Goal: Communication & Community: Answer question/provide support

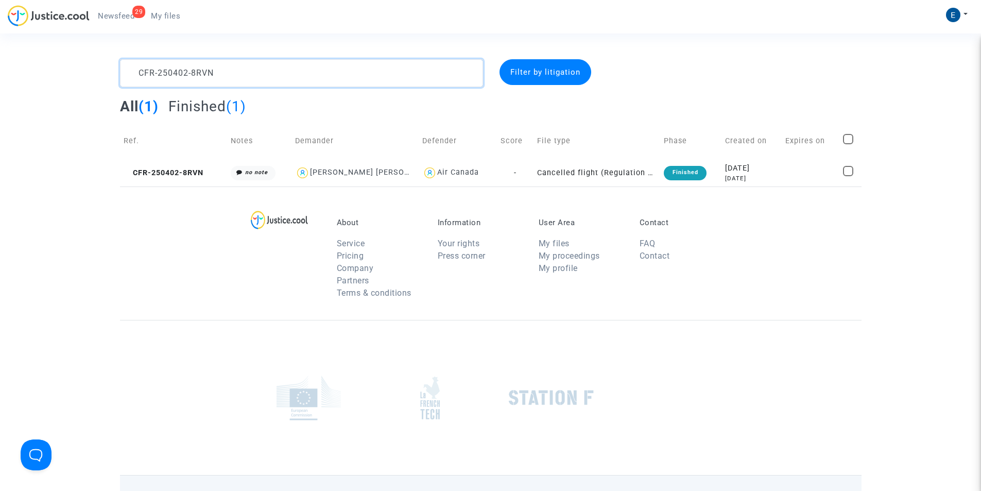
click at [294, 65] on textarea at bounding box center [301, 73] width 363 height 28
paste textarea "728-9KDP"
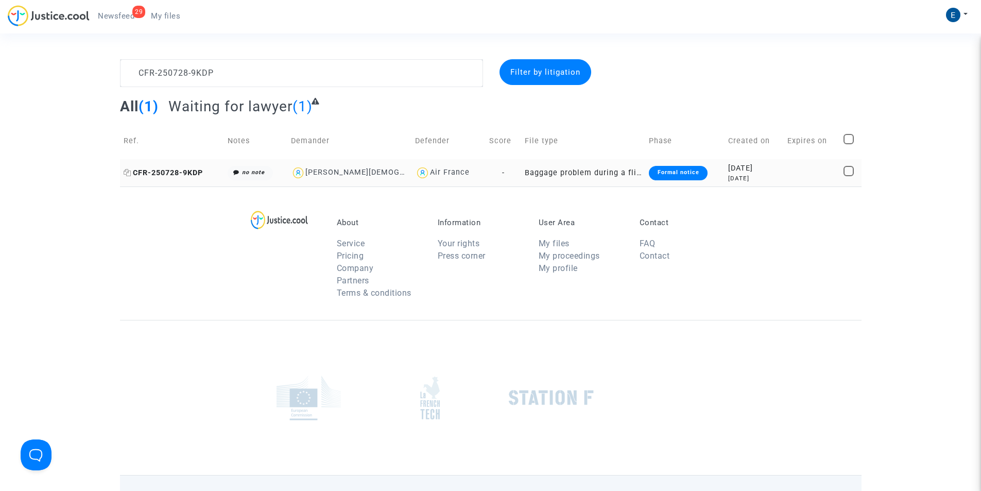
click at [167, 175] on span "CFR-250728-9KDP" at bounding box center [163, 172] width 79 height 9
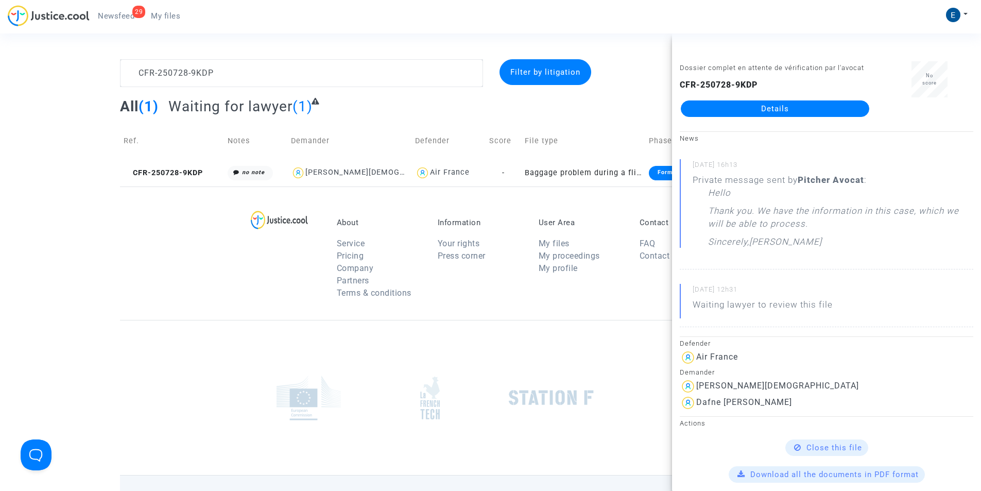
click at [778, 113] on link "Details" at bounding box center [775, 108] width 188 height 16
click at [594, 116] on div "All (1) Waiting for lawyer (1)" at bounding box center [491, 109] width 742 height 25
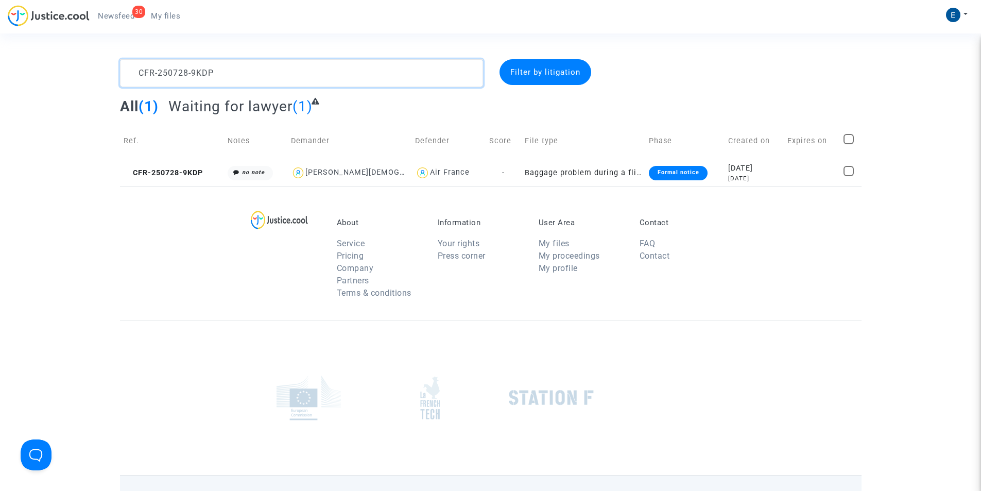
click at [221, 68] on textarea at bounding box center [301, 73] width 363 height 28
paste textarea "508-TENH"
click at [224, 67] on textarea at bounding box center [301, 73] width 363 height 28
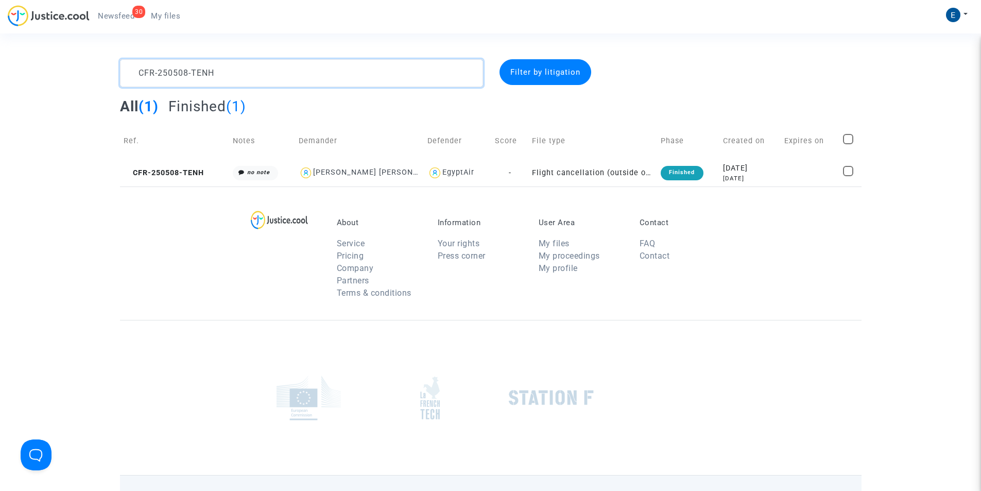
click at [224, 67] on textarea at bounding box center [301, 73] width 363 height 28
paste textarea "407-YBKQ"
type textarea "CFR-250407-YBKQ"
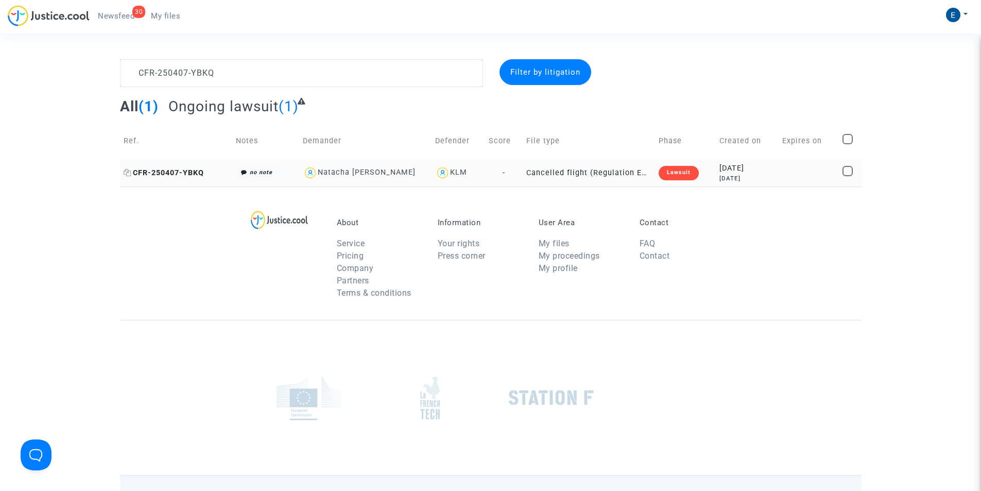
click at [181, 174] on span "CFR-250407-YBKQ" at bounding box center [164, 172] width 80 height 9
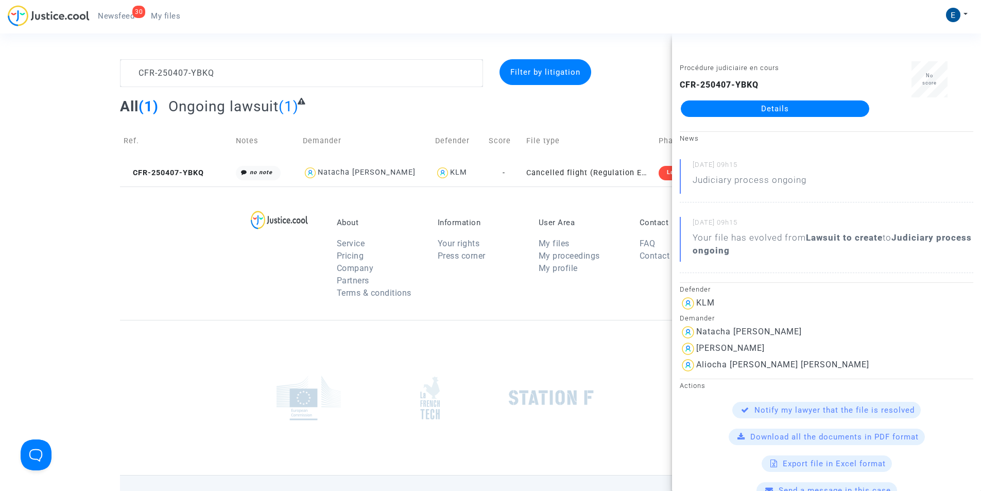
click at [750, 110] on link "Details" at bounding box center [775, 108] width 188 height 16
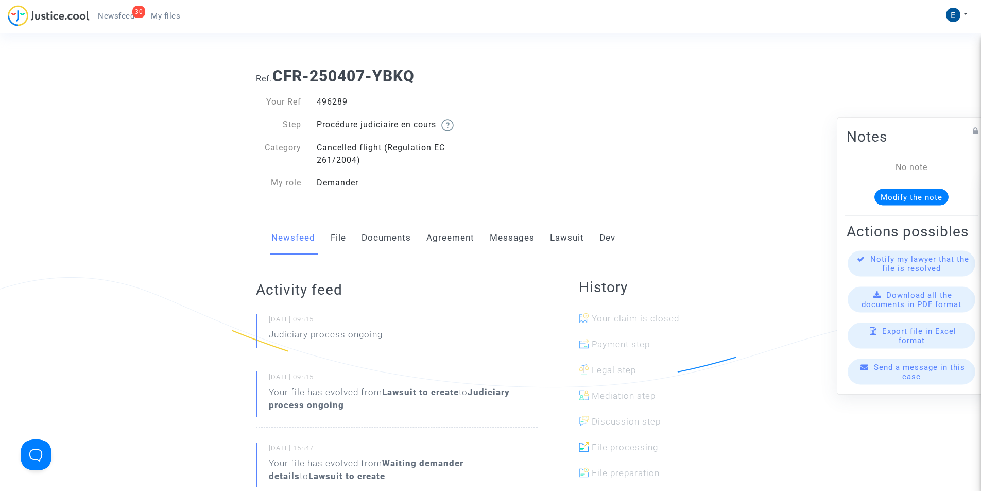
click at [514, 237] on link "Messages" at bounding box center [512, 238] width 45 height 34
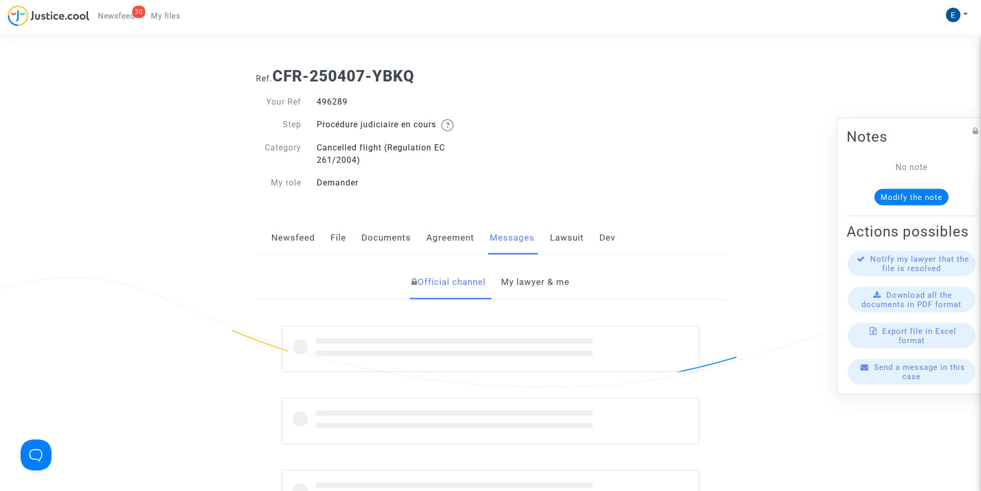
click at [539, 284] on link "My lawyer & me" at bounding box center [535, 282] width 68 height 34
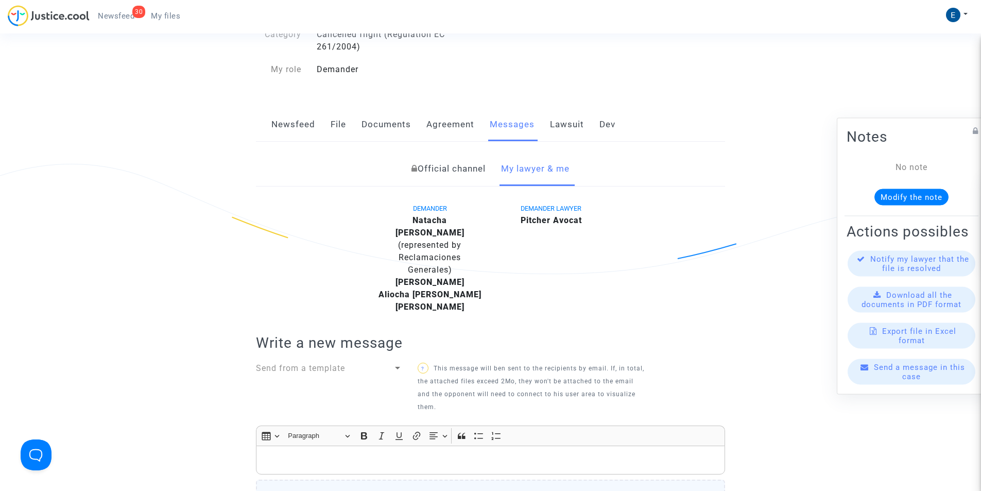
scroll to position [206, 0]
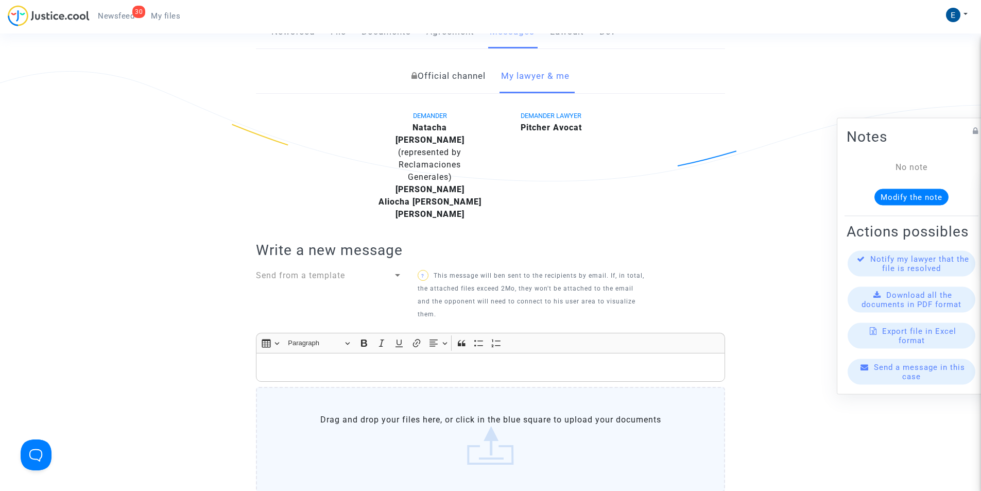
click at [277, 353] on div "Rich Text Editor, main" at bounding box center [490, 367] width 469 height 29
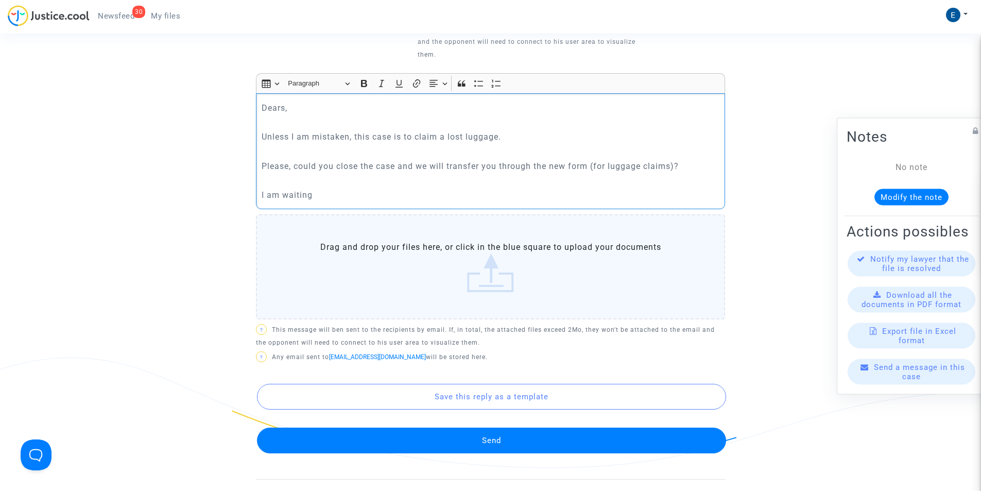
scroll to position [515, 0]
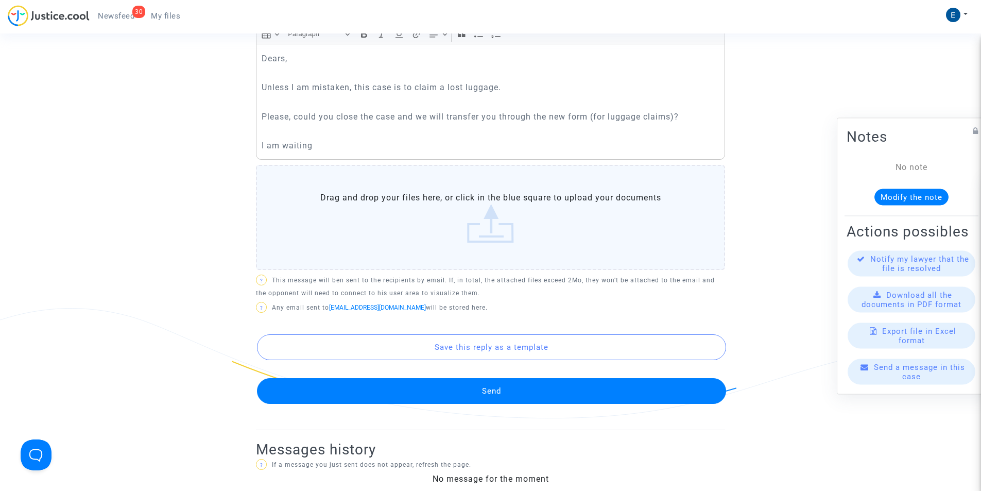
click at [525, 382] on button "Send" at bounding box center [491, 391] width 469 height 26
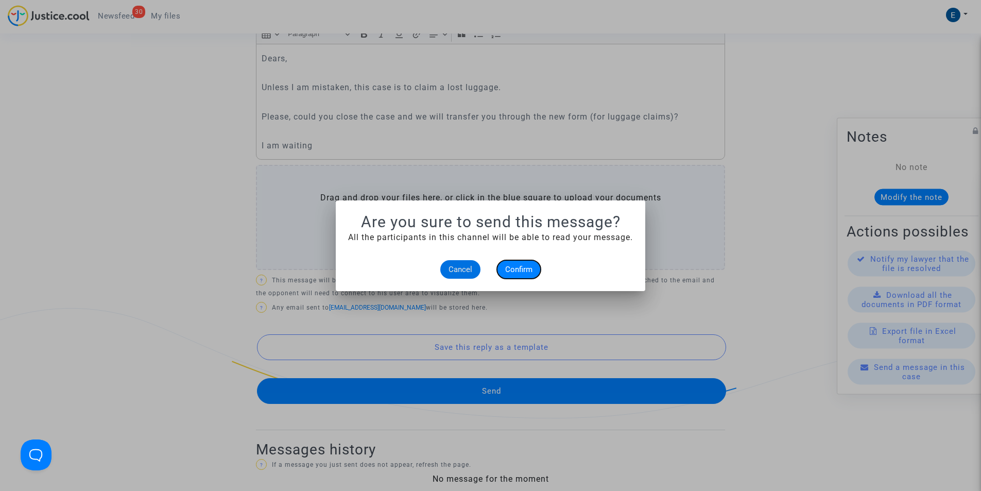
click at [521, 260] on button "Confirm" at bounding box center [519, 269] width 44 height 19
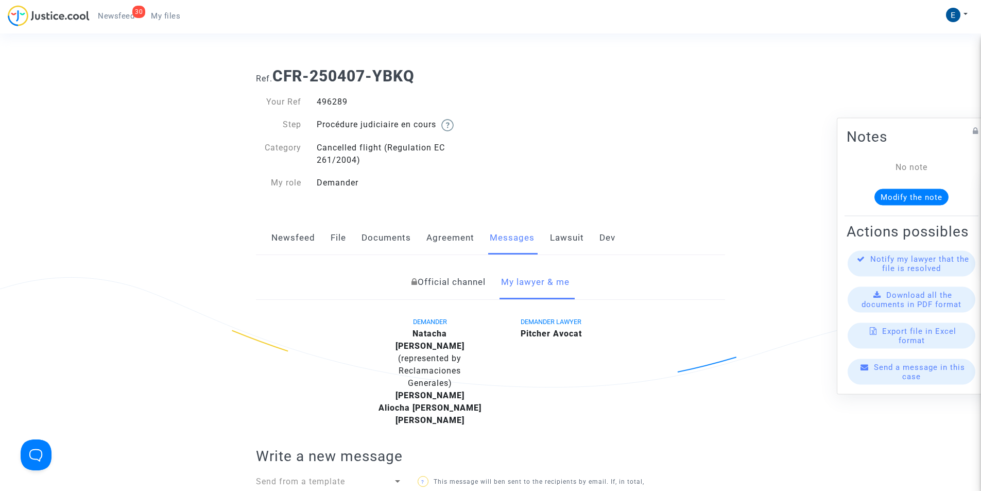
scroll to position [515, 0]
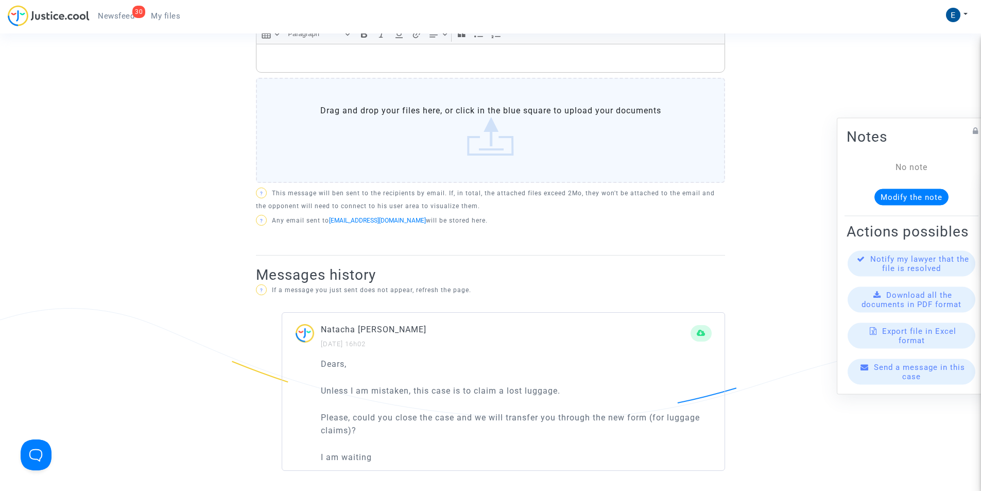
click at [166, 21] on link "My files" at bounding box center [166, 15] width 46 height 15
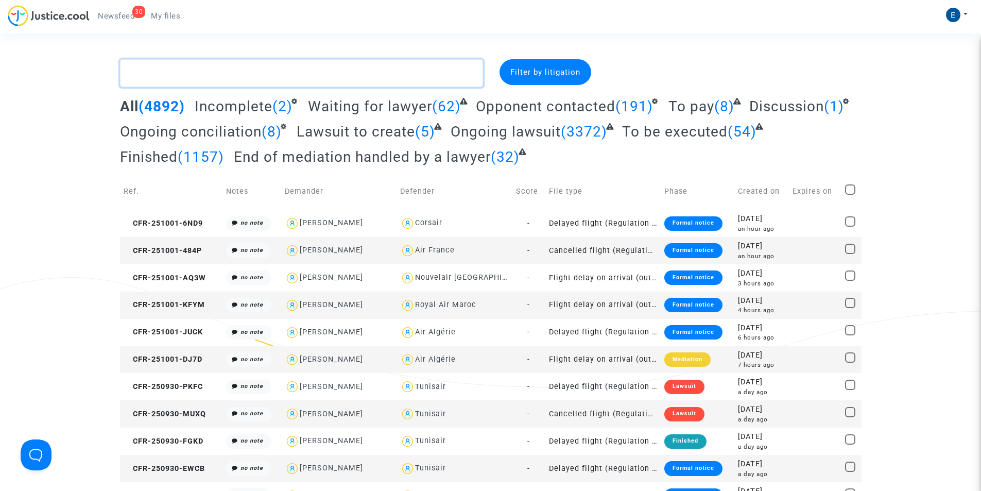
click at [226, 65] on textarea at bounding box center [301, 73] width 363 height 28
paste textarea "CFR-250327-DBPU"
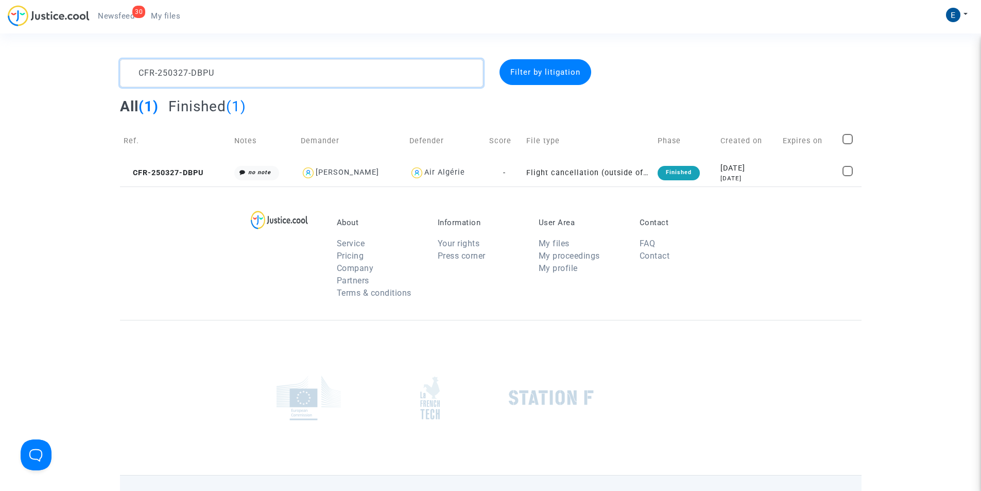
click at [172, 76] on textarea at bounding box center [301, 73] width 363 height 28
paste textarea "508-FGYJ"
click at [172, 76] on textarea at bounding box center [301, 73] width 363 height 28
click at [245, 74] on textarea at bounding box center [301, 73] width 363 height 28
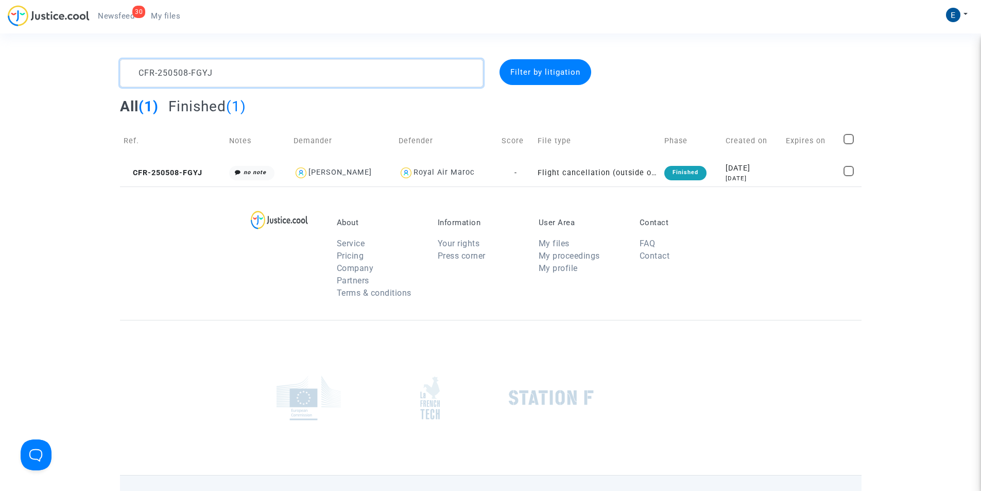
click at [245, 74] on textarea at bounding box center [301, 73] width 363 height 28
paste textarea "603-QPGV"
click at [232, 69] on textarea at bounding box center [301, 73] width 363 height 28
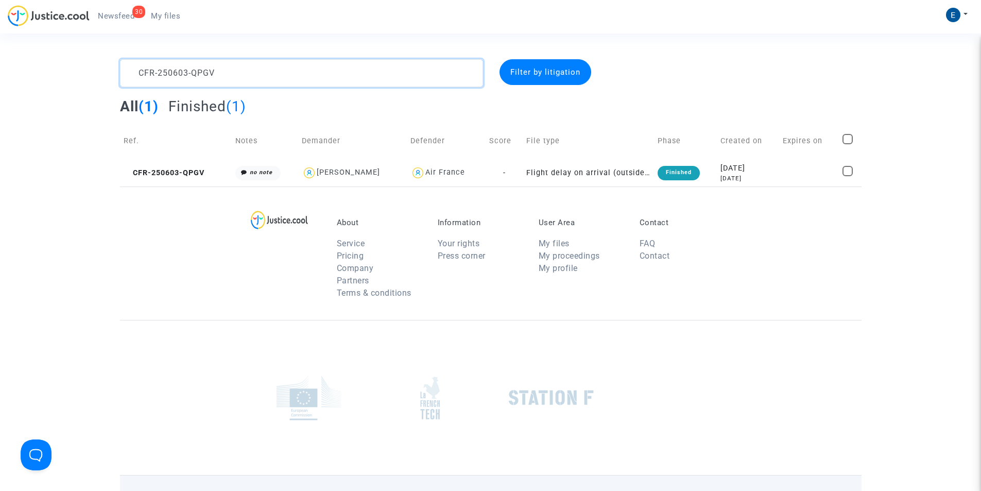
click at [232, 69] on textarea at bounding box center [301, 73] width 363 height 28
paste textarea "313-FPP8"
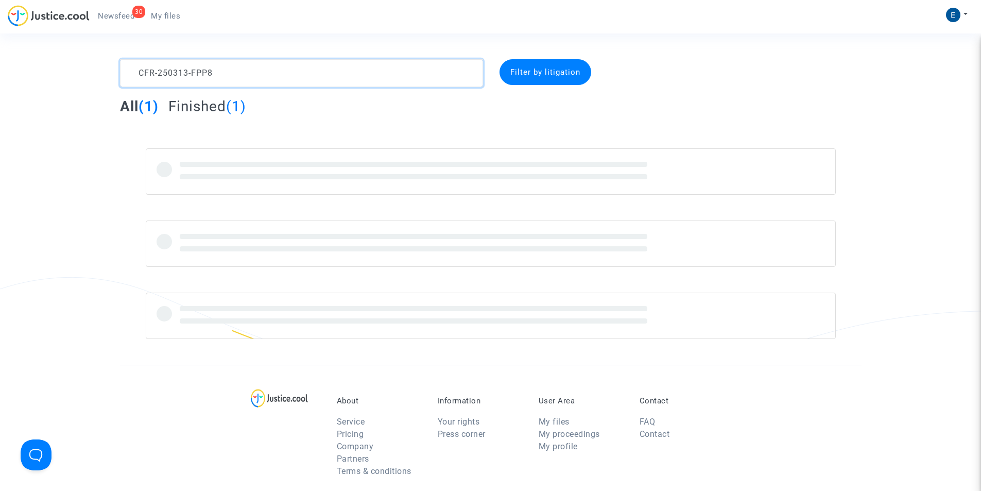
type textarea "CFR-250313-FPP8"
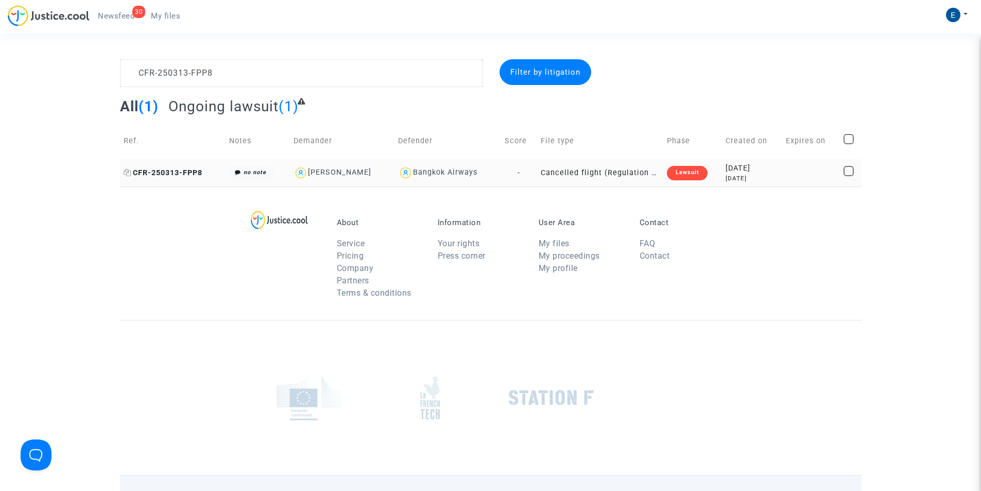
click at [180, 171] on span "CFR-250313-FPP8" at bounding box center [163, 172] width 79 height 9
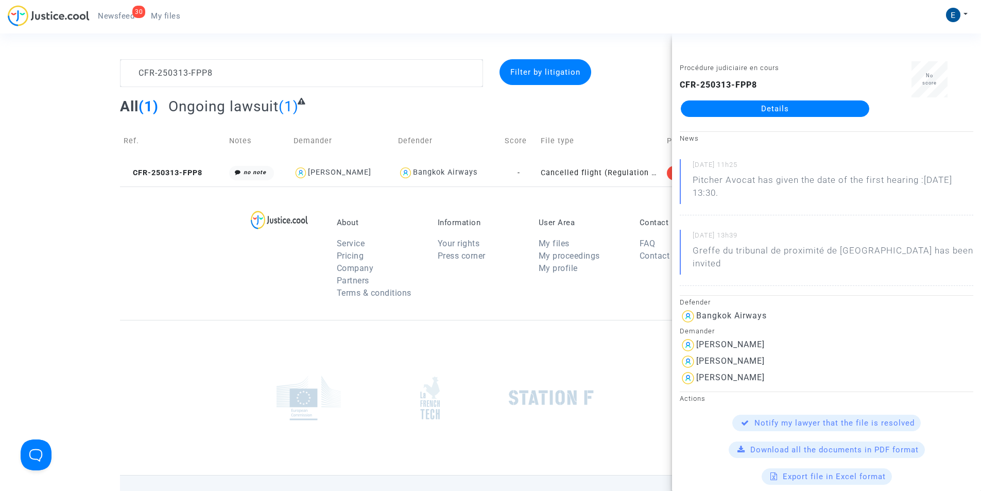
click at [767, 106] on link "Details" at bounding box center [775, 108] width 188 height 16
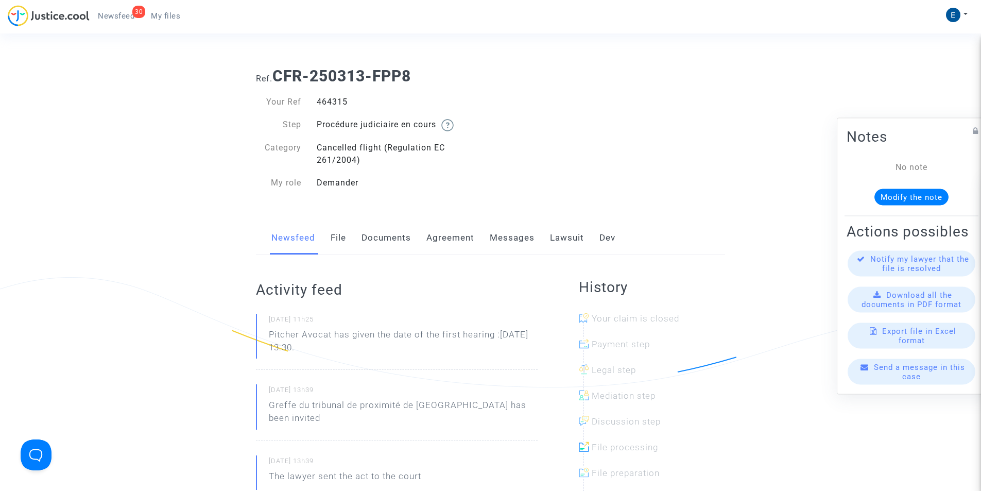
click at [505, 238] on link "Messages" at bounding box center [512, 238] width 45 height 34
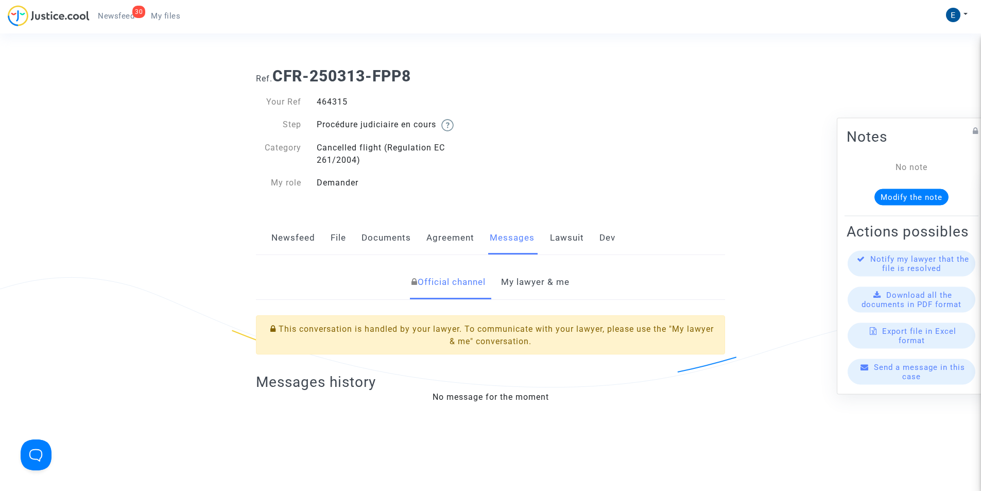
click at [526, 288] on link "My lawyer & me" at bounding box center [535, 282] width 68 height 34
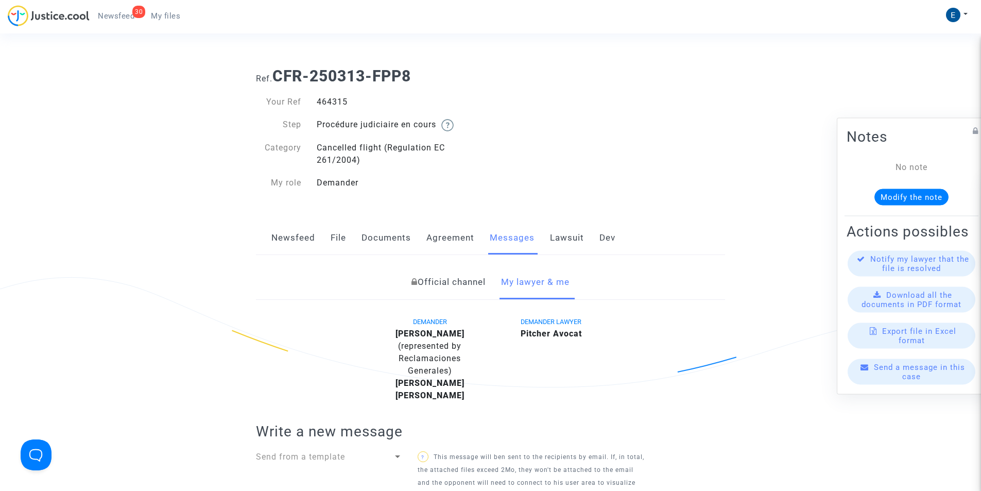
scroll to position [206, 0]
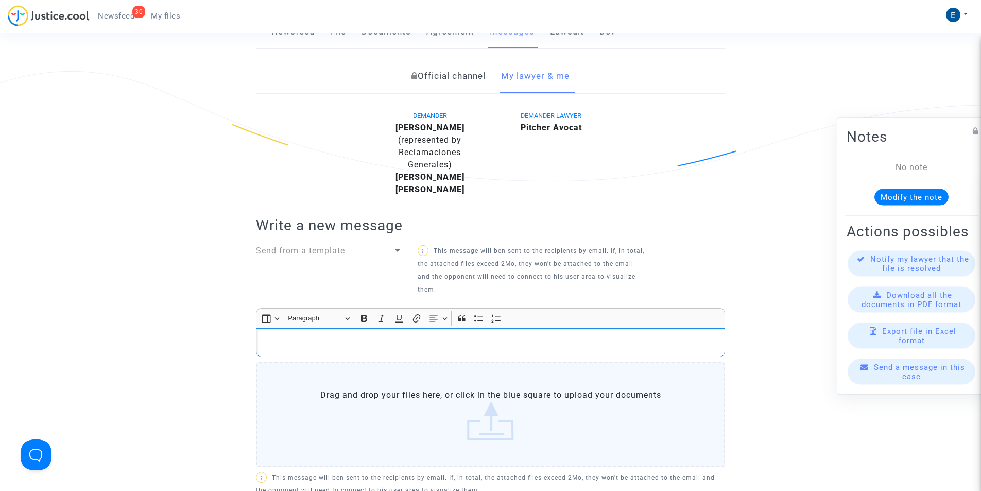
click at [360, 339] on p "Rich Text Editor, main" at bounding box center [491, 342] width 458 height 13
click at [271, 346] on p "Rich Text Editor, main" at bounding box center [491, 342] width 458 height 13
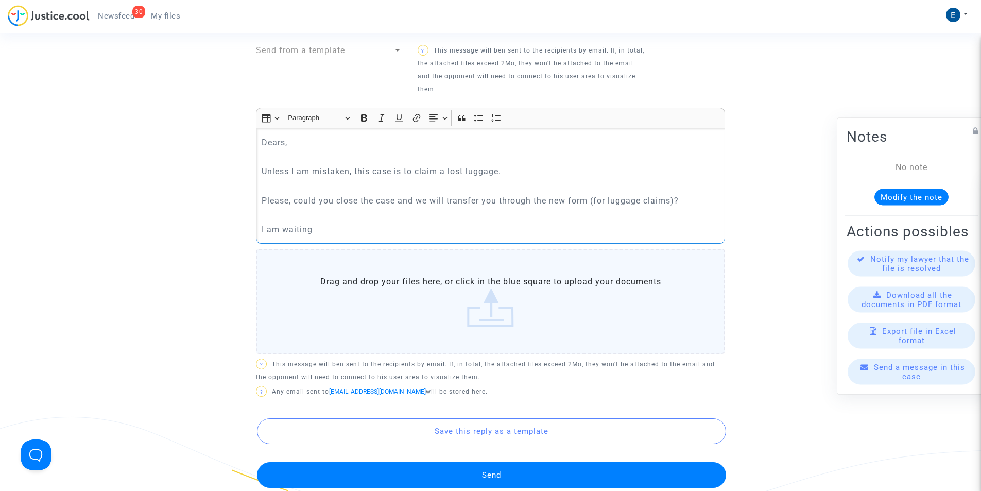
scroll to position [515, 0]
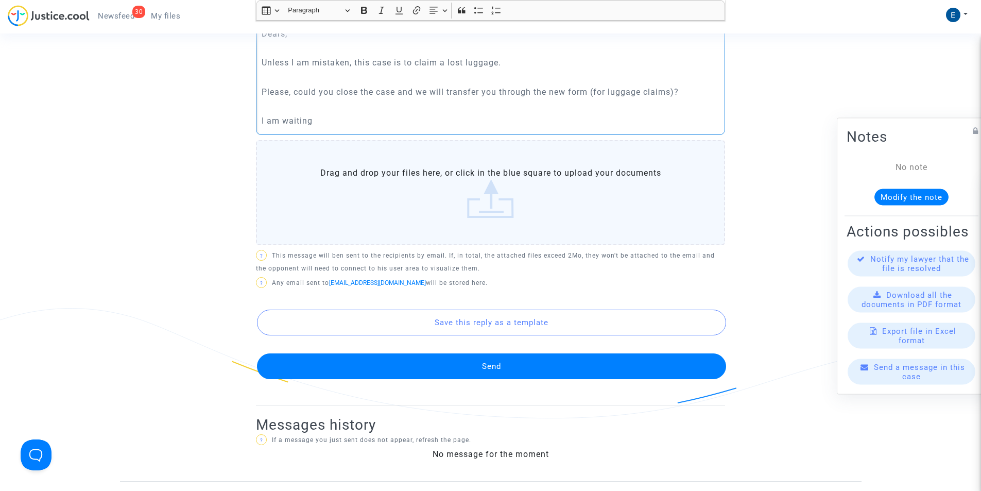
click at [493, 362] on button "Send" at bounding box center [491, 366] width 469 height 26
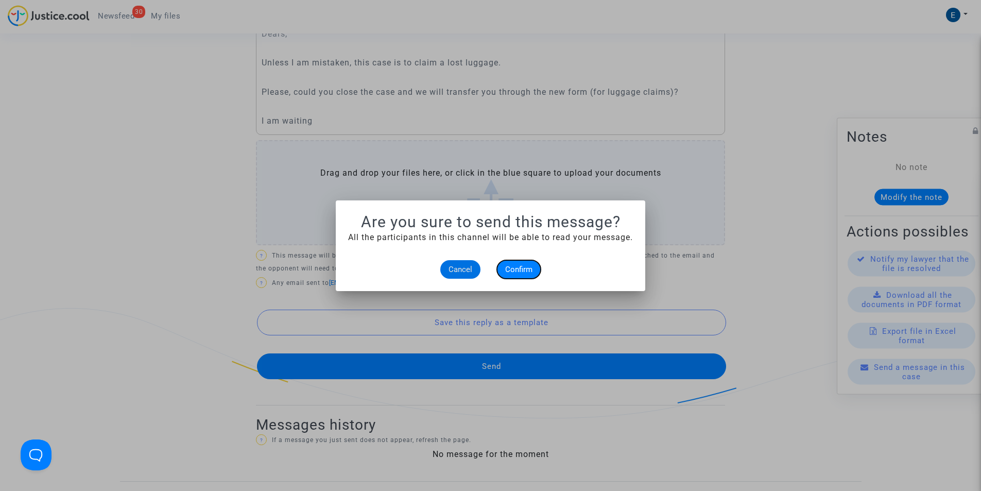
click at [512, 264] on button "Confirm" at bounding box center [519, 269] width 44 height 19
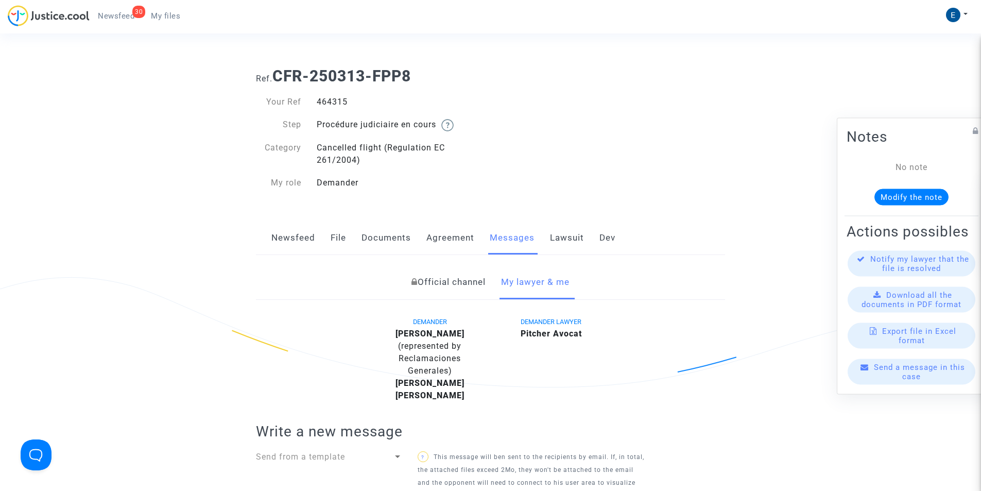
click at [167, 15] on span "My files" at bounding box center [165, 15] width 29 height 9
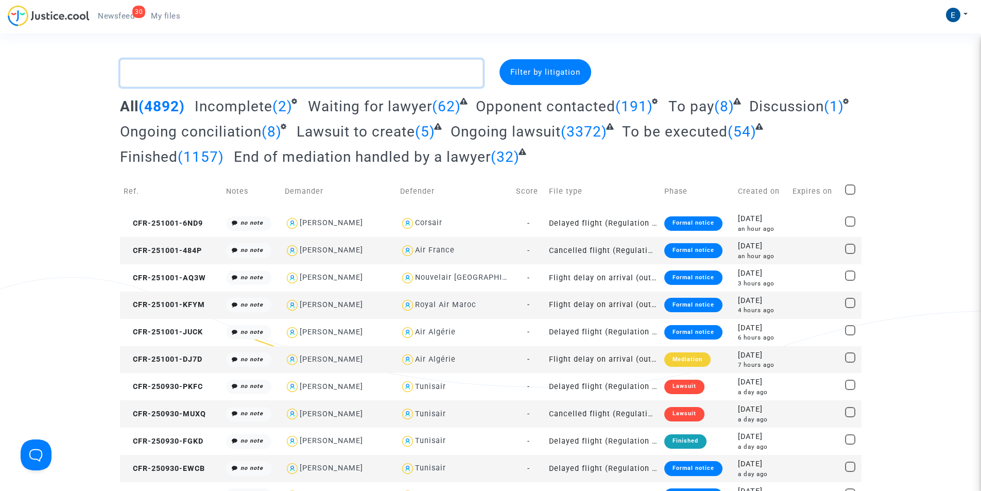
click at [284, 73] on textarea at bounding box center [301, 73] width 363 height 28
paste textarea "CFR-250507-RTBP"
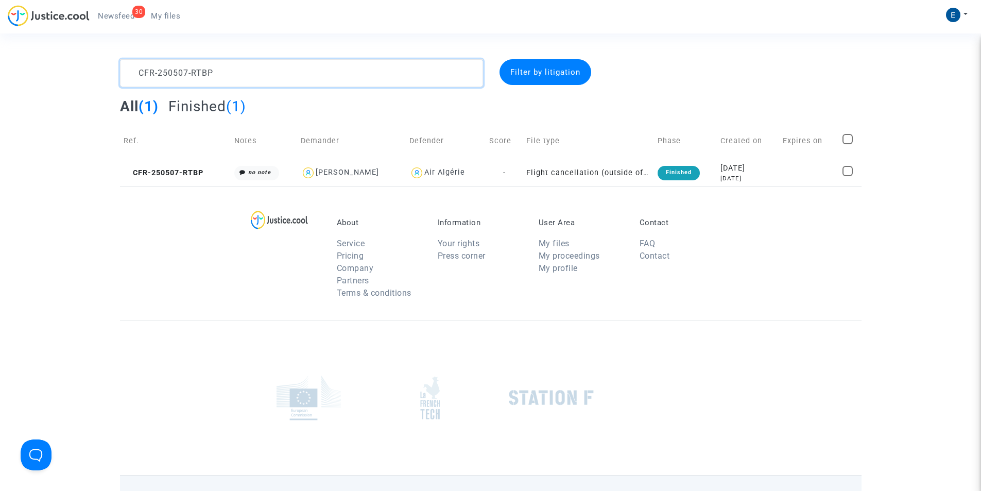
click at [257, 77] on textarea at bounding box center [301, 73] width 363 height 28
paste textarea "27-MFGG"
click at [249, 80] on textarea at bounding box center [301, 73] width 363 height 28
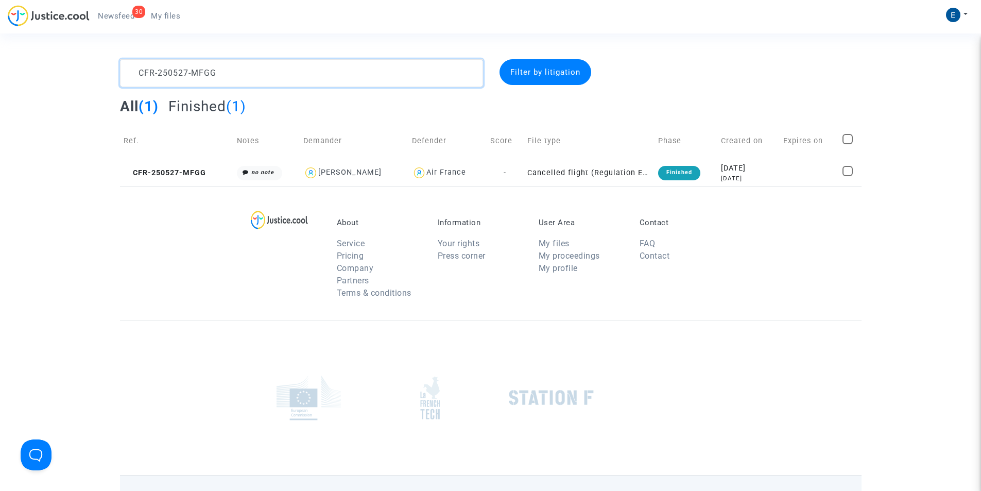
click at [249, 80] on textarea at bounding box center [301, 73] width 363 height 28
paste textarea "729-B87C"
click at [166, 78] on textarea at bounding box center [301, 73] width 363 height 28
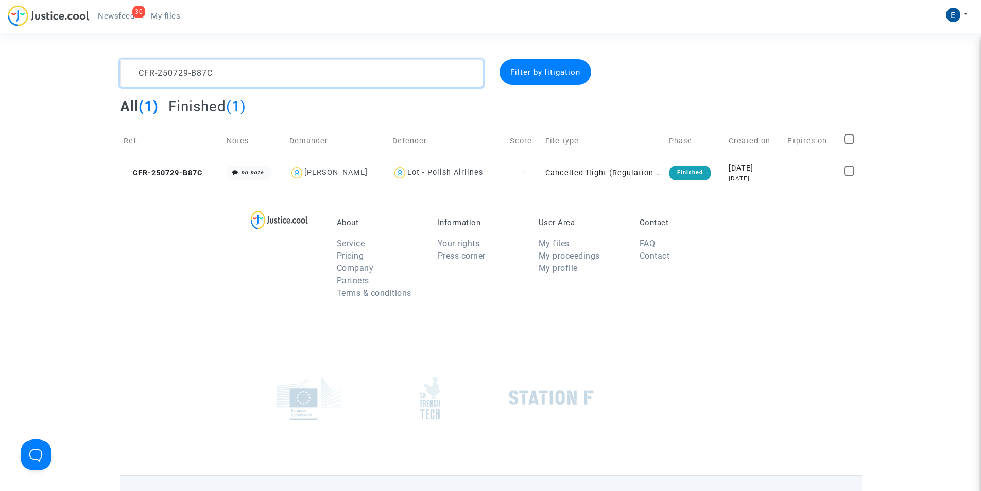
click at [166, 78] on textarea at bounding box center [301, 73] width 363 height 28
paste textarea "527-EN2V"
click at [189, 74] on textarea at bounding box center [301, 73] width 363 height 28
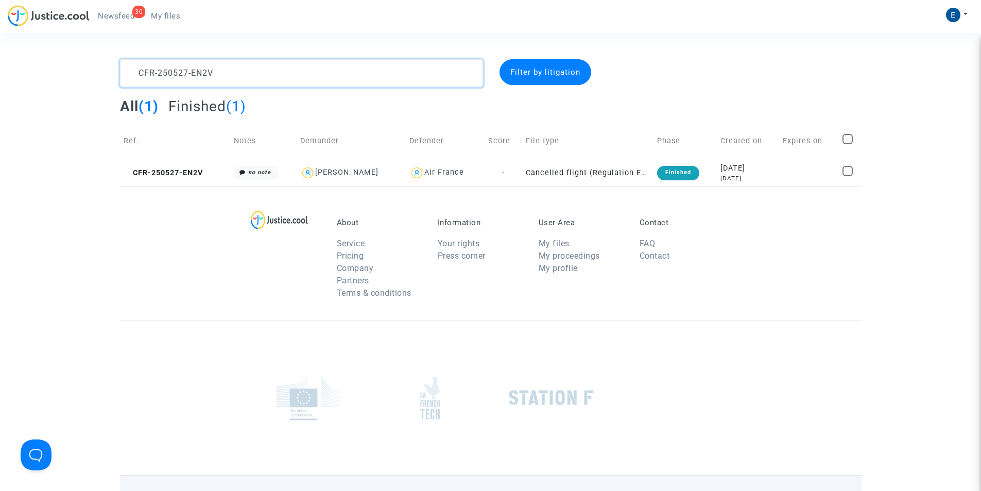
paste textarea "14-MDHH"
click at [219, 72] on textarea at bounding box center [301, 73] width 363 height 28
paste textarea "22-QYGJ"
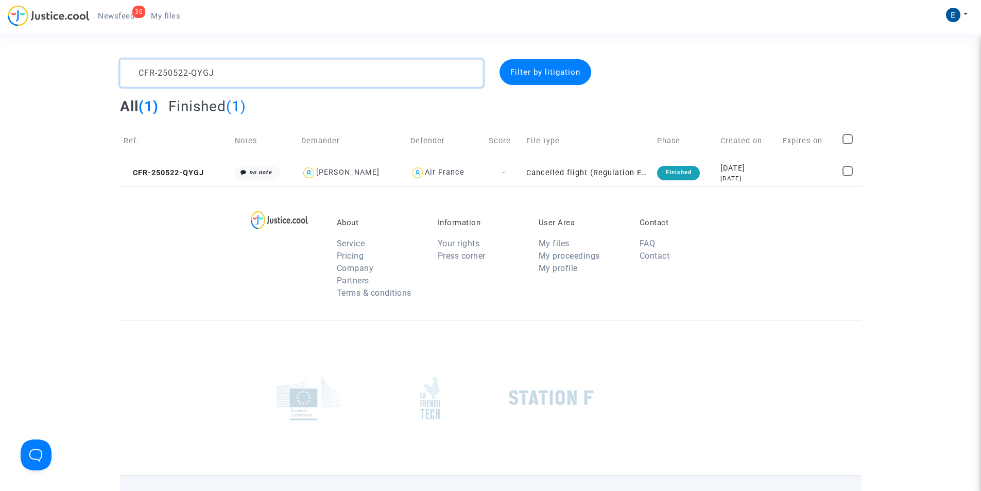
click at [350, 74] on textarea at bounding box center [301, 73] width 363 height 28
paste textarea "409-4DRV"
click at [230, 78] on textarea at bounding box center [301, 73] width 363 height 28
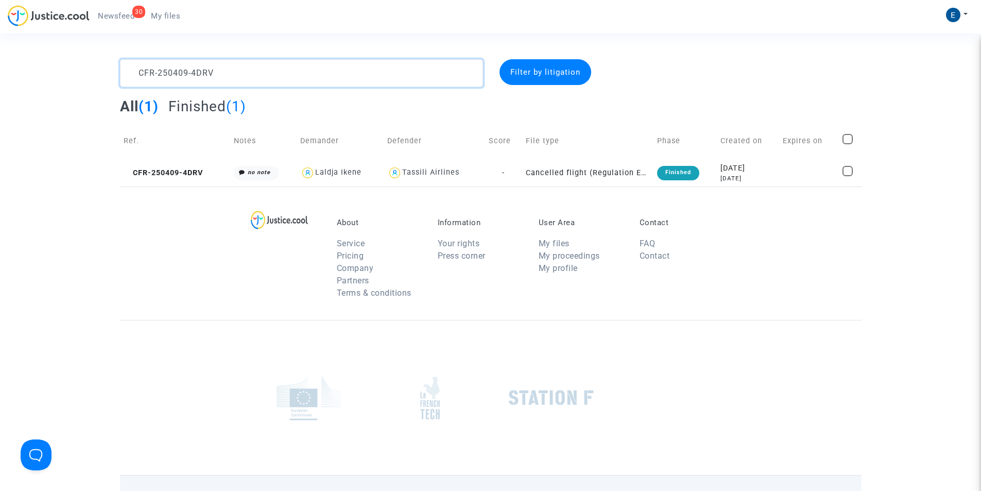
click at [230, 78] on textarea at bounding box center [301, 73] width 363 height 28
paste textarea "507-B8ZR"
click at [211, 71] on textarea at bounding box center [301, 73] width 363 height 28
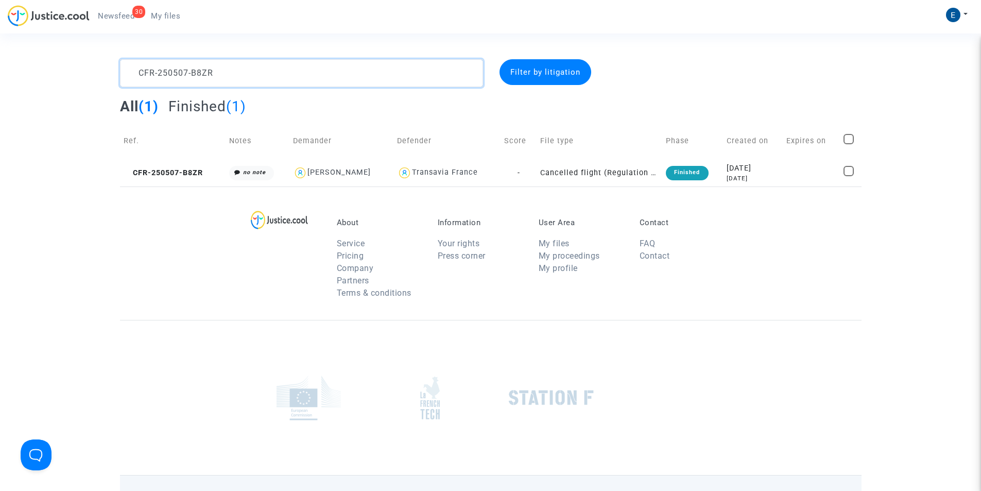
click at [211, 71] on textarea at bounding box center [301, 73] width 363 height 28
paste textarea "14-M979"
click at [255, 73] on textarea at bounding box center [301, 73] width 363 height 28
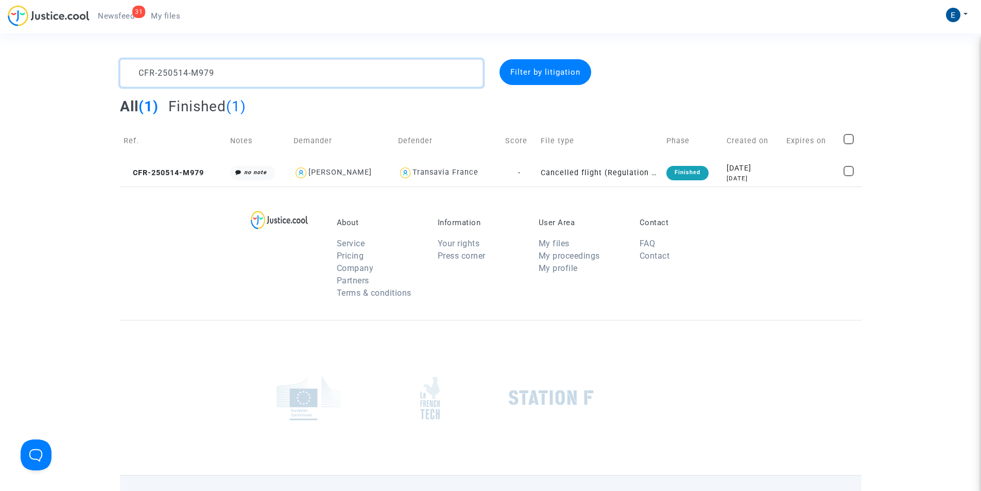
paste textarea "221-A2GH"
click at [283, 77] on textarea at bounding box center [301, 73] width 363 height 28
paste textarea "5-EVMP"
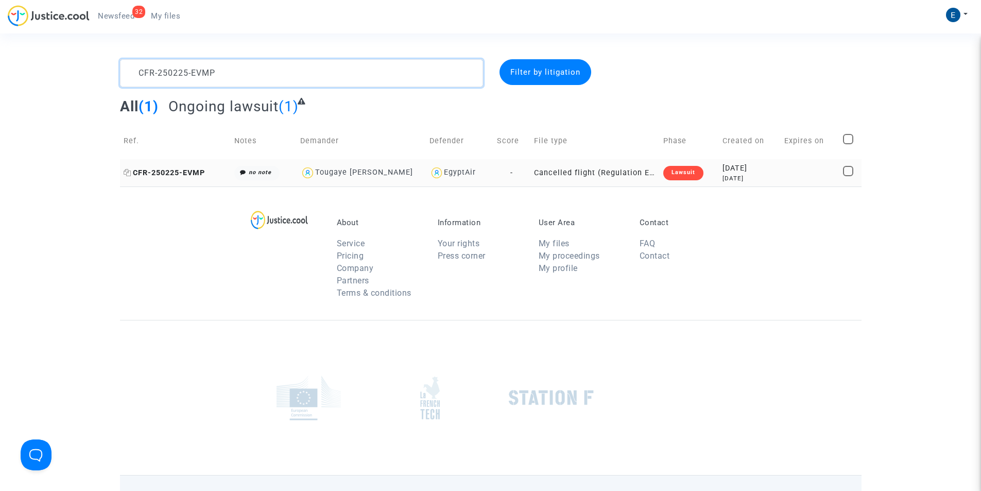
type textarea "CFR-250225-EVMP"
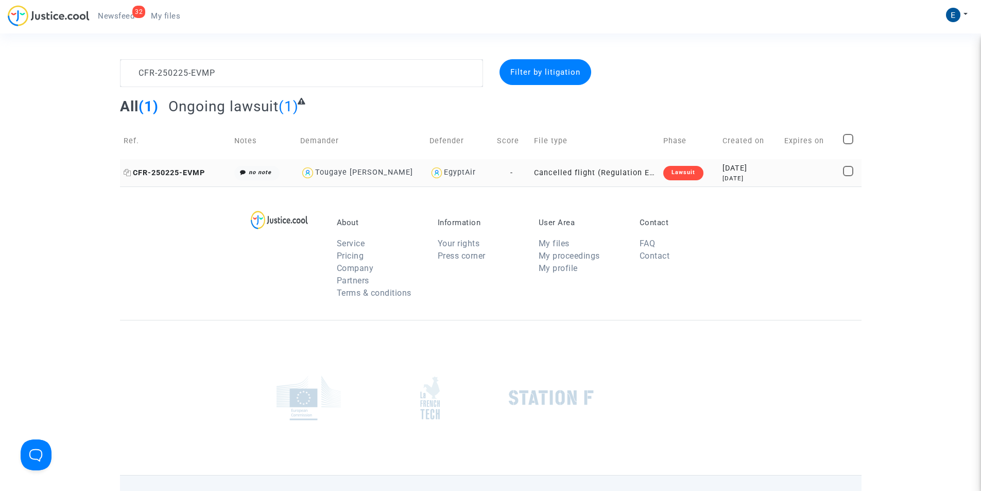
click at [173, 170] on span "CFR-250225-EVMP" at bounding box center [164, 172] width 81 height 9
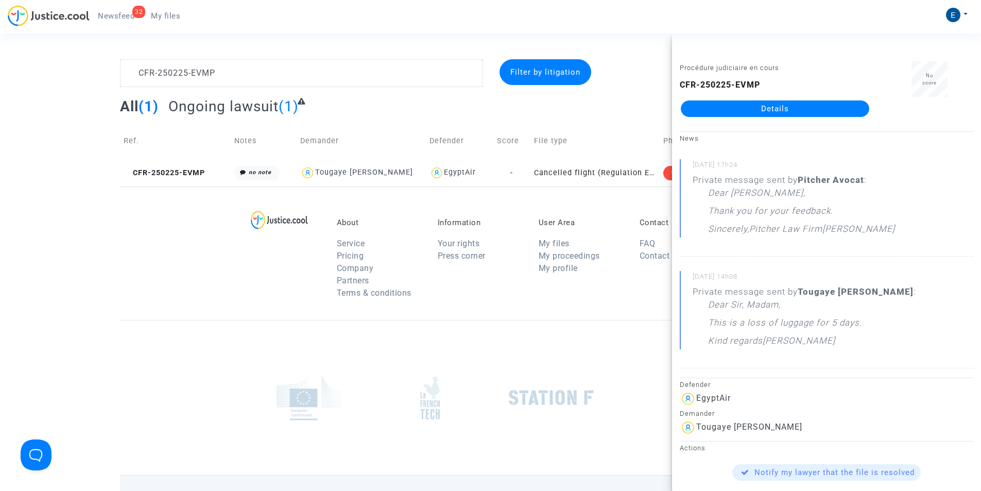
click at [766, 113] on link "Details" at bounding box center [775, 108] width 188 height 16
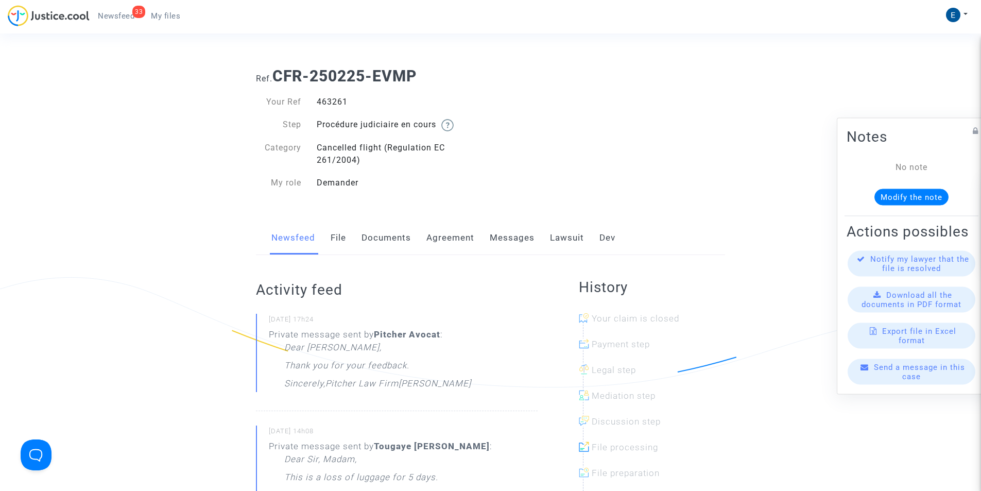
click at [552, 230] on link "Lawsuit" at bounding box center [567, 238] width 34 height 34
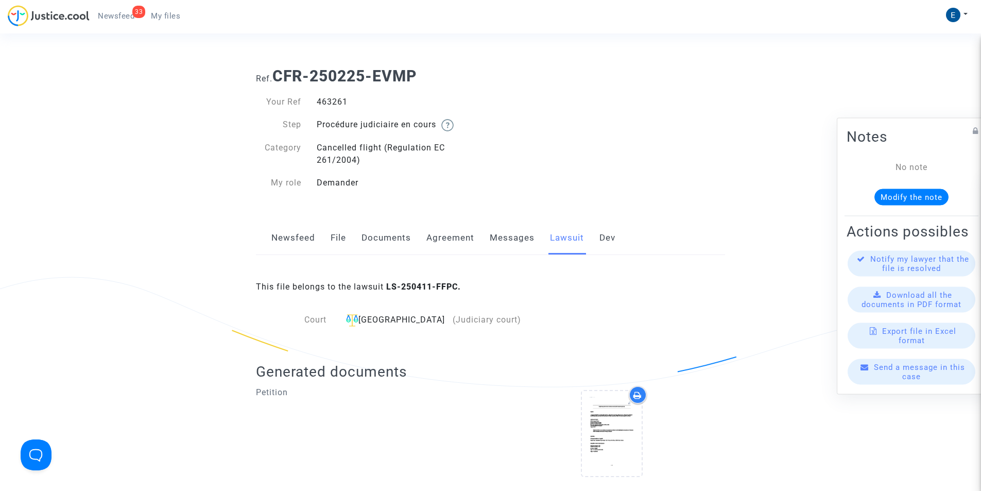
click at [509, 237] on link "Messages" at bounding box center [512, 238] width 45 height 34
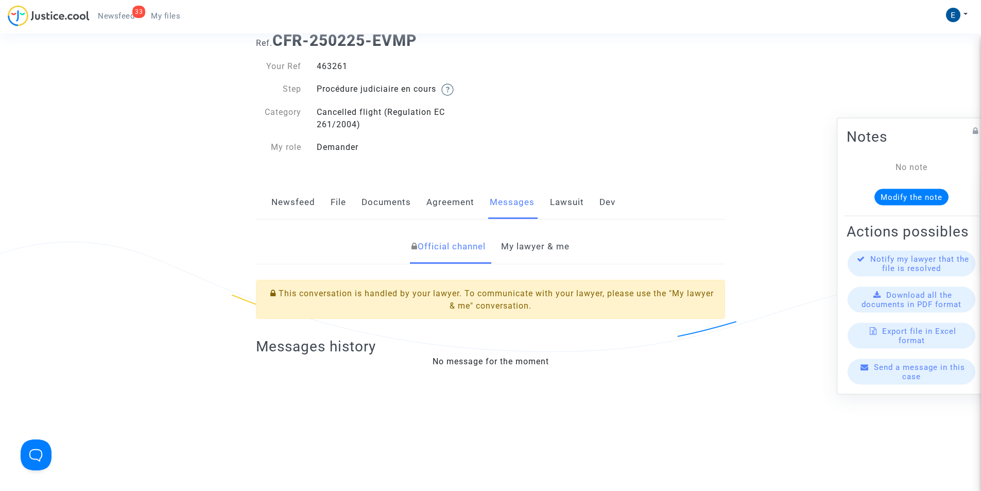
scroll to position [155, 0]
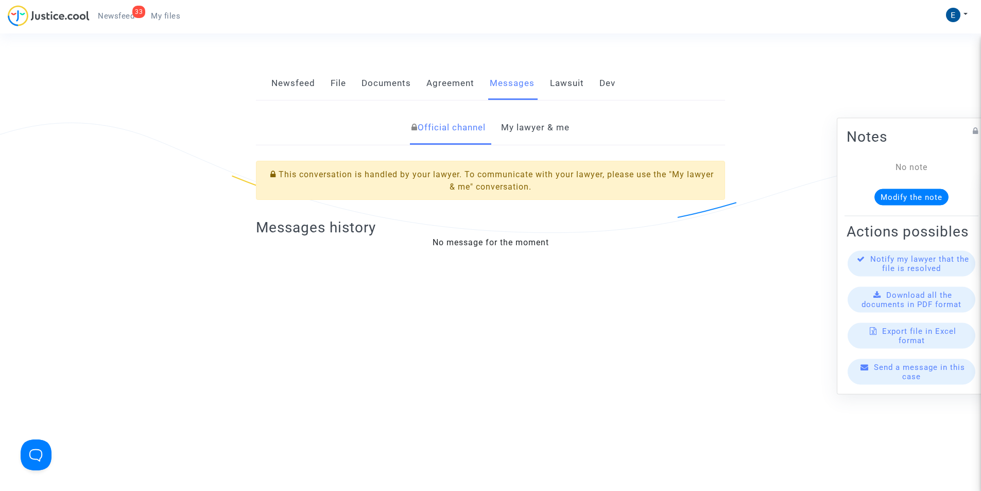
click at [531, 130] on link "My lawyer & me" at bounding box center [535, 128] width 68 height 34
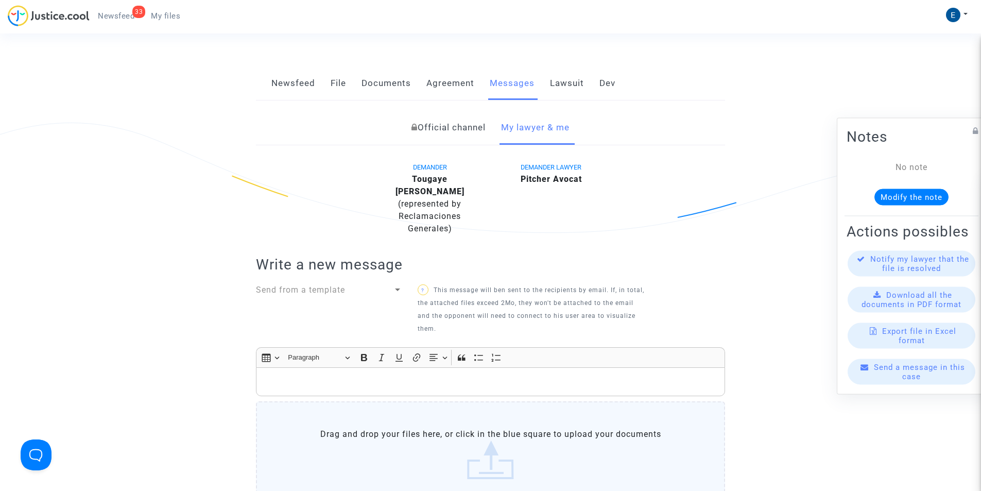
click at [381, 375] on p "Rich Text Editor, main" at bounding box center [491, 381] width 458 height 13
click at [273, 367] on div "Rich Text Editor, main" at bounding box center [490, 381] width 469 height 29
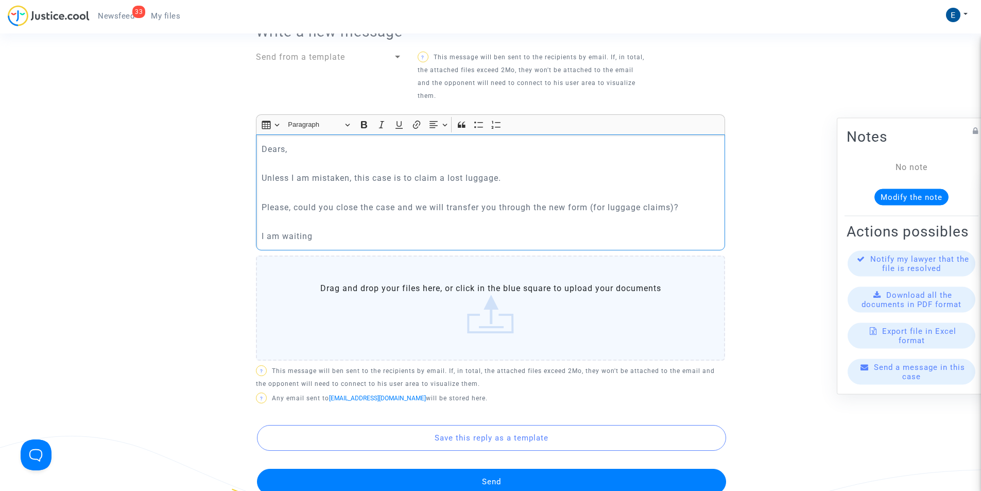
scroll to position [412, 0]
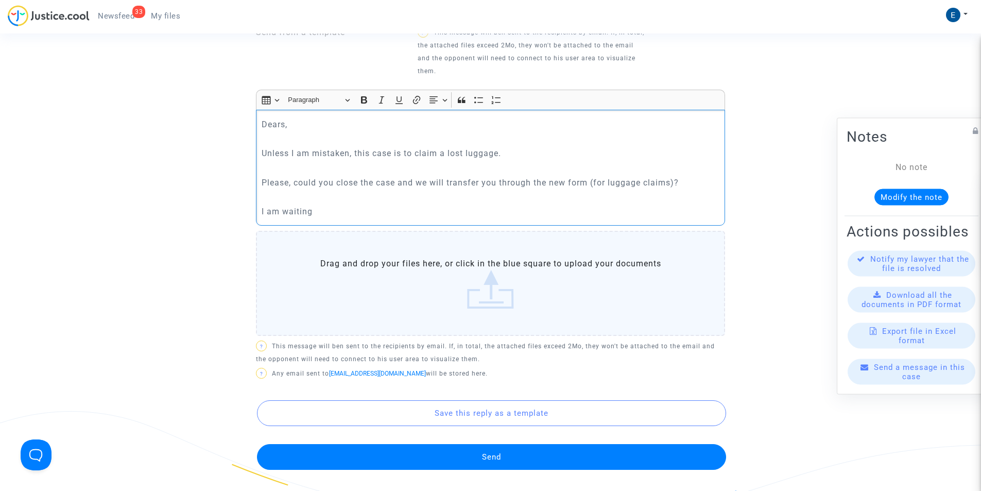
click at [478, 446] on button "Send" at bounding box center [491, 457] width 469 height 26
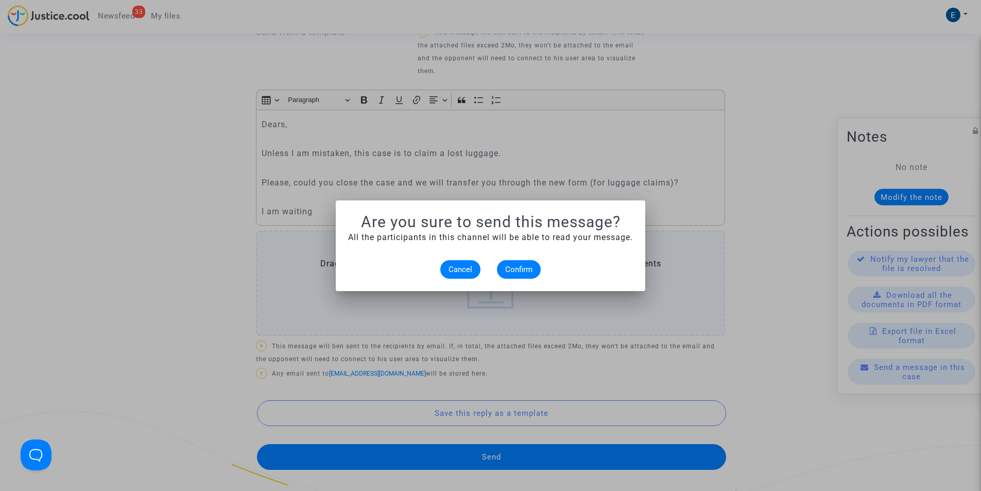
scroll to position [0, 0]
click at [522, 269] on span "Confirm" at bounding box center [518, 269] width 27 height 9
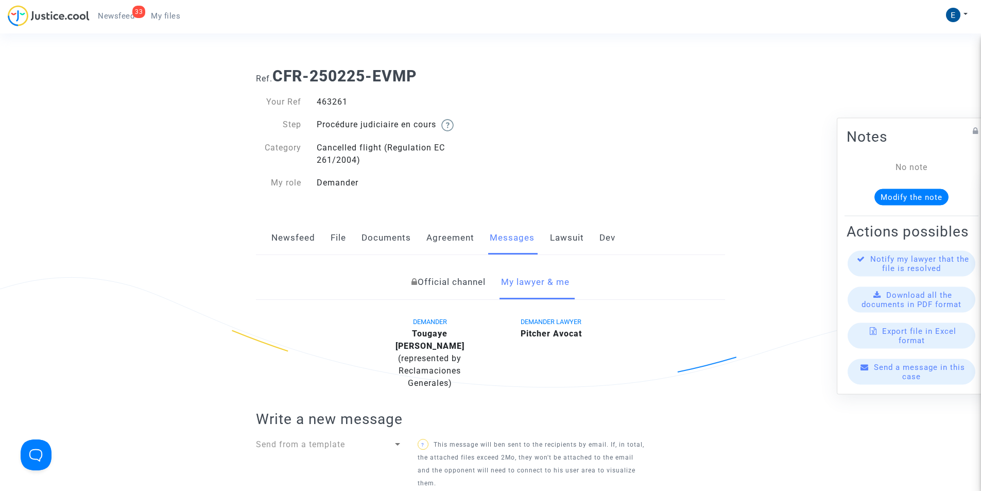
scroll to position [412, 0]
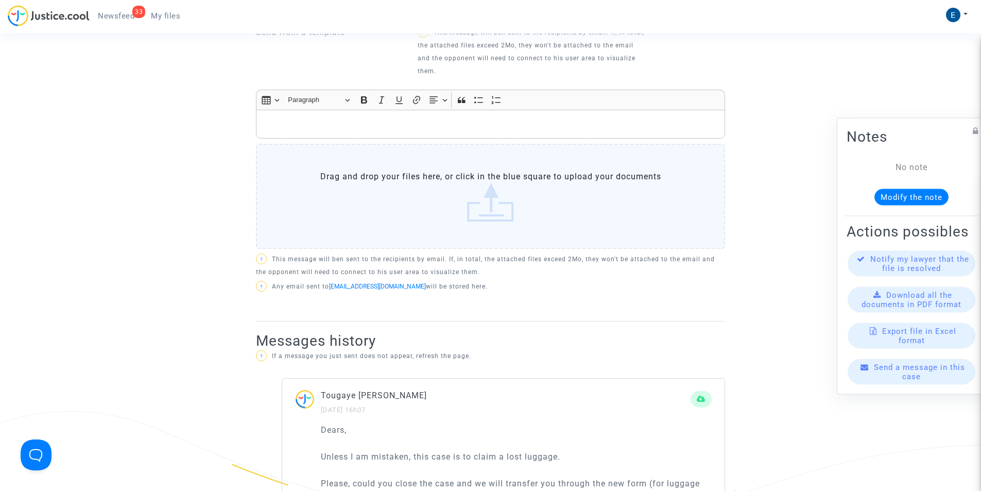
click at [158, 13] on span "My files" at bounding box center [165, 15] width 29 height 9
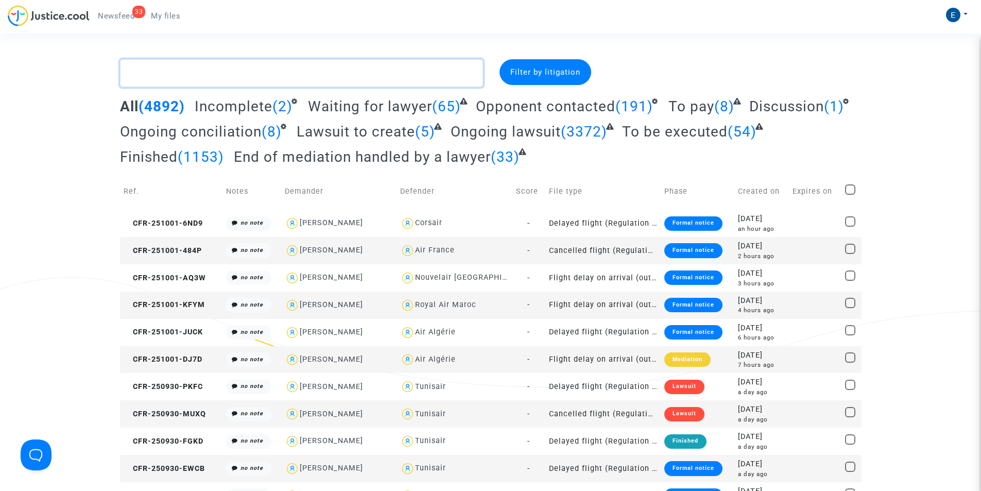
click at [317, 79] on textarea at bounding box center [301, 73] width 363 height 28
paste textarea "CFR-250409-JDTP"
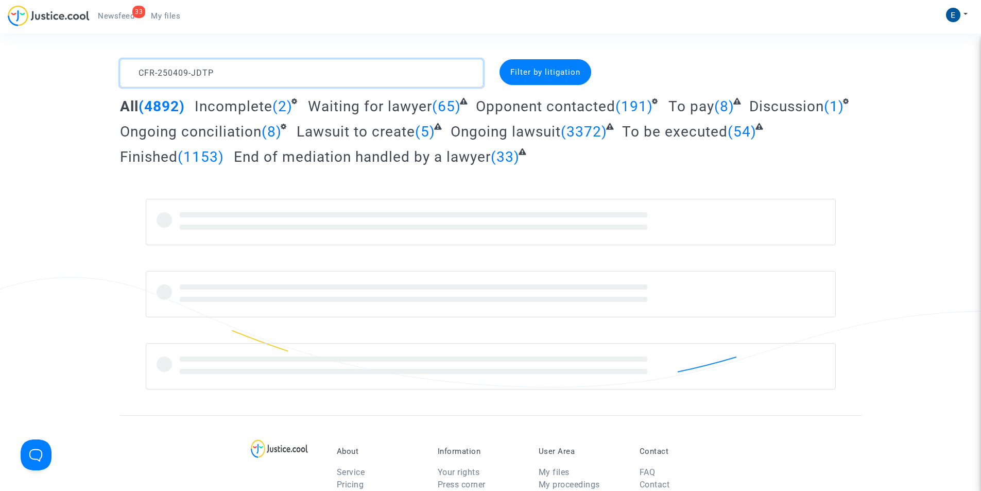
type textarea "CFR-250409-JDTP"
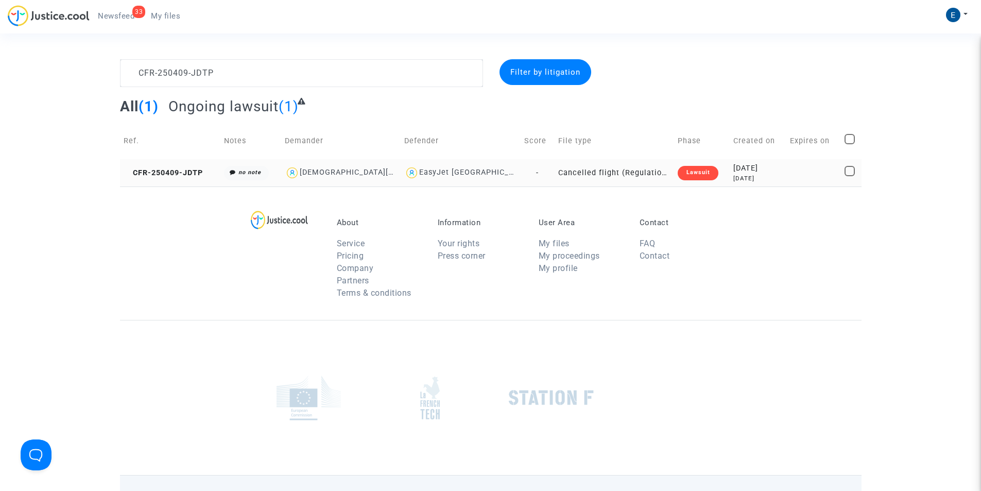
click at [170, 179] on td "CFR-250409-JDTP" at bounding box center [170, 172] width 100 height 27
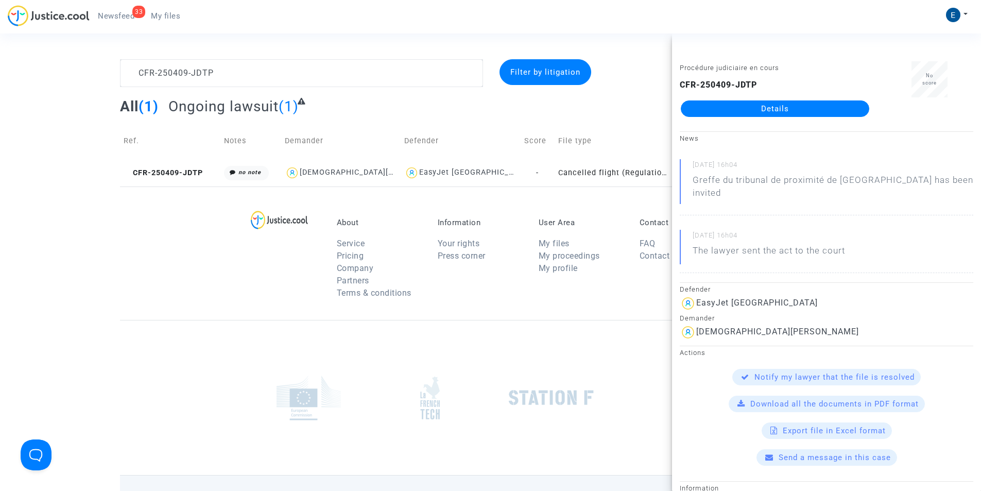
click at [752, 111] on link "Details" at bounding box center [775, 108] width 188 height 16
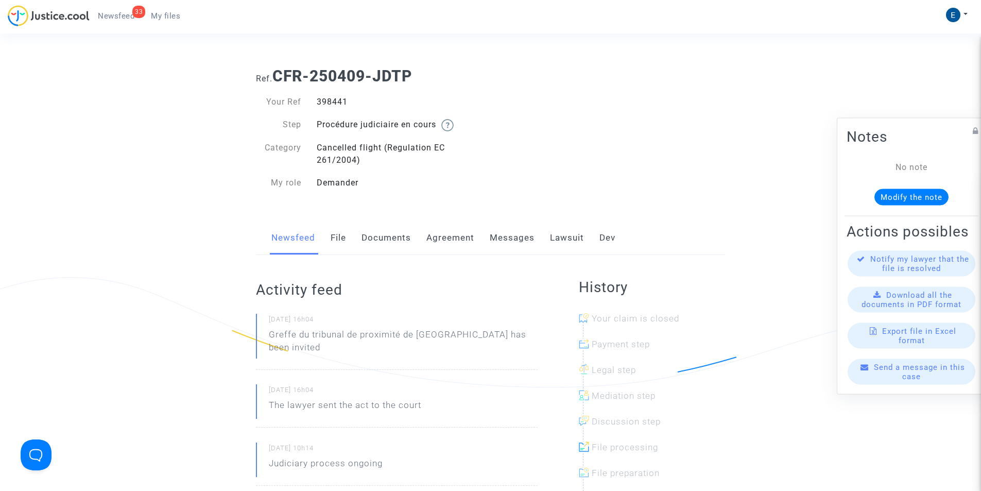
click at [506, 237] on link "Messages" at bounding box center [512, 238] width 45 height 34
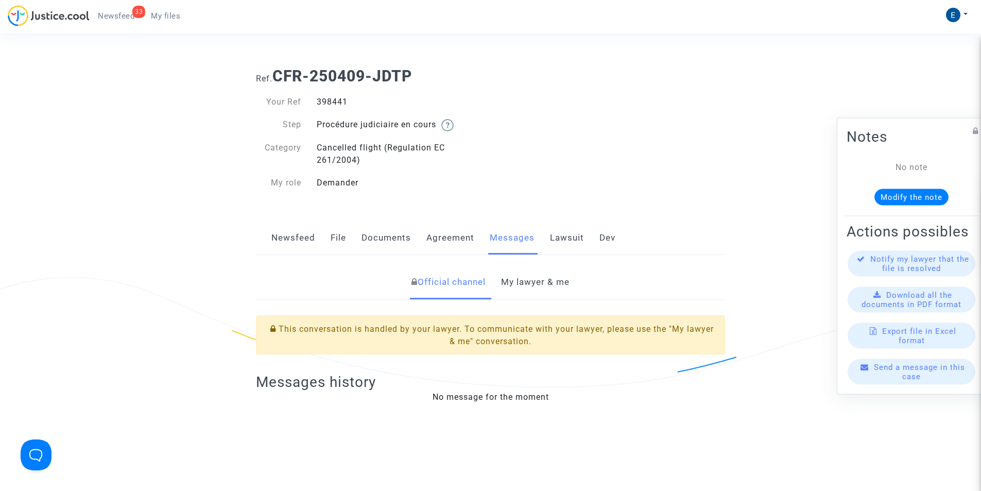
click at [542, 279] on link "My lawyer & me" at bounding box center [535, 282] width 68 height 34
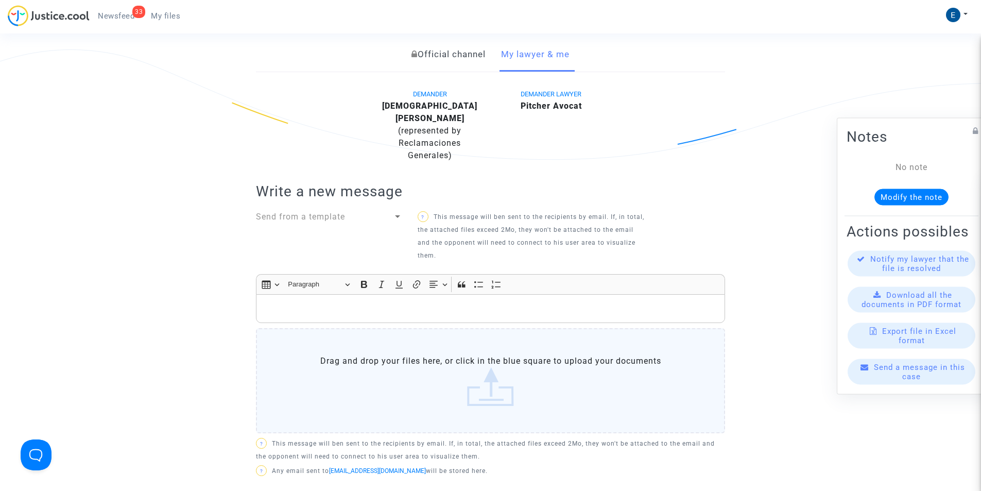
scroll to position [258, 0]
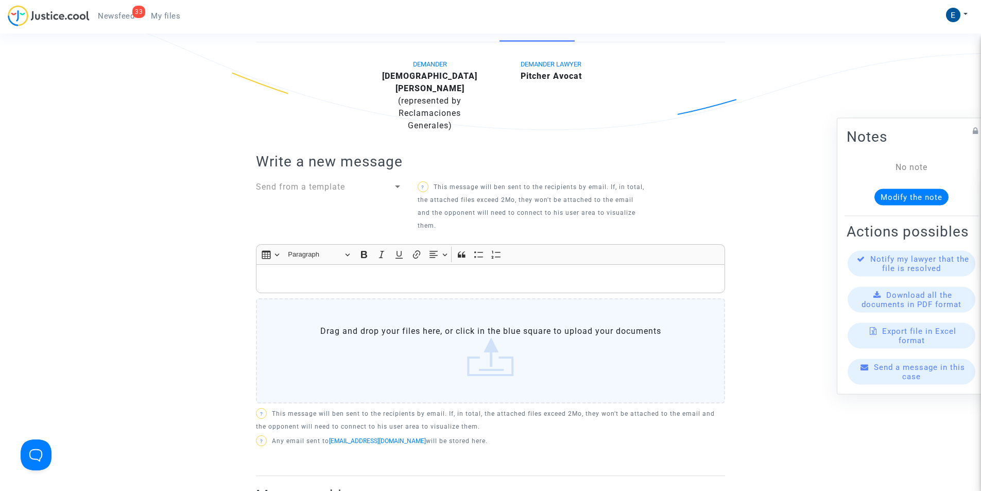
click at [279, 272] on p "Rich Text Editor, main" at bounding box center [491, 278] width 458 height 13
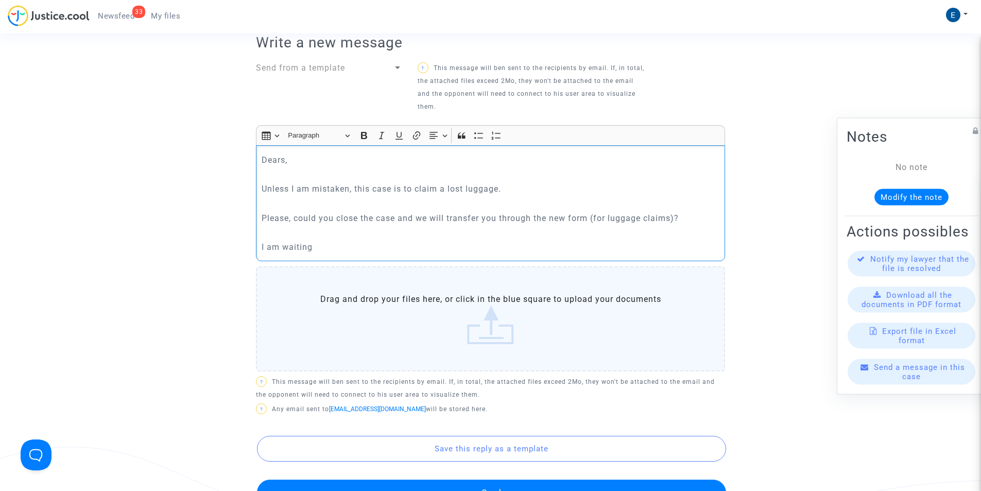
scroll to position [464, 0]
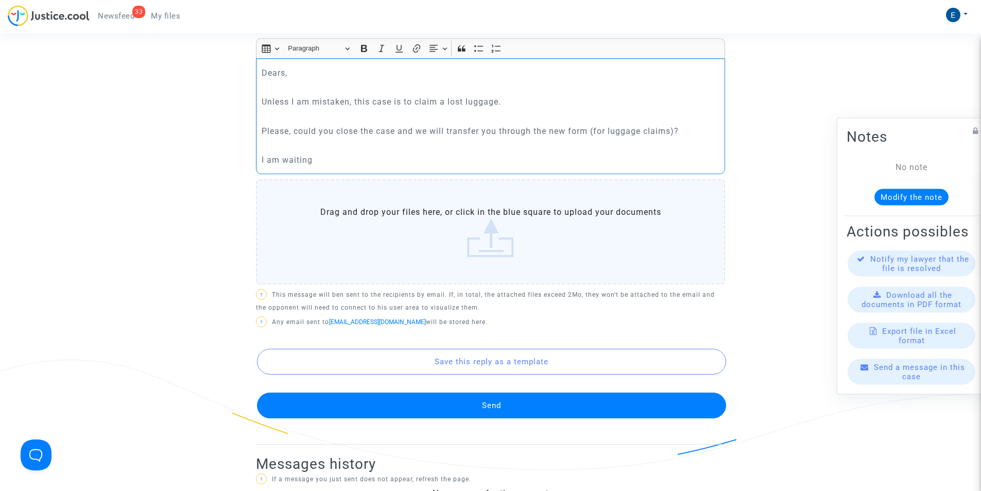
click at [469, 393] on button "Send" at bounding box center [491, 405] width 469 height 26
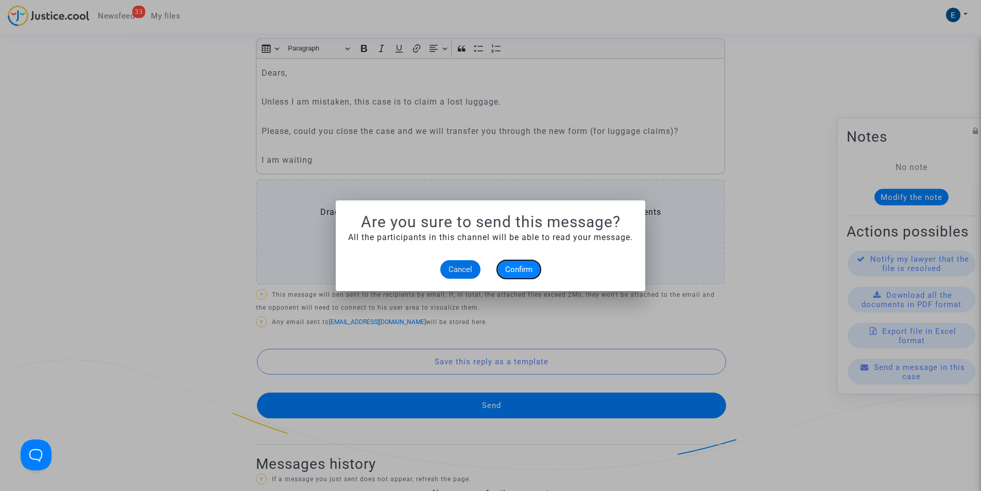
click at [513, 270] on span "Confirm" at bounding box center [518, 269] width 27 height 9
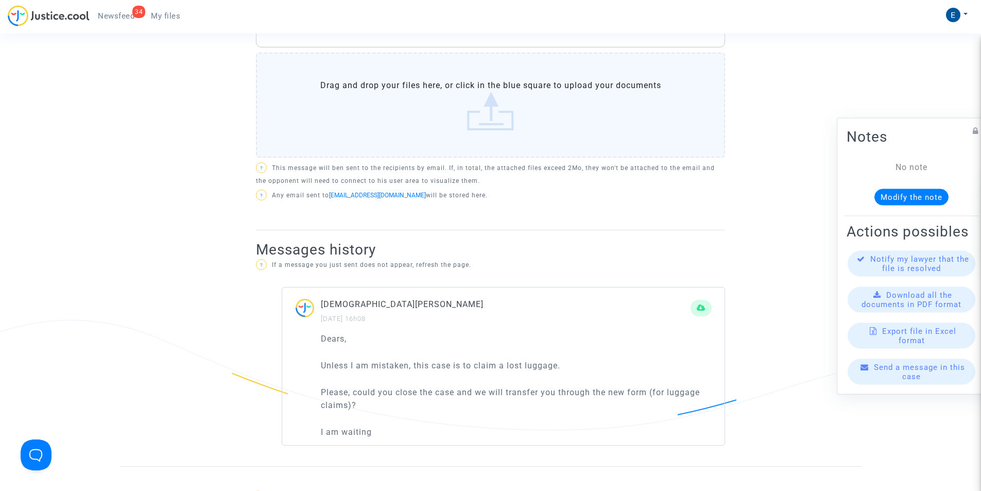
scroll to position [567, 0]
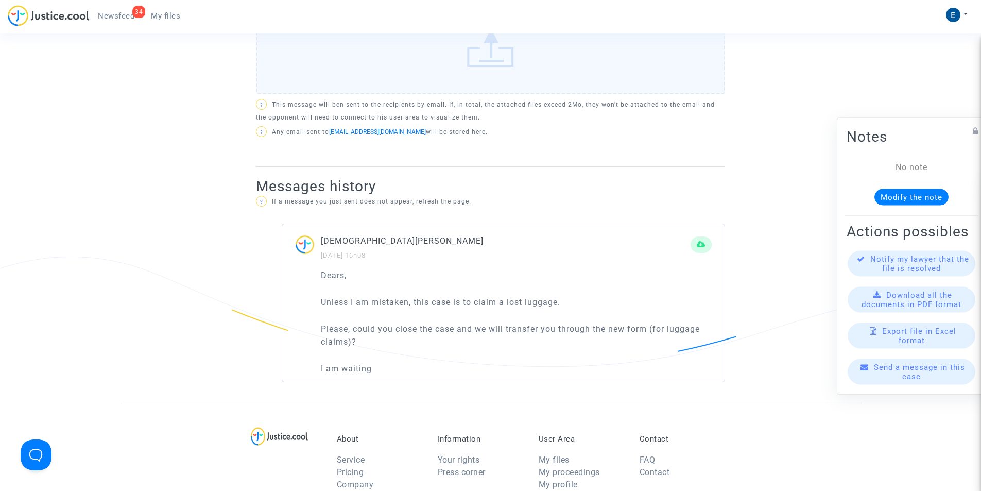
click at [175, 16] on span "My files" at bounding box center [165, 15] width 29 height 9
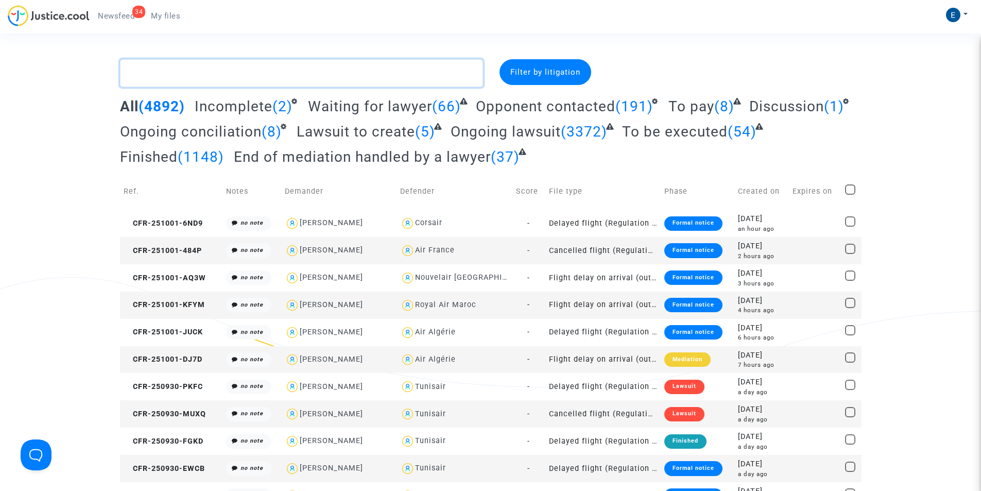
click at [199, 76] on textarea at bounding box center [301, 73] width 363 height 28
paste textarea "CFR-250403-QH7N"
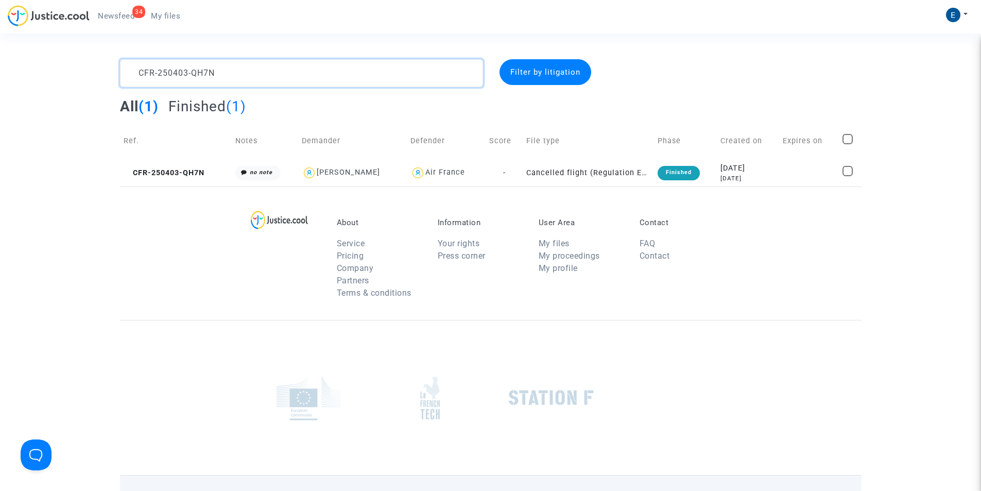
click at [219, 78] on textarea at bounding box center [301, 73] width 363 height 28
paste textarea "219-93NG"
type textarea "CFR-250219-93NG"
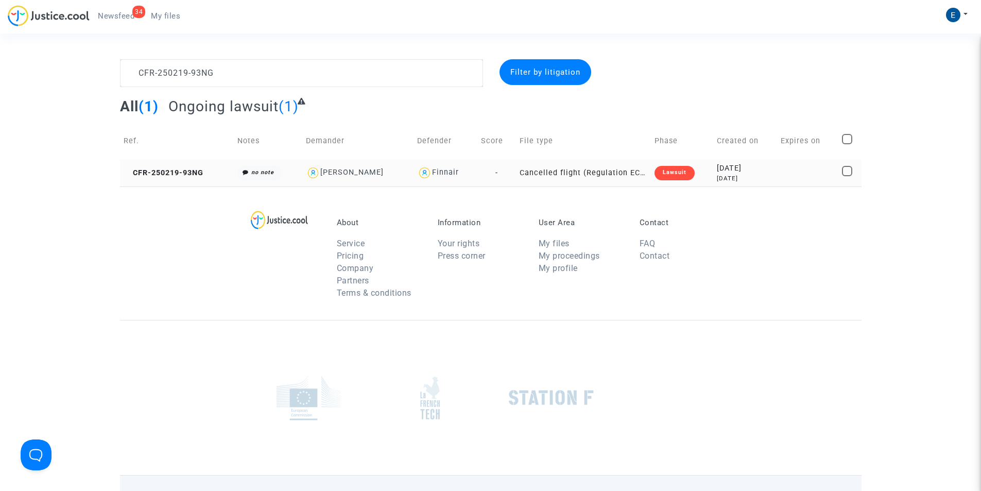
click at [180, 163] on td "CFR-250219-93NG" at bounding box center [177, 172] width 114 height 27
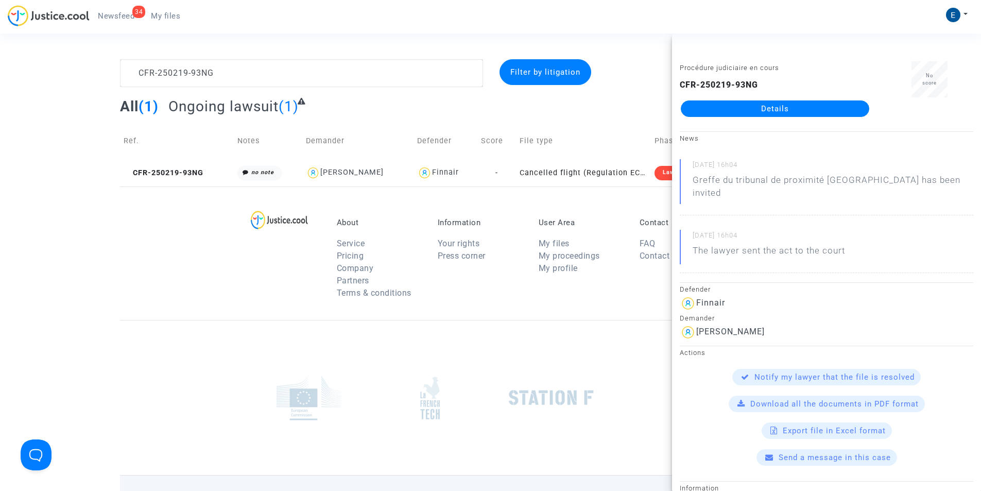
click at [757, 99] on div "CFR-250219-93NG Details" at bounding box center [775, 98] width 191 height 38
click at [778, 108] on link "Details" at bounding box center [775, 108] width 188 height 16
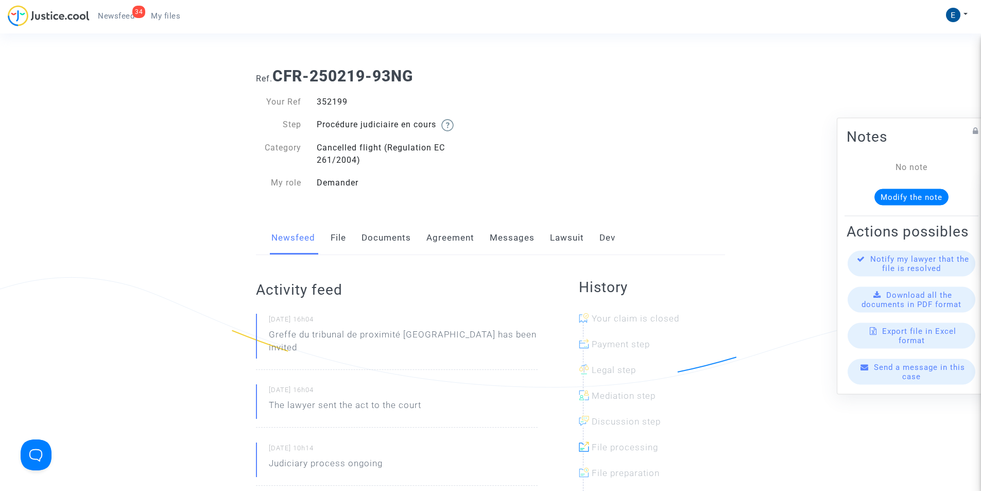
click at [523, 235] on link "Messages" at bounding box center [512, 238] width 45 height 34
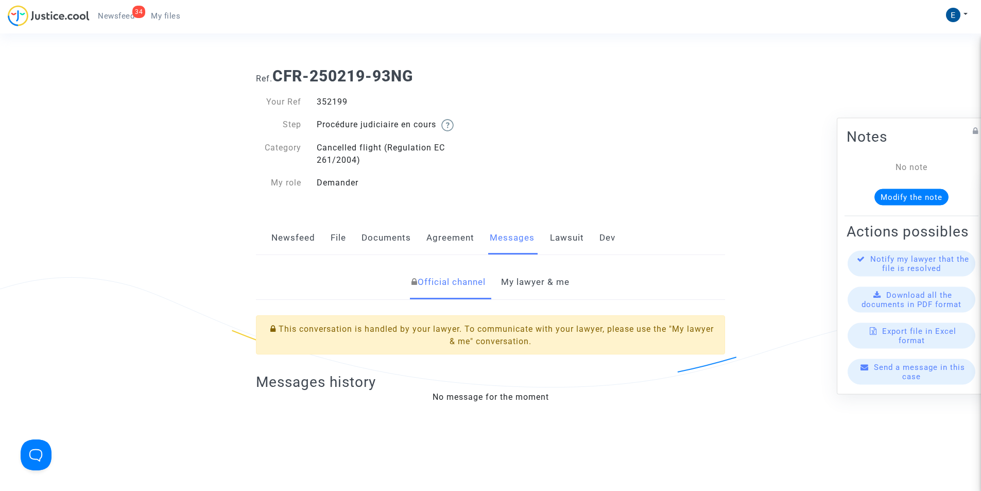
click at [517, 282] on link "My lawyer & me" at bounding box center [535, 282] width 68 height 34
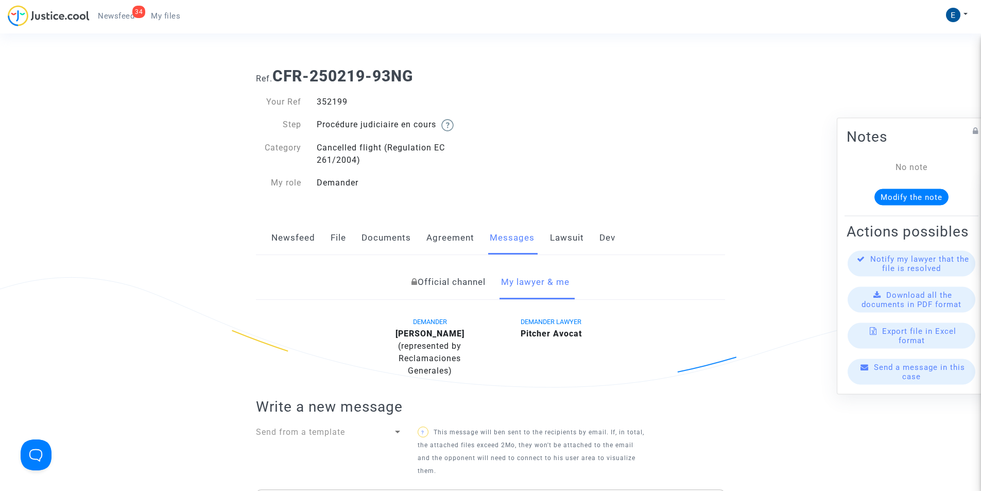
scroll to position [155, 0]
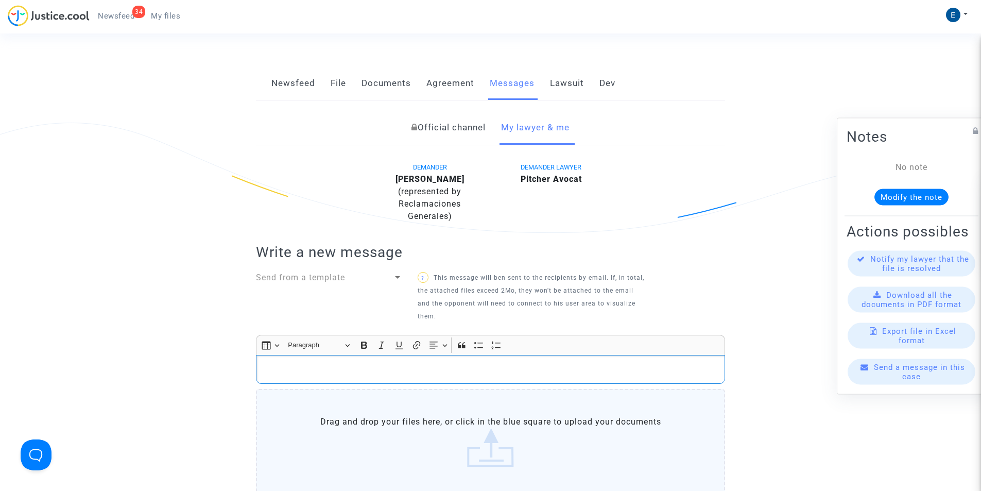
drag, startPoint x: 269, startPoint y: 362, endPoint x: 283, endPoint y: 365, distance: 13.7
click at [269, 362] on div "Rich Text Editor, main" at bounding box center [490, 369] width 469 height 29
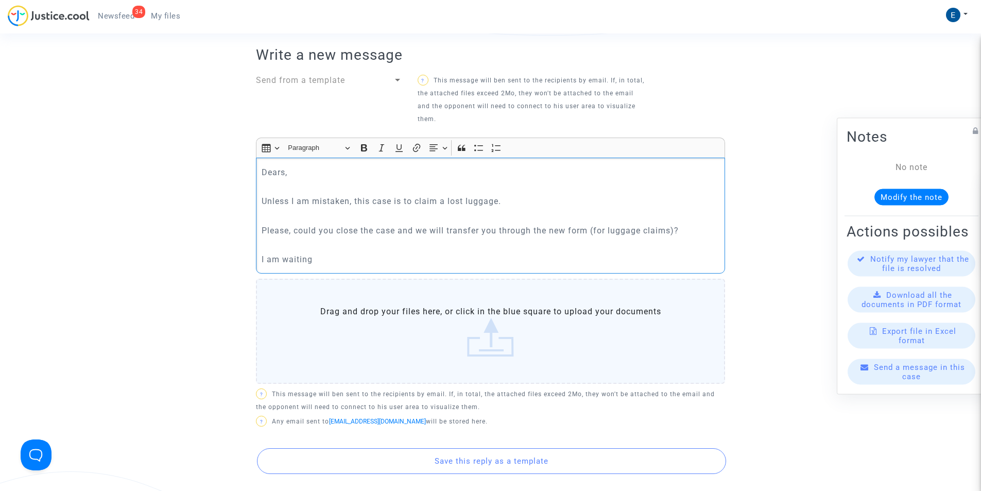
scroll to position [567, 0]
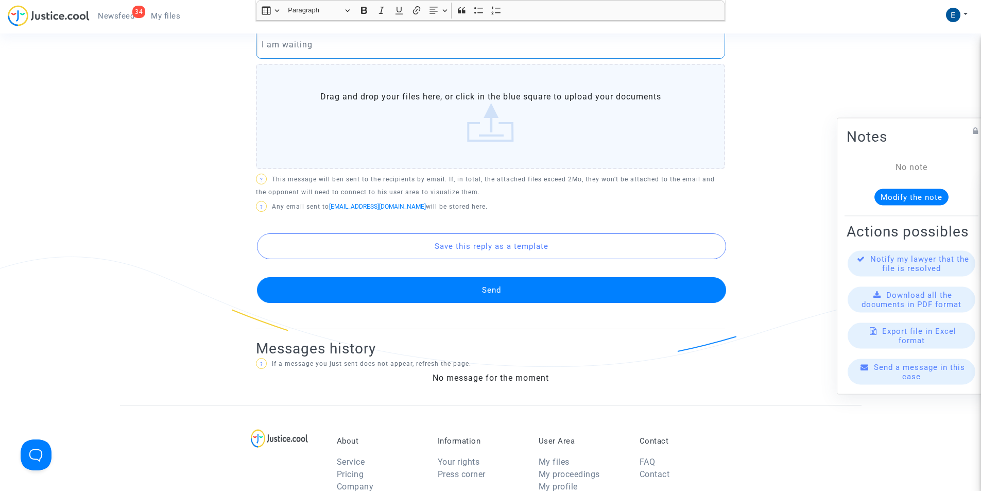
click at [434, 289] on button "Send" at bounding box center [491, 290] width 469 height 26
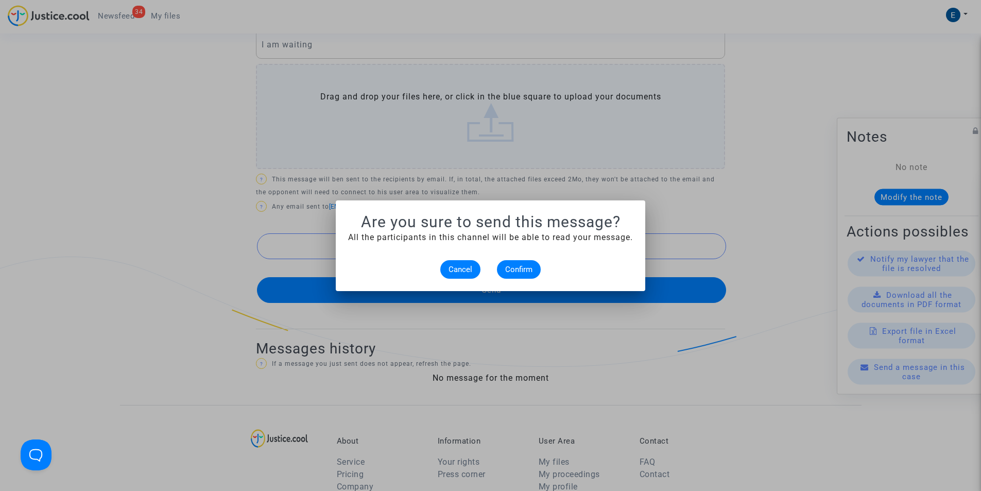
scroll to position [0, 0]
click at [522, 263] on button "Confirm" at bounding box center [519, 269] width 44 height 19
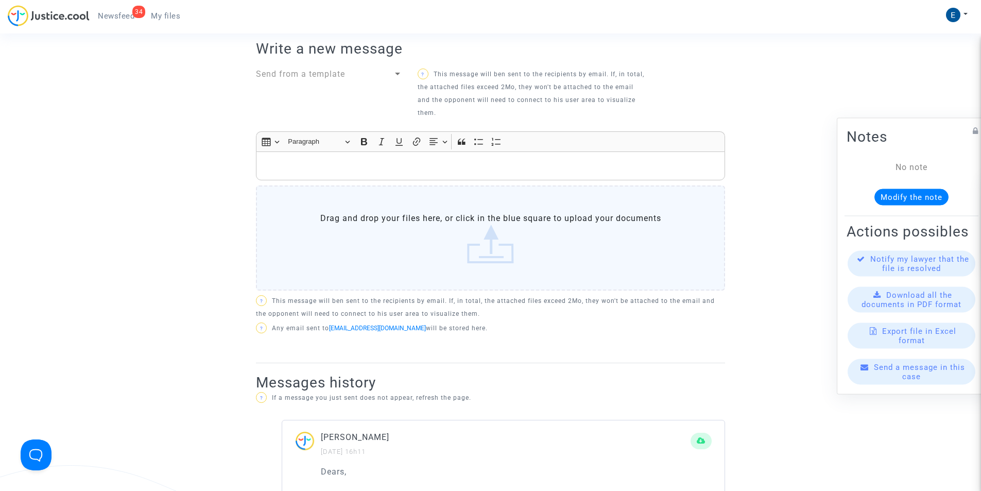
scroll to position [258, 0]
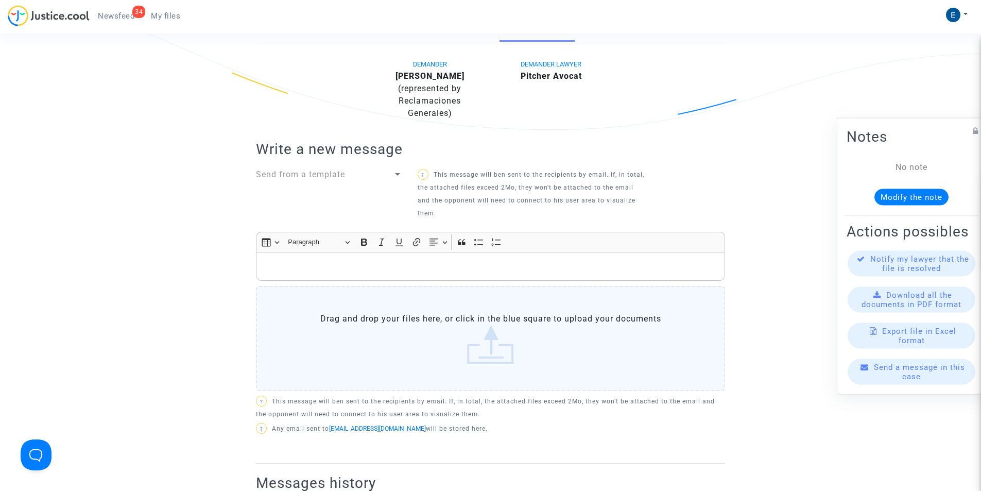
click at [165, 25] on div "34 Newsfeed My files" at bounding box center [98, 19] width 181 height 28
click at [166, 17] on span "My files" at bounding box center [165, 15] width 29 height 9
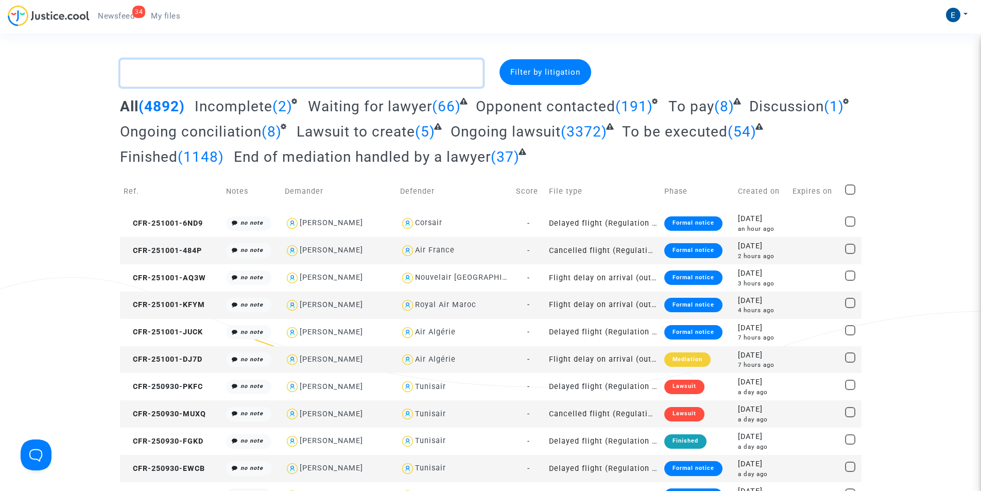
click at [391, 75] on textarea at bounding box center [301, 73] width 363 height 28
paste textarea "CFR-250409-U6BH"
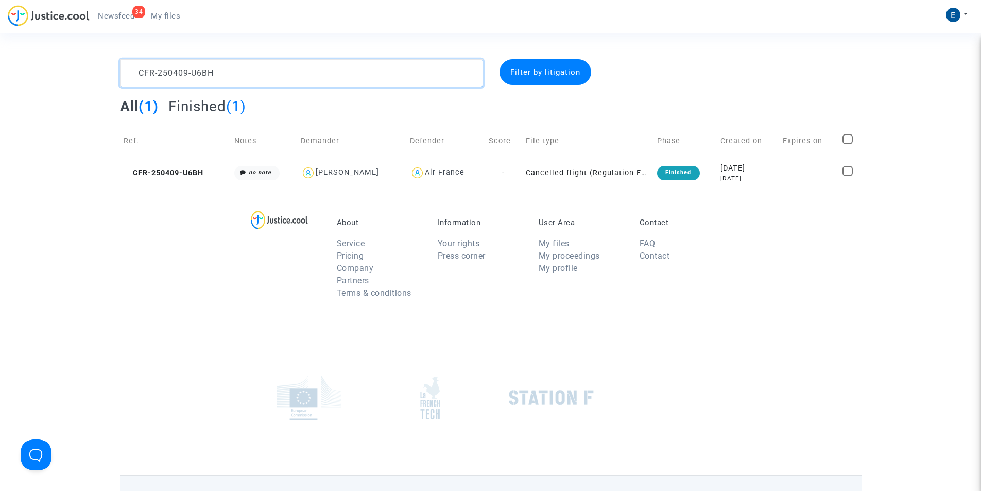
click at [284, 70] on textarea at bounding box center [301, 73] width 363 height 28
paste textarea "8GPA"
click at [180, 73] on textarea at bounding box center [301, 73] width 363 height 28
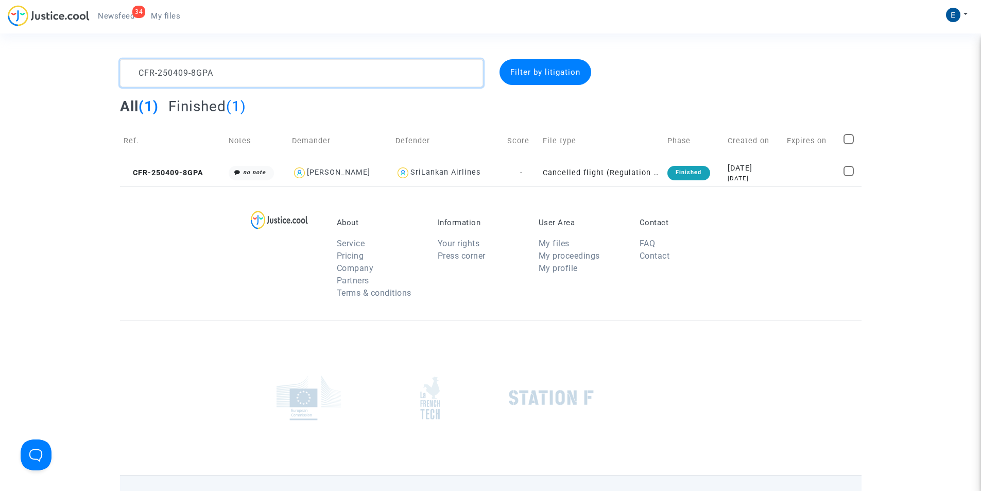
click at [180, 73] on textarea at bounding box center [301, 73] width 363 height 28
paste textarea "3-A8R4"
click at [266, 62] on textarea at bounding box center [301, 73] width 363 height 28
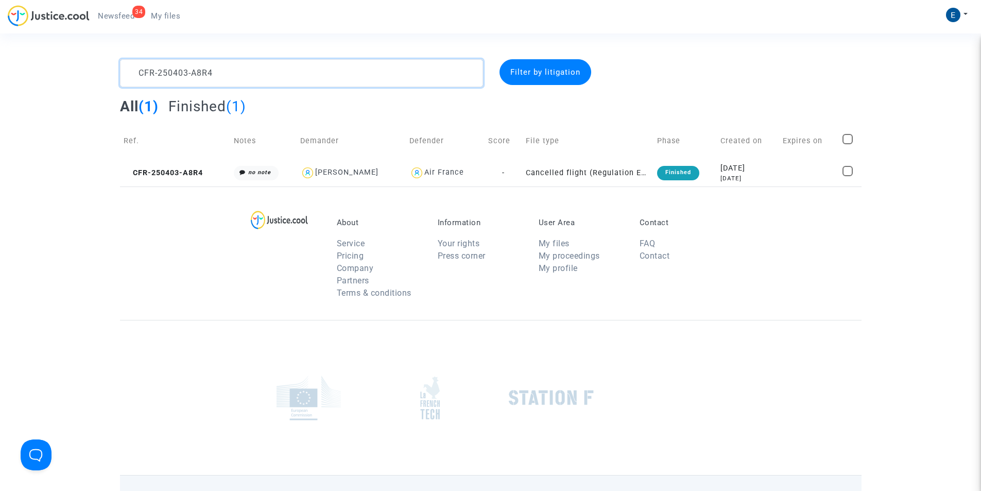
click at [266, 62] on textarea at bounding box center [301, 73] width 363 height 28
paste textarea "9-MMC8"
click at [182, 78] on textarea at bounding box center [301, 73] width 363 height 28
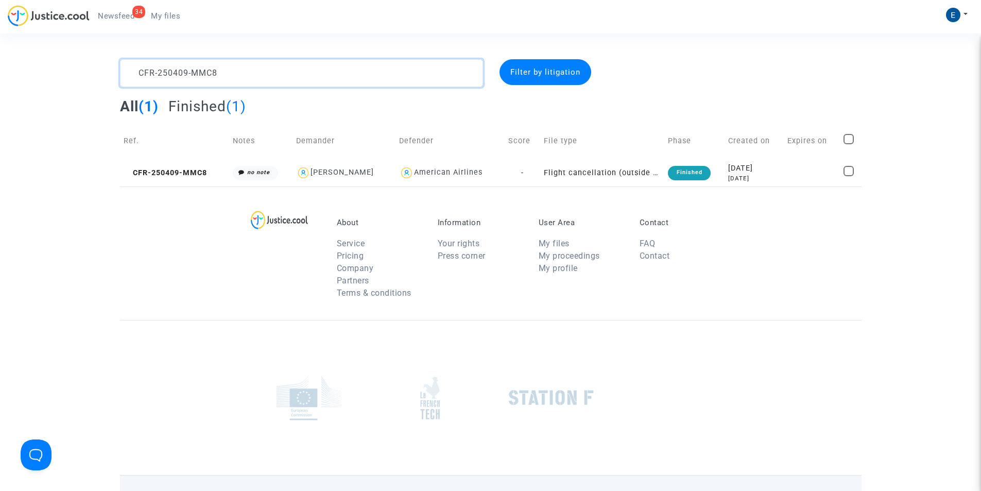
paste textarea "514-QR9Q"
click at [160, 72] on textarea at bounding box center [301, 73] width 363 height 28
paste textarea "08-4HPH"
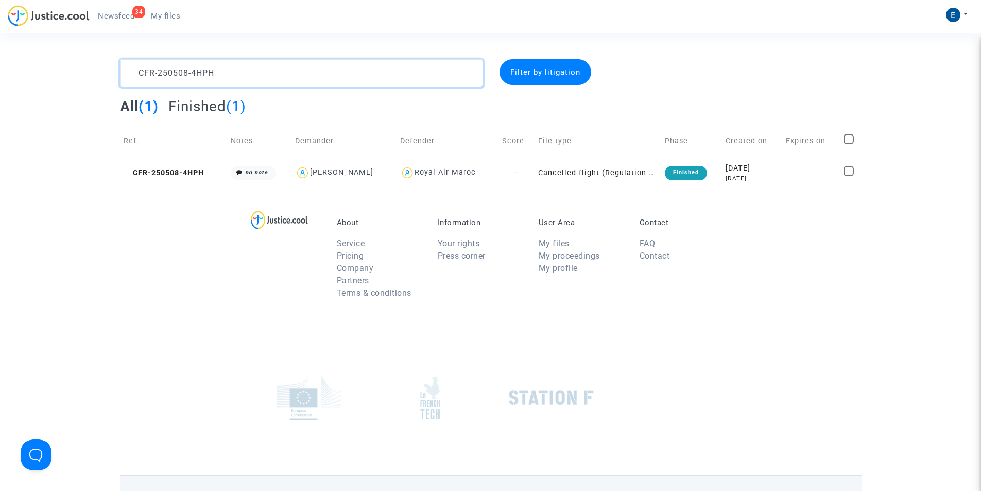
click at [203, 68] on textarea at bounding box center [301, 73] width 363 height 28
paste textarea "DM8K"
click at [175, 67] on textarea at bounding box center [301, 73] width 363 height 28
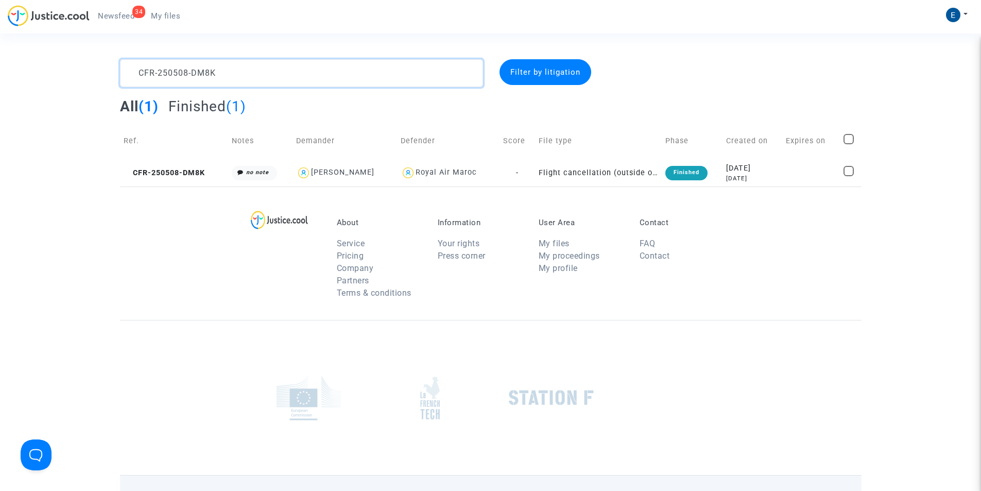
click at [175, 67] on textarea at bounding box center [301, 73] width 363 height 28
paste textarea "14-MAKT"
click at [209, 74] on textarea at bounding box center [301, 73] width 363 height 28
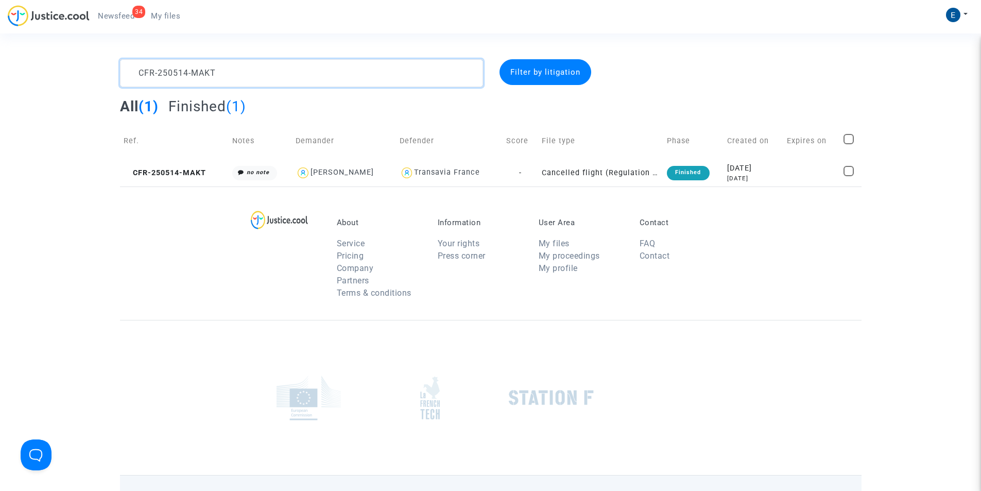
click at [209, 74] on textarea at bounding box center [301, 73] width 363 height 28
paste textarea "40906-RM4N"
type textarea "CFR-240906-RM4N"
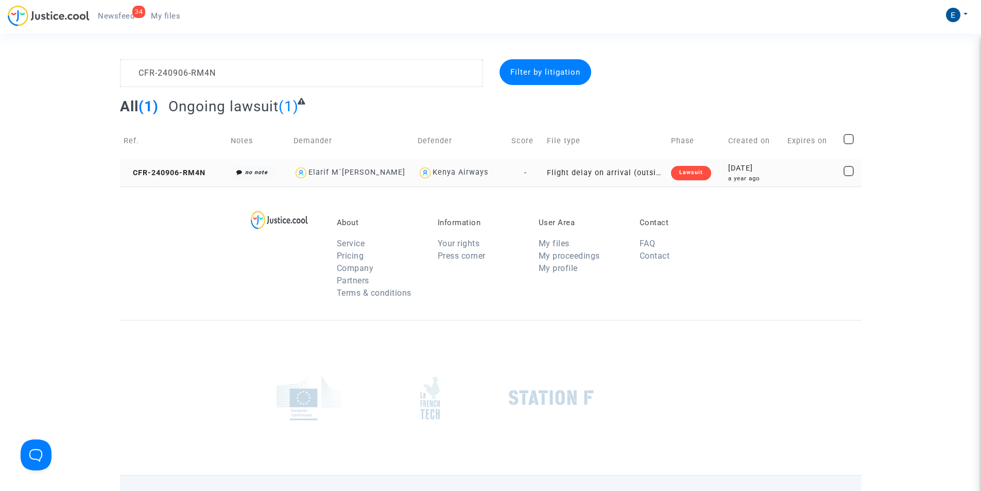
click at [176, 166] on td "CFR-240906-RM4N" at bounding box center [174, 172] width 108 height 27
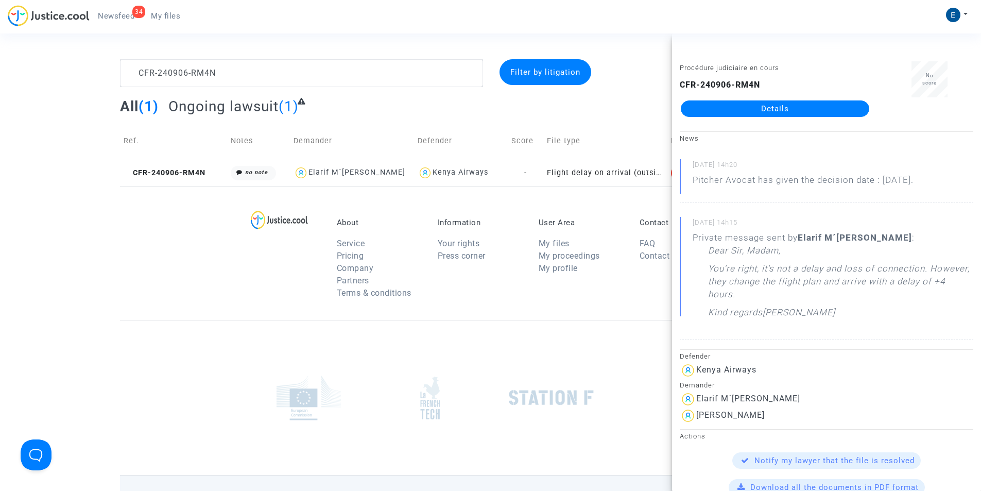
click at [771, 108] on link "Details" at bounding box center [775, 108] width 188 height 16
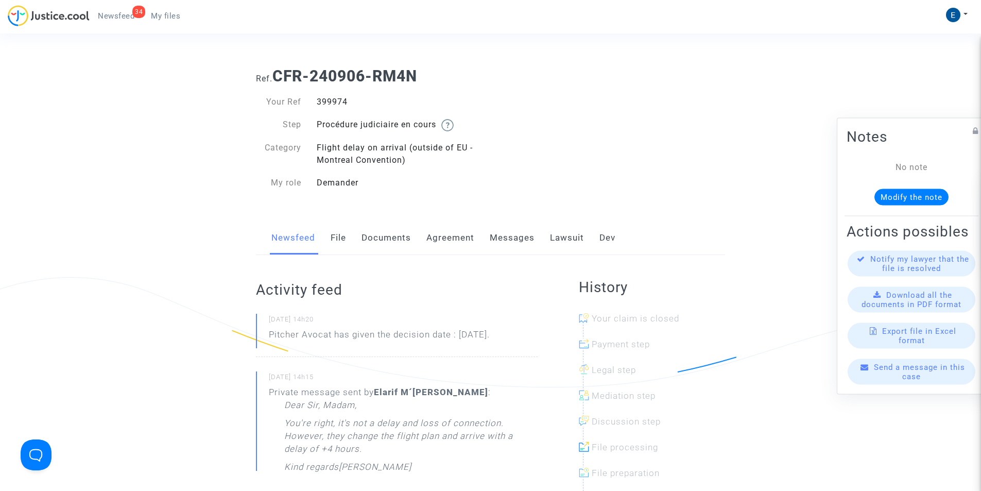
click at [508, 241] on link "Messages" at bounding box center [512, 238] width 45 height 34
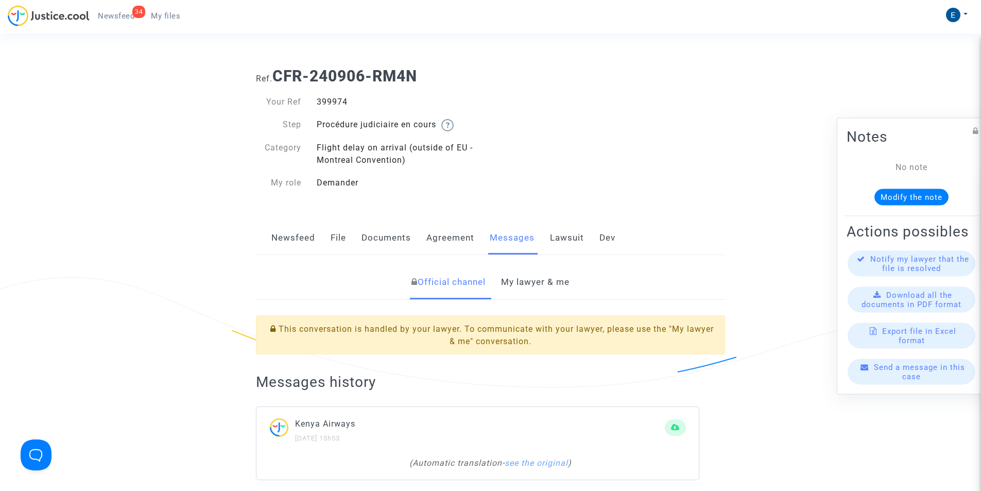
click at [528, 284] on link "My lawyer & me" at bounding box center [535, 282] width 68 height 34
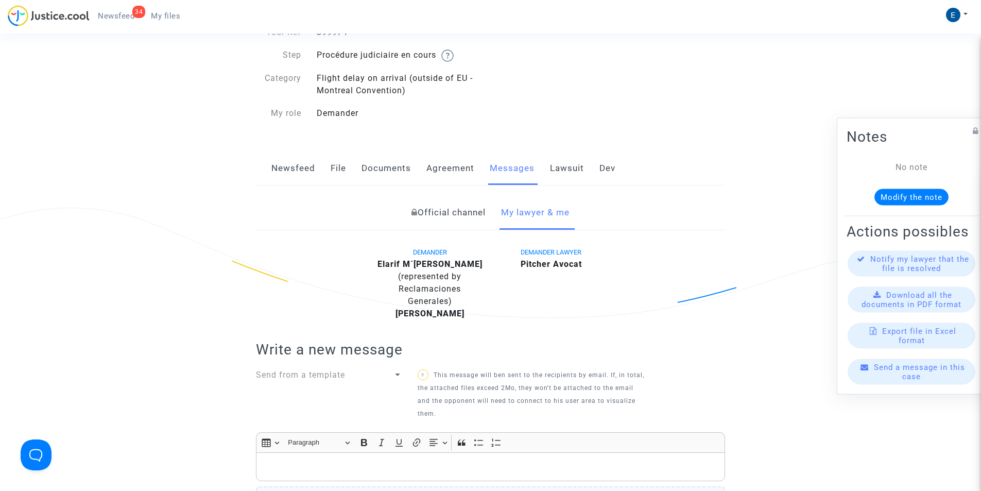
scroll to position [155, 0]
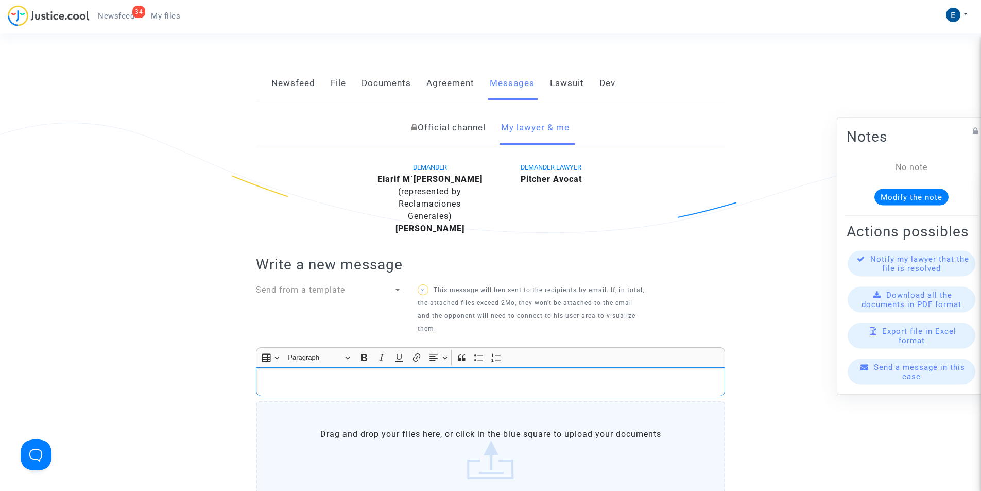
click at [401, 373] on div "Rich Text Editor, main" at bounding box center [490, 381] width 469 height 29
click at [317, 381] on p "Rich Text Editor, main" at bounding box center [491, 381] width 458 height 13
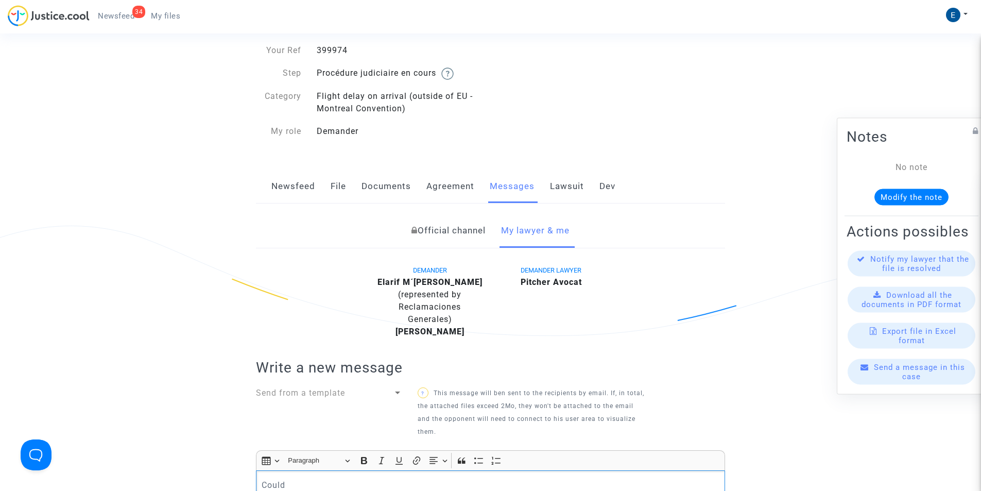
scroll to position [0, 0]
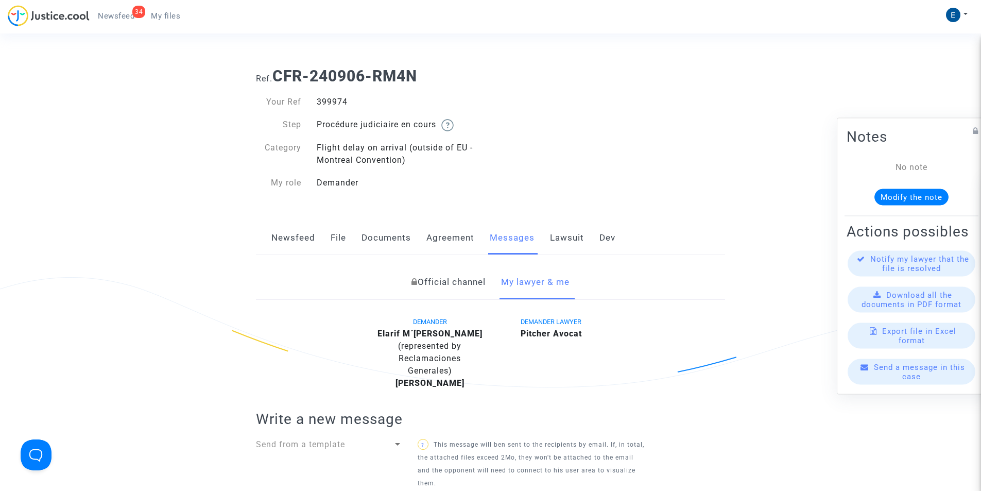
click at [177, 13] on span "My files" at bounding box center [165, 15] width 29 height 9
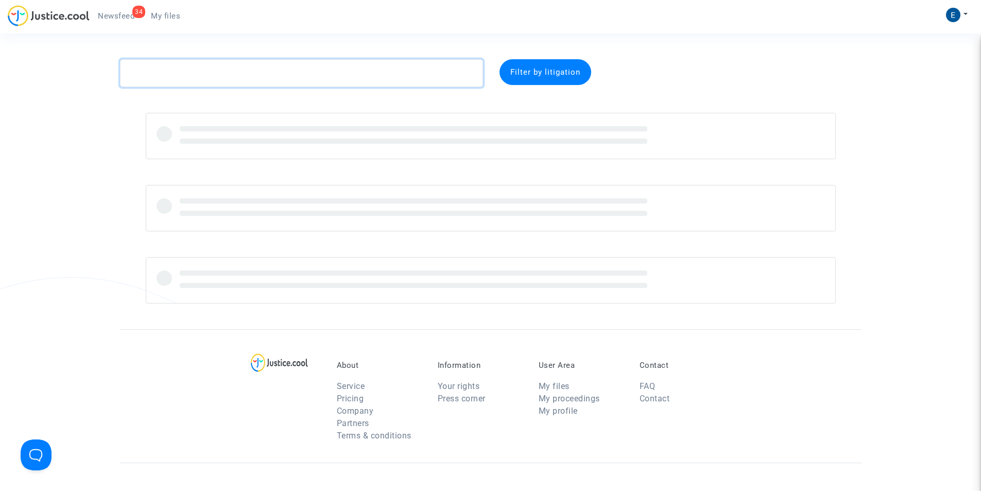
click at [317, 71] on textarea at bounding box center [301, 73] width 363 height 28
paste textarea "CFR-250507-DJFN"
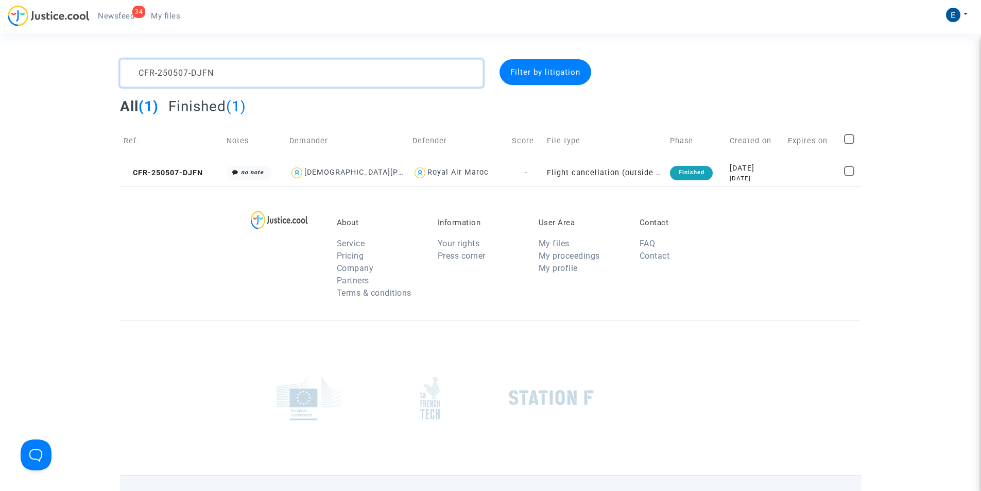
click at [185, 74] on textarea at bounding box center [301, 73] width 363 height 28
paste textarea "GJNQ"
click at [274, 75] on textarea at bounding box center [301, 73] width 363 height 28
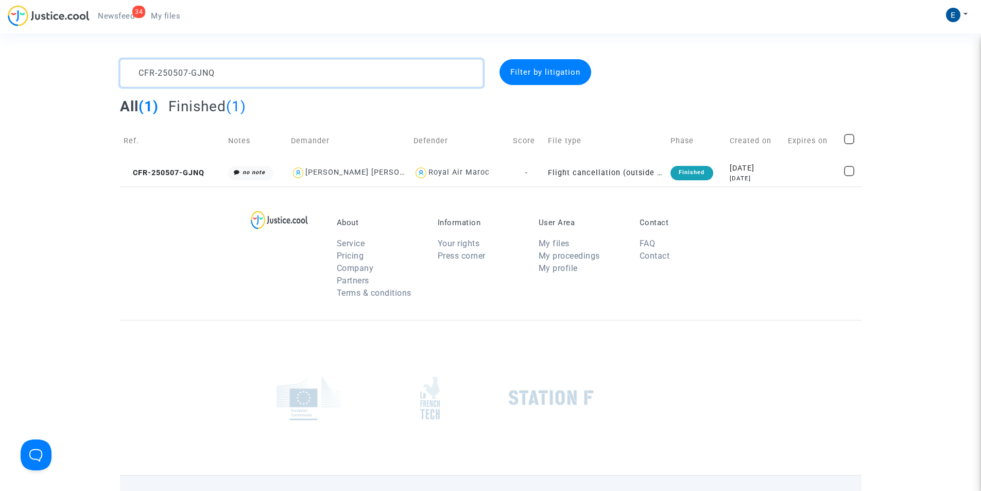
click at [274, 75] on textarea at bounding box center [301, 73] width 363 height 28
paste textarea "14-DZMN"
click at [285, 74] on textarea at bounding box center [301, 73] width 363 height 28
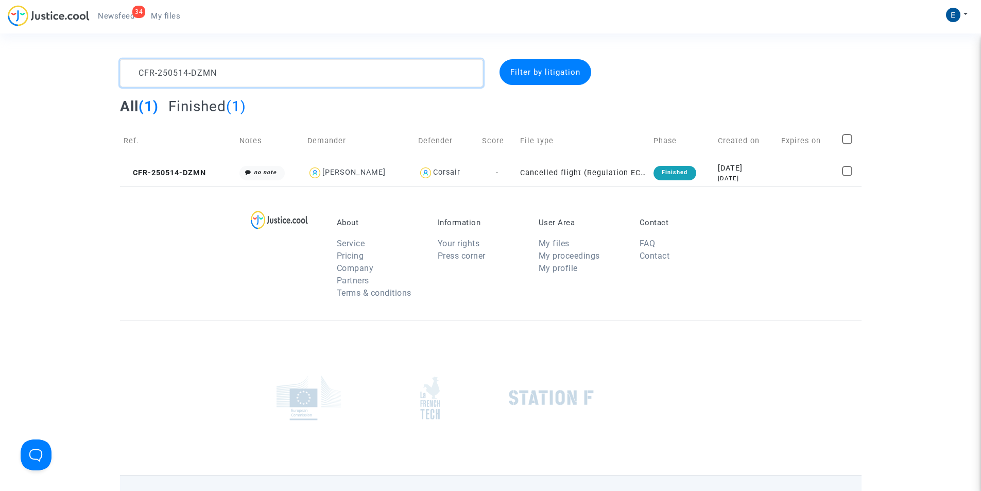
click at [285, 74] on textarea at bounding box center [301, 73] width 363 height 28
paste textarea "07-DR83"
click at [206, 76] on textarea at bounding box center [301, 73] width 363 height 28
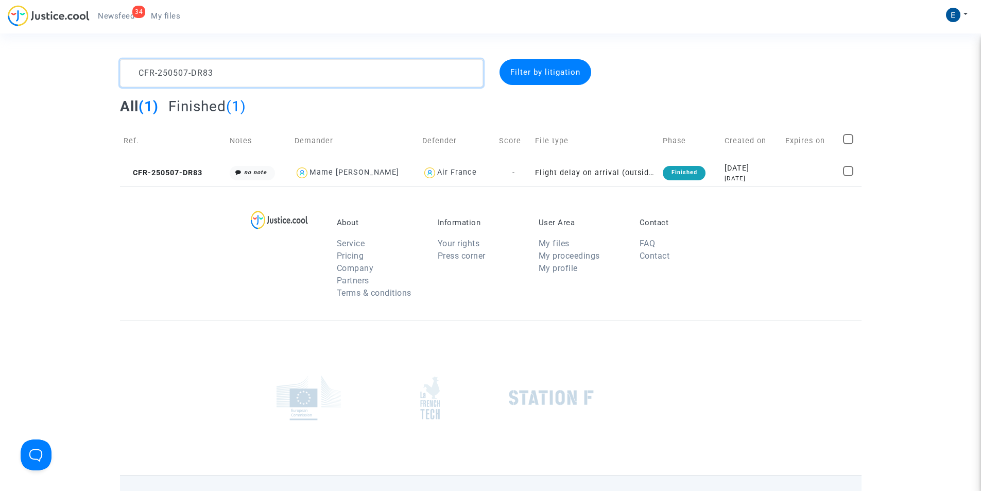
paste textarea "JBDA"
click at [330, 73] on textarea at bounding box center [301, 73] width 363 height 28
paste textarea "14-N3QM"
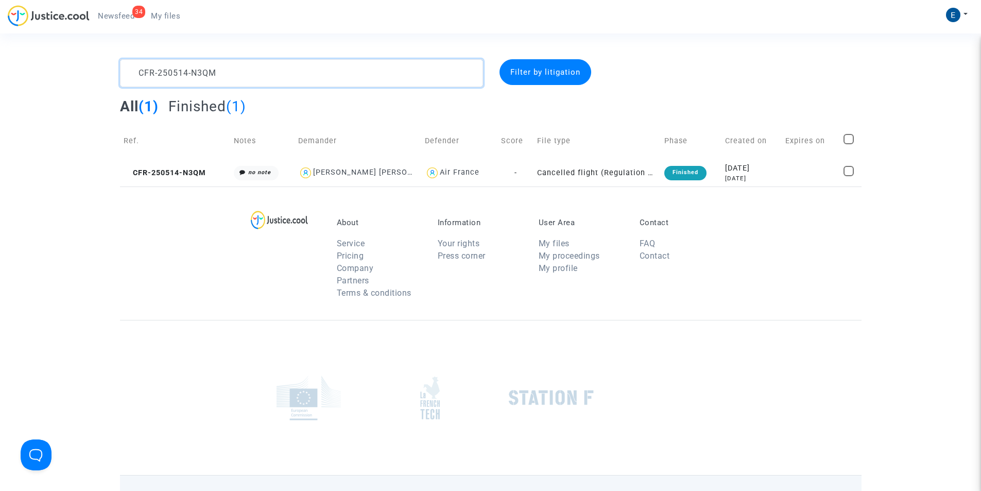
click at [196, 81] on textarea at bounding box center [301, 73] width 363 height 28
paste textarea "3-KF4K"
click at [195, 71] on textarea at bounding box center [301, 73] width 363 height 28
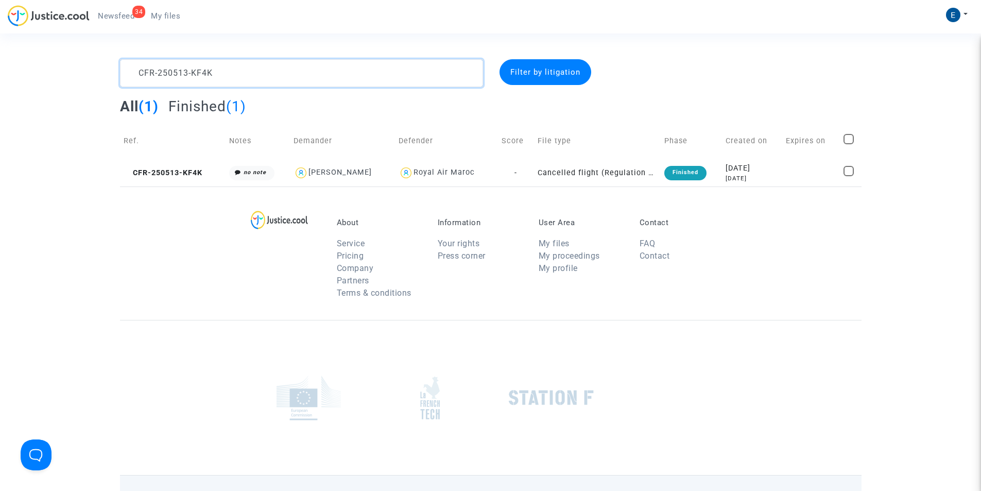
click at [195, 71] on textarea at bounding box center [301, 73] width 363 height 28
paste textarea "4-JUBQ"
click at [304, 70] on textarea at bounding box center [301, 73] width 363 height 28
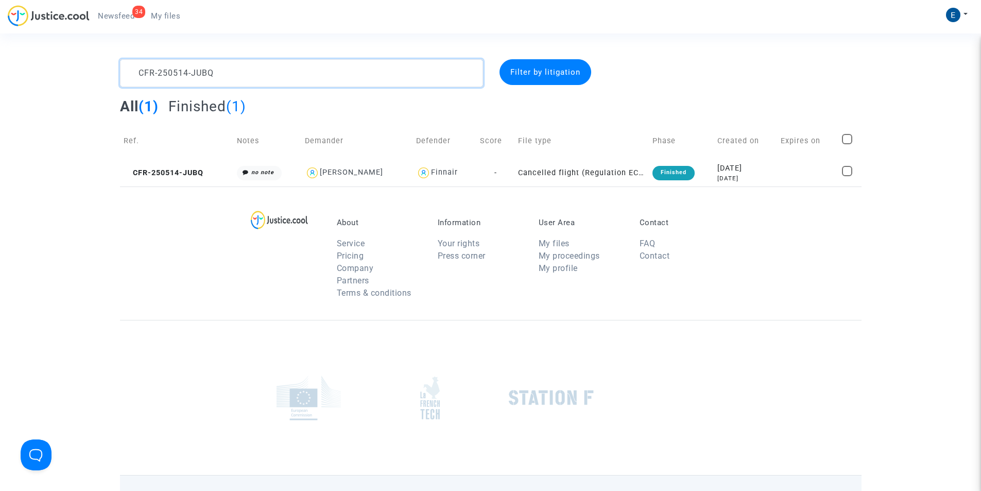
paste textarea "3-DFX4"
click at [304, 70] on textarea at bounding box center [301, 73] width 363 height 28
click at [176, 75] on textarea at bounding box center [301, 73] width 363 height 28
paste textarea "FGC7"
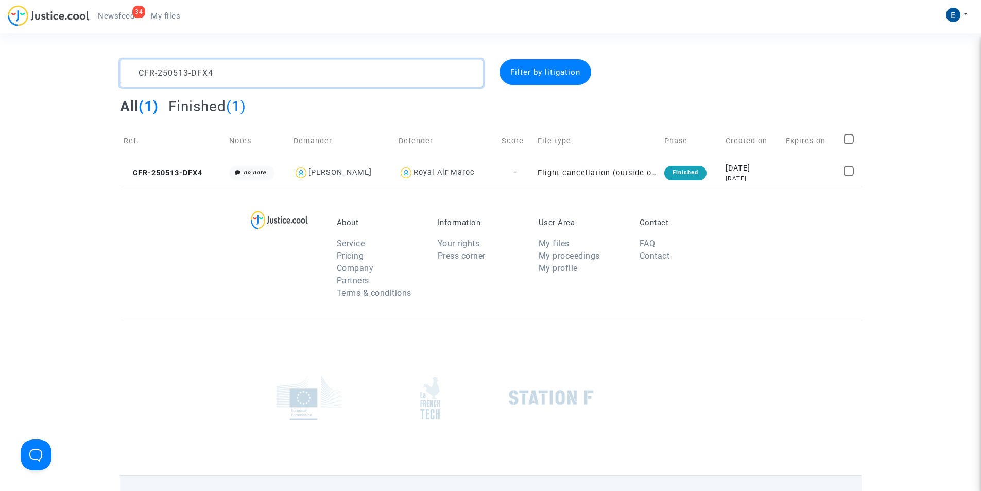
click at [176, 75] on textarea at bounding box center [301, 73] width 363 height 28
click at [227, 73] on textarea at bounding box center [301, 73] width 363 height 28
paste textarea "MF8E"
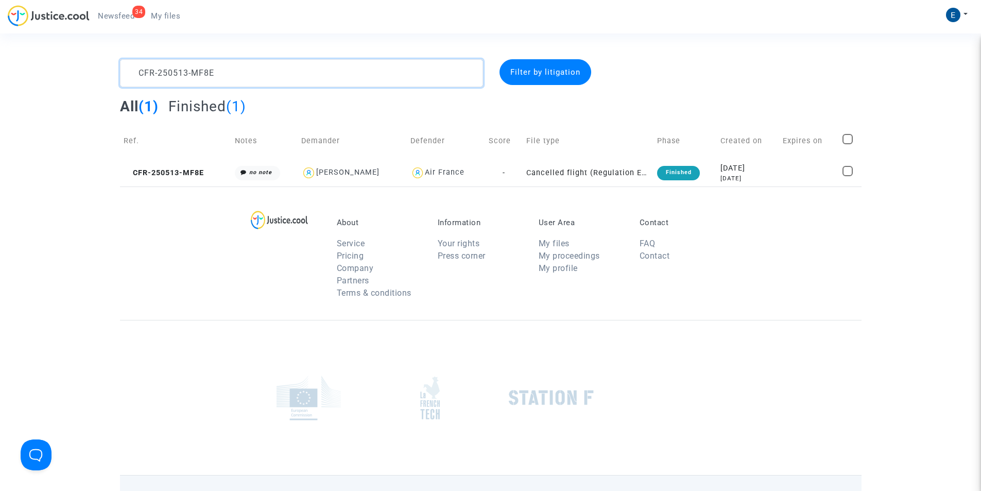
click at [184, 74] on textarea at bounding box center [301, 73] width 363 height 28
paste textarea "FQBV"
click at [314, 75] on textarea at bounding box center [301, 73] width 363 height 28
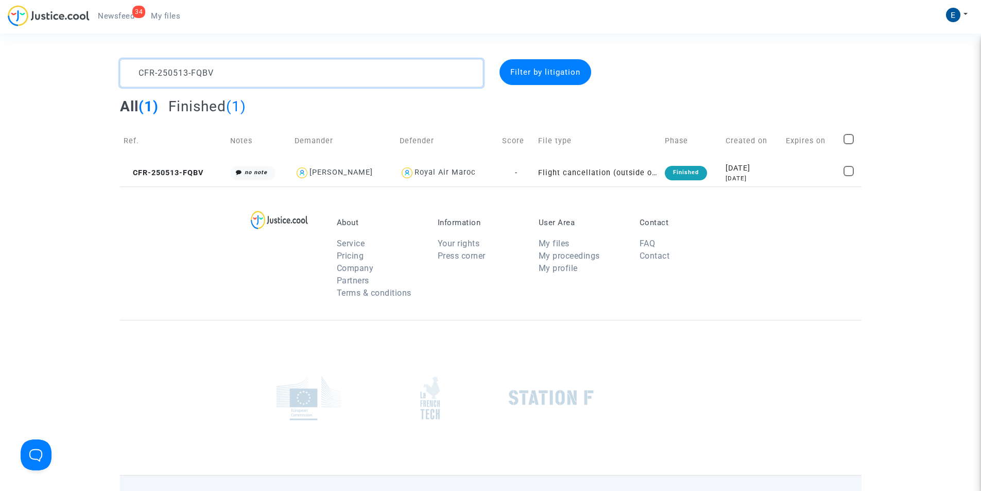
click at [314, 75] on textarea at bounding box center [301, 73] width 363 height 28
paste textarea "7QKT"
click at [263, 78] on textarea at bounding box center [301, 73] width 363 height 28
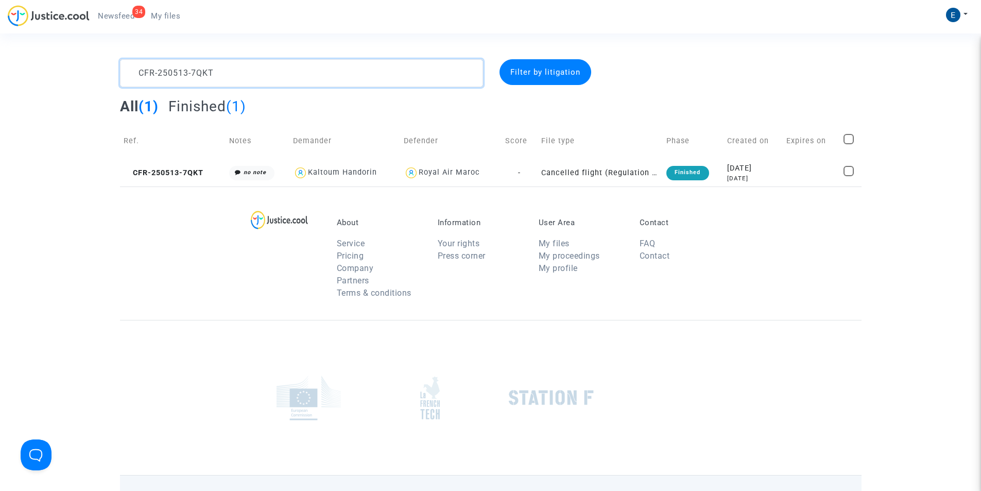
click at [263, 78] on textarea at bounding box center [301, 73] width 363 height 28
paste textarea "5-BUKG"
click at [336, 75] on textarea at bounding box center [301, 73] width 363 height 28
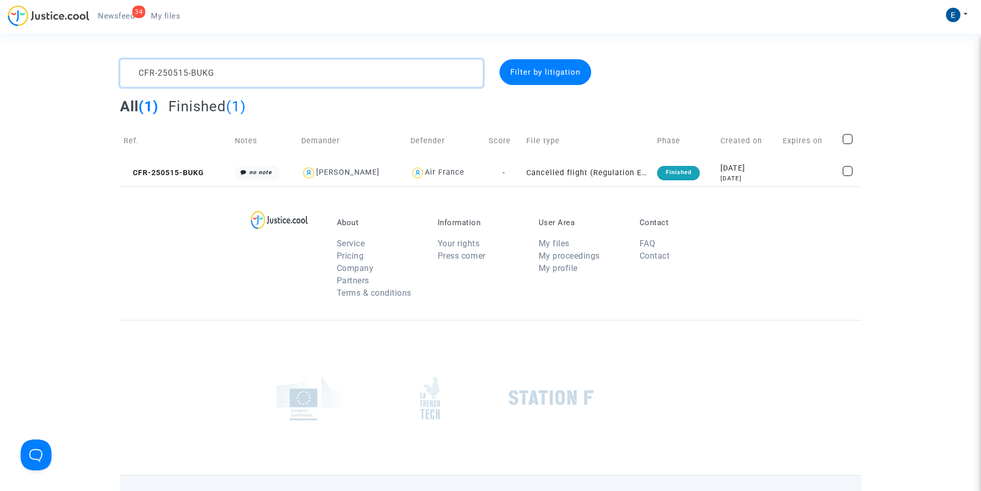
paste textarea "4-RMDC"
click at [327, 75] on textarea at bounding box center [301, 73] width 363 height 28
paste textarea "08-BAHB"
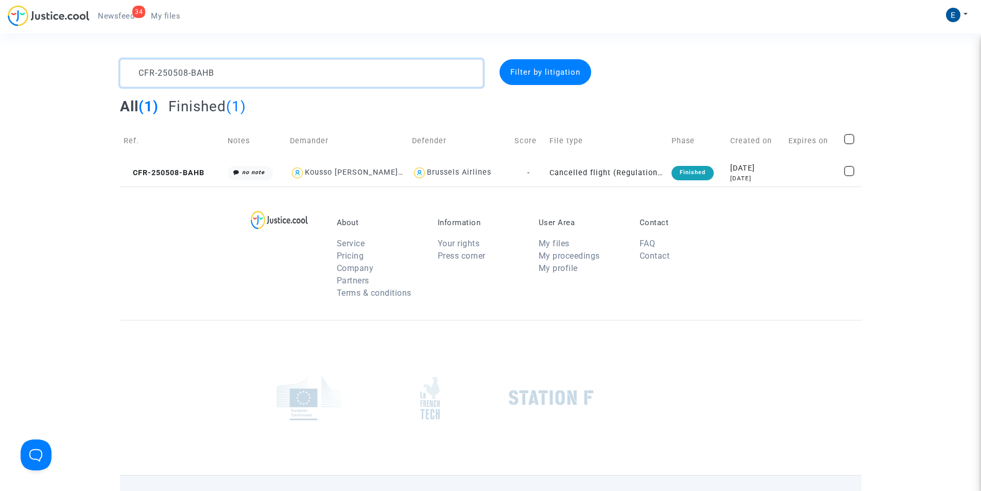
click at [179, 83] on textarea at bounding box center [301, 73] width 363 height 28
paste textarea "MEAK"
click at [297, 73] on textarea at bounding box center [301, 73] width 363 height 28
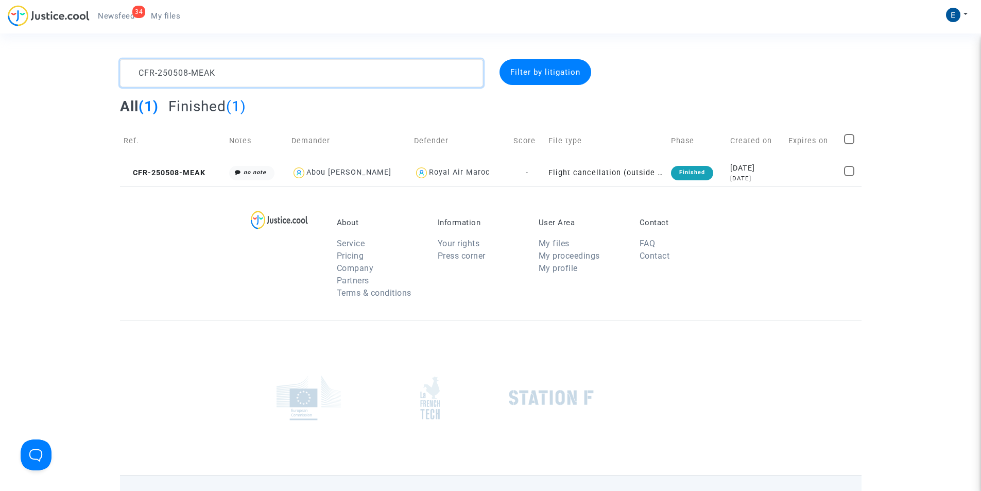
click at [297, 73] on textarea at bounding box center [301, 73] width 363 height 28
paste textarea "718-PHMT"
click at [367, 84] on textarea at bounding box center [301, 73] width 363 height 28
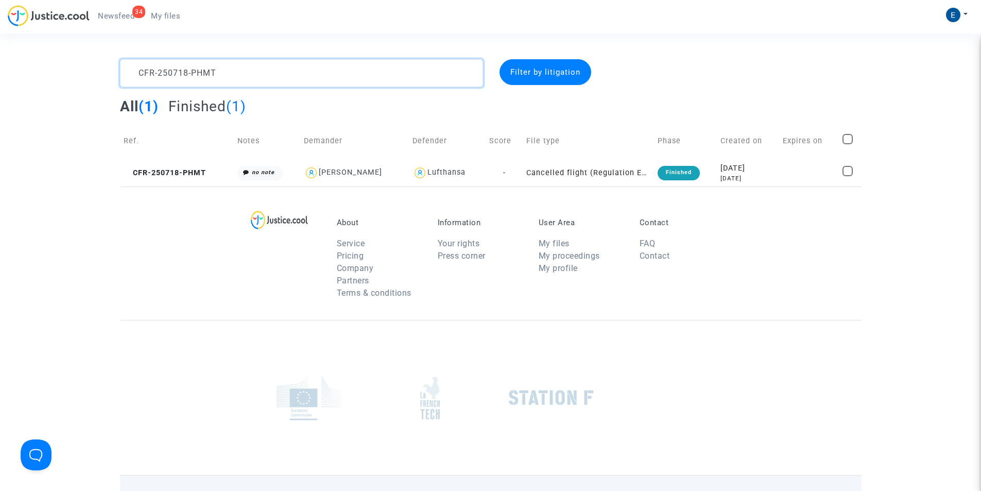
click at [367, 84] on textarea at bounding box center [301, 73] width 363 height 28
paste textarea "403-9FT9"
click at [306, 67] on textarea at bounding box center [301, 73] width 363 height 28
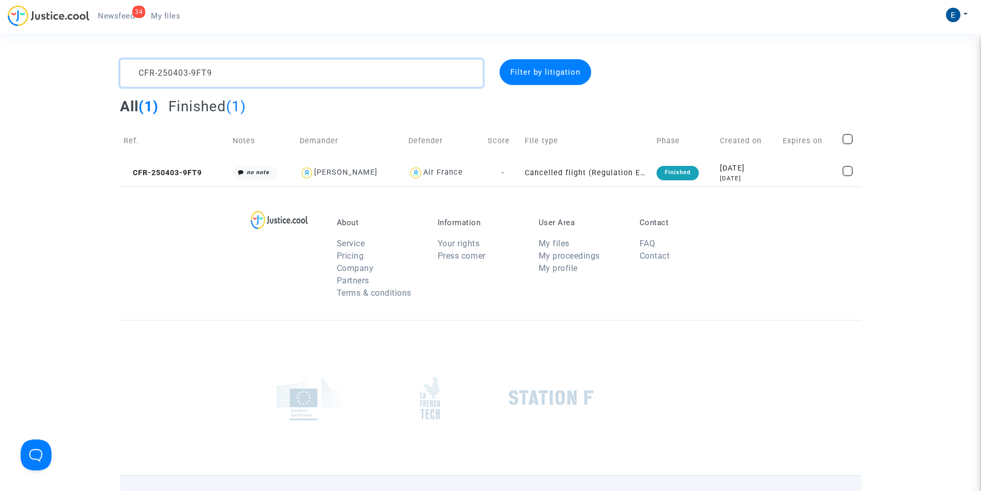
paste textarea "520-DHCF"
click at [305, 78] on textarea at bounding box center [301, 73] width 363 height 28
paste textarea "409-N6RA"
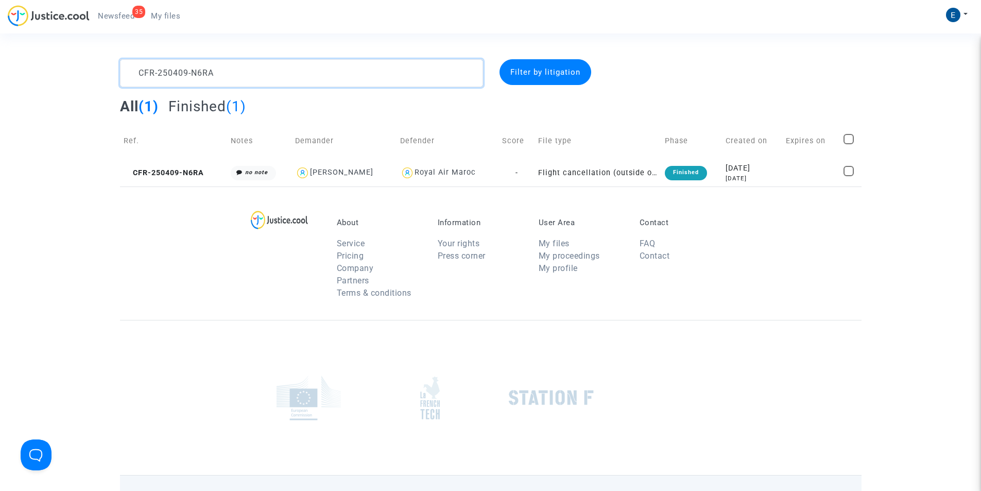
click at [198, 74] on textarea at bounding box center [301, 73] width 363 height 28
paste textarea "515-MAD7"
click at [271, 72] on textarea at bounding box center [301, 73] width 363 height 28
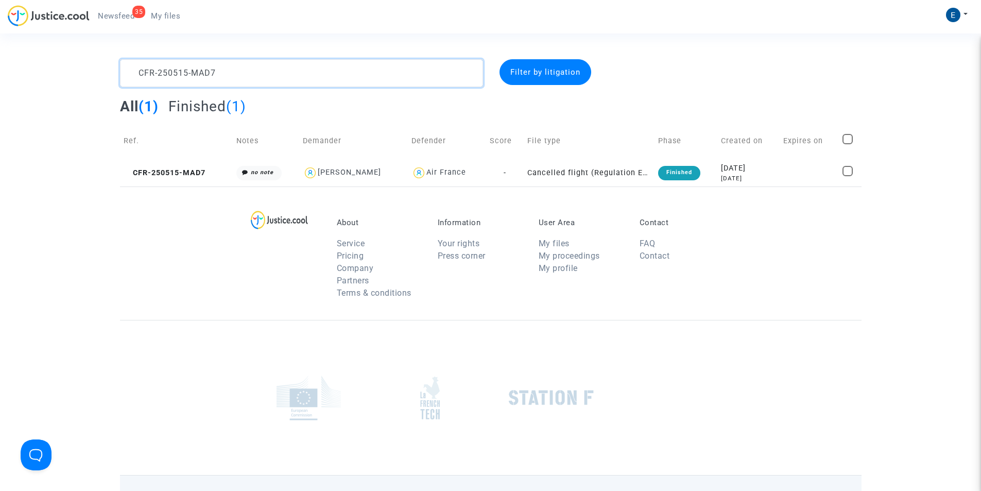
click at [271, 72] on textarea at bounding box center [301, 73] width 363 height 28
paste textarea "41204-B4HV"
type textarea "CFR-241204-B4HV"
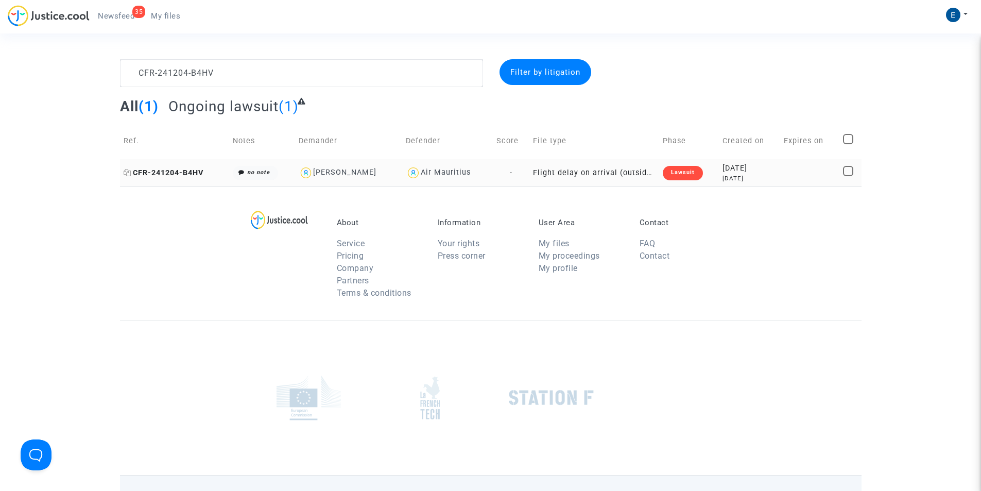
click at [163, 173] on span "CFR-241204-B4HV" at bounding box center [164, 172] width 80 height 9
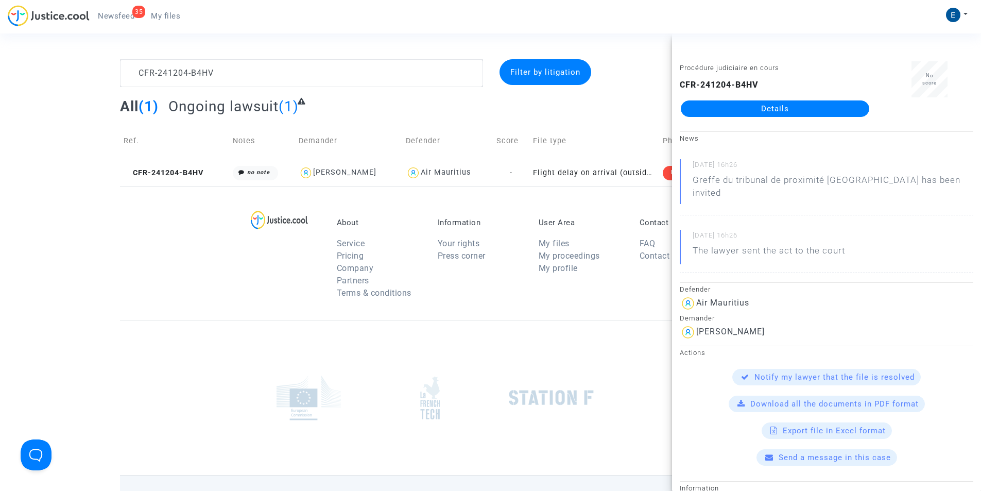
click at [795, 108] on link "Details" at bounding box center [775, 108] width 188 height 16
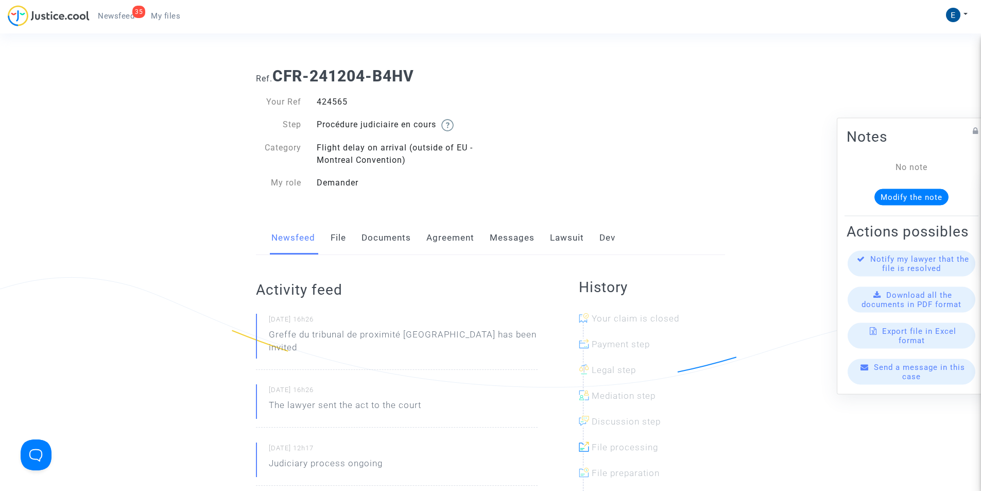
click at [168, 11] on span "My files" at bounding box center [165, 15] width 29 height 9
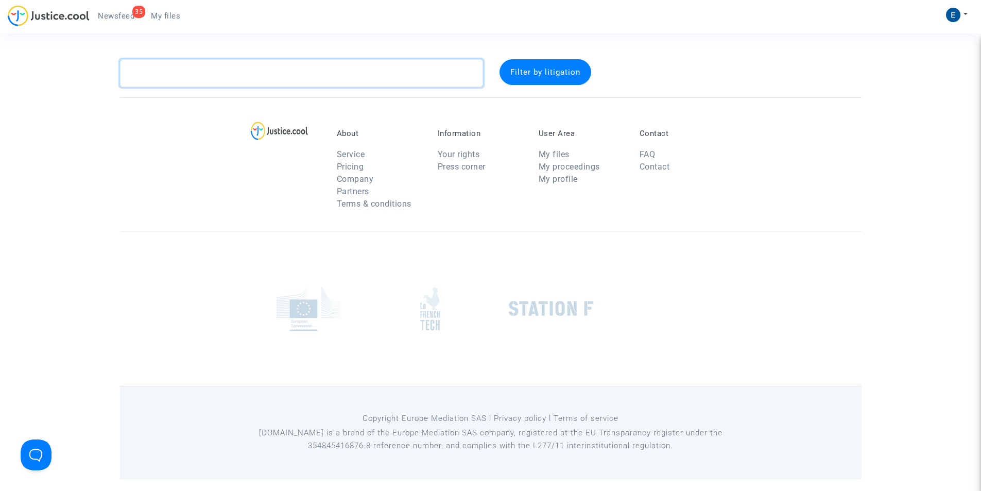
drag, startPoint x: 279, startPoint y: 86, endPoint x: 281, endPoint y: 75, distance: 11.1
click at [279, 86] on textarea at bounding box center [301, 73] width 363 height 28
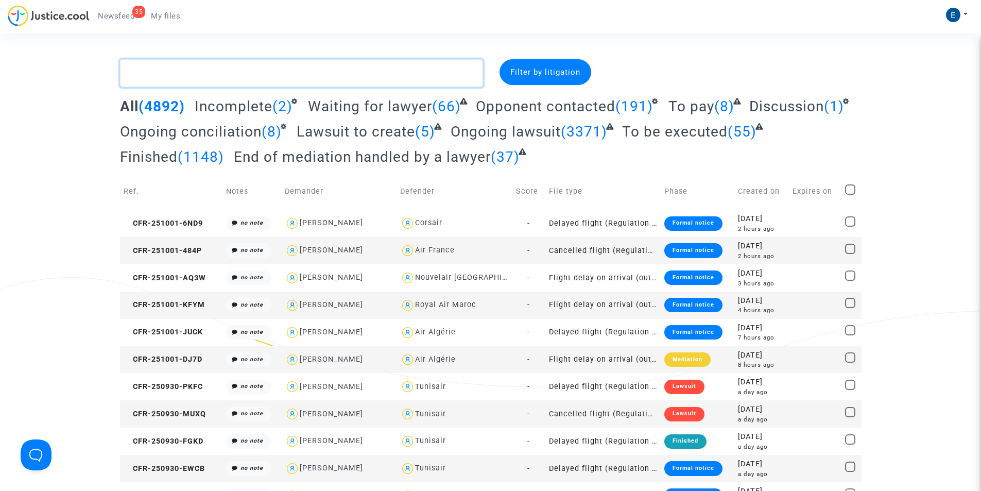
paste textarea "CFR-250226-TQPH"
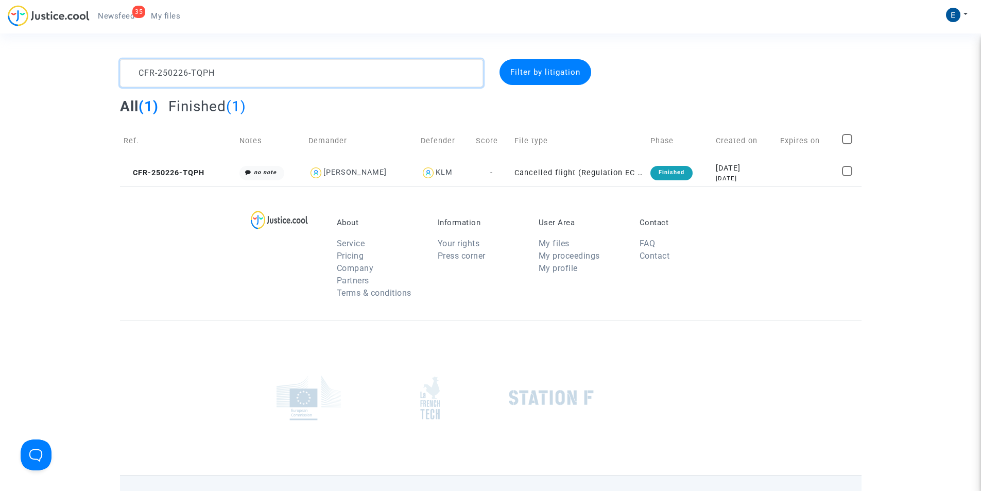
click at [298, 79] on textarea at bounding box center [301, 73] width 363 height 28
paste textarea "514-MAM9"
click at [274, 74] on textarea at bounding box center [301, 73] width 363 height 28
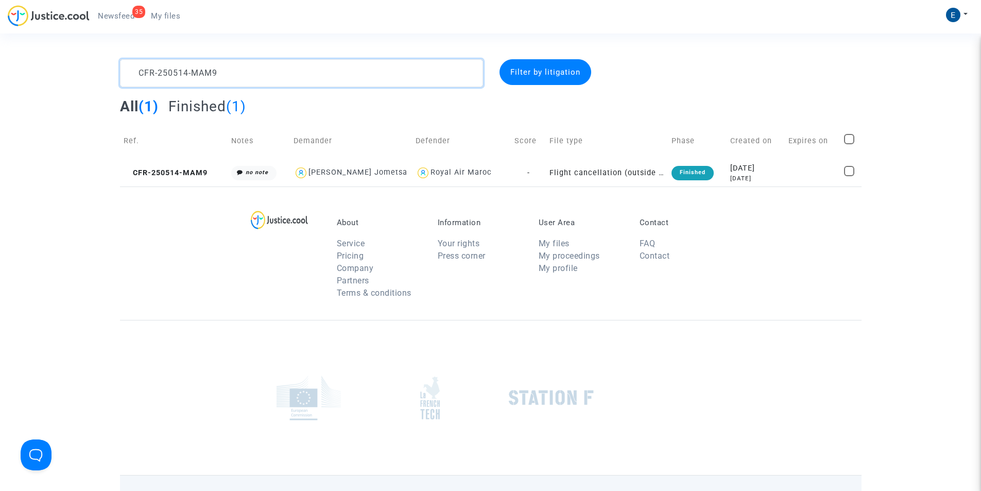
click at [274, 74] on textarea at bounding box center [301, 73] width 363 height 28
paste textarea "DDTQ"
click at [274, 74] on textarea at bounding box center [301, 73] width 363 height 28
click at [208, 72] on textarea at bounding box center [301, 73] width 363 height 28
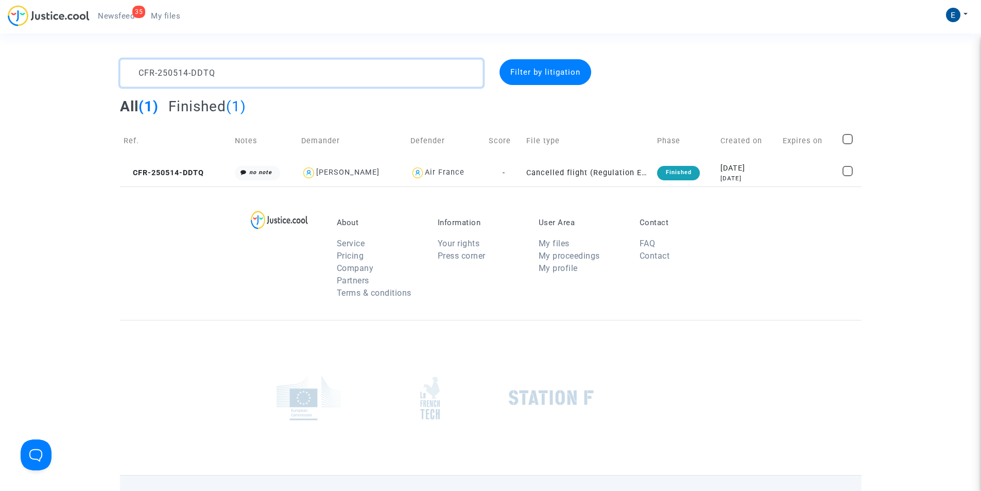
click at [208, 72] on textarea at bounding box center [301, 73] width 363 height 28
paste textarea "KWEG"
click at [181, 70] on textarea at bounding box center [301, 73] width 363 height 28
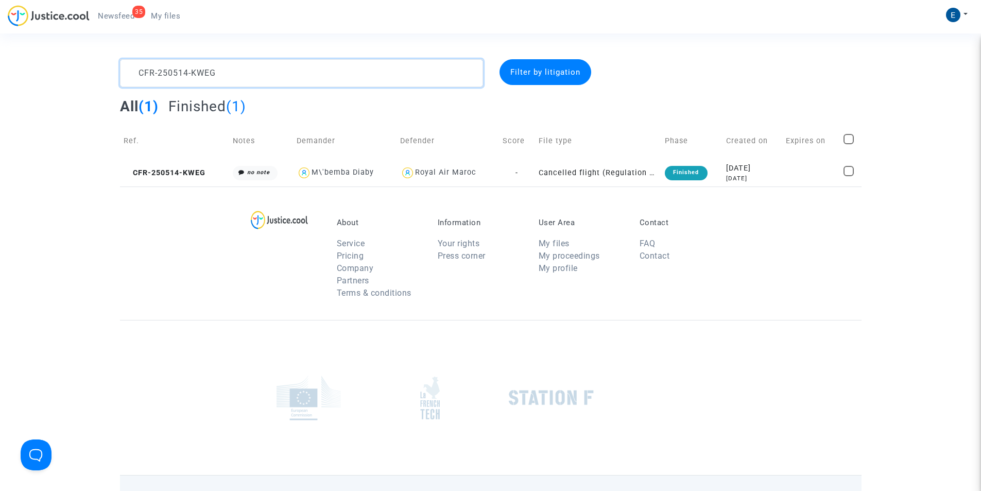
paste textarea "326-978J"
type textarea "CFR-250326-978J"
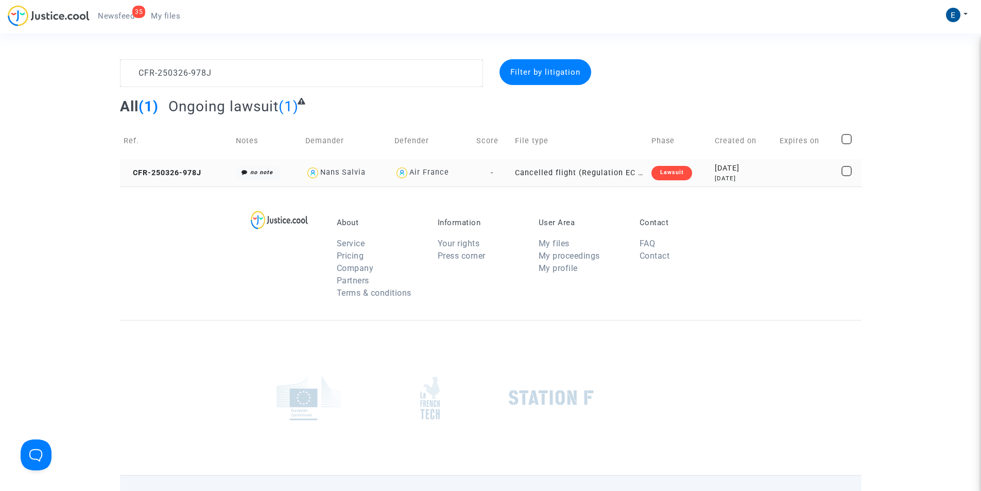
click at [169, 179] on td "CFR-250326-978J" at bounding box center [176, 172] width 113 height 27
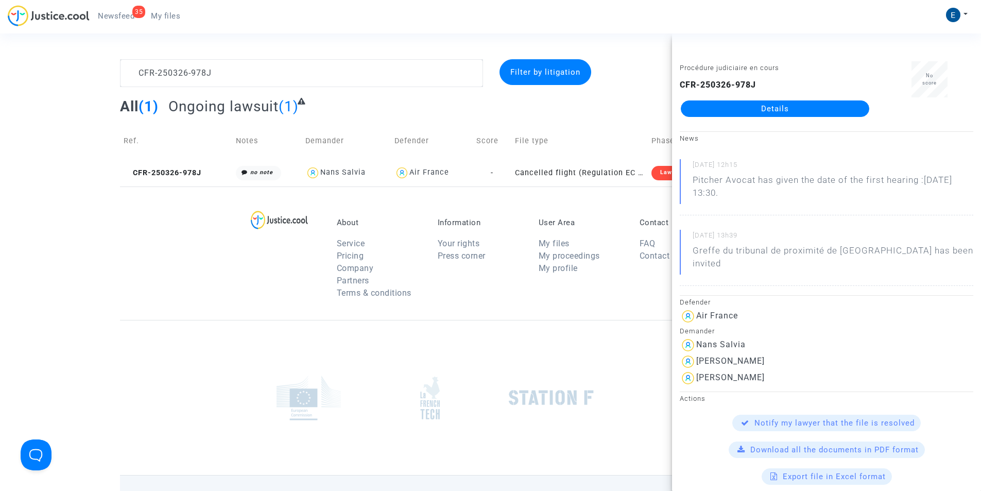
click at [773, 105] on link "Details" at bounding box center [775, 108] width 188 height 16
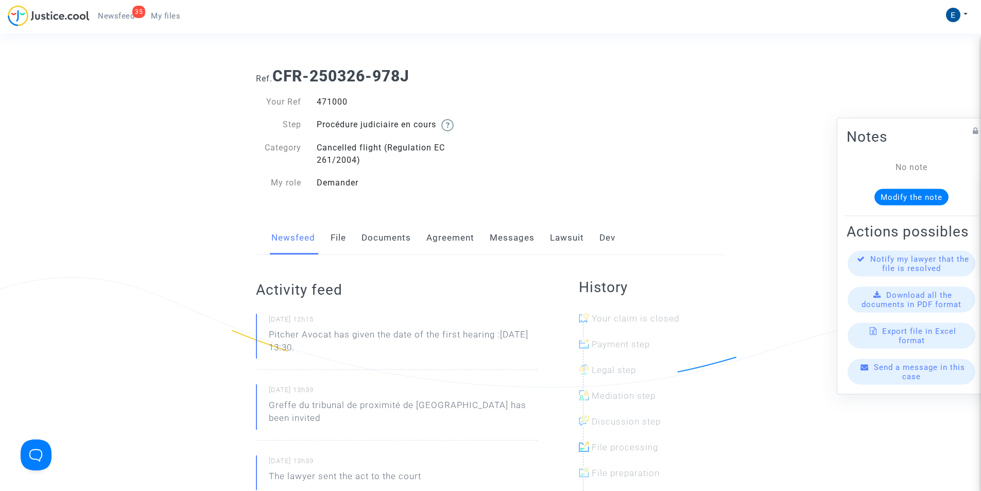
click at [530, 230] on link "Messages" at bounding box center [512, 238] width 45 height 34
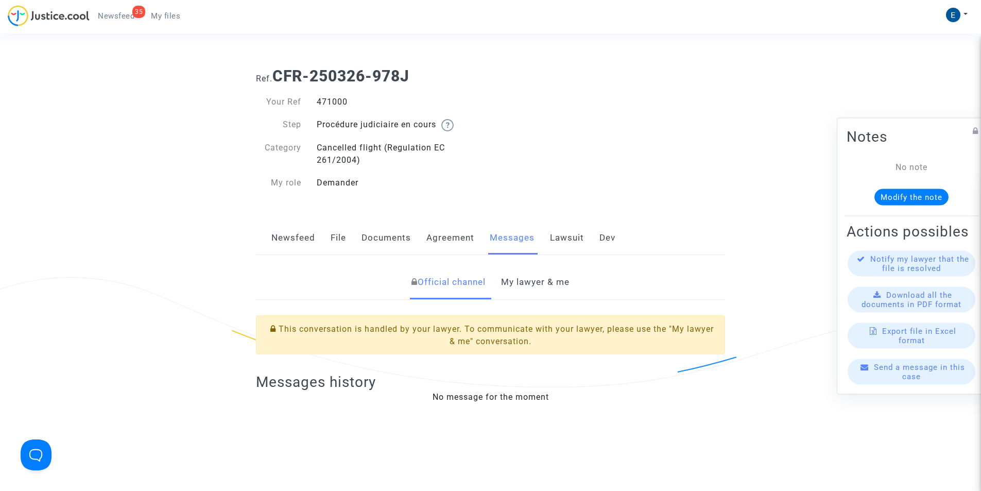
click at [527, 281] on link "My lawyer & me" at bounding box center [535, 282] width 68 height 34
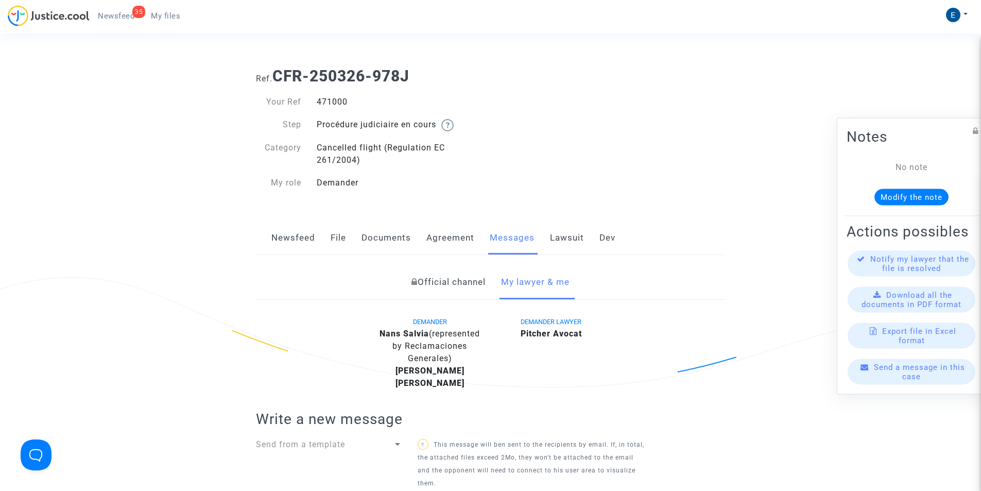
scroll to position [412, 0]
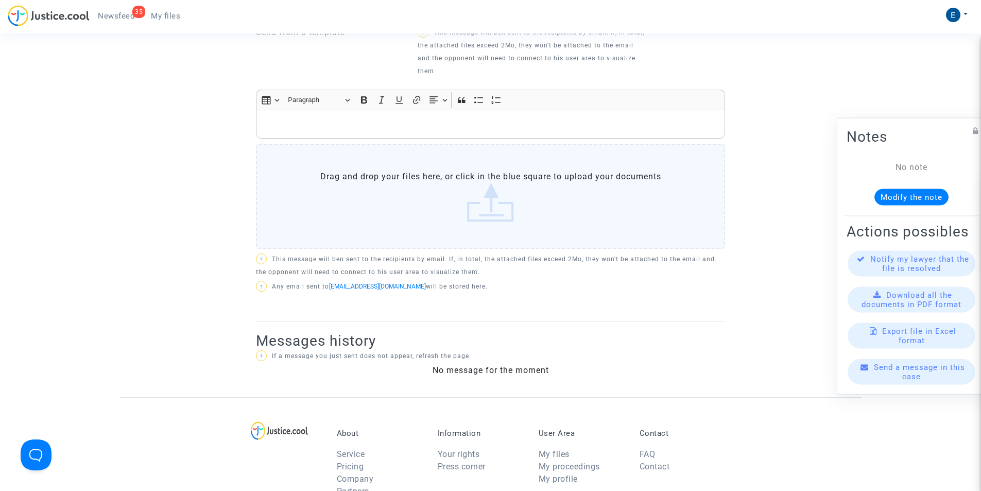
click at [422, 120] on p "Rich Text Editor, main" at bounding box center [491, 124] width 458 height 13
click at [342, 126] on p "Rich Text Editor, main" at bounding box center [491, 124] width 458 height 13
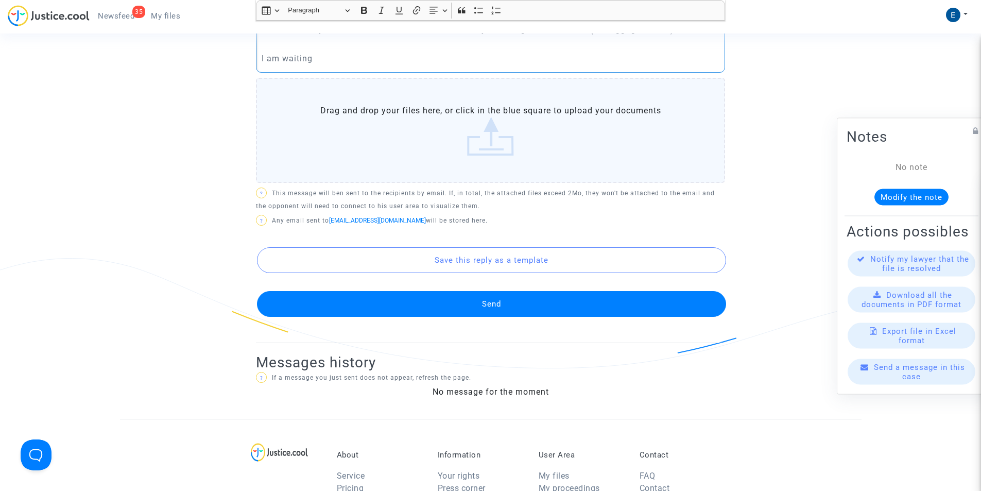
scroll to position [567, 0]
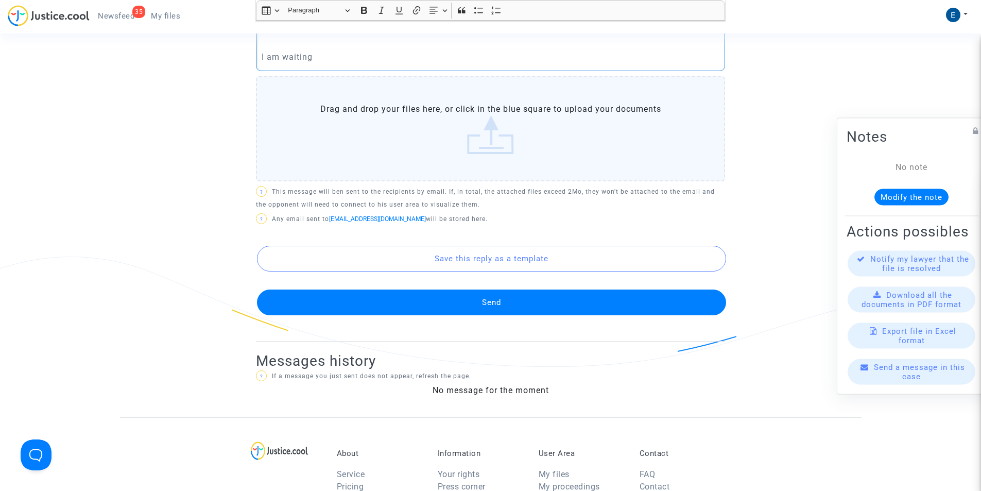
click at [509, 297] on button "Send" at bounding box center [491, 302] width 469 height 26
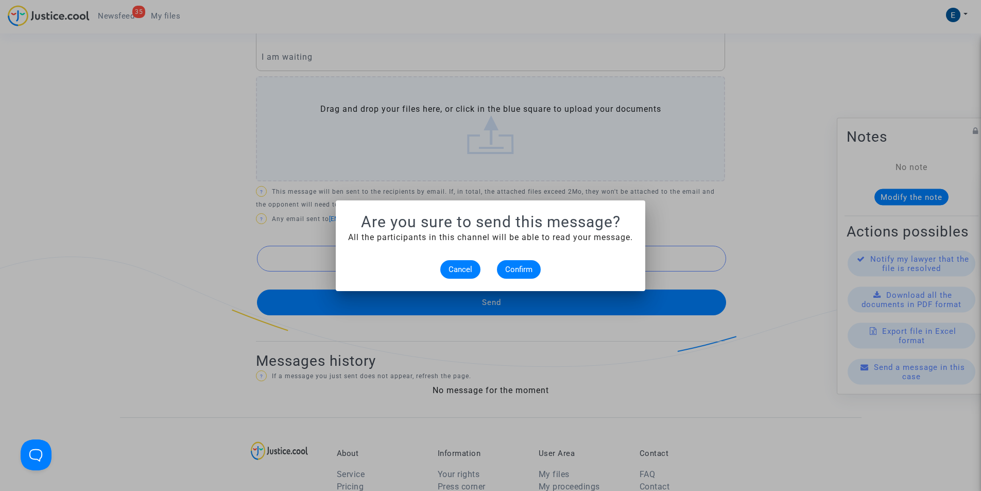
scroll to position [0, 0]
click at [515, 278] on button "Confirm" at bounding box center [519, 269] width 44 height 19
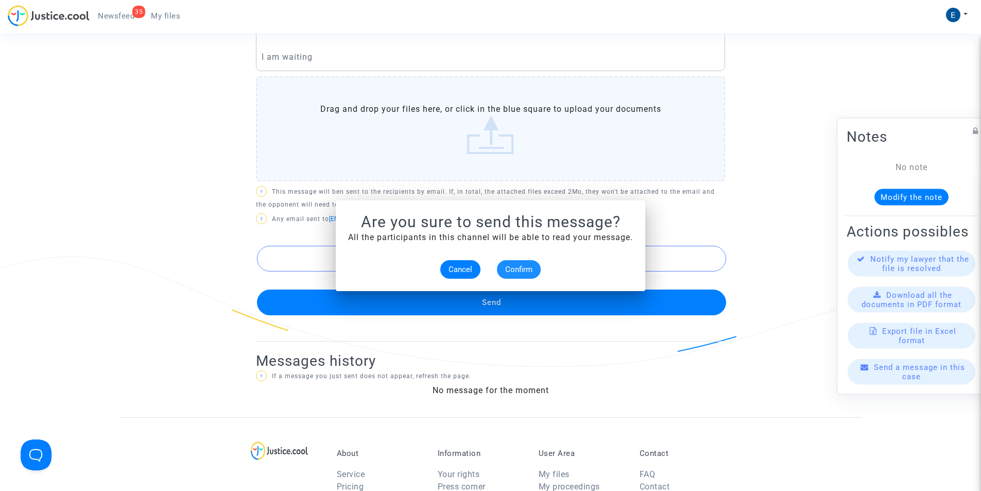
scroll to position [567, 0]
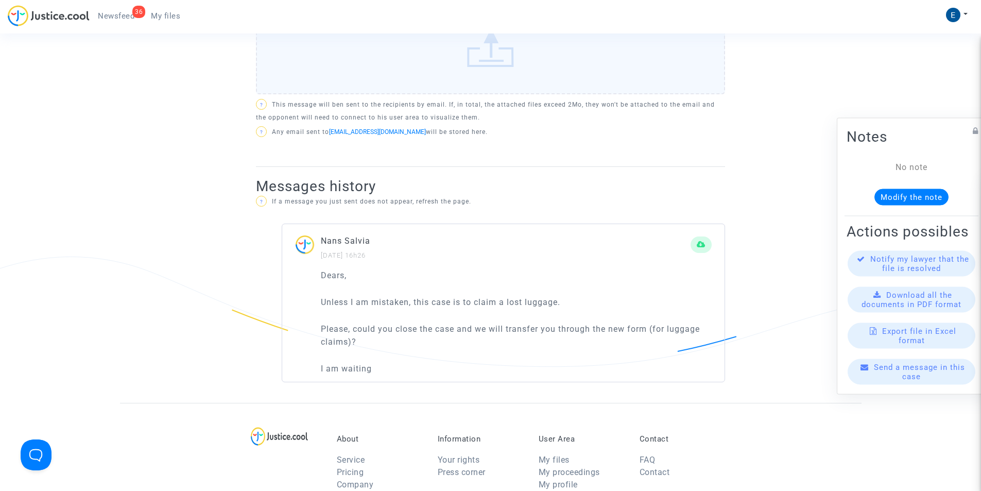
click at [163, 11] on span "My files" at bounding box center [165, 15] width 29 height 9
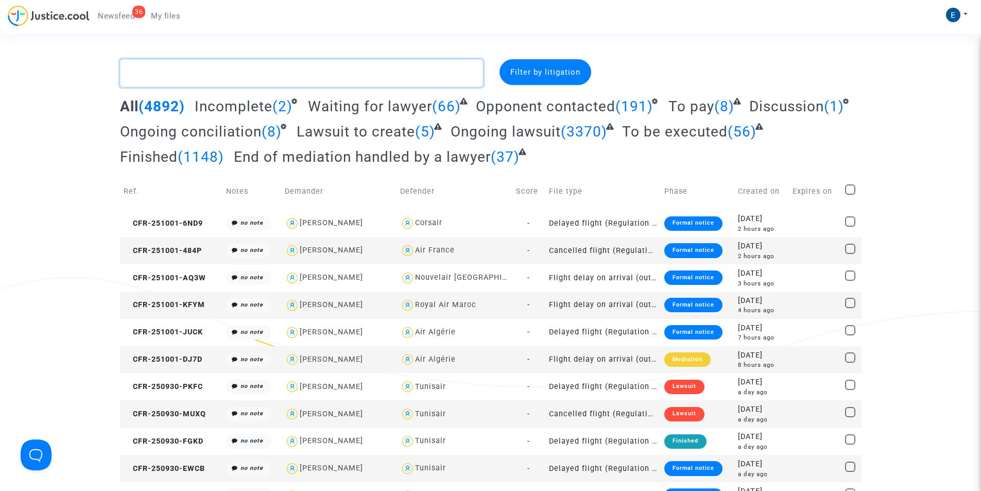
click at [277, 75] on textarea at bounding box center [301, 73] width 363 height 28
paste textarea "CFR-250409-KBYQ"
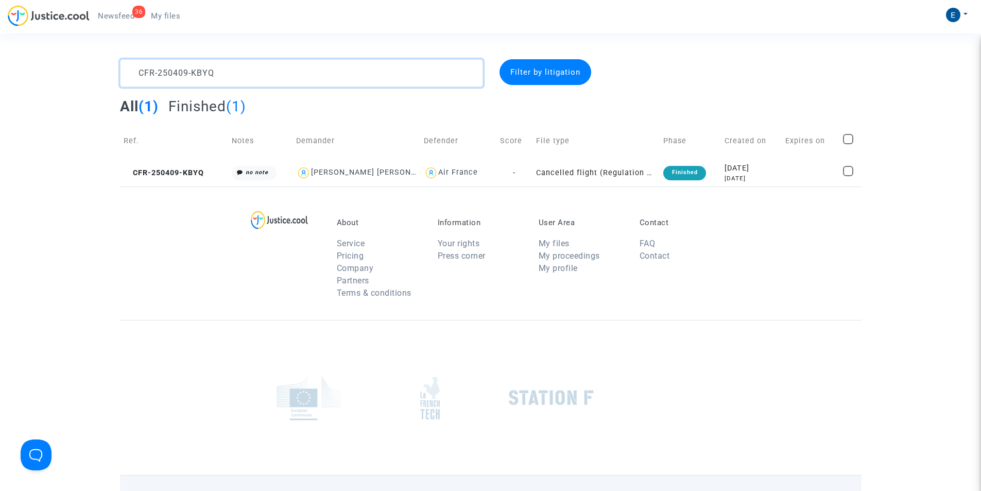
click at [404, 63] on textarea at bounding box center [301, 73] width 363 height 28
paste textarea "507-FA8P"
click at [237, 74] on textarea at bounding box center [301, 73] width 363 height 28
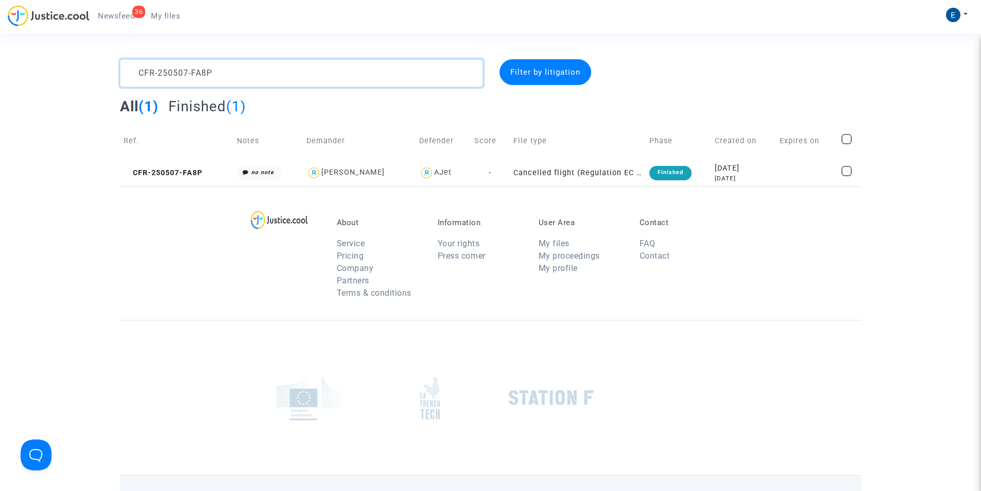
click at [237, 74] on textarea at bounding box center [301, 73] width 363 height 28
paste textarea "409-NBXW"
click at [208, 71] on textarea at bounding box center [301, 73] width 363 height 28
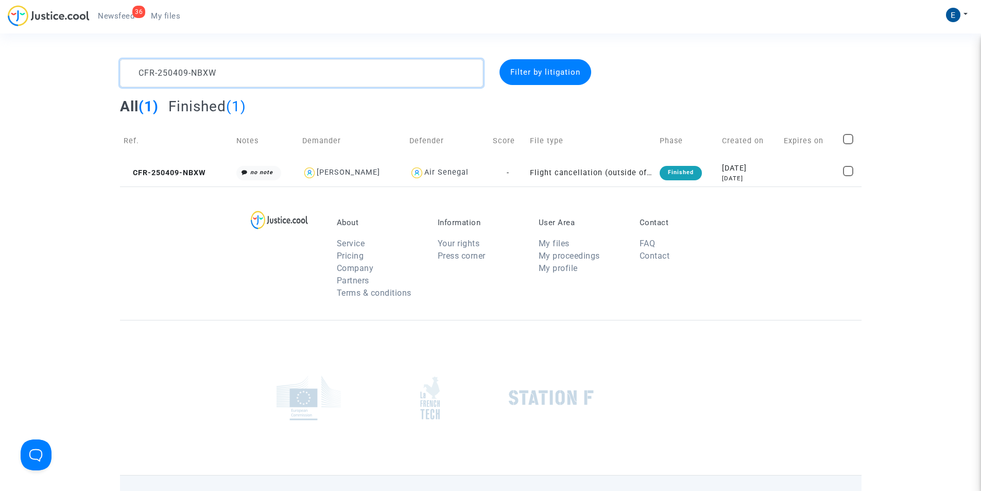
click at [208, 71] on textarea at bounding box center [301, 73] width 363 height 28
paste textarea "311-UNRV"
click at [315, 76] on textarea at bounding box center [301, 73] width 363 height 28
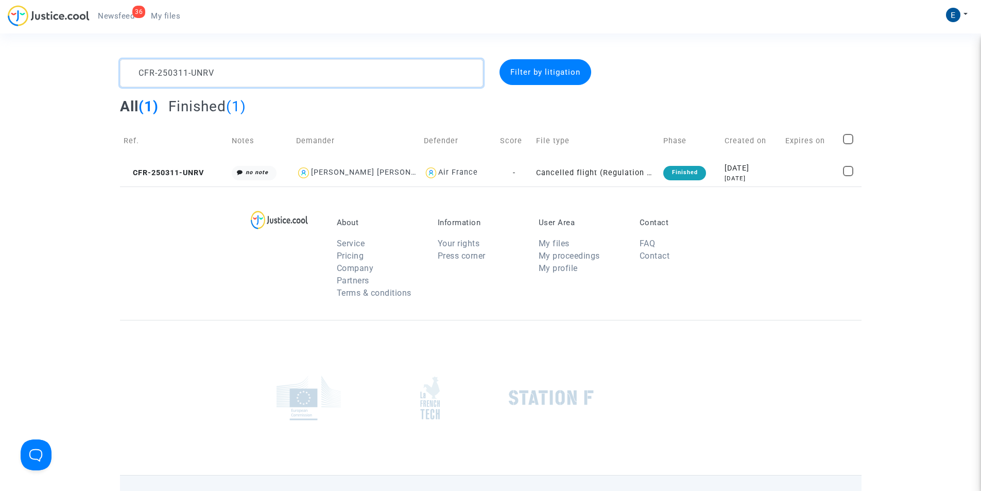
paste textarea "520-BKNK"
click at [380, 82] on textarea at bounding box center [301, 73] width 363 height 28
paste textarea "616-QPGU"
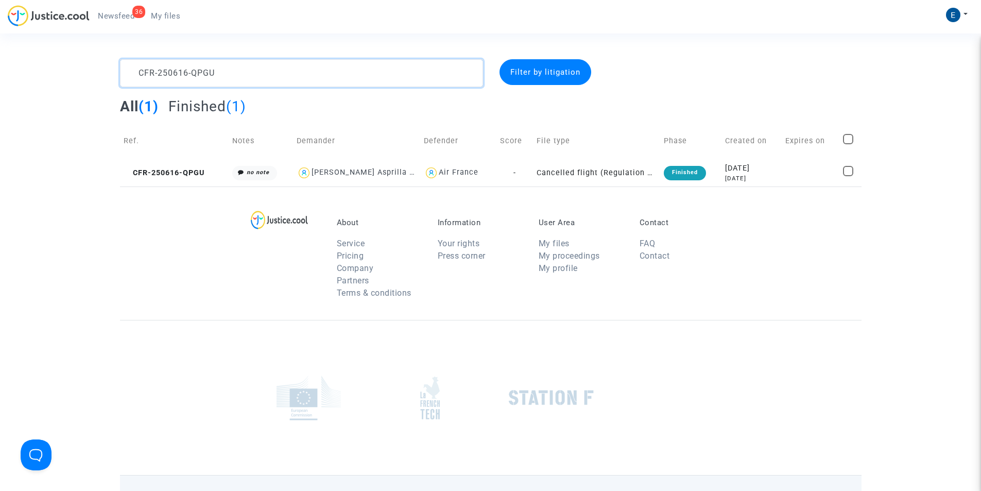
click at [291, 74] on textarea at bounding box center [301, 73] width 363 height 28
paste textarea "403-EP7M"
click at [294, 73] on textarea at bounding box center [301, 73] width 363 height 28
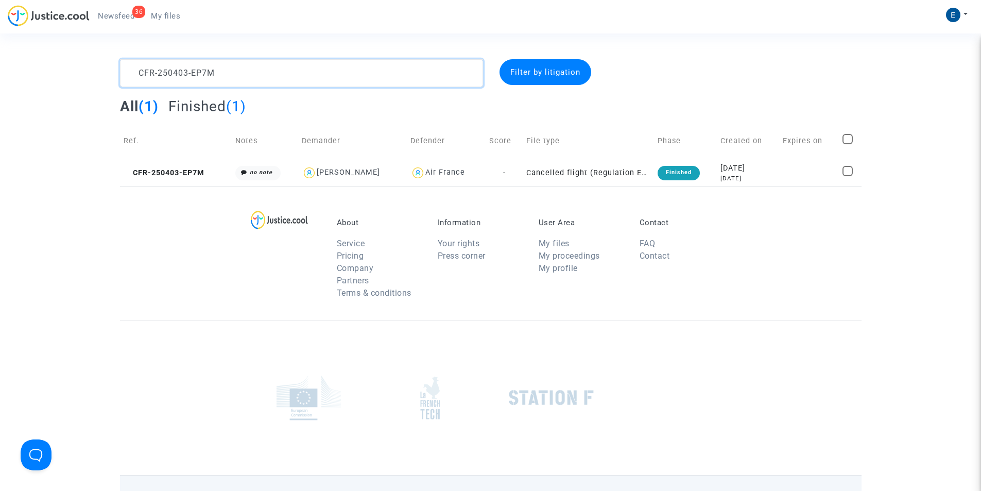
click at [294, 73] on textarea at bounding box center [301, 73] width 363 height 28
paste textarea "327-F4U8"
type textarea "CFR-250327-F4U8"
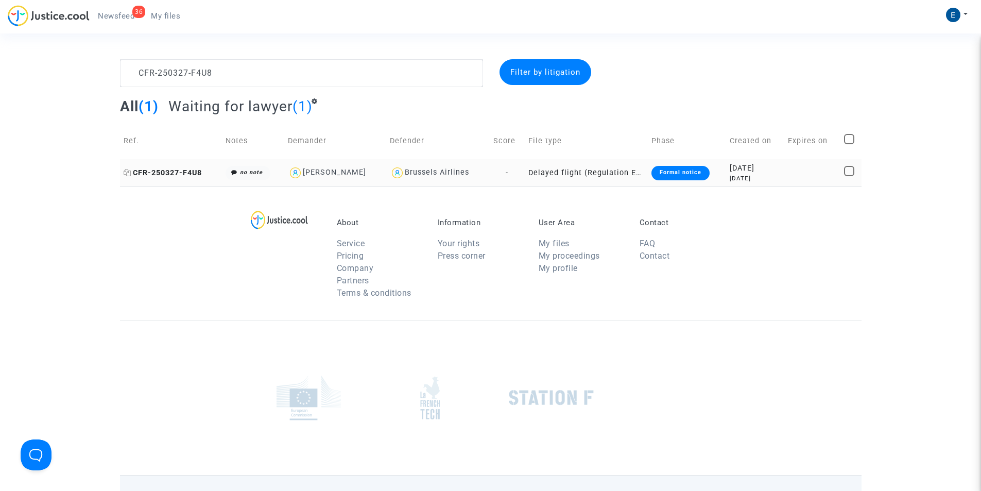
click at [179, 172] on span "CFR-250327-F4U8" at bounding box center [163, 172] width 78 height 9
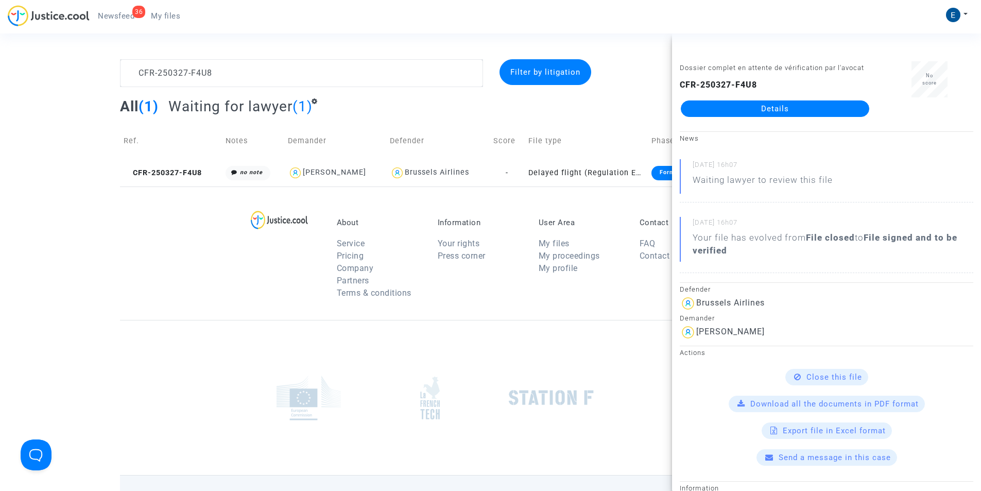
click at [774, 111] on link "Details" at bounding box center [775, 108] width 188 height 16
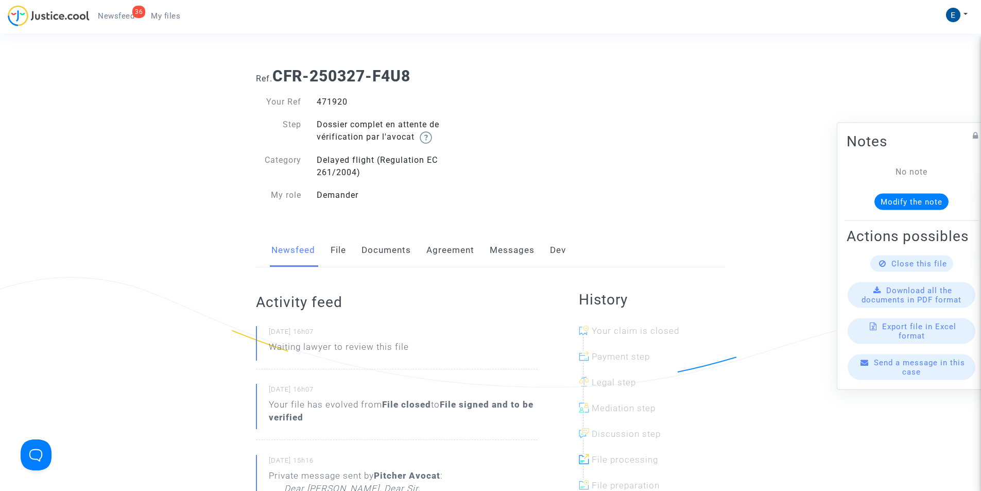
click at [506, 252] on link "Messages" at bounding box center [512, 250] width 45 height 34
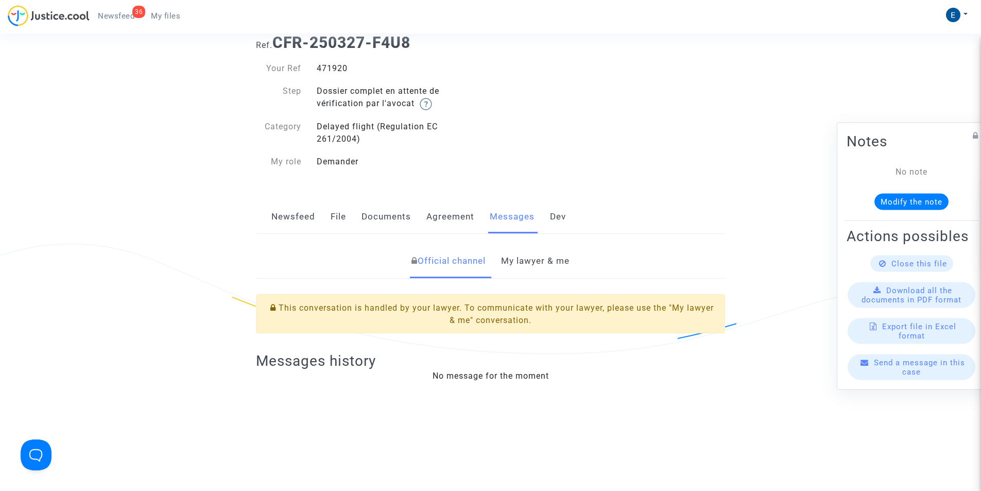
scroll to position [52, 0]
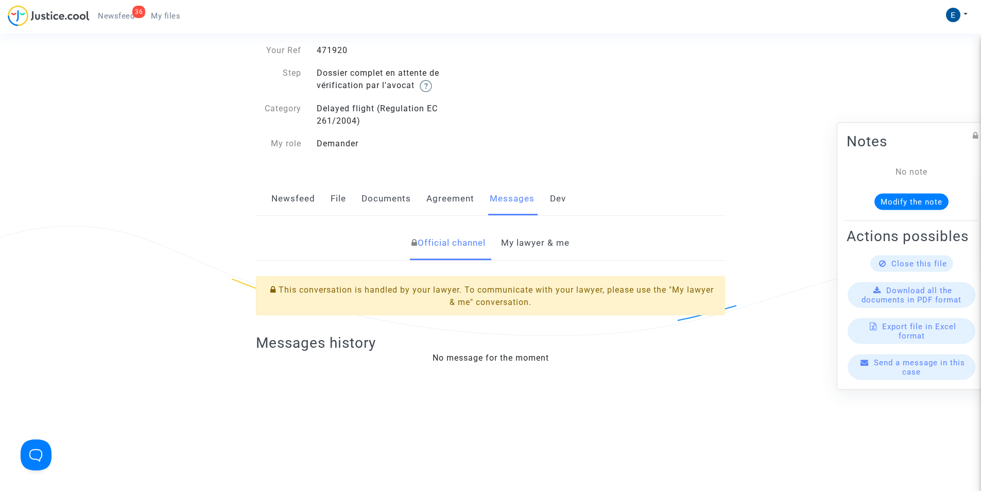
click at [540, 239] on link "My lawyer & me" at bounding box center [535, 243] width 68 height 34
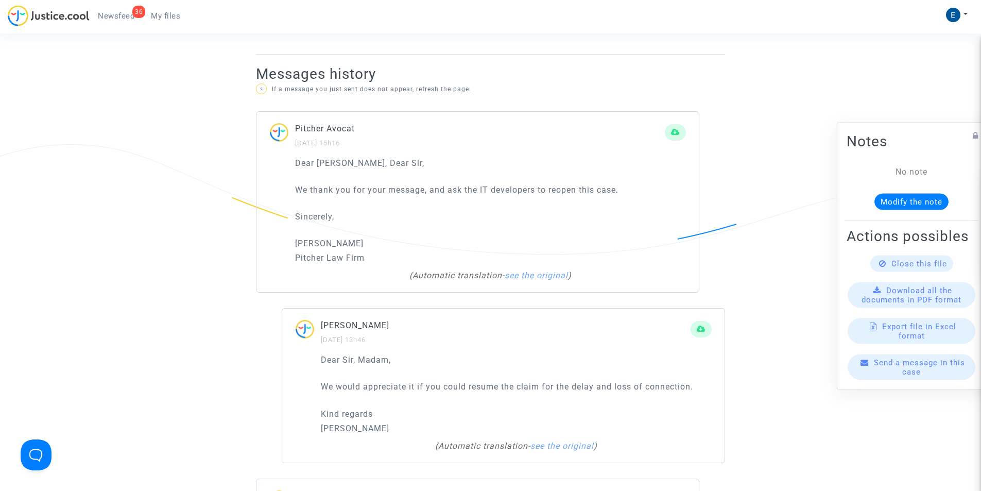
scroll to position [773, 0]
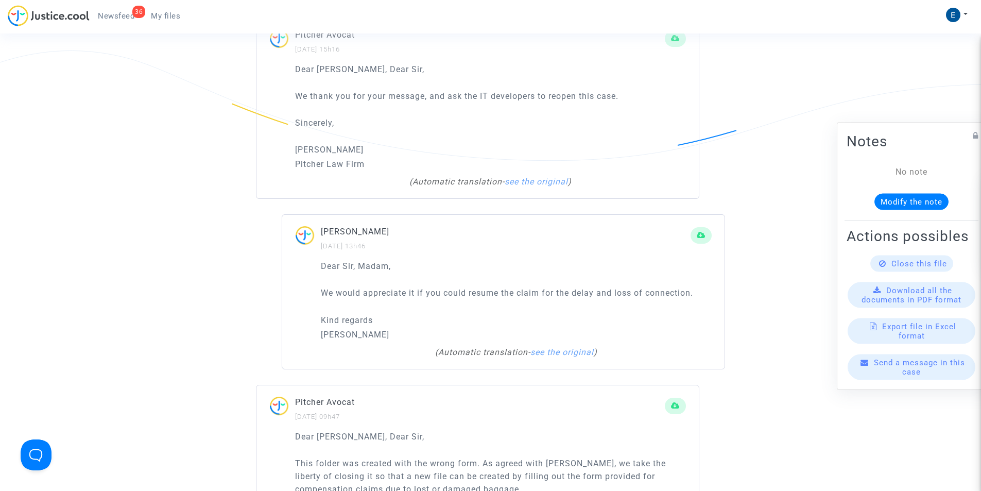
click at [153, 8] on link "My files" at bounding box center [166, 15] width 46 height 15
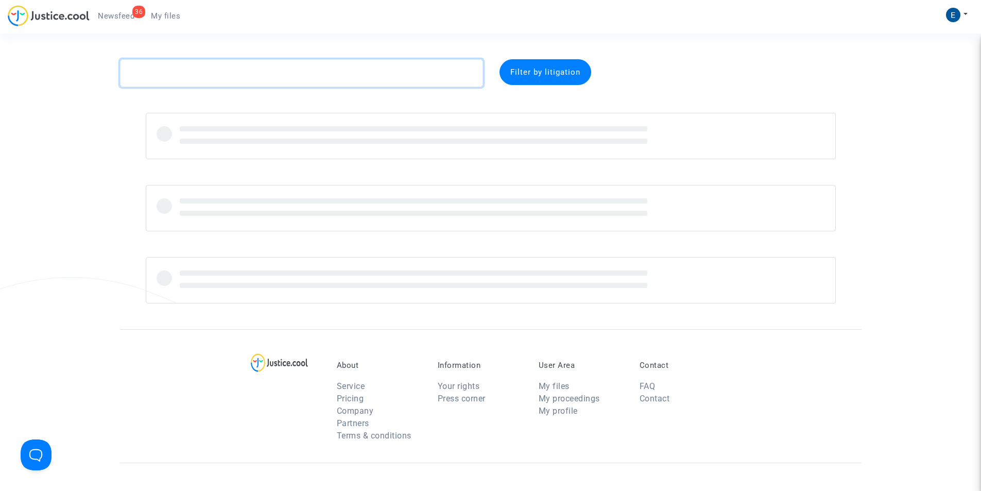
click at [265, 75] on textarea at bounding box center [301, 73] width 363 height 28
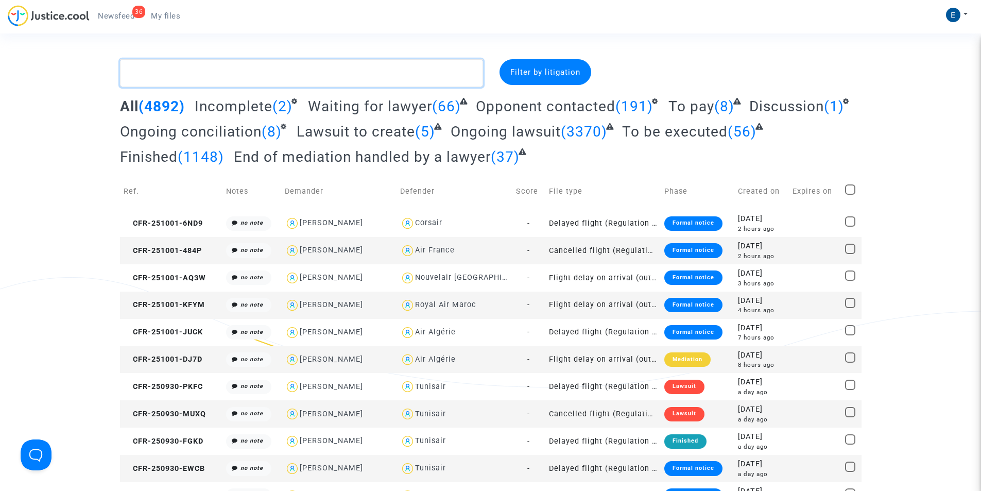
paste textarea "CFR-250228-BB9V"
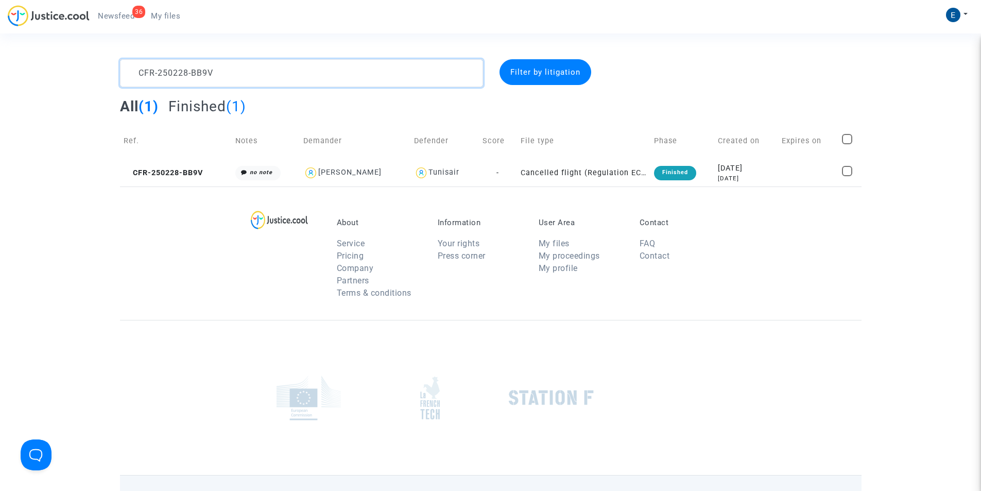
click at [355, 72] on textarea at bounding box center [301, 73] width 363 height 28
paste textarea "7-NBGP"
click at [355, 72] on textarea at bounding box center [301, 73] width 363 height 28
type textarea "CFR-250227-NBGP"
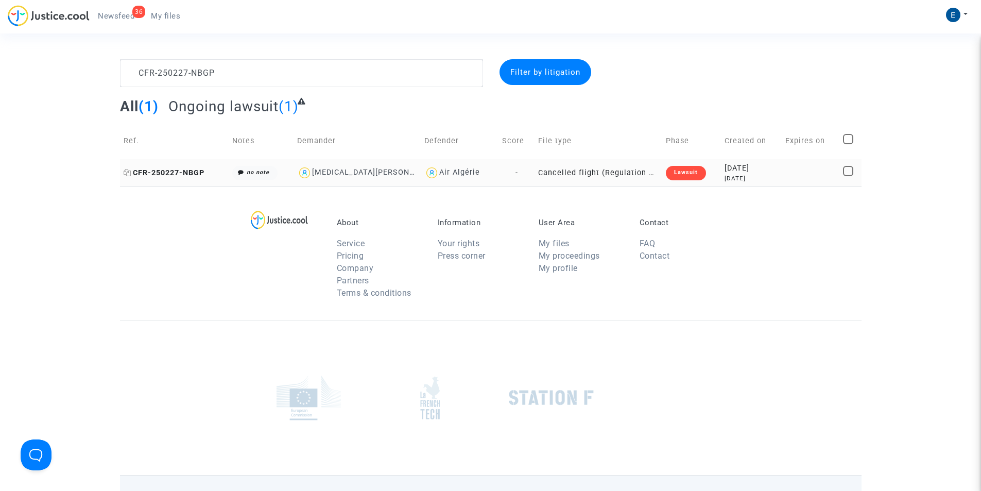
click at [176, 174] on span "CFR-250227-NBGP" at bounding box center [164, 172] width 81 height 9
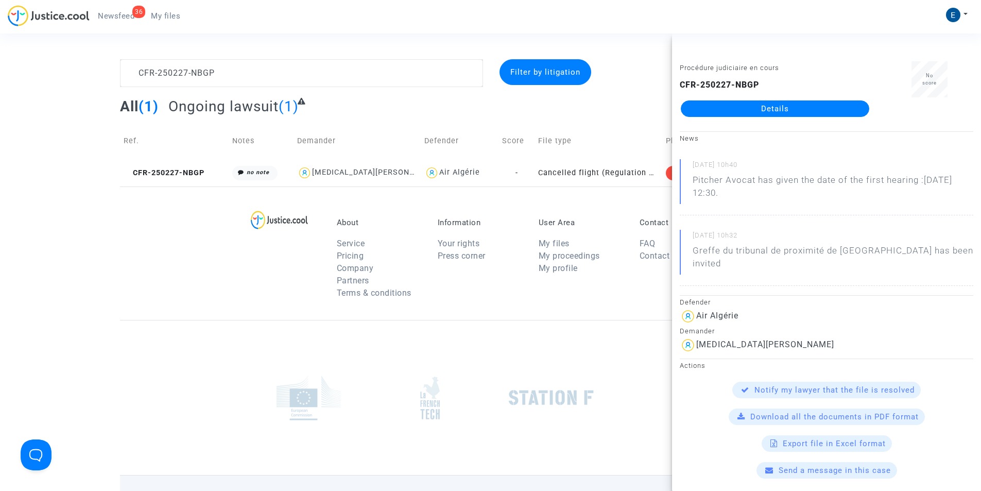
click at [777, 109] on link "Details" at bounding box center [775, 108] width 188 height 16
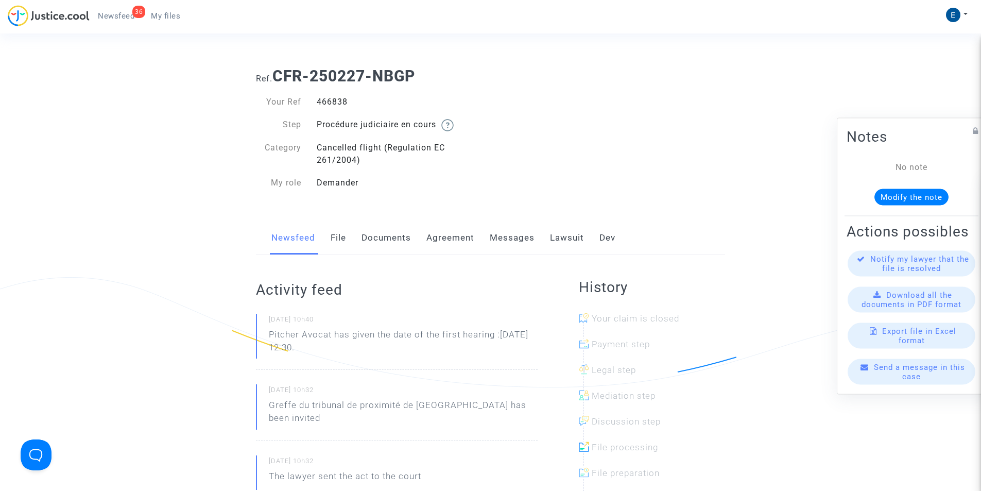
click at [527, 232] on link "Messages" at bounding box center [512, 238] width 45 height 34
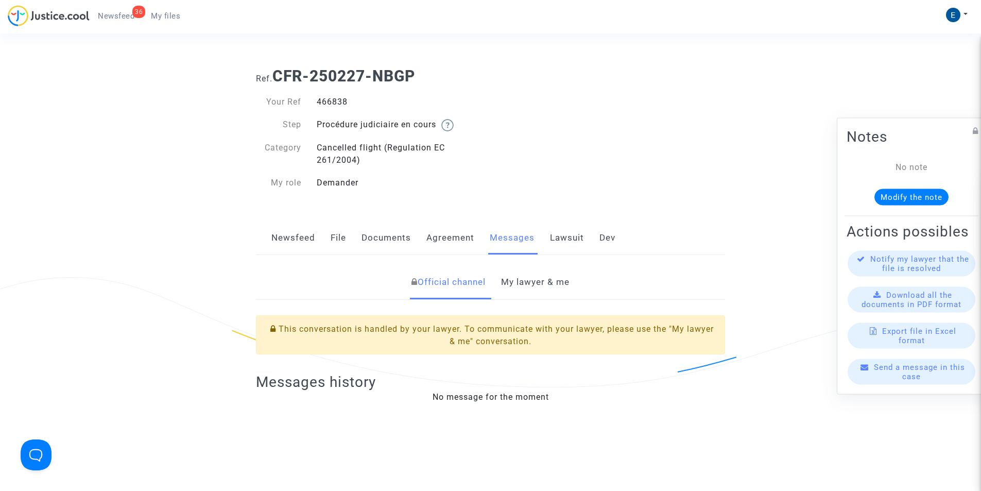
scroll to position [155, 0]
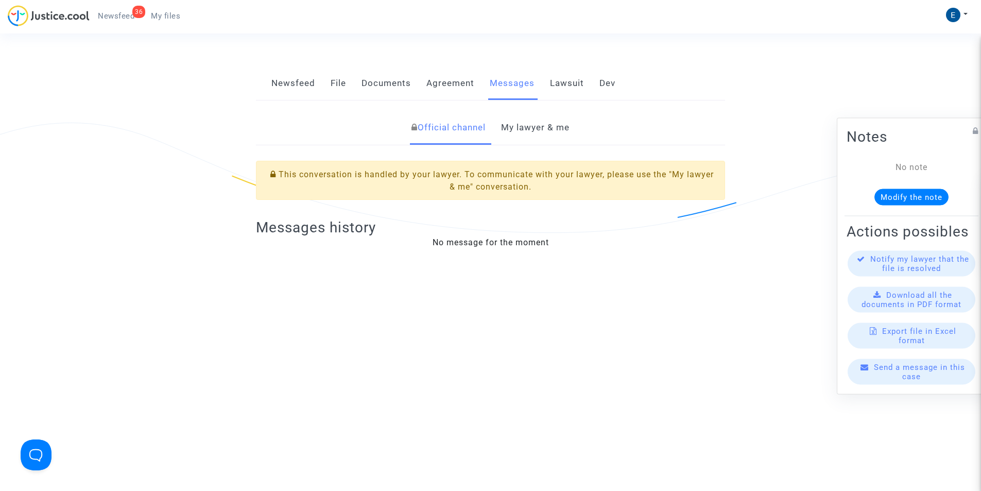
click at [544, 128] on link "My lawyer & me" at bounding box center [535, 128] width 68 height 34
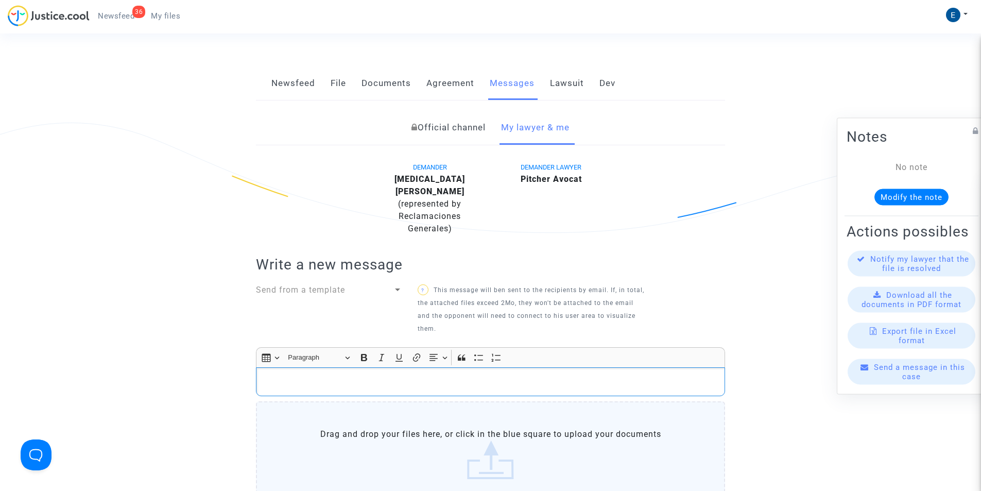
click at [271, 375] on p "Rich Text Editor, main" at bounding box center [491, 381] width 458 height 13
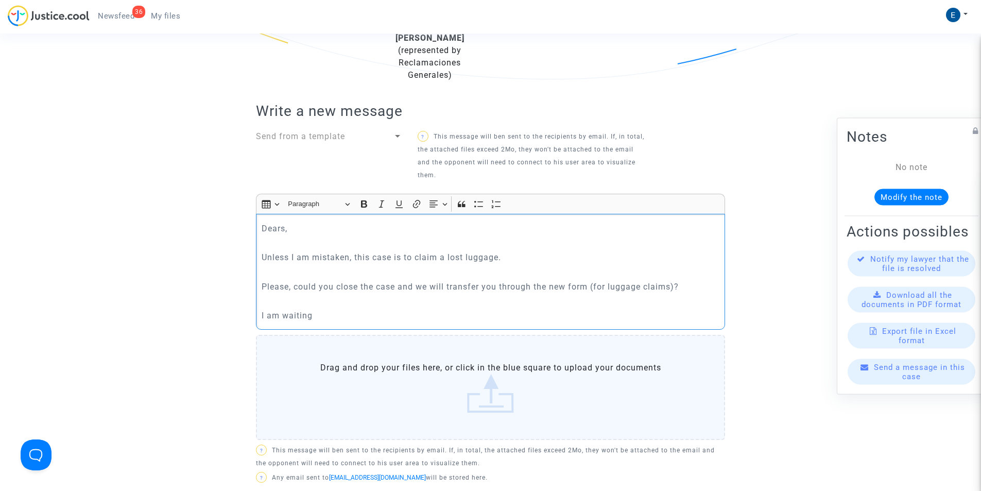
scroll to position [412, 0]
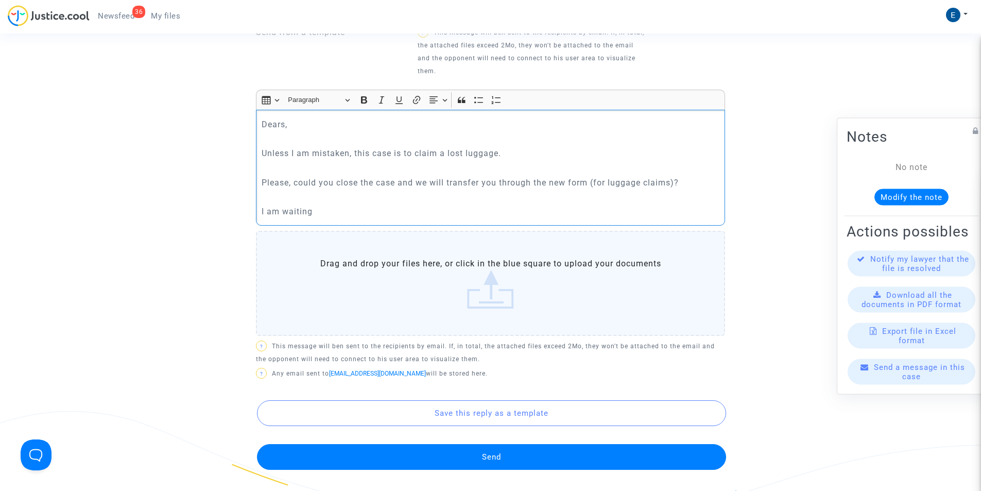
click at [443, 457] on button "Send" at bounding box center [491, 457] width 469 height 26
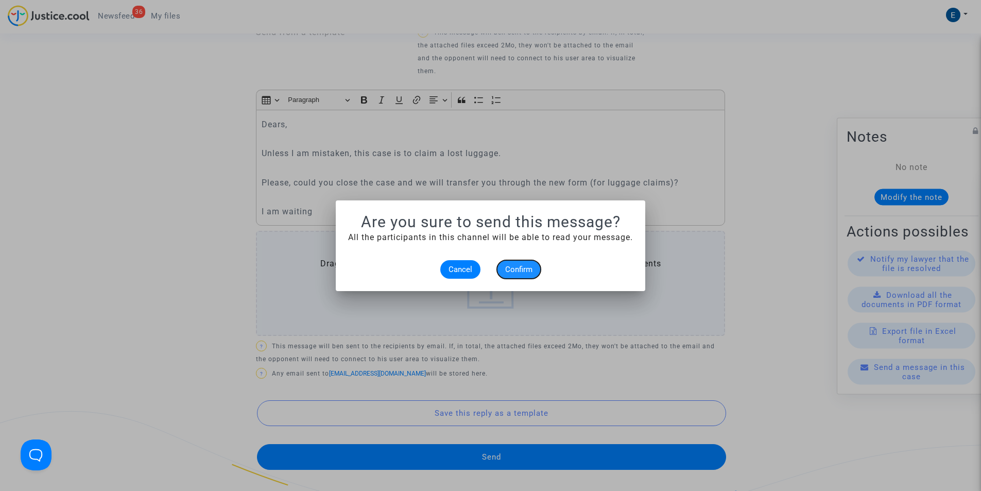
click at [523, 272] on span "Confirm" at bounding box center [518, 269] width 27 height 9
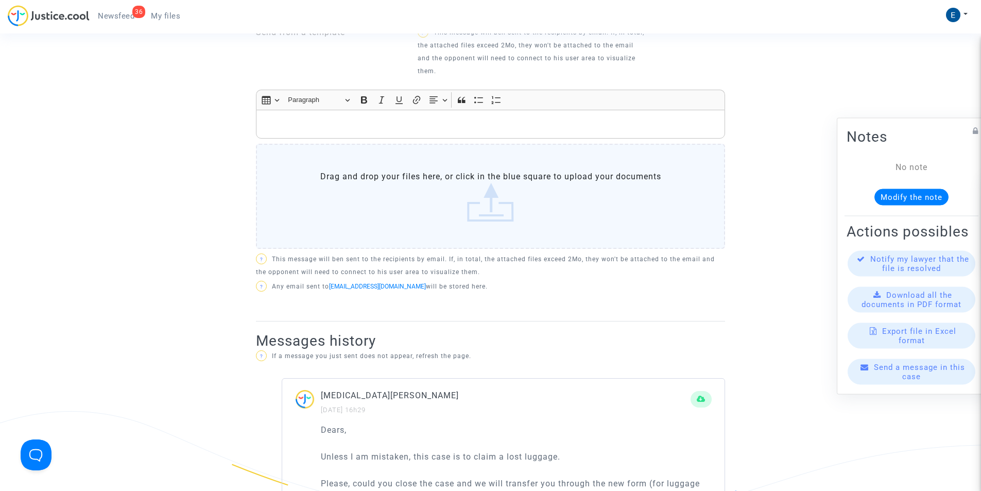
click at [170, 20] on span "My files" at bounding box center [165, 15] width 29 height 9
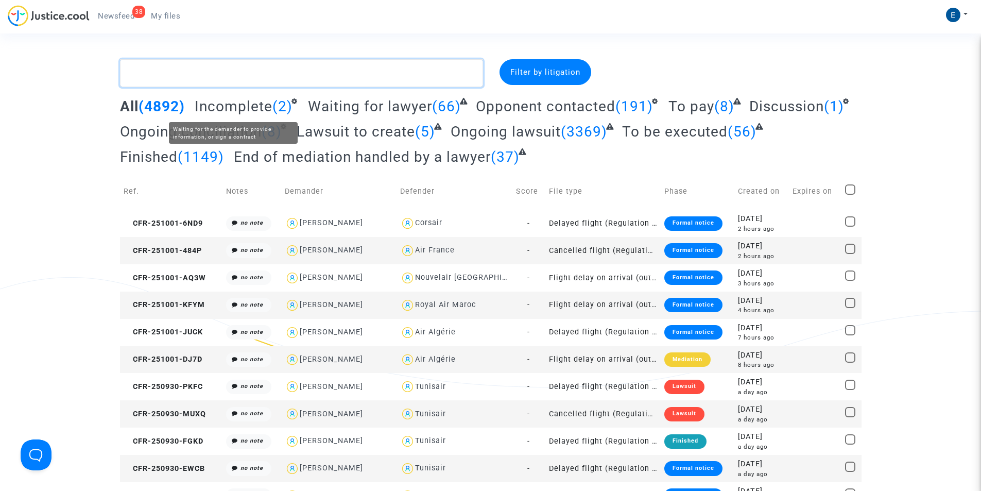
click at [258, 70] on textarea at bounding box center [301, 73] width 363 height 28
paste textarea "CFR-250307-CJEX"
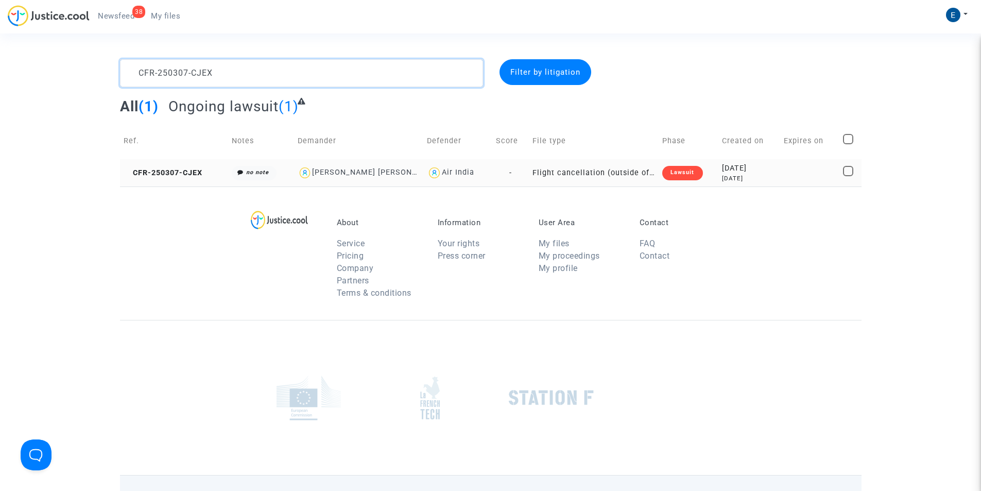
type textarea "CFR-250307-CJEX"
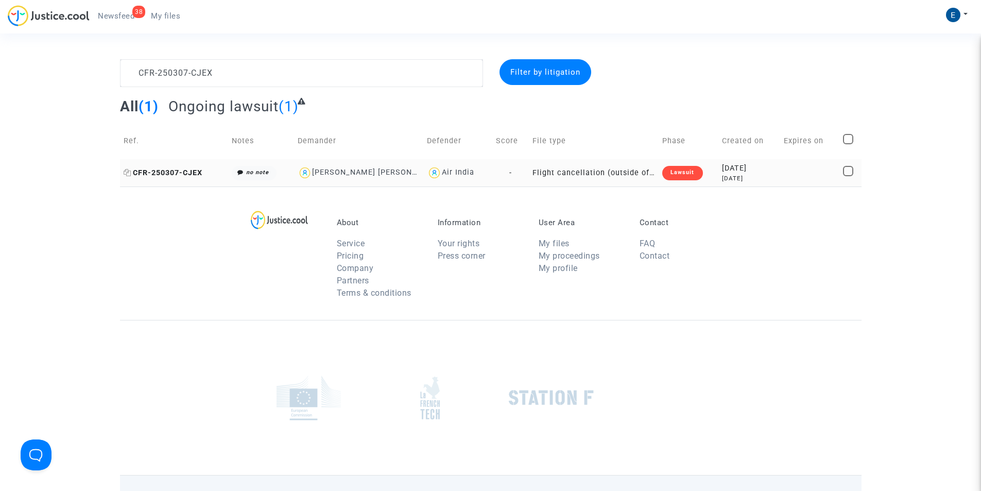
click at [190, 169] on span "CFR-250307-CJEX" at bounding box center [163, 172] width 79 height 9
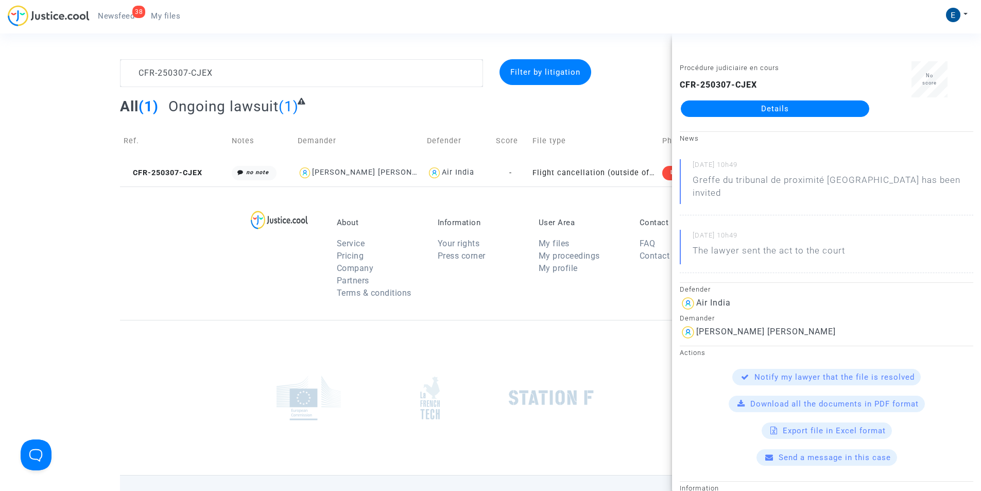
click at [797, 105] on link "Details" at bounding box center [775, 108] width 188 height 16
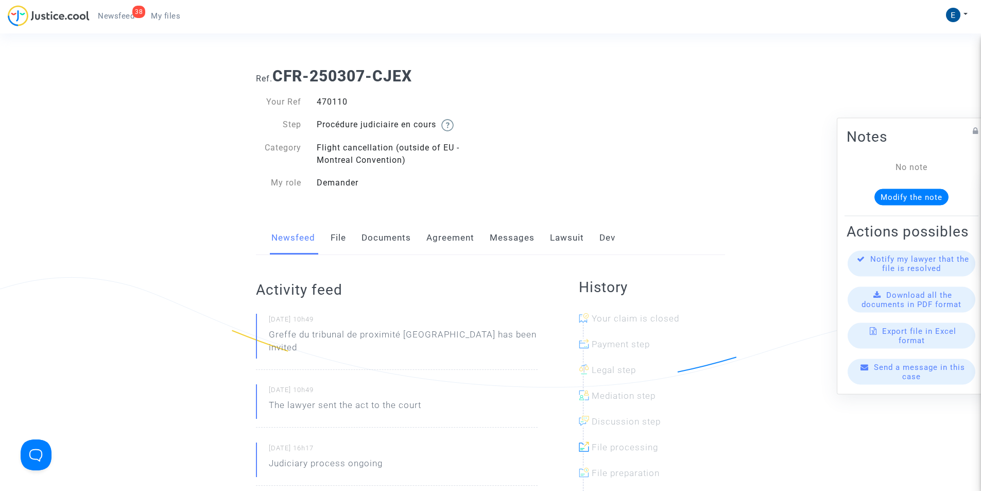
click at [507, 243] on link "Messages" at bounding box center [512, 238] width 45 height 34
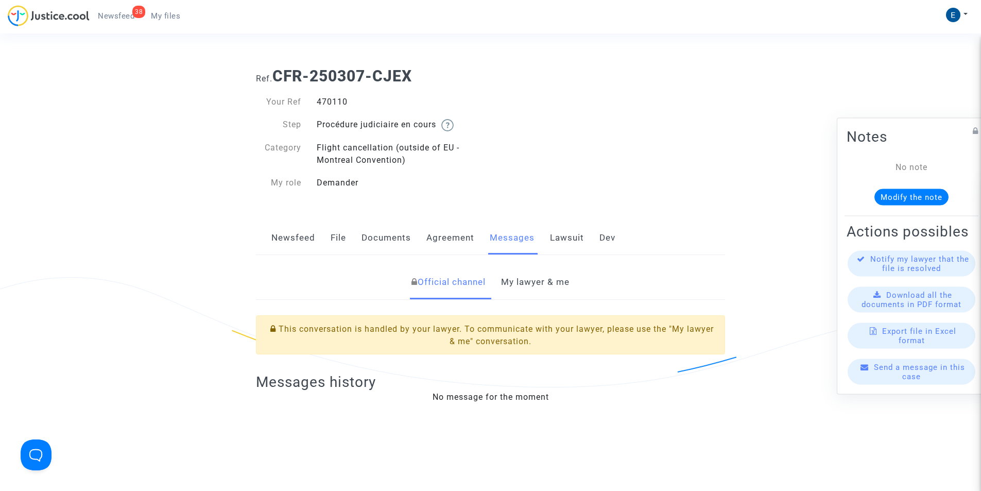
click at [542, 285] on link "My lawyer & me" at bounding box center [535, 282] width 68 height 34
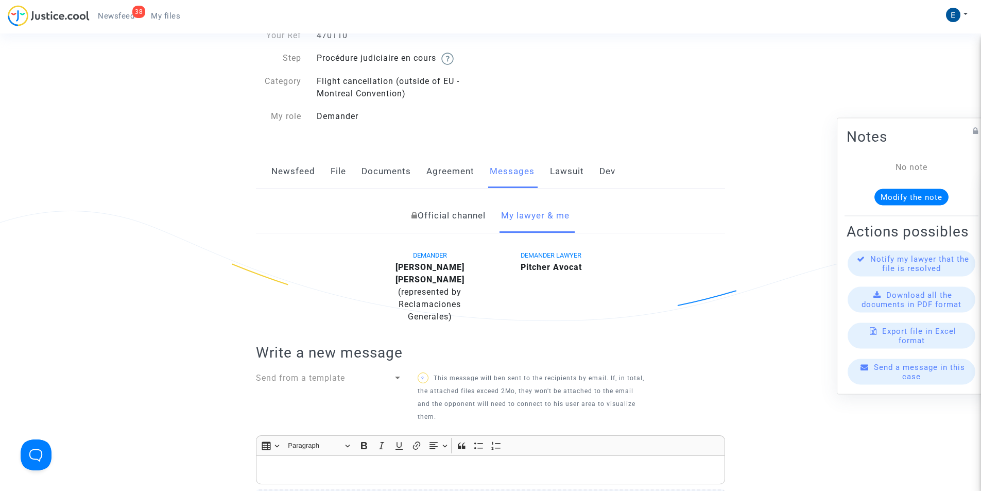
scroll to position [309, 0]
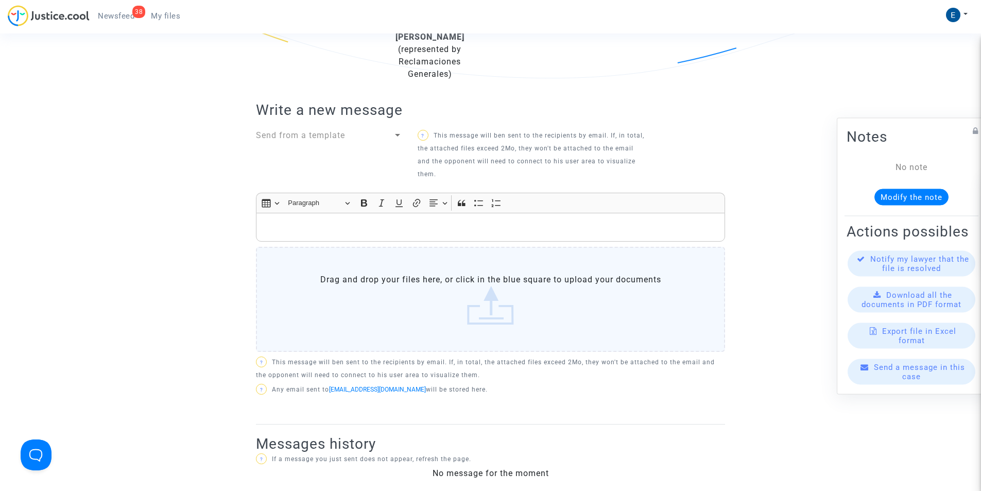
click at [383, 221] on p "Rich Text Editor, main" at bounding box center [491, 227] width 458 height 13
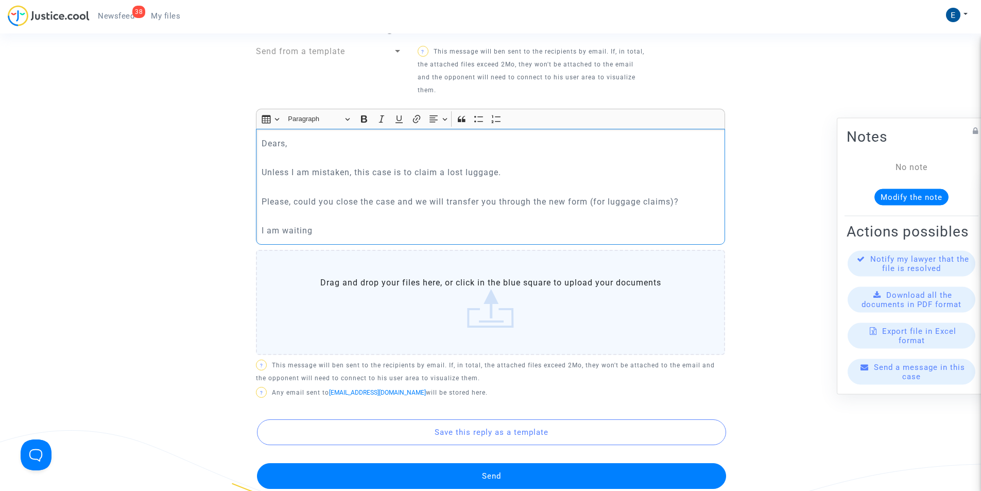
scroll to position [464, 0]
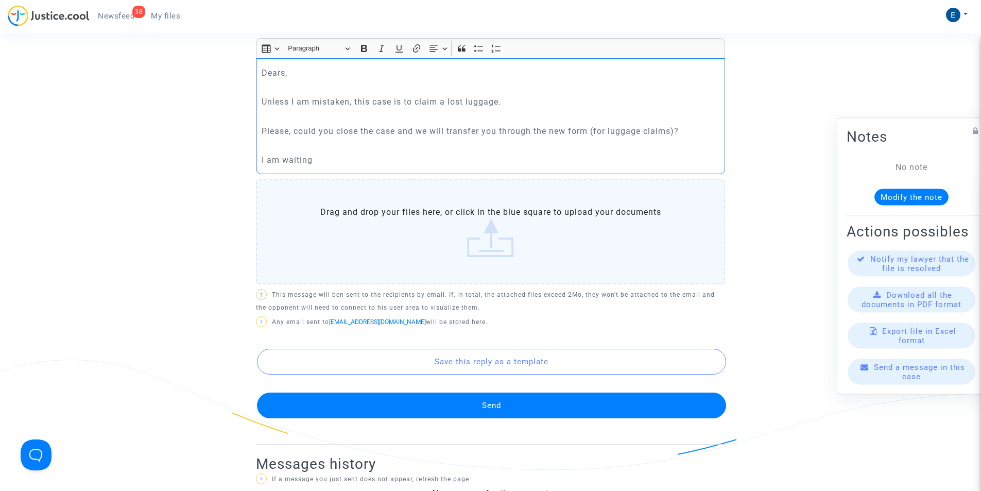
click at [478, 392] on button "Send" at bounding box center [491, 405] width 469 height 26
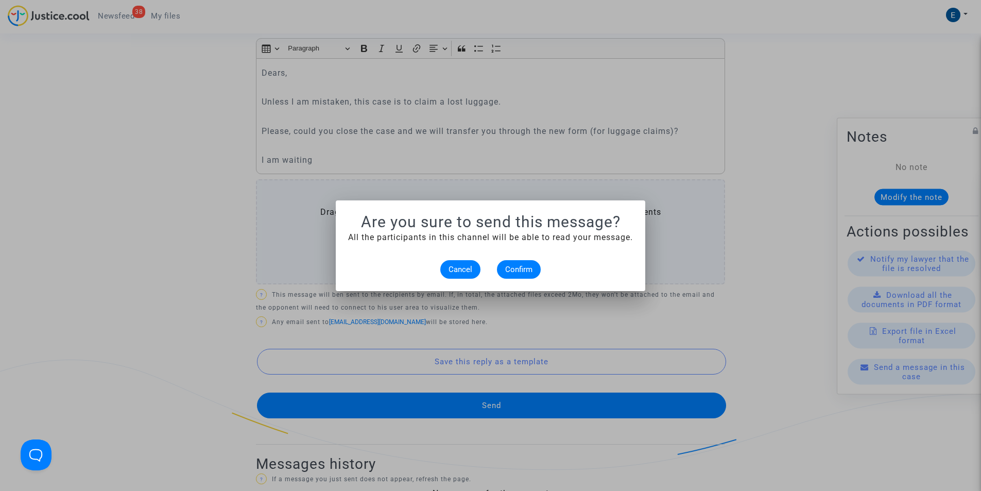
scroll to position [0, 0]
click at [523, 256] on alert-dialogs "Are you sure to send this message? All the participants in this channel will be…" at bounding box center [490, 246] width 285 height 66
click at [523, 266] on span "Confirm" at bounding box center [518, 269] width 27 height 9
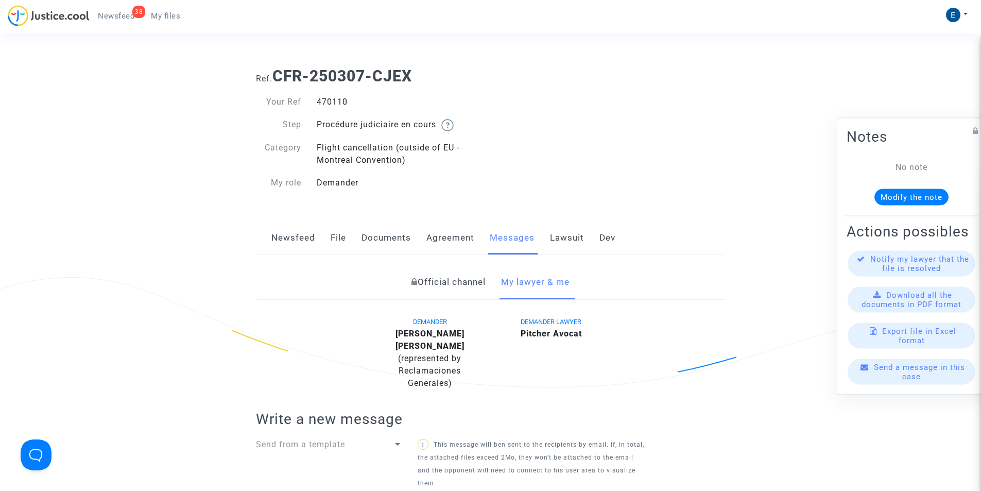
scroll to position [464, 0]
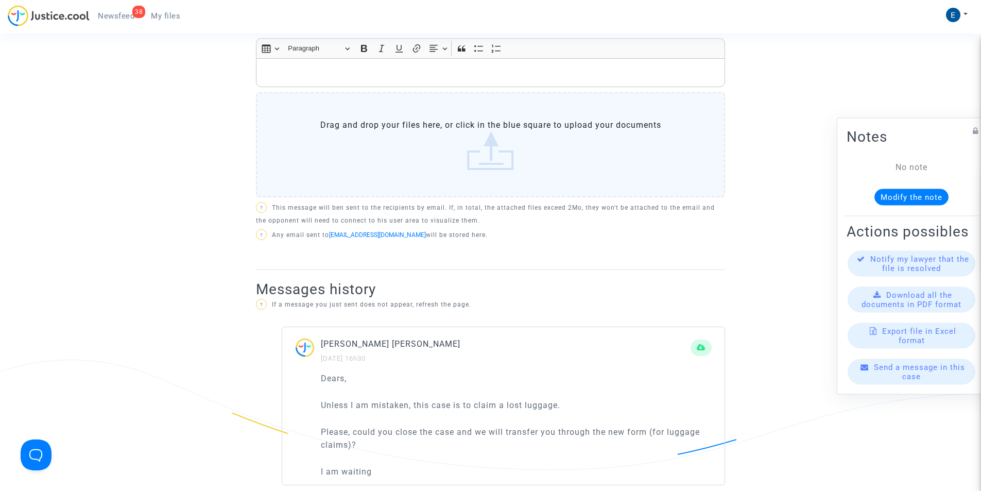
click at [169, 18] on span "My files" at bounding box center [165, 15] width 29 height 9
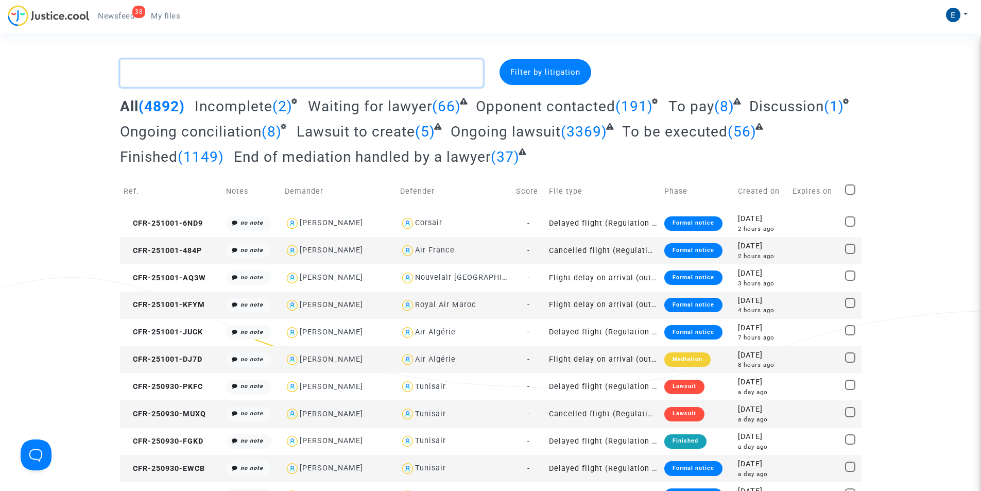
click at [352, 76] on textarea at bounding box center [301, 73] width 363 height 28
paste textarea "CFR-250513-N9BA"
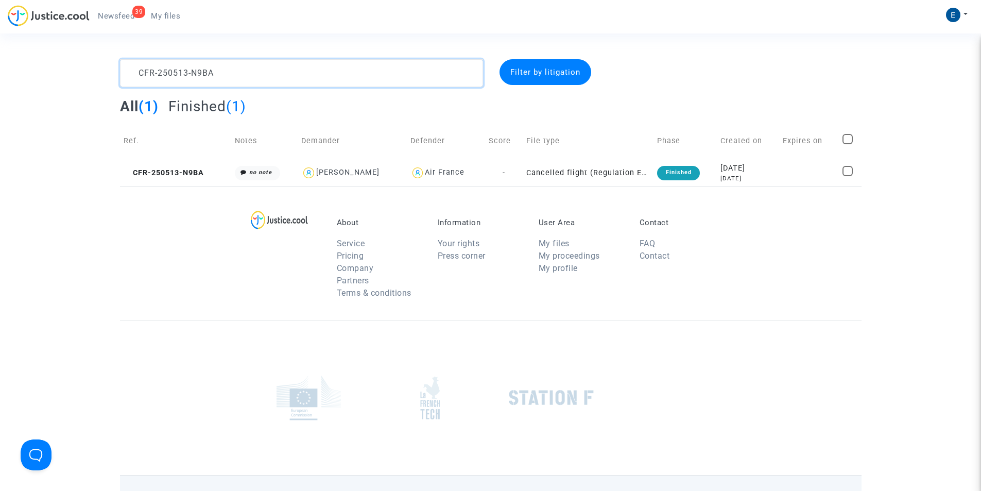
click at [258, 69] on textarea at bounding box center [301, 73] width 363 height 28
paste textarea "225-MAQ"
type textarea "CFR-250225-MAQA"
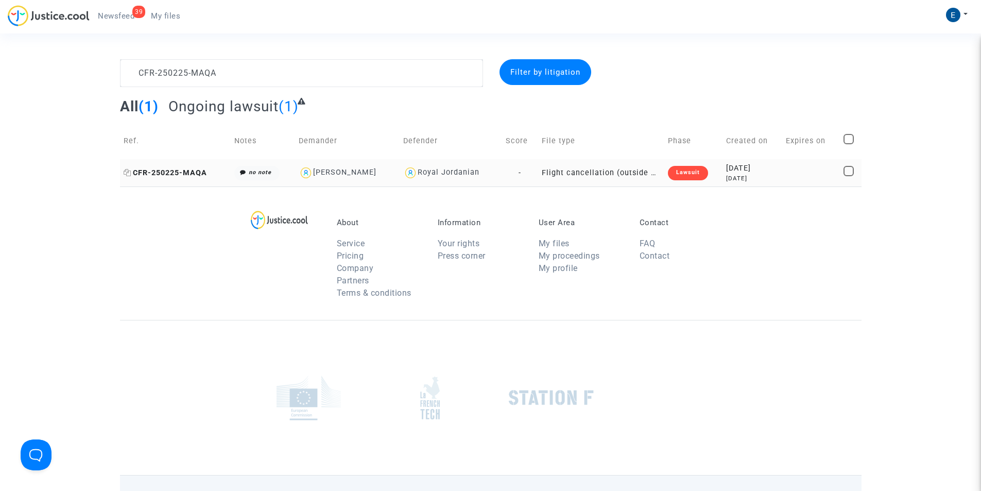
click at [177, 172] on span "CFR-250225-MAQA" at bounding box center [165, 172] width 83 height 9
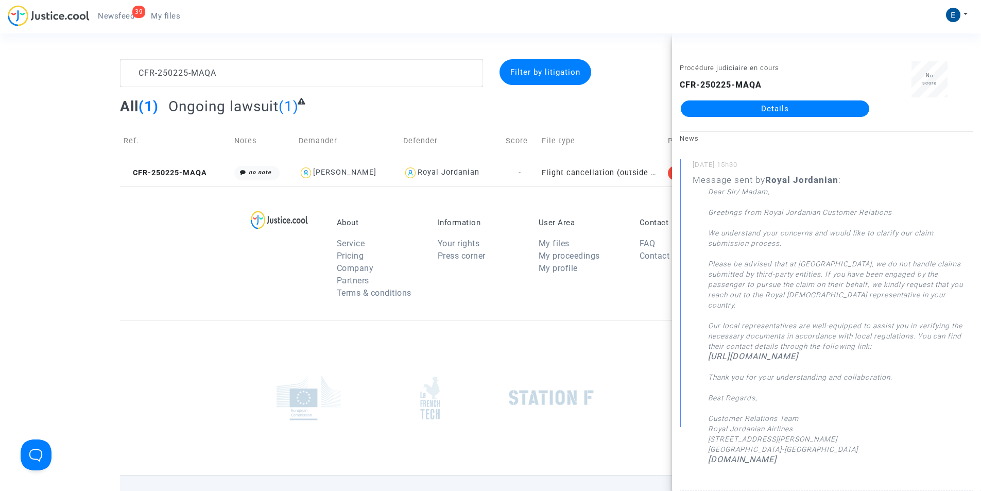
click at [786, 101] on link "Details" at bounding box center [775, 108] width 188 height 16
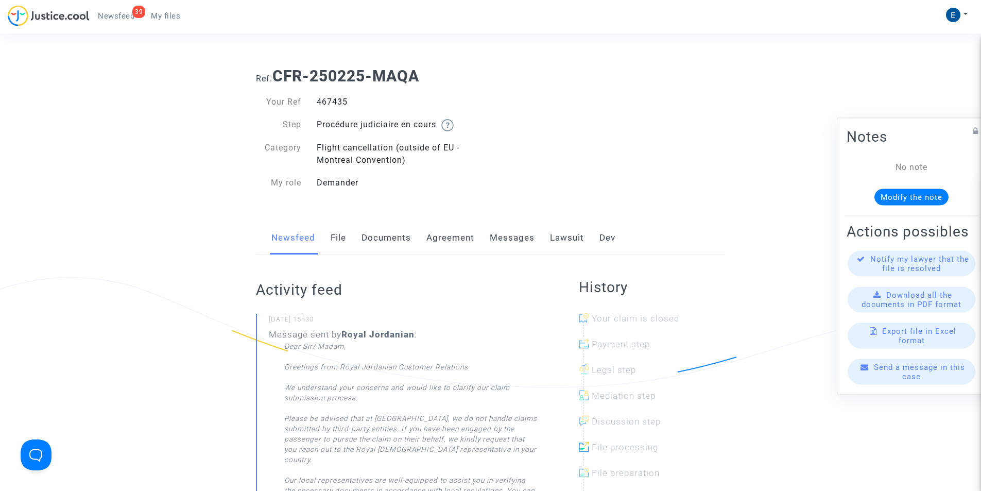
click at [545, 243] on div "Newsfeed File Documents Agreement Messages Lawsuit Dev" at bounding box center [490, 238] width 469 height 35
click at [521, 241] on link "Messages" at bounding box center [512, 238] width 45 height 34
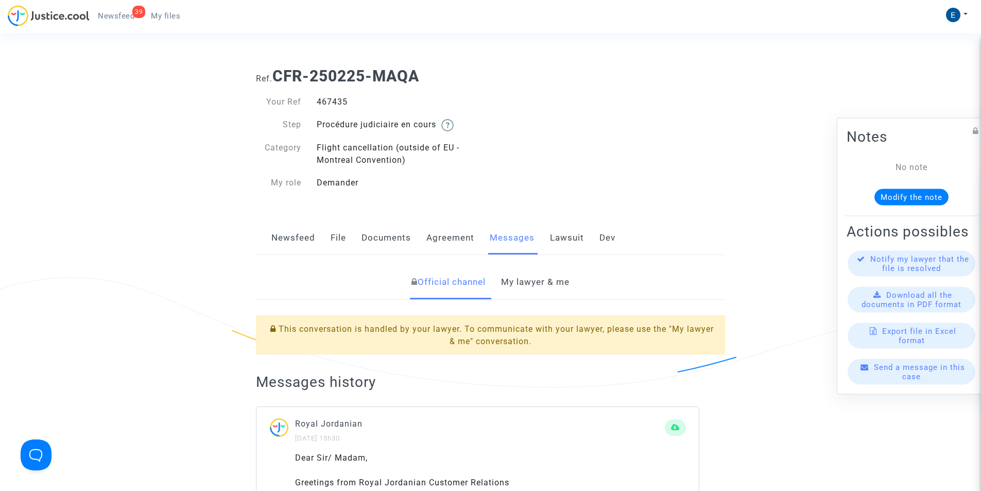
click at [531, 283] on link "My lawyer & me" at bounding box center [535, 282] width 68 height 34
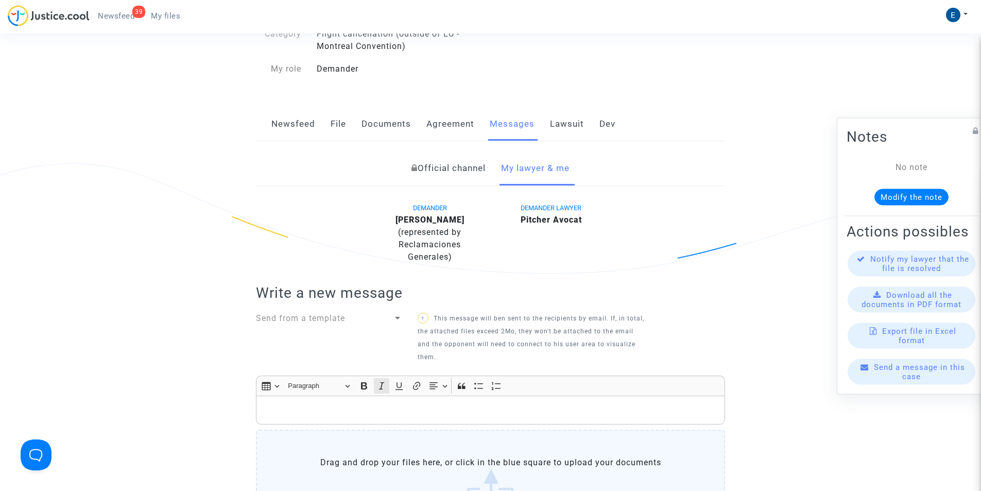
scroll to position [155, 0]
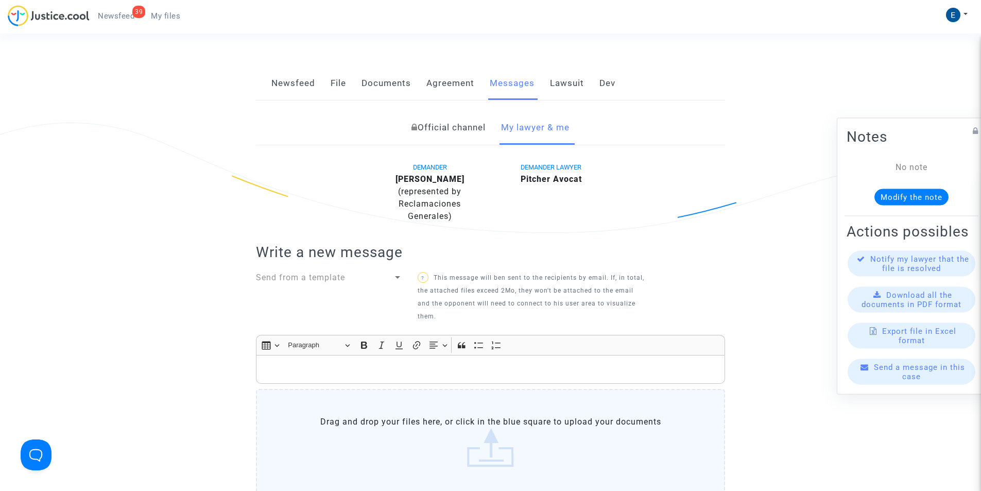
click at [370, 372] on p "Rich Text Editor, main" at bounding box center [491, 369] width 458 height 13
click at [279, 366] on p "Rich Text Editor, main" at bounding box center [491, 369] width 458 height 13
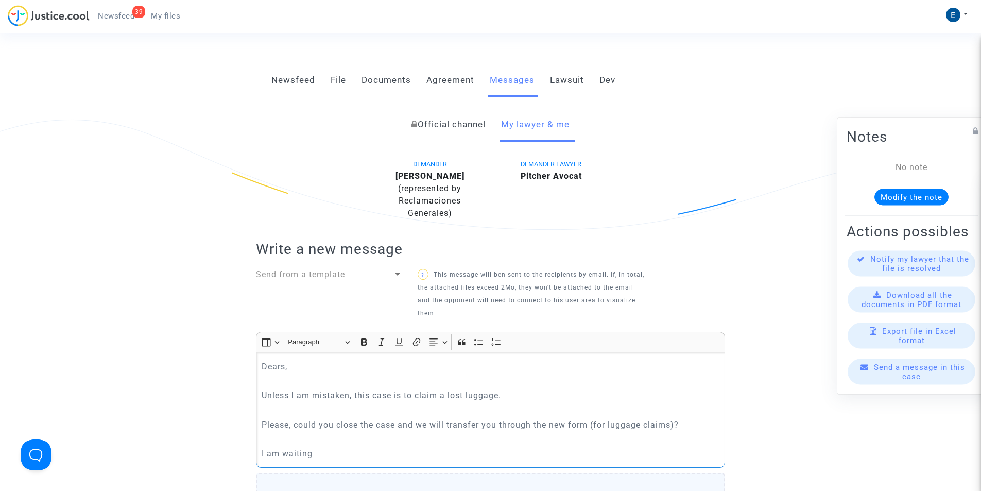
scroll to position [567, 0]
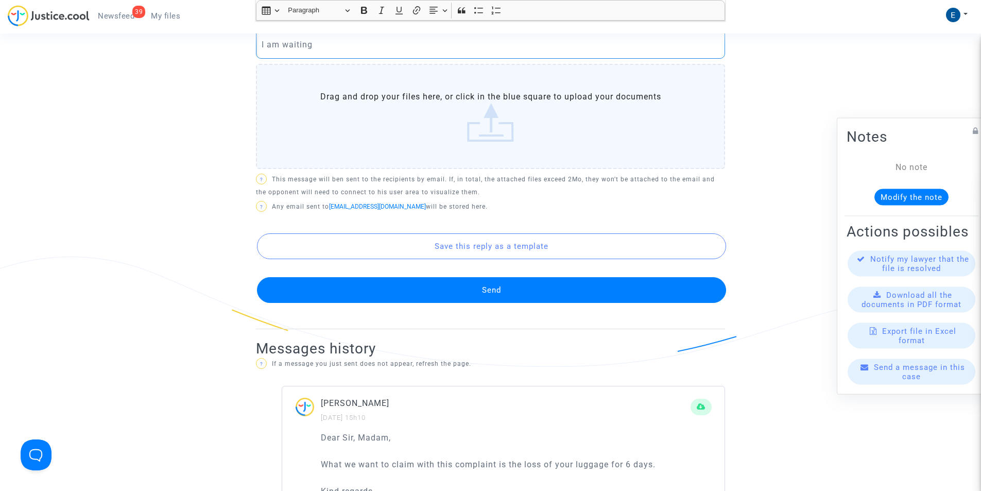
click at [424, 284] on button "Send" at bounding box center [491, 290] width 469 height 26
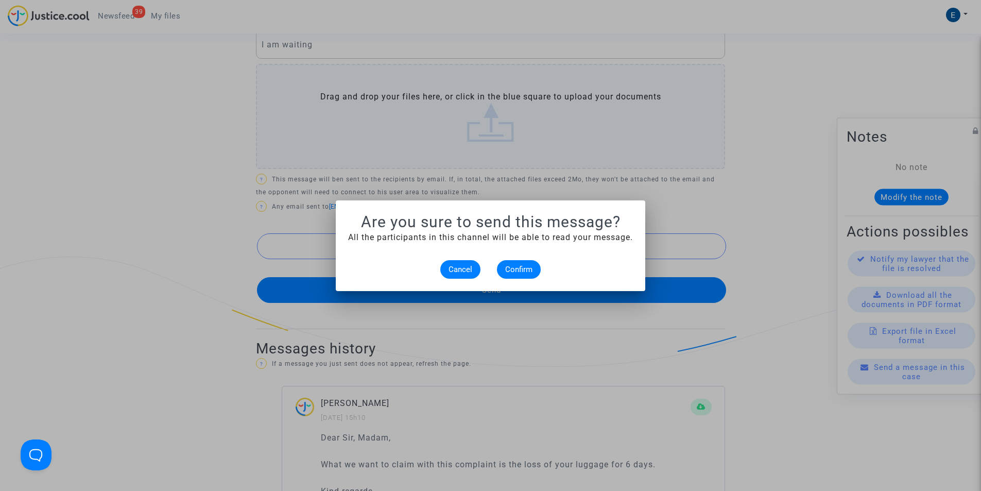
scroll to position [0, 0]
click at [523, 273] on span "Confirm" at bounding box center [518, 269] width 27 height 9
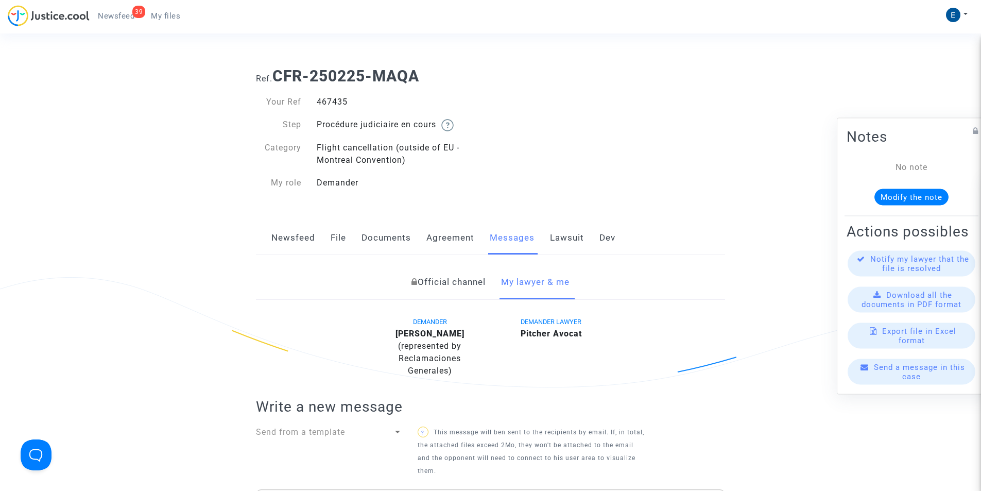
click at [168, 13] on span "My files" at bounding box center [165, 15] width 29 height 9
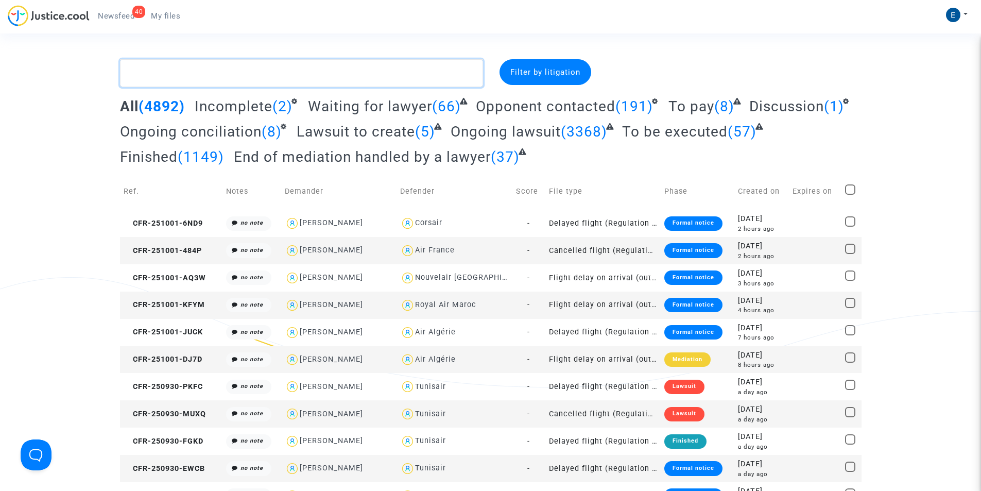
click at [263, 75] on textarea at bounding box center [301, 73] width 363 height 28
paste textarea "CFR-250513-N9BA"
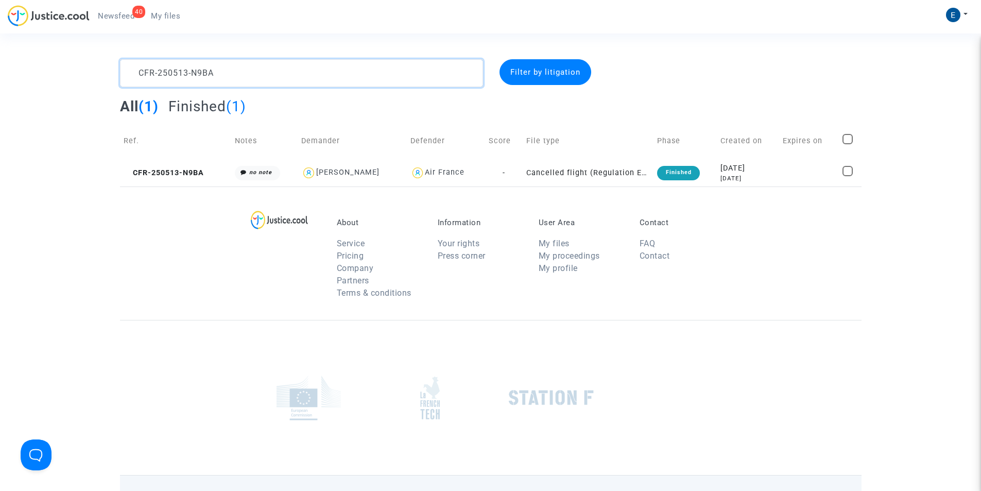
click at [167, 75] on textarea at bounding box center [301, 73] width 363 height 28
paste textarea "225-MAQ"
click at [167, 75] on textarea at bounding box center [301, 73] width 363 height 28
click at [357, 79] on textarea at bounding box center [301, 73] width 363 height 28
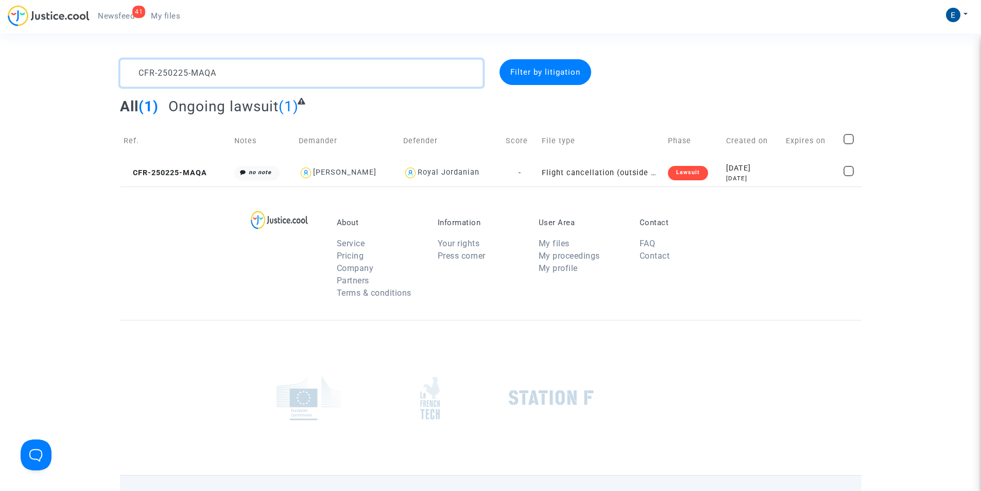
paste textarea "CFR-250228-Y7JG"
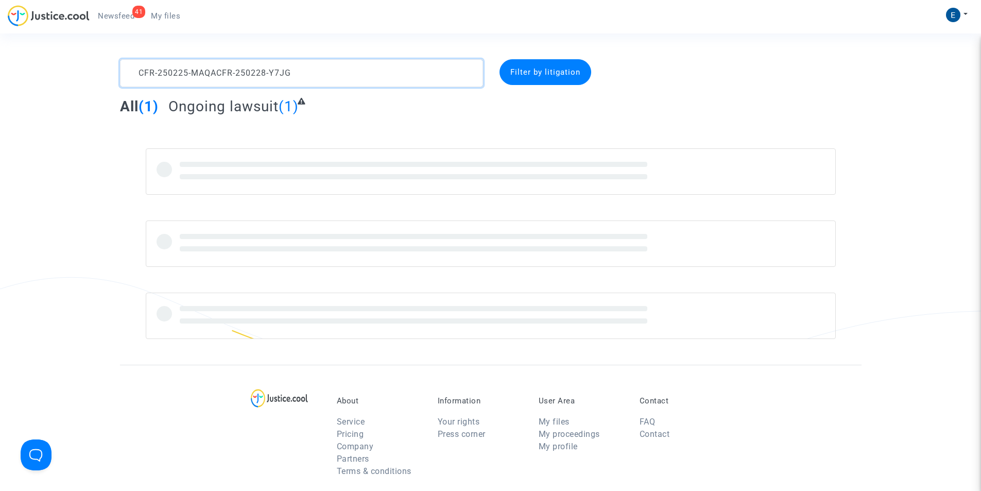
click at [357, 79] on textarea at bounding box center [301, 73] width 363 height 28
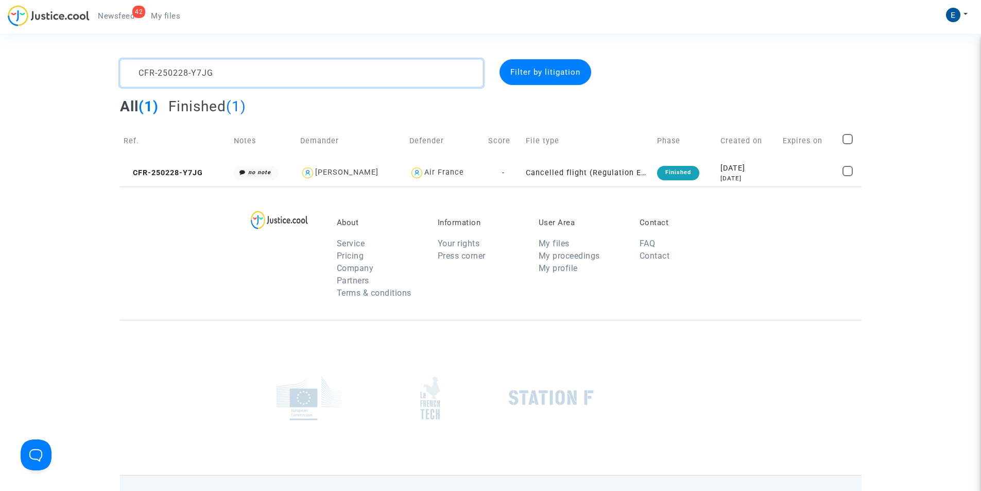
click at [354, 74] on textarea at bounding box center [301, 73] width 363 height 28
paste textarea "403-JHDV"
click at [240, 71] on textarea at bounding box center [301, 73] width 363 height 28
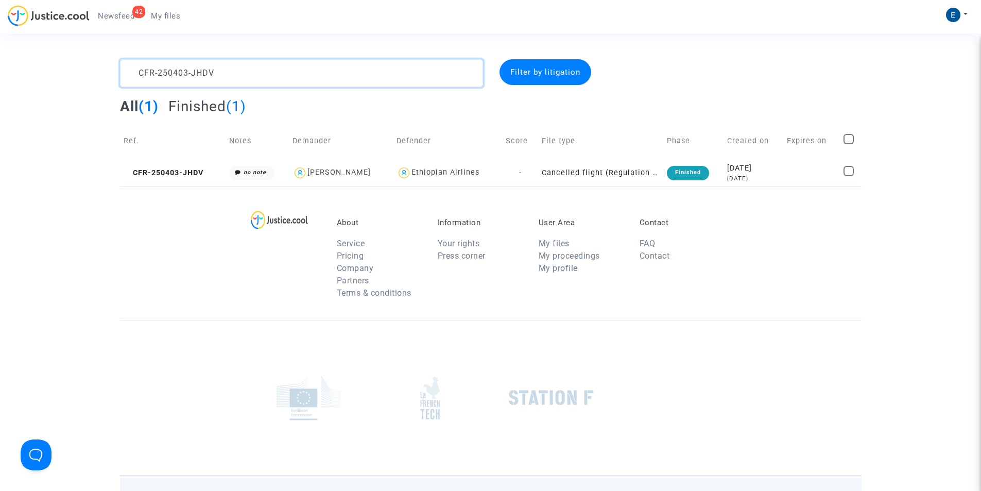
click at [240, 71] on textarea at bounding box center [301, 73] width 363 height 28
paste textarea "312-DHP7"
type textarea "CFR-250312-DHP7"
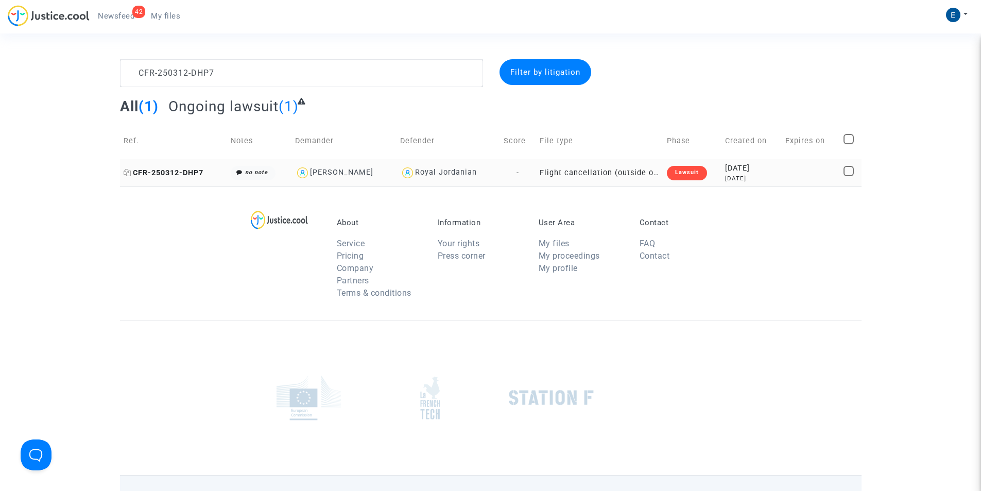
click at [187, 172] on span "CFR-250312-DHP7" at bounding box center [164, 172] width 80 height 9
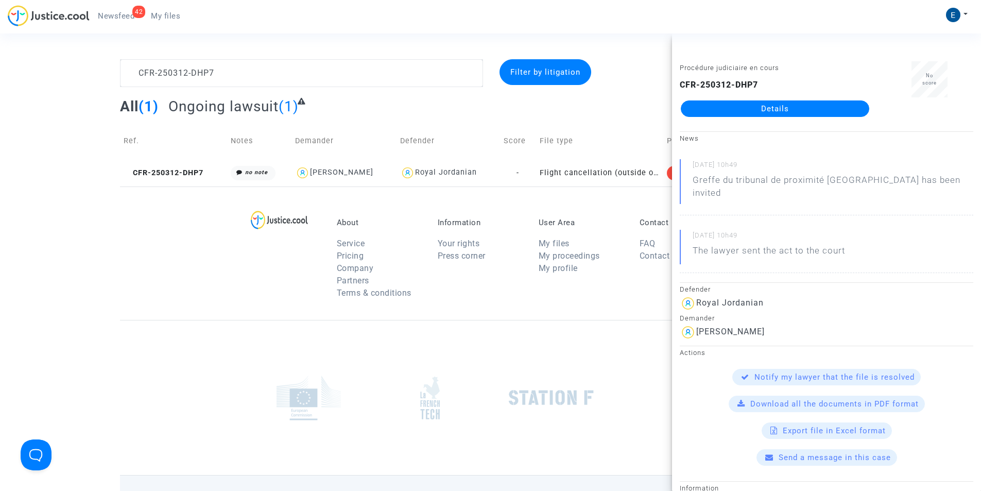
click at [773, 107] on link "Details" at bounding box center [775, 108] width 188 height 16
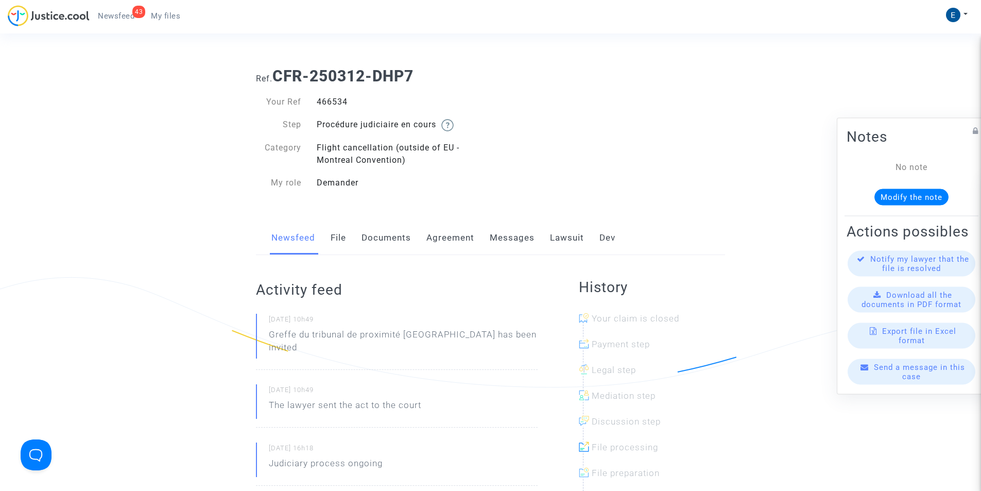
click at [179, 17] on span "My files" at bounding box center [165, 15] width 29 height 9
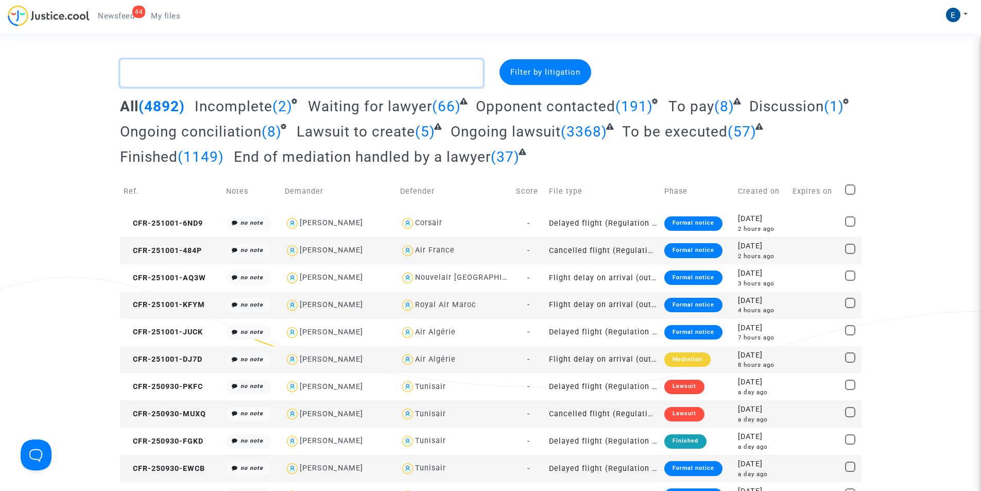
click at [270, 72] on textarea at bounding box center [301, 73] width 363 height 28
paste textarea "CFR-250107-FK8M"
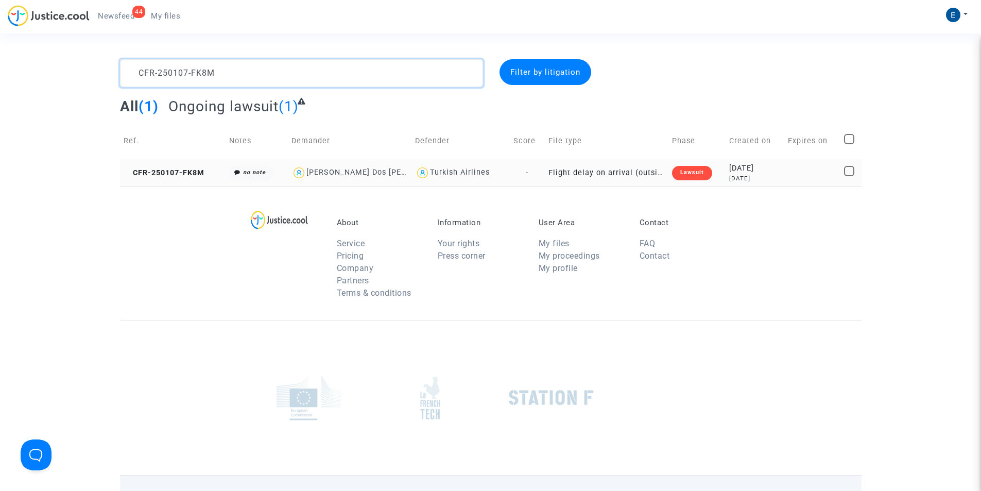
type textarea "CFR-250107-FK8M"
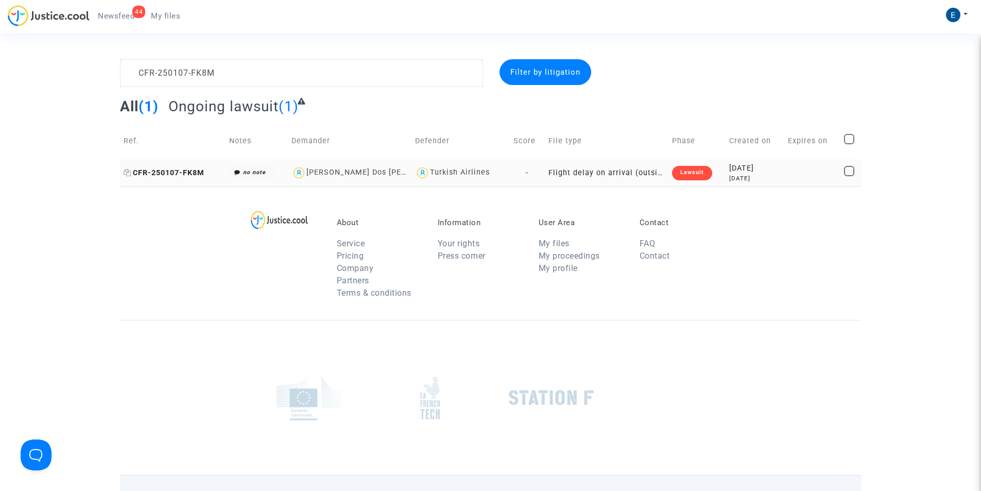
click at [151, 172] on span "CFR-250107-FK8M" at bounding box center [164, 172] width 81 height 9
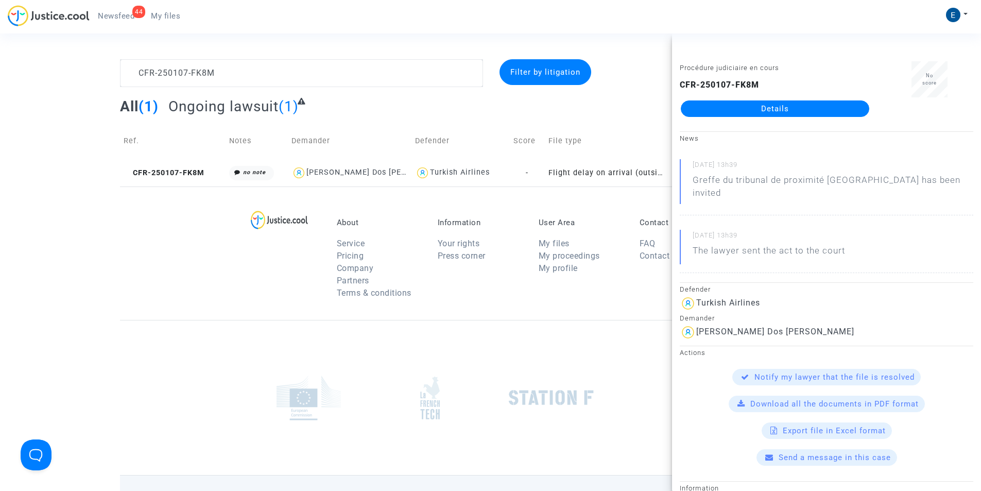
click at [747, 113] on link "Details" at bounding box center [775, 108] width 188 height 16
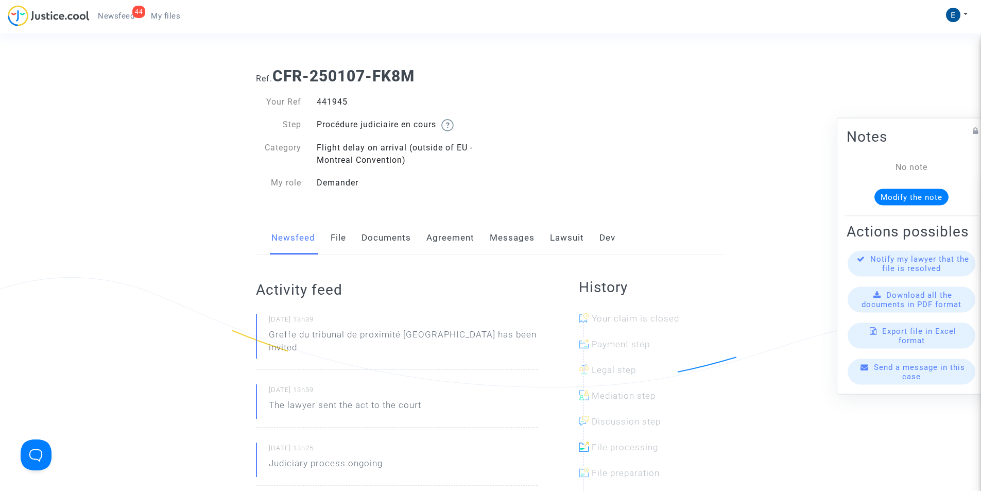
click at [181, 2] on nav "44 Newsfeed My files My profile Settings Log out" at bounding box center [490, 16] width 981 height 33
drag, startPoint x: 173, startPoint y: 18, endPoint x: 180, endPoint y: 20, distance: 7.7
click at [173, 18] on span "My files" at bounding box center [165, 15] width 29 height 9
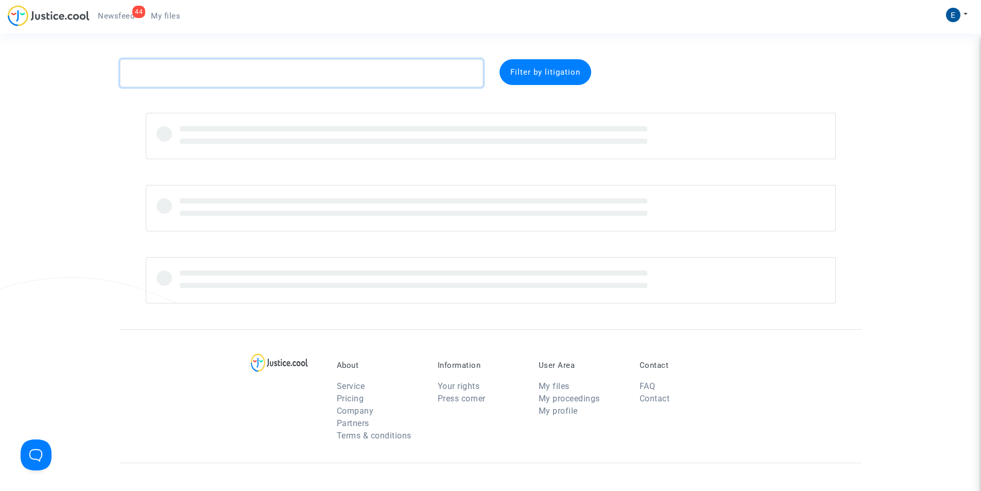
click at [233, 71] on textarea at bounding box center [301, 73] width 363 height 28
paste textarea "CFR-250127-KUDK"
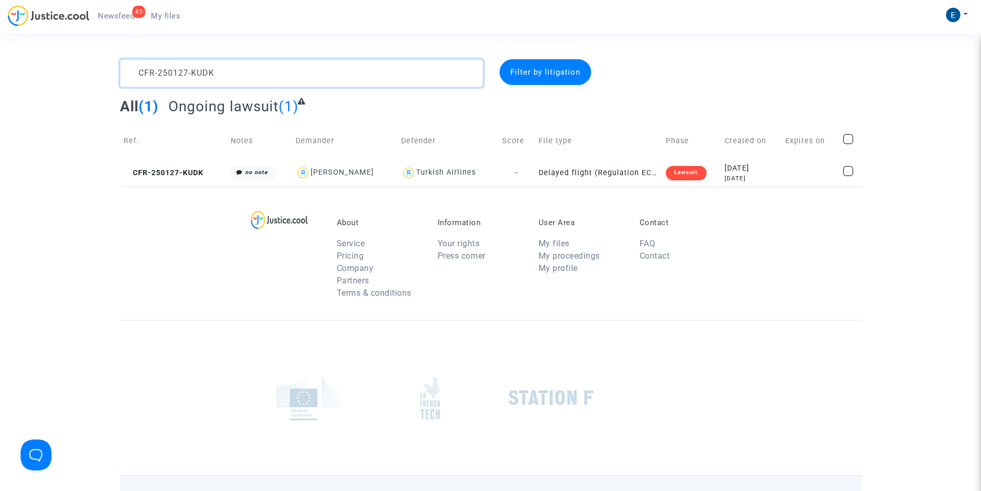
click at [325, 81] on textarea at bounding box center [301, 73] width 363 height 28
paste textarea "225-MQ9X"
type textarea "CFR-250225-MQ9X"
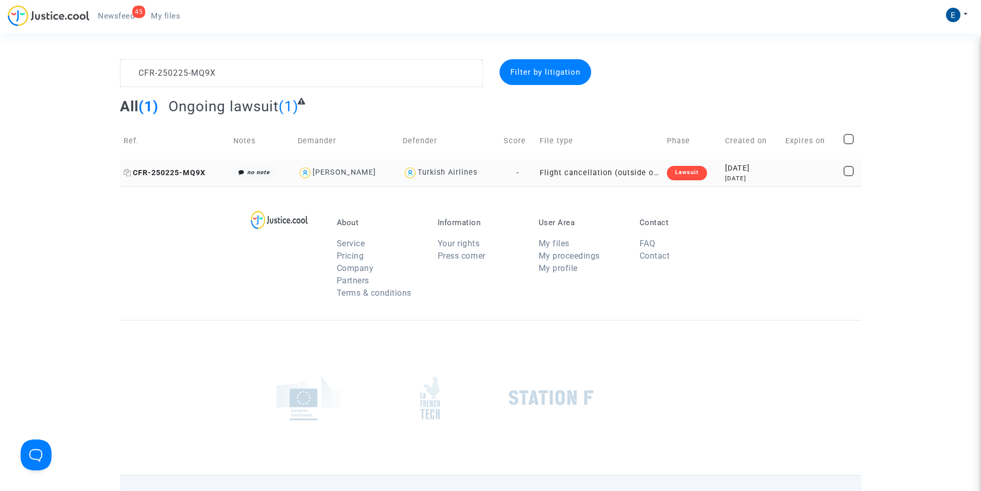
click at [163, 173] on span "CFR-250225-MQ9X" at bounding box center [165, 172] width 82 height 9
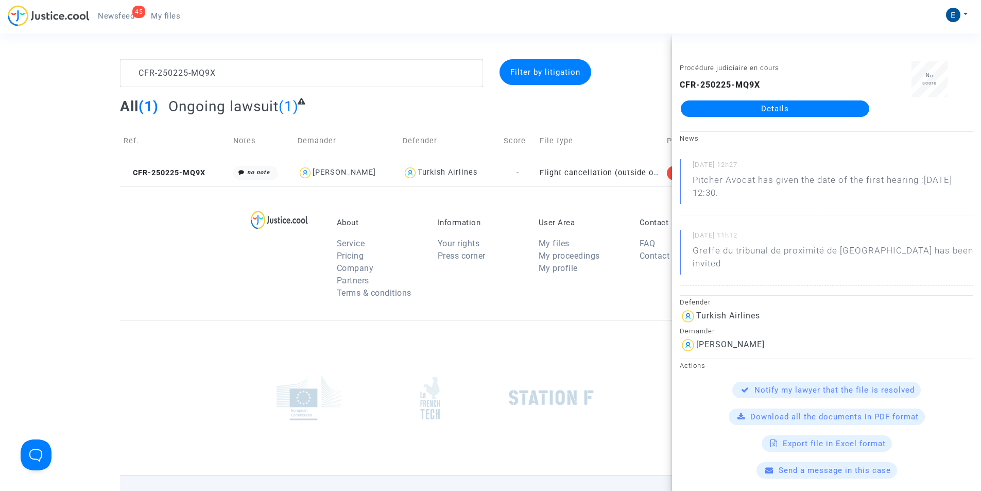
click at [768, 109] on link "Details" at bounding box center [775, 108] width 188 height 16
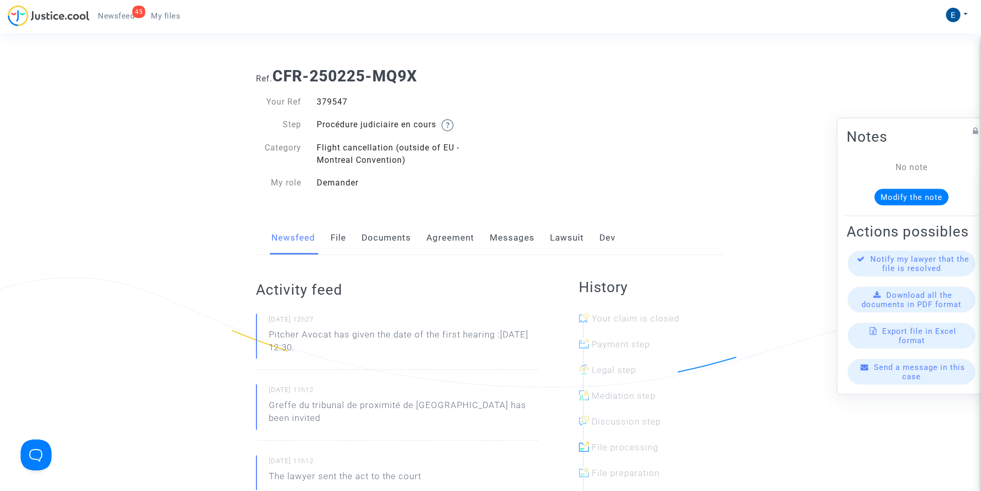
click at [509, 234] on link "Messages" at bounding box center [512, 238] width 45 height 34
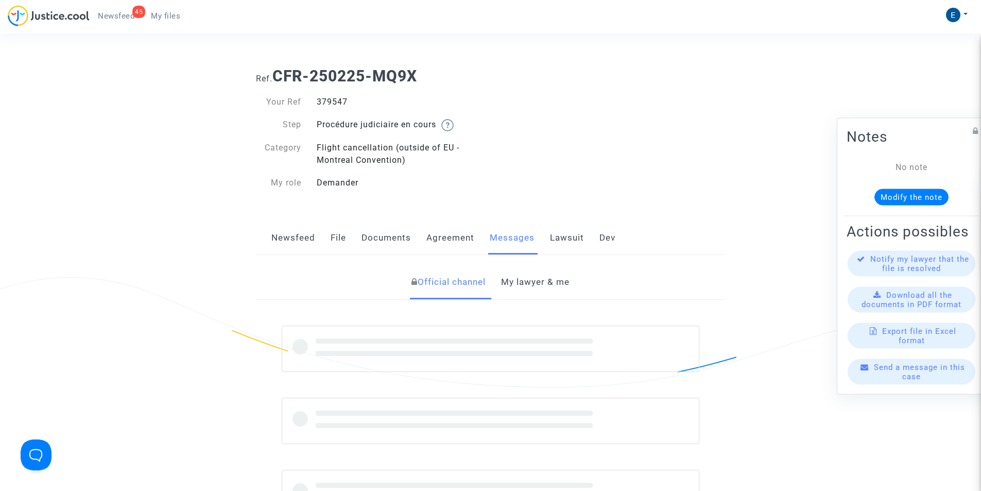
click at [528, 282] on link "My lawyer & me" at bounding box center [535, 282] width 68 height 34
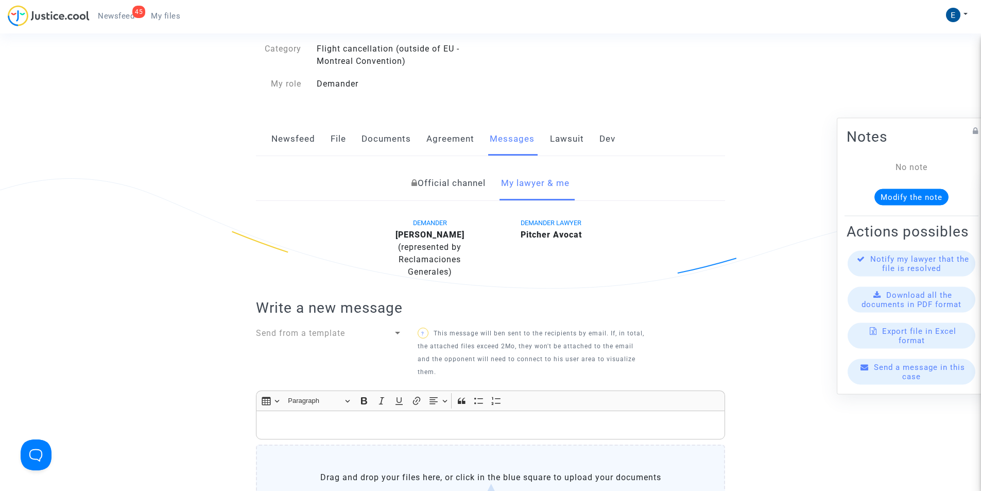
scroll to position [155, 0]
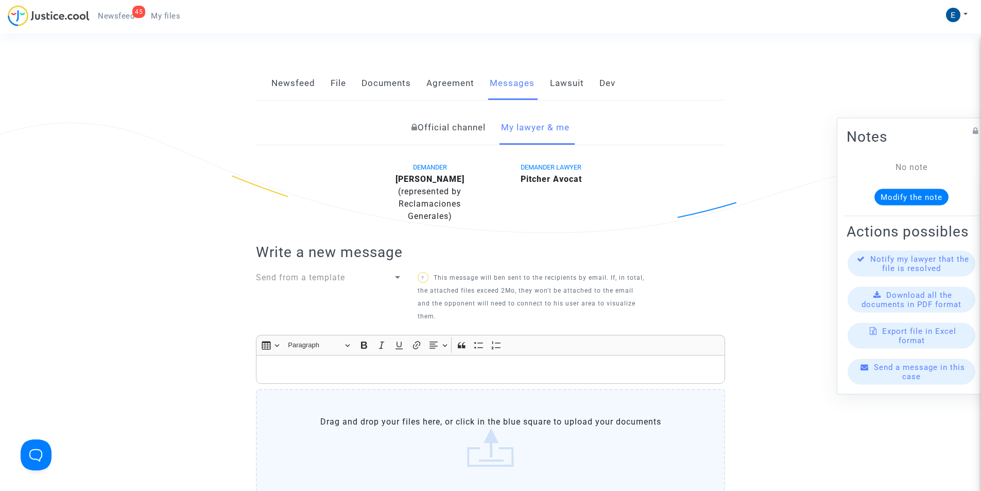
click at [277, 369] on p "Rich Text Editor, main" at bounding box center [491, 369] width 458 height 13
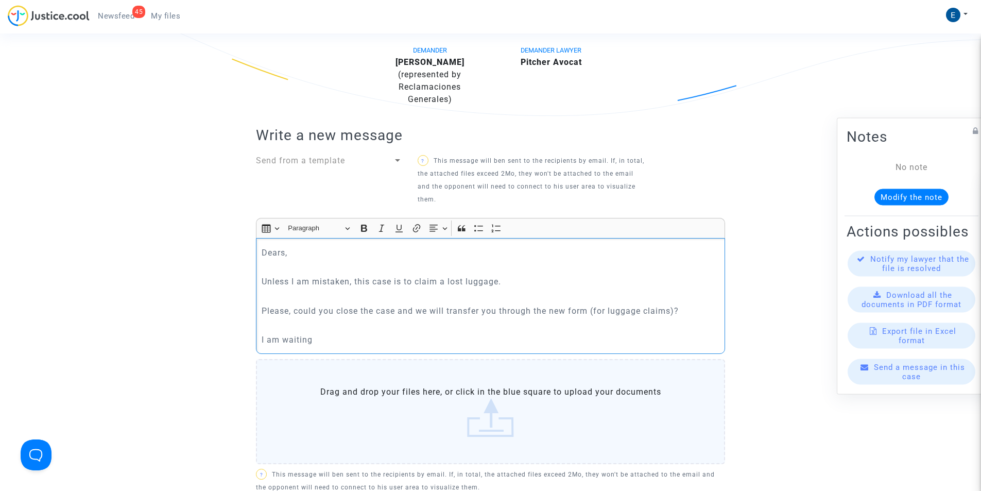
scroll to position [412, 0]
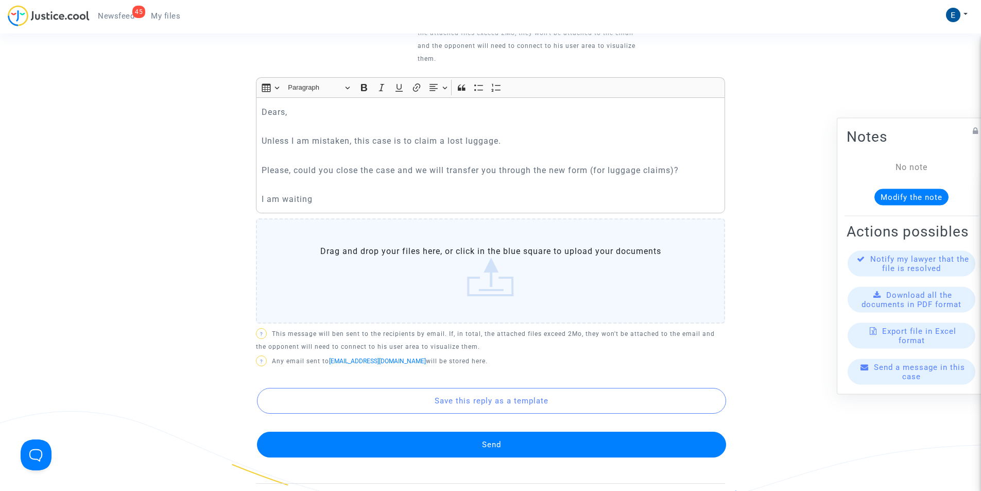
click at [465, 444] on button "Send" at bounding box center [491, 445] width 469 height 26
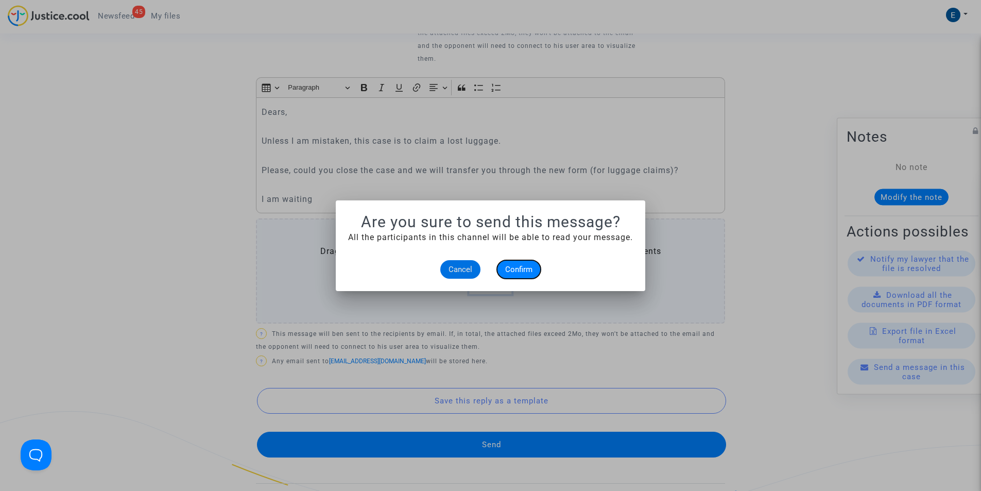
click at [516, 268] on span "Confirm" at bounding box center [518, 269] width 27 height 9
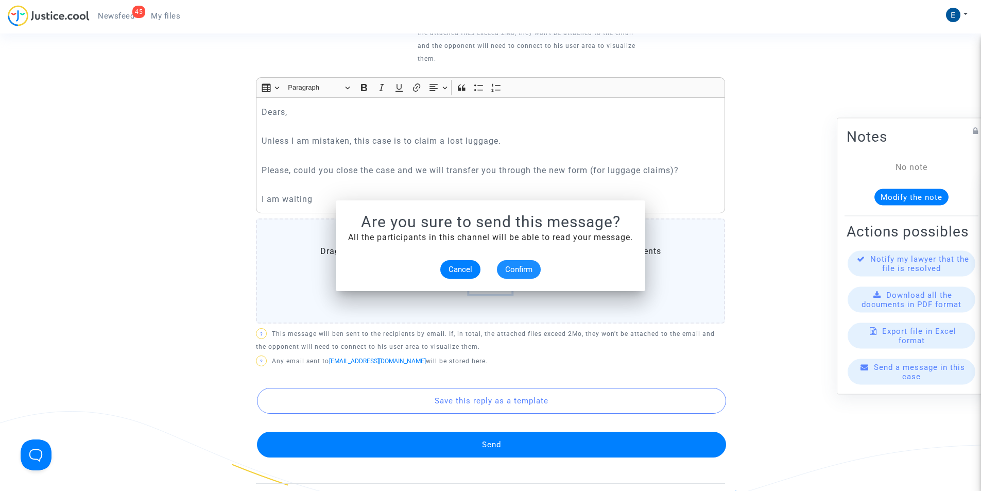
scroll to position [412, 0]
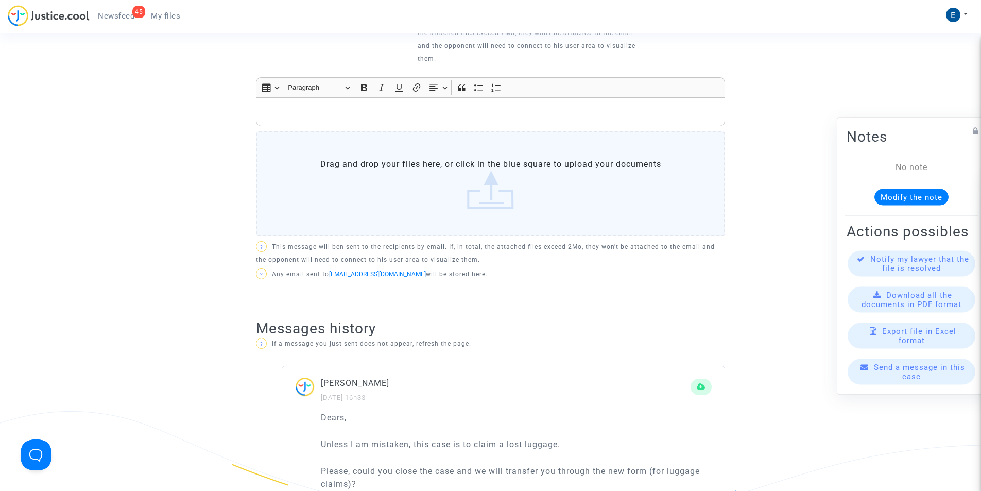
click at [163, 15] on span "My files" at bounding box center [165, 15] width 29 height 9
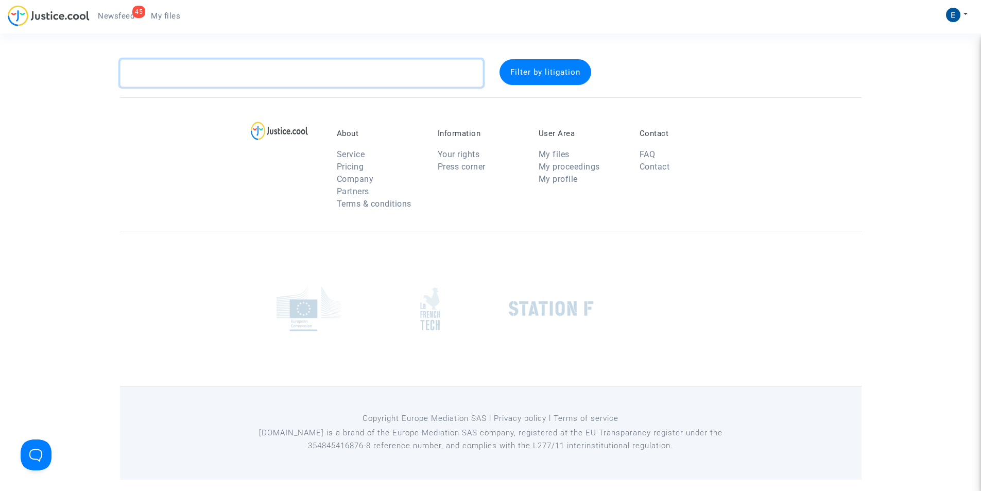
click at [355, 71] on textarea at bounding box center [301, 73] width 363 height 28
paste textarea "CFR-250225-PBA8"
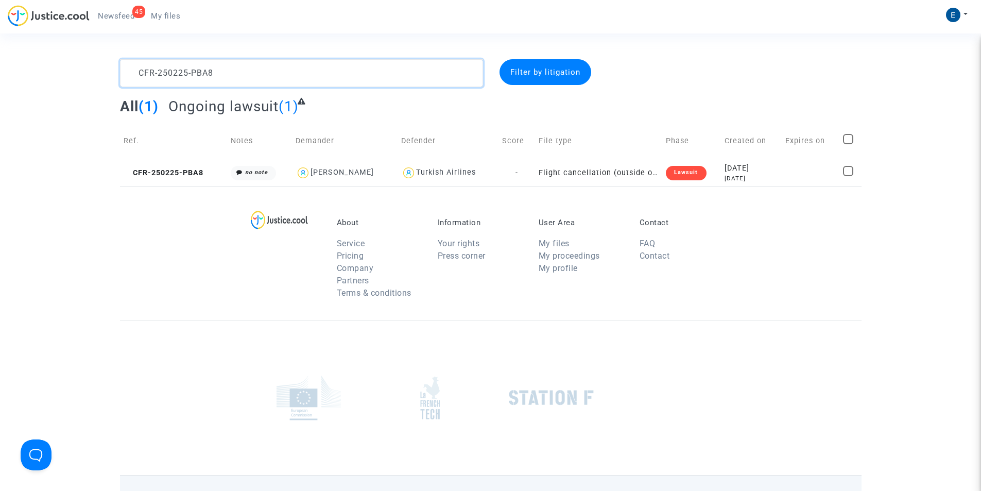
type textarea "CFR-250225-PBA8"
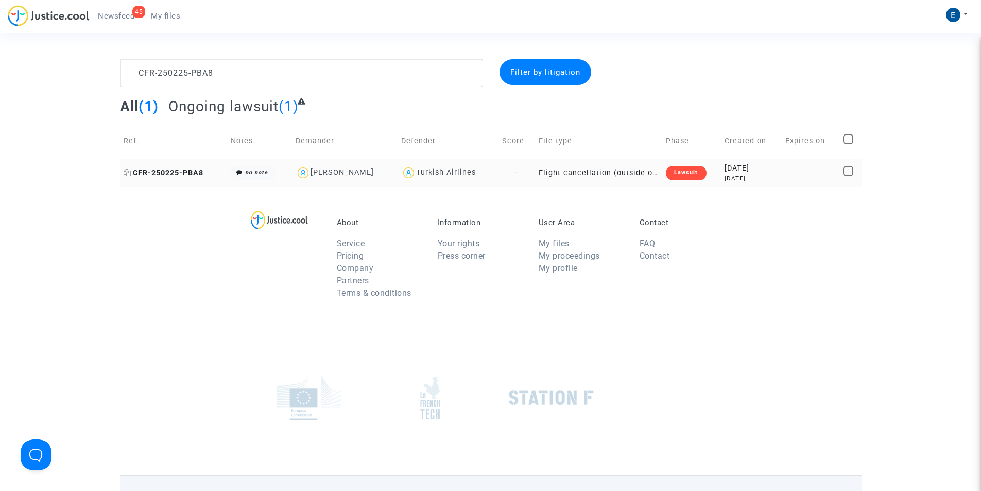
click at [158, 176] on span "CFR-250225-PBA8" at bounding box center [164, 172] width 80 height 9
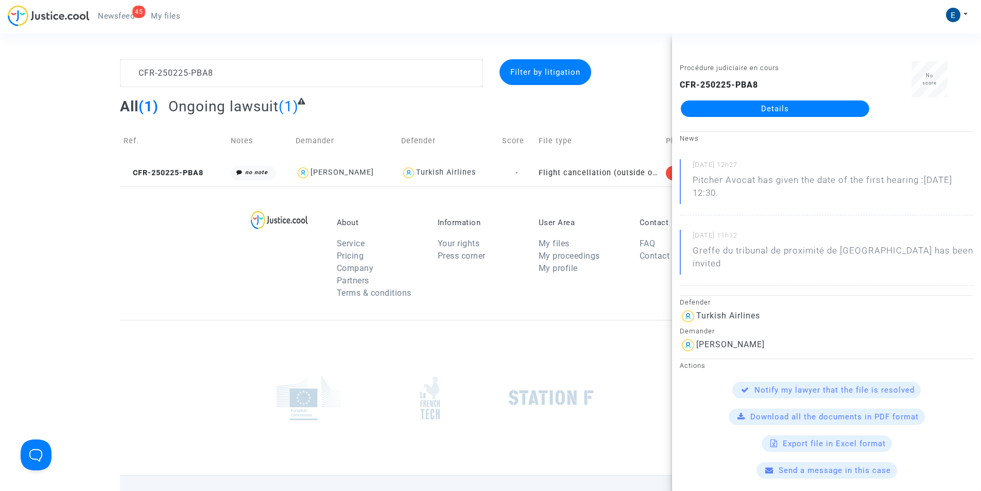
click at [748, 107] on link "Details" at bounding box center [775, 108] width 188 height 16
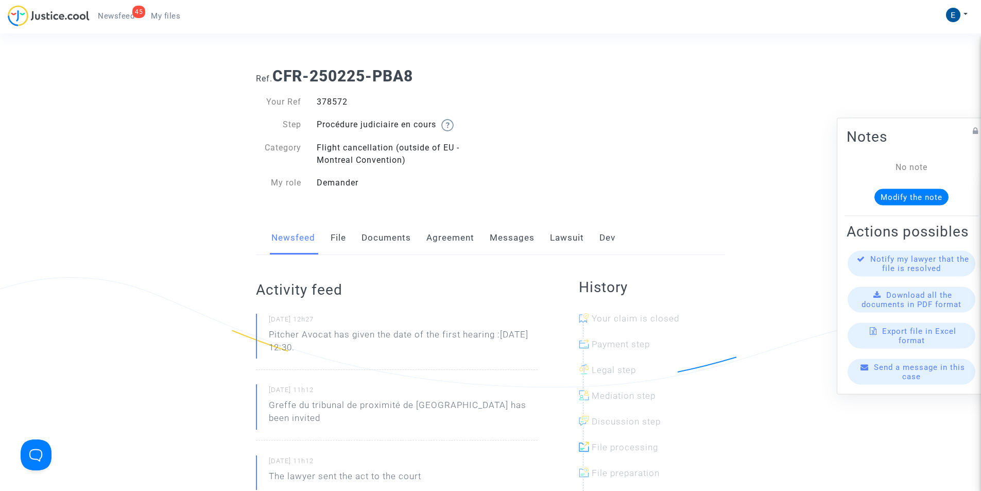
click at [558, 177] on div "Ref. CFR-250225-PBA8 Your Ref 378572 Step Procédure judiciaire en cours Categor…" at bounding box center [490, 129] width 485 height 141
click at [564, 232] on link "Lawsuit" at bounding box center [567, 238] width 34 height 34
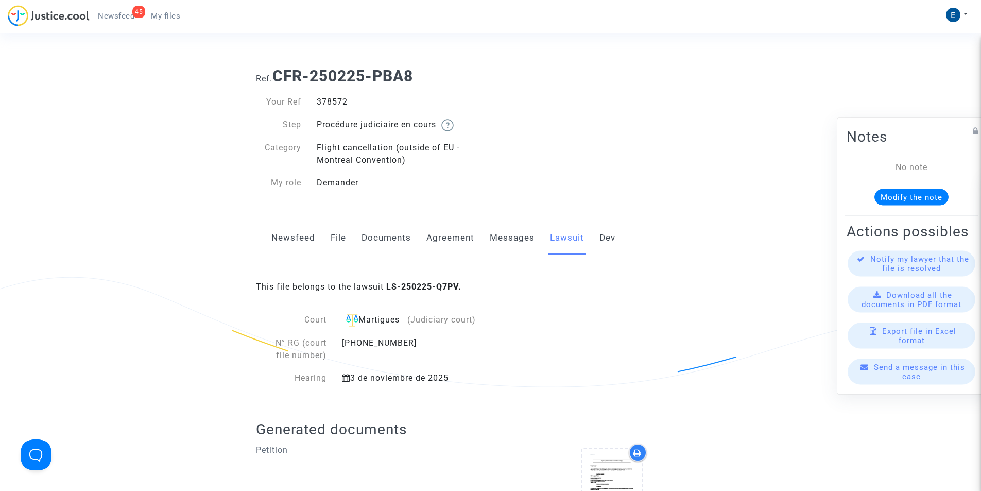
click at [521, 242] on link "Messages" at bounding box center [512, 238] width 45 height 34
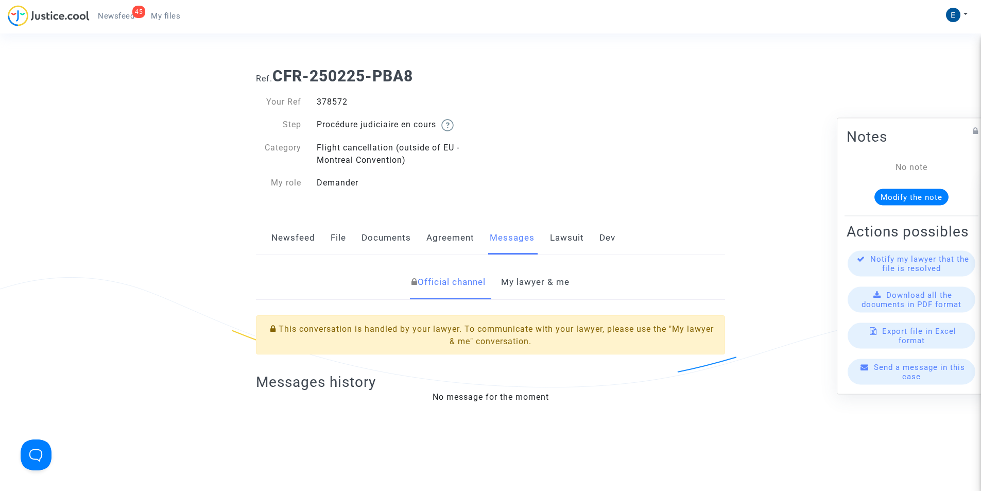
click at [527, 279] on link "My lawyer & me" at bounding box center [535, 282] width 68 height 34
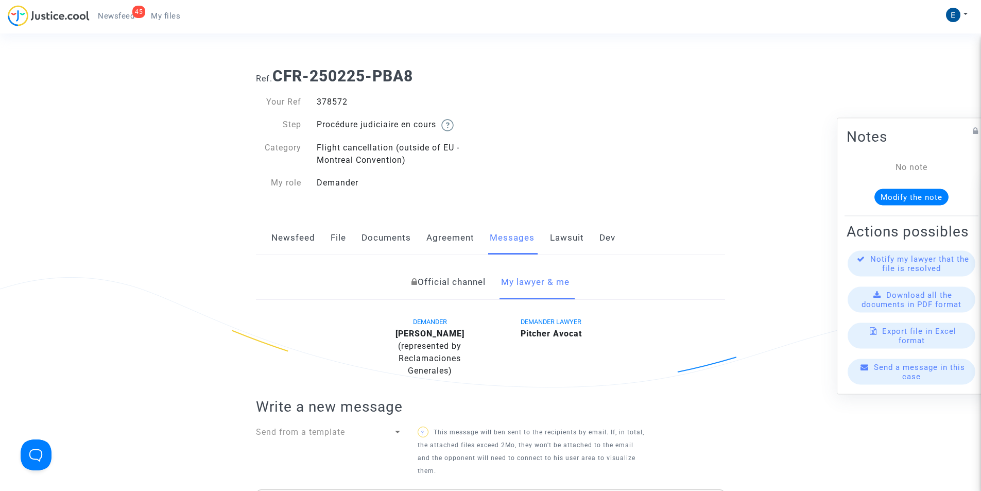
scroll to position [103, 0]
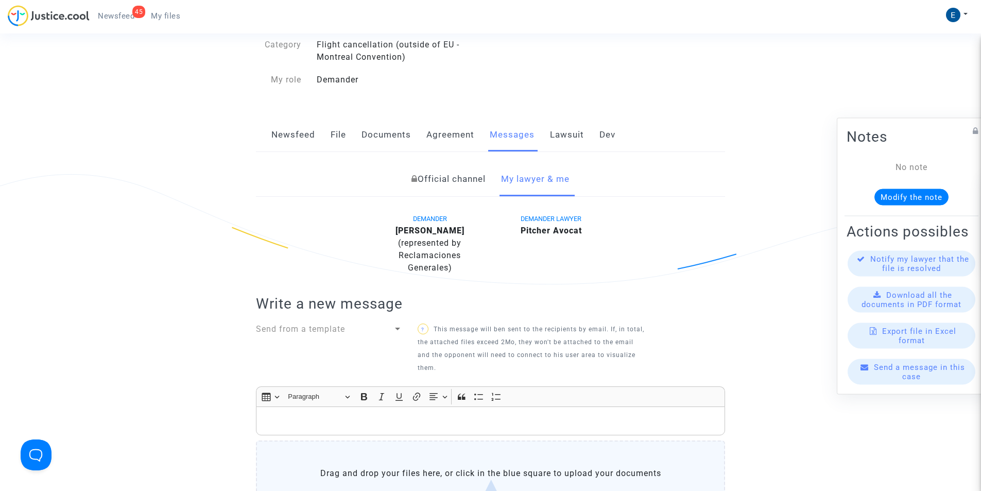
click at [320, 440] on div "Rich Text Editor Insert table Insert table Heading Paragraph Paragraph Heading …" at bounding box center [490, 467] width 469 height 163
click at [329, 422] on p "Rich Text Editor, main" at bounding box center [491, 421] width 458 height 13
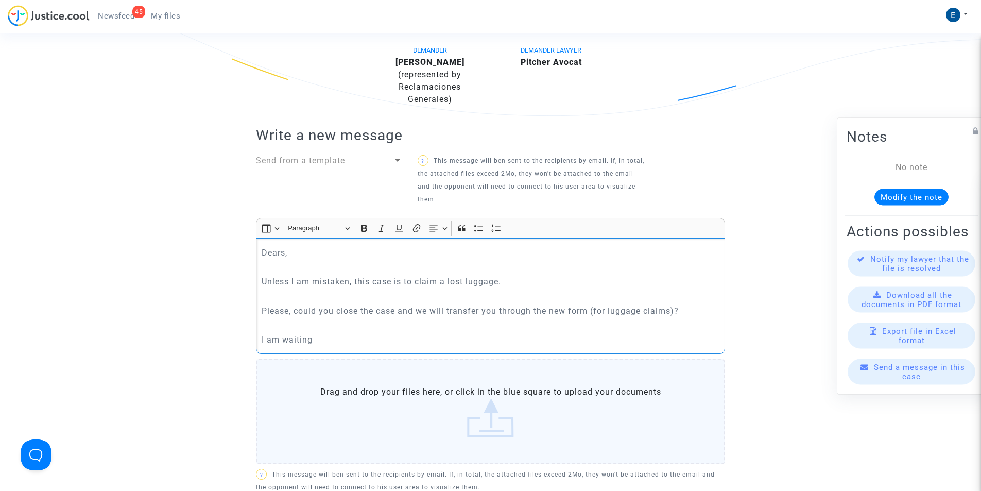
scroll to position [444, 0]
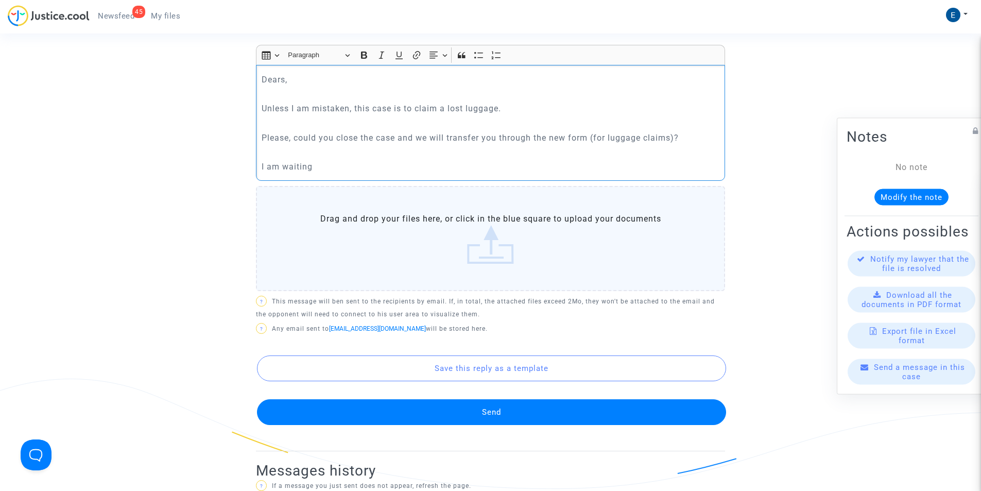
click at [387, 405] on button "Send" at bounding box center [491, 412] width 469 height 26
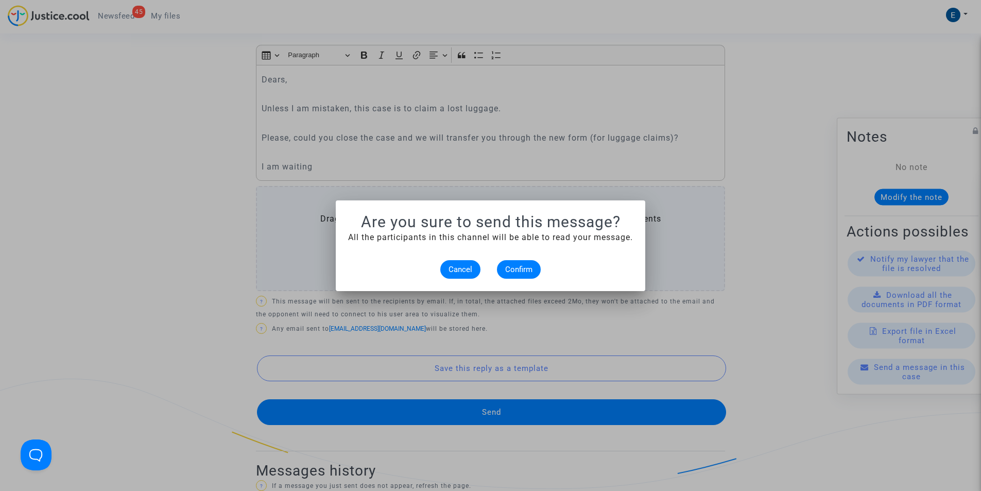
scroll to position [0, 0]
click at [512, 275] on button "Confirm" at bounding box center [519, 269] width 44 height 19
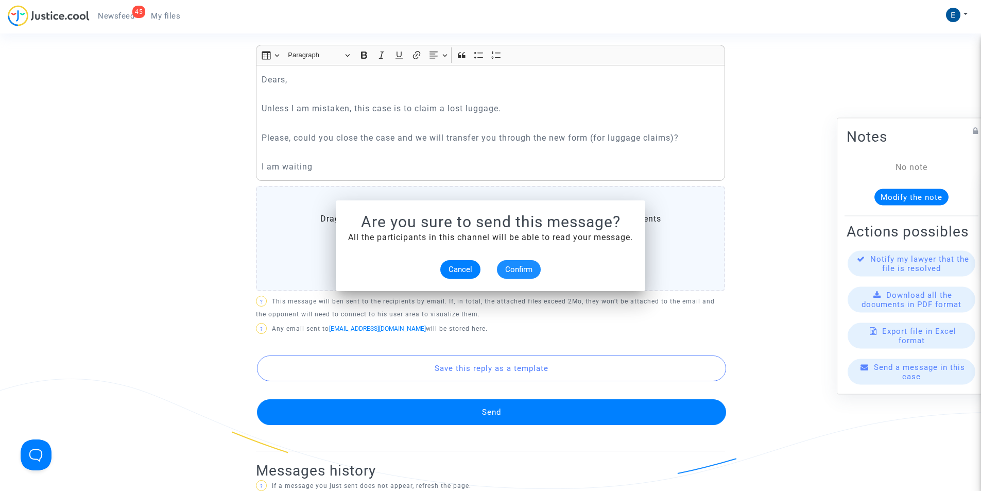
scroll to position [444, 0]
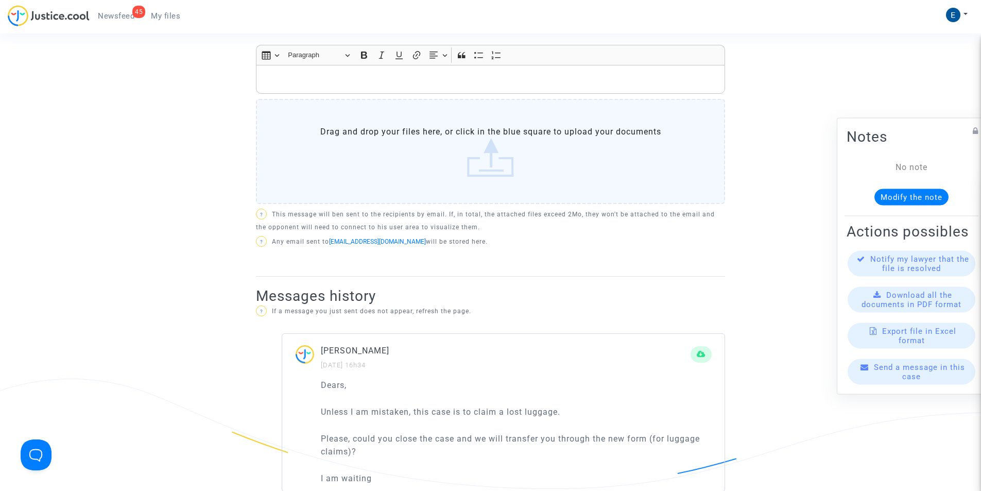
click at [169, 14] on span "My files" at bounding box center [165, 15] width 29 height 9
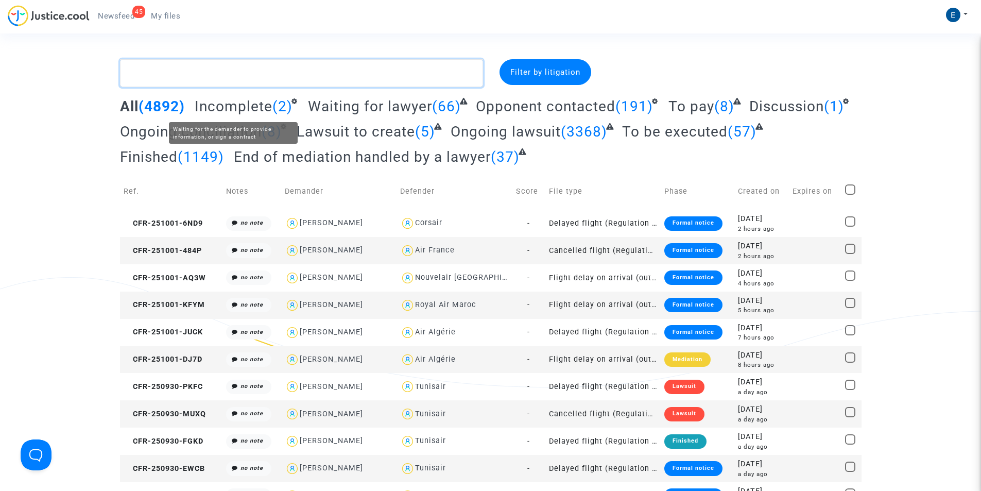
click at [255, 70] on textarea at bounding box center [301, 73] width 363 height 28
paste textarea "CFR-250409-THF2"
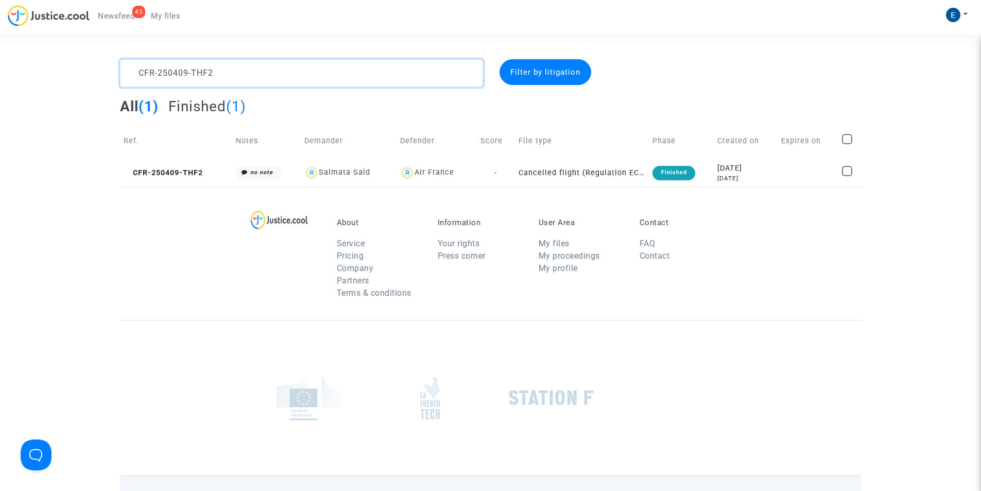
click at [309, 72] on textarea at bounding box center [301, 73] width 363 height 28
paste textarea "326-QJR8"
type textarea "CFR-250326-QJR8"
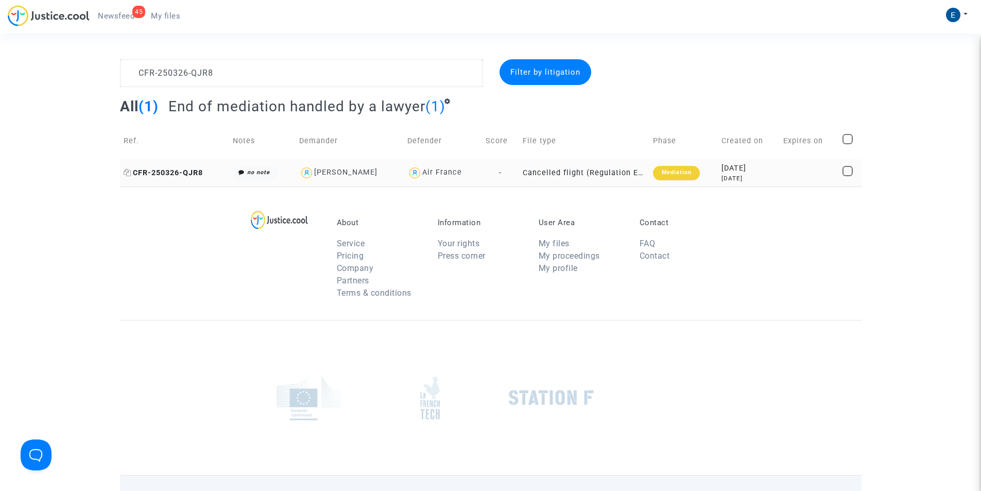
click at [150, 176] on span "CFR-250326-QJR8" at bounding box center [163, 172] width 79 height 9
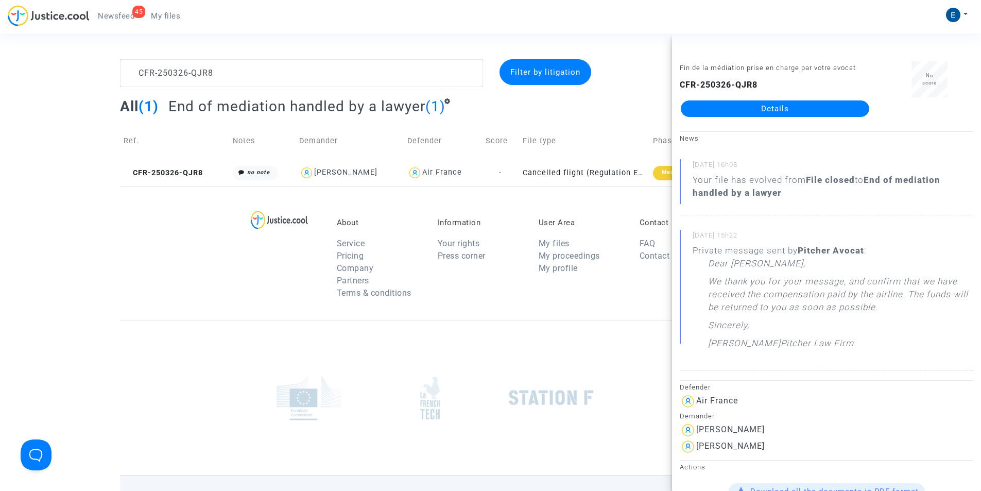
click at [758, 106] on link "Details" at bounding box center [775, 108] width 188 height 16
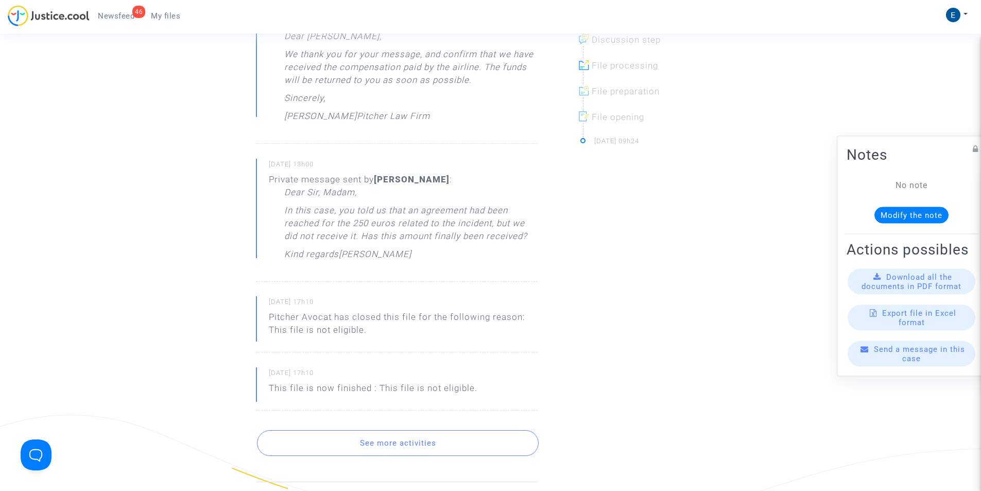
scroll to position [412, 0]
click at [174, 20] on link "My files" at bounding box center [166, 15] width 46 height 15
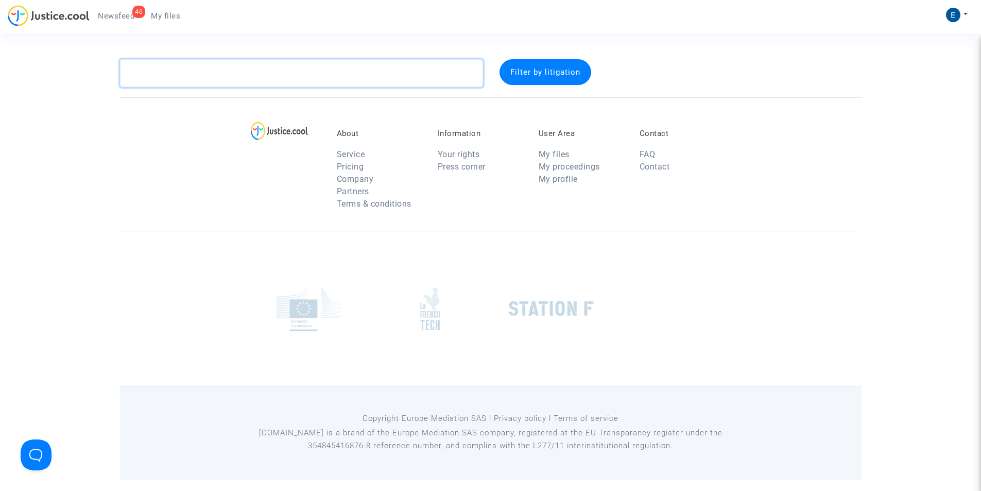
click at [307, 80] on textarea at bounding box center [301, 73] width 363 height 28
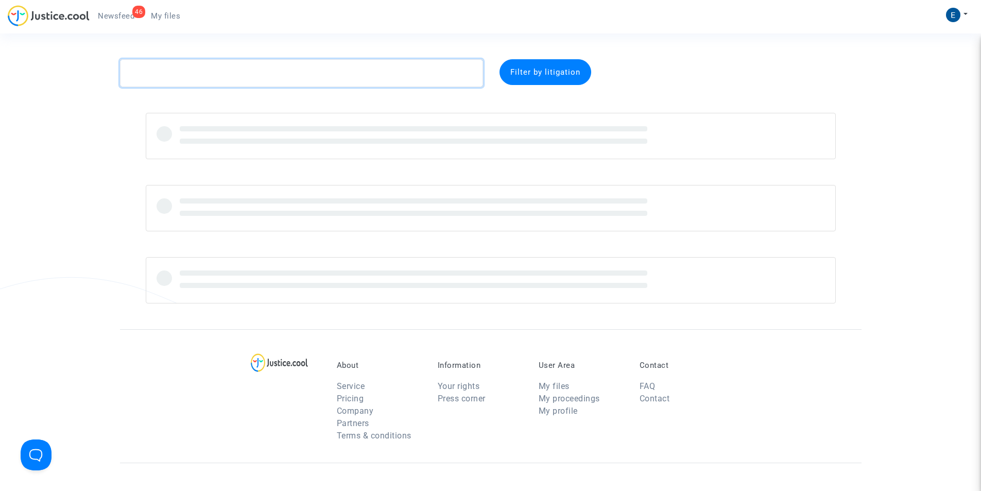
paste textarea "CFR-250403-XEKC"
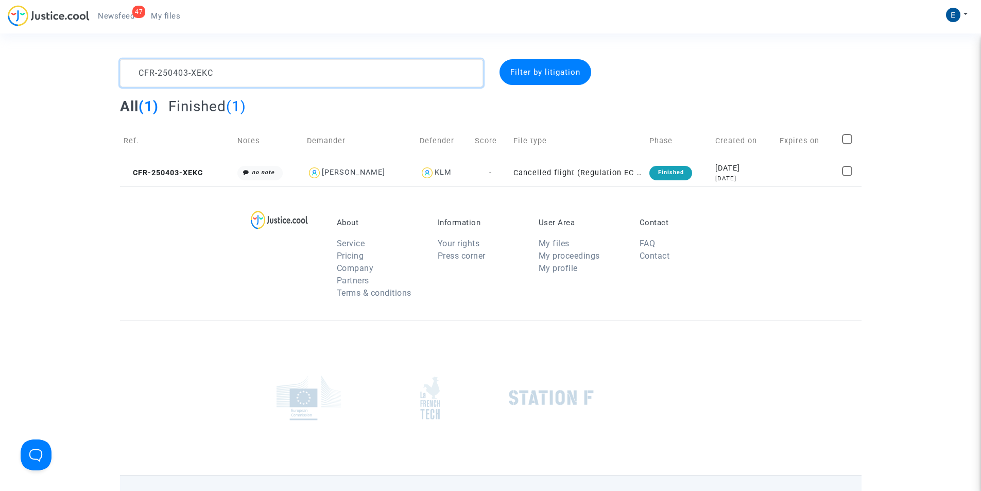
click at [215, 74] on textarea at bounding box center [301, 73] width 363 height 28
paste textarea "502-WJ47"
click at [275, 77] on textarea at bounding box center [301, 73] width 363 height 28
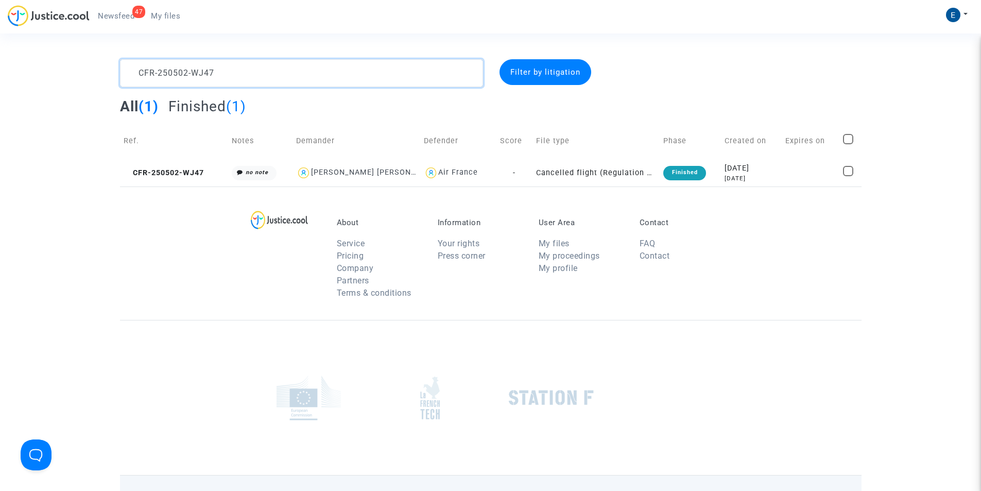
click at [275, 77] on textarea at bounding box center [301, 73] width 363 height 28
paste textarea "310-XQ9D"
click at [195, 73] on textarea at bounding box center [301, 73] width 363 height 28
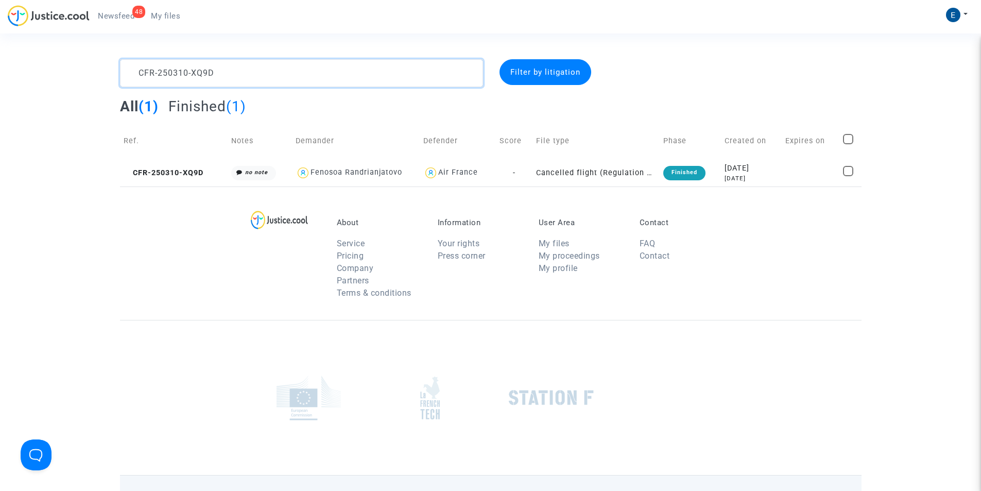
paste textarea "409-NK4P"
click at [195, 73] on textarea at bounding box center [301, 73] width 363 height 28
click at [272, 66] on textarea at bounding box center [301, 73] width 363 height 28
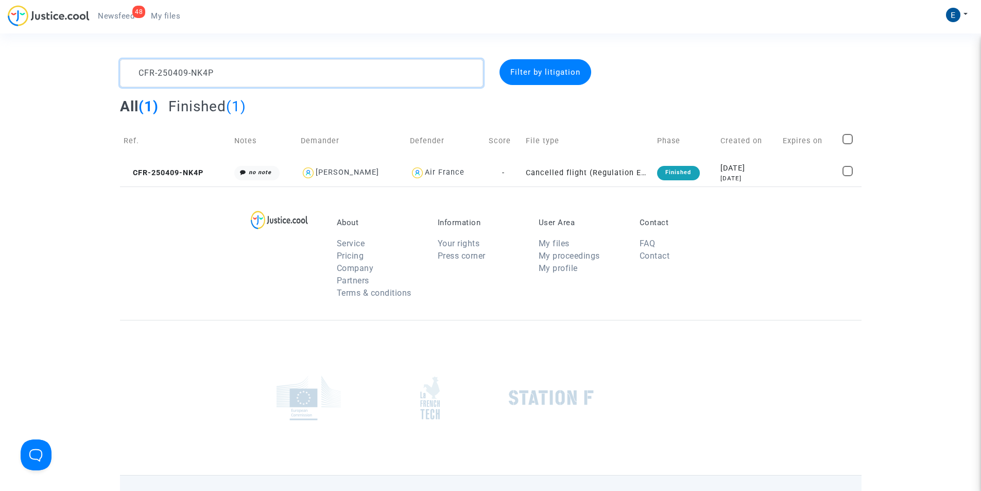
paste textarea "318-F9YK"
click at [392, 80] on textarea at bounding box center [301, 73] width 363 height 28
paste textarea "3-BKTP"
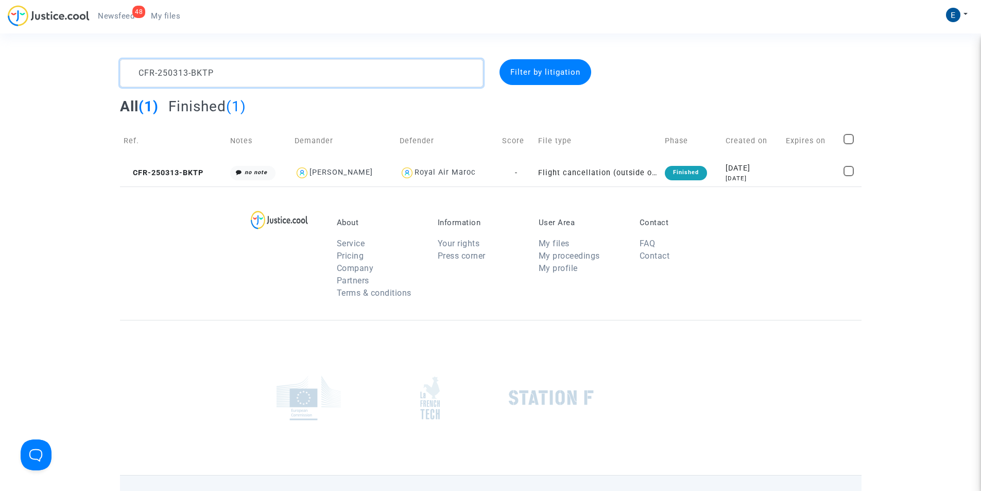
click at [381, 82] on textarea at bounding box center [301, 73] width 363 height 28
paste textarea "1-WQHF"
click at [381, 82] on textarea at bounding box center [301, 73] width 363 height 28
type textarea "CFR-250311-WQHF"
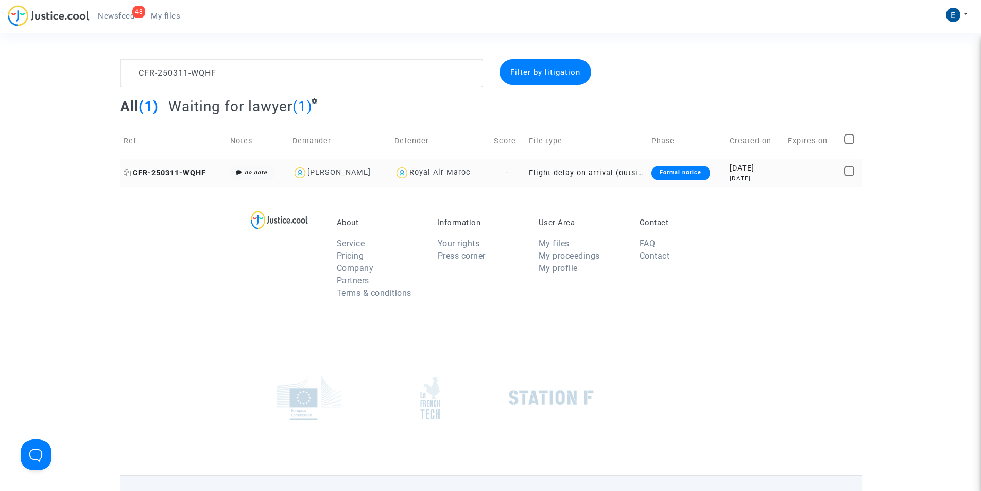
click at [170, 176] on span "CFR-250311-WQHF" at bounding box center [165, 172] width 82 height 9
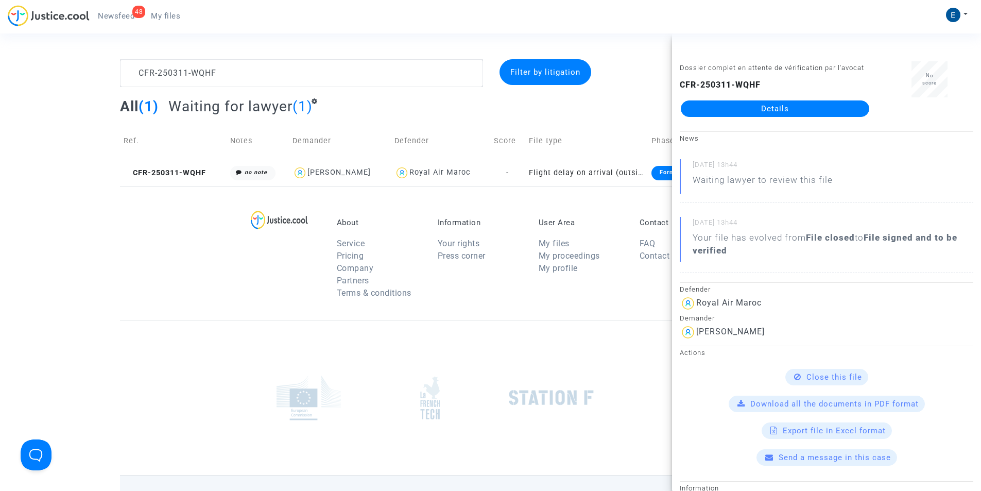
click at [767, 113] on link "Details" at bounding box center [775, 108] width 188 height 16
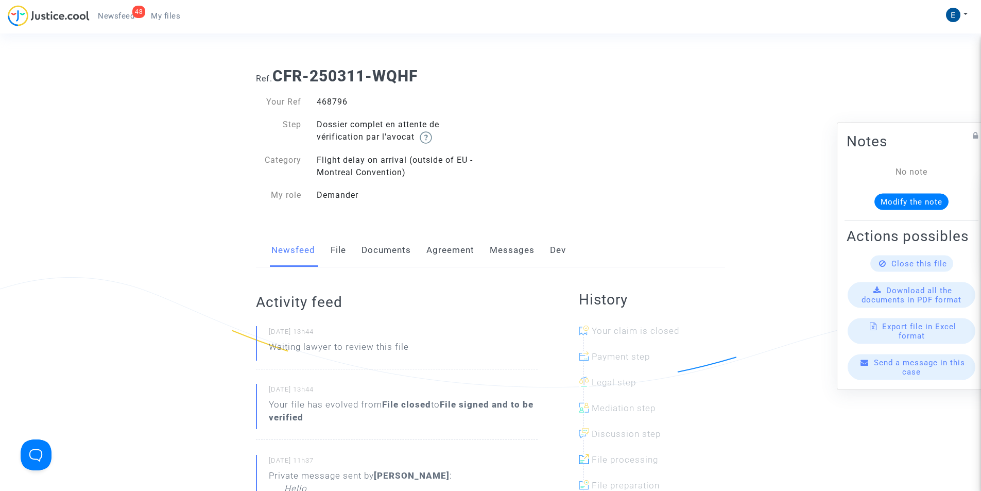
click at [509, 248] on link "Messages" at bounding box center [512, 250] width 45 height 34
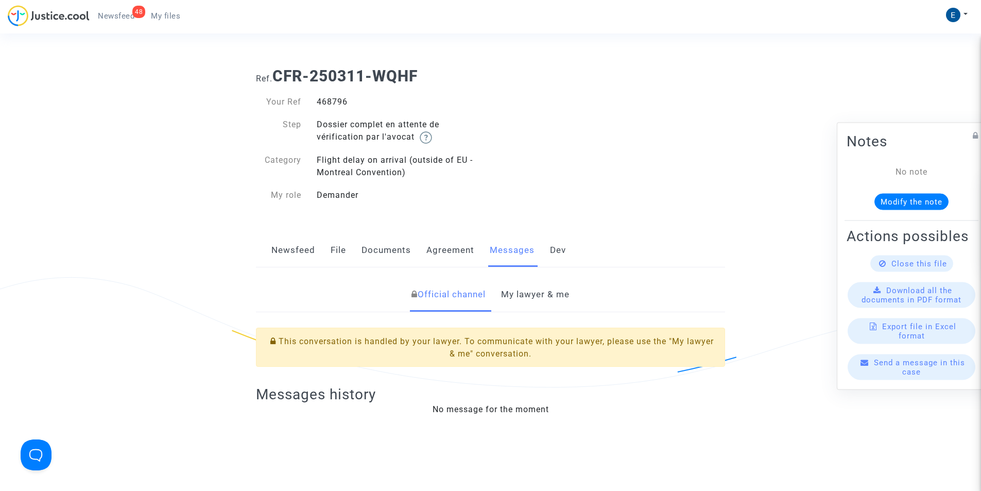
click at [536, 305] on link "My lawyer & me" at bounding box center [535, 295] width 68 height 34
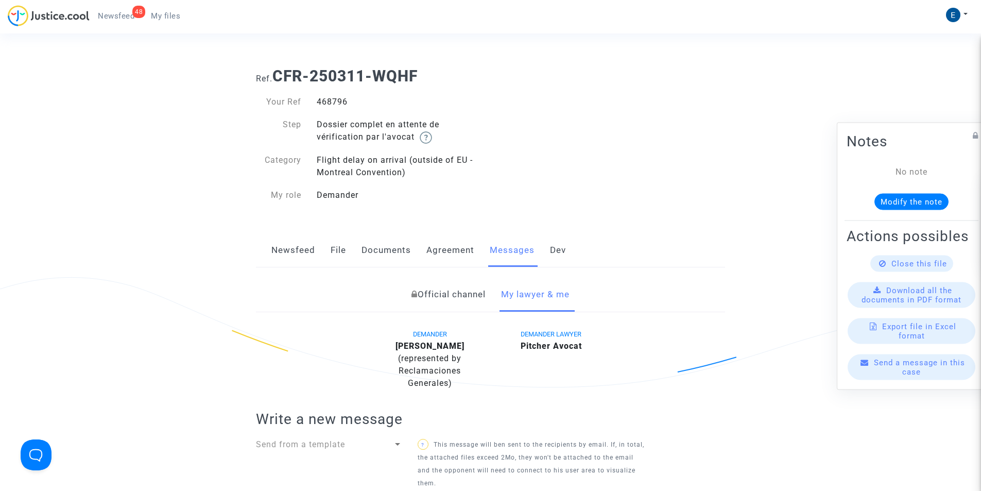
click at [164, 17] on span "My files" at bounding box center [165, 15] width 29 height 9
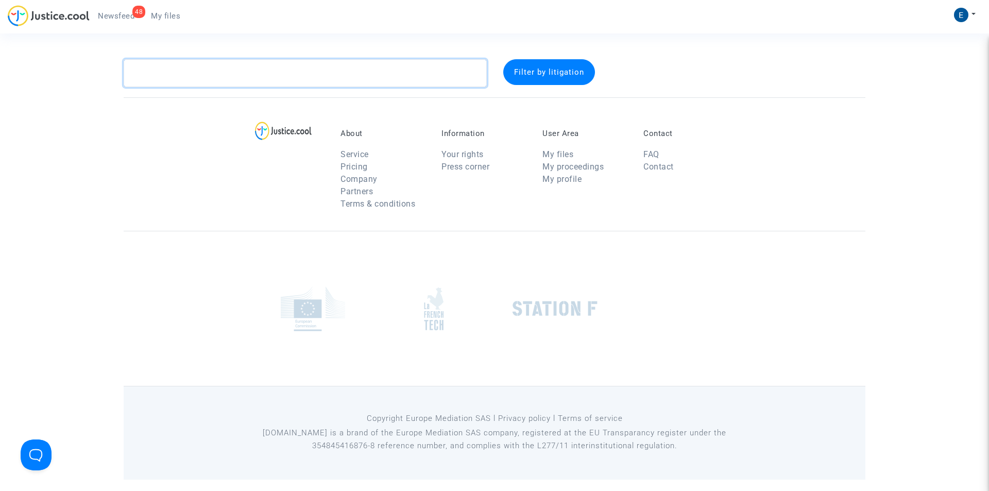
click at [253, 74] on textarea at bounding box center [305, 73] width 363 height 28
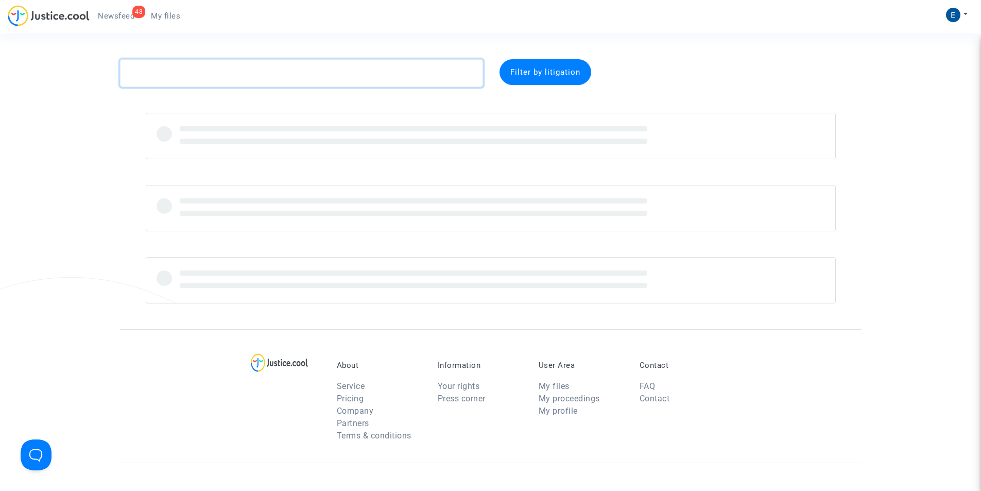
paste textarea "CFR-250220-9BV9"
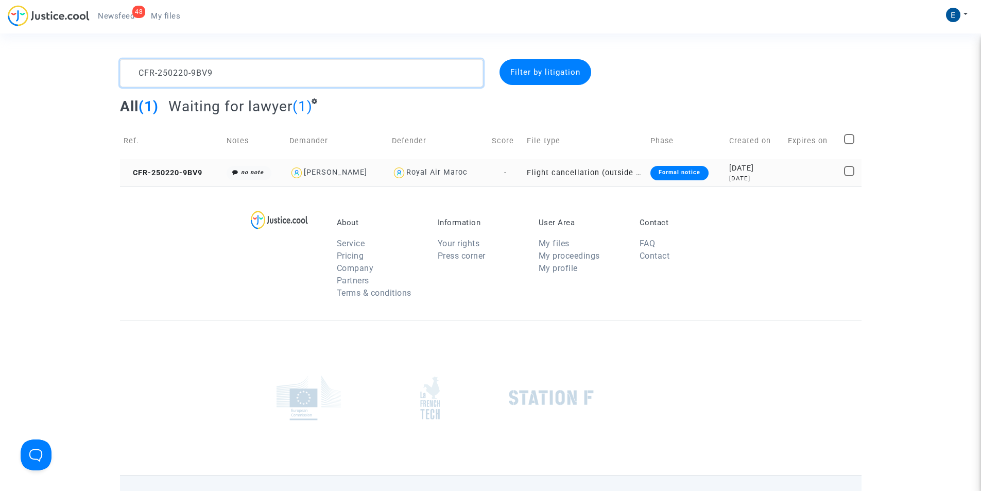
type textarea "CFR-250220-9BV9"
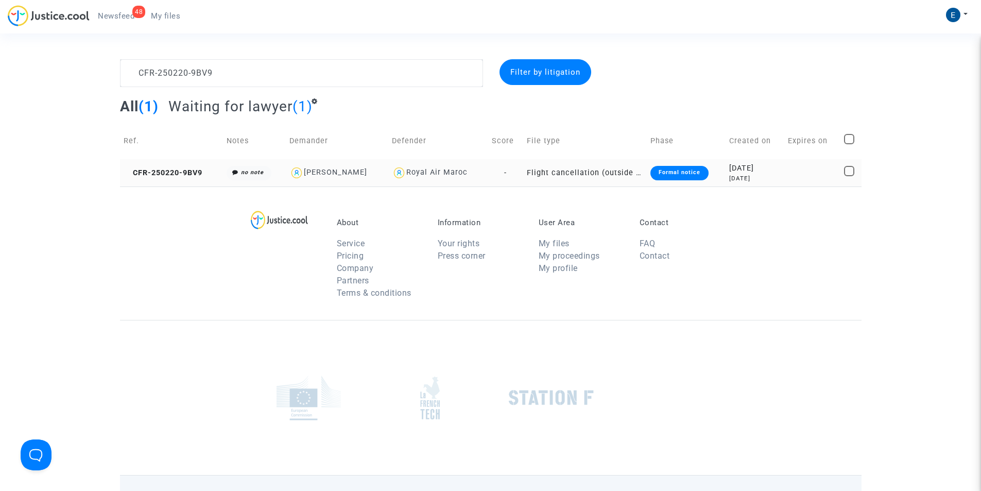
click at [183, 175] on span "CFR-250220-9BV9" at bounding box center [163, 172] width 79 height 9
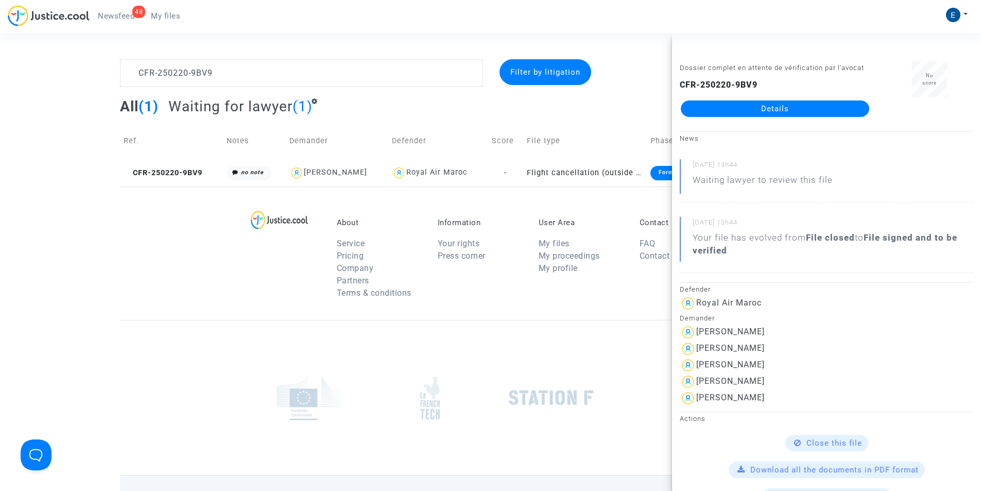
click at [780, 112] on link "Details" at bounding box center [775, 108] width 188 height 16
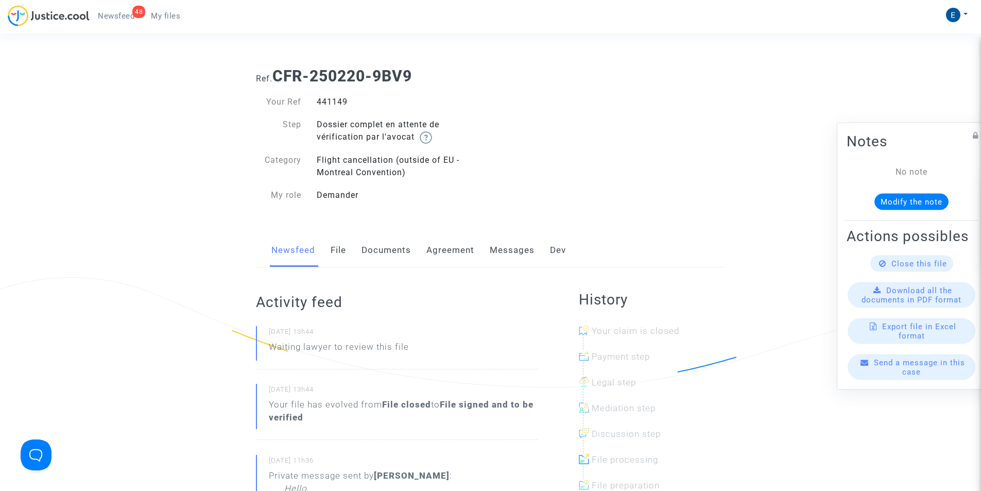
click at [146, 9] on link "My files" at bounding box center [166, 15] width 46 height 15
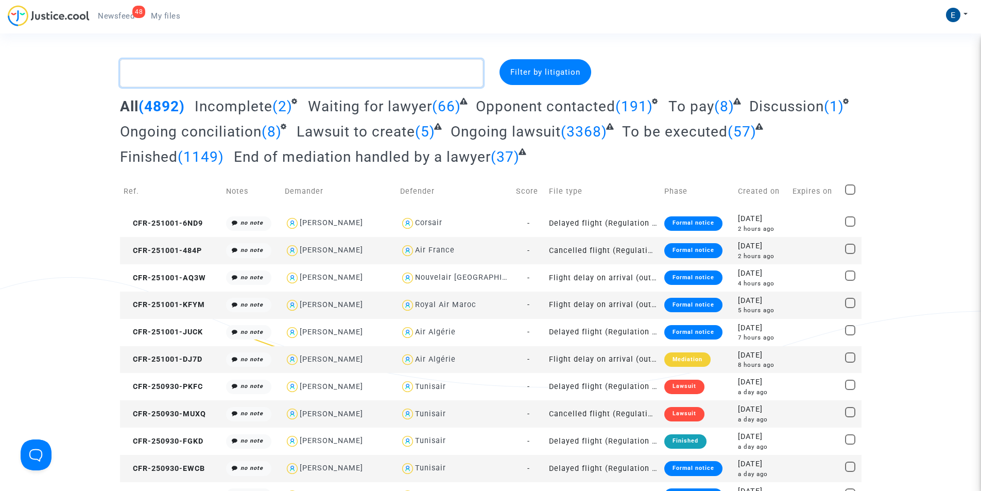
click at [258, 68] on textarea at bounding box center [301, 73] width 363 height 28
paste textarea "CFR-250117-QXM4"
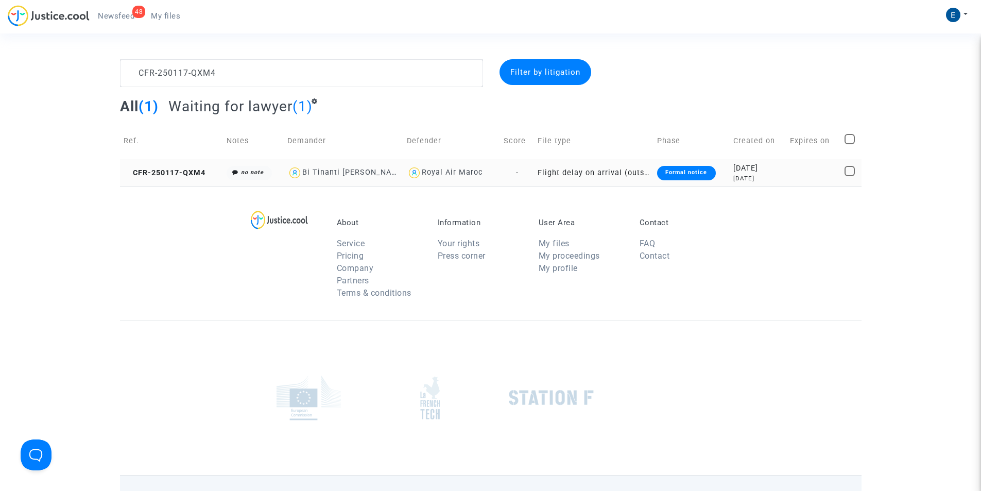
click at [188, 178] on td "CFR-250117-QXM4" at bounding box center [172, 172] width 104 height 27
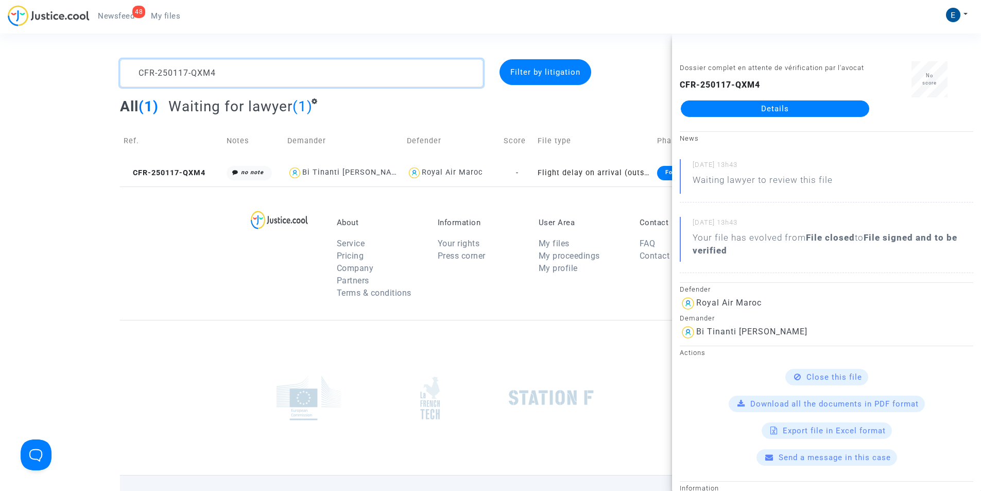
click at [224, 71] on textarea at bounding box center [301, 73] width 363 height 28
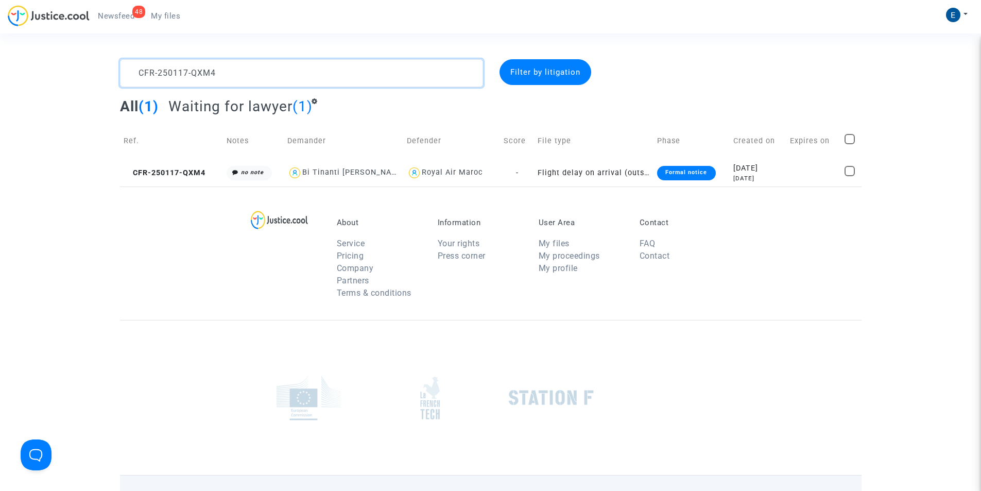
click at [224, 71] on textarea at bounding box center [301, 73] width 363 height 28
paste textarea "403-UEBR"
click at [239, 68] on textarea at bounding box center [301, 73] width 363 height 28
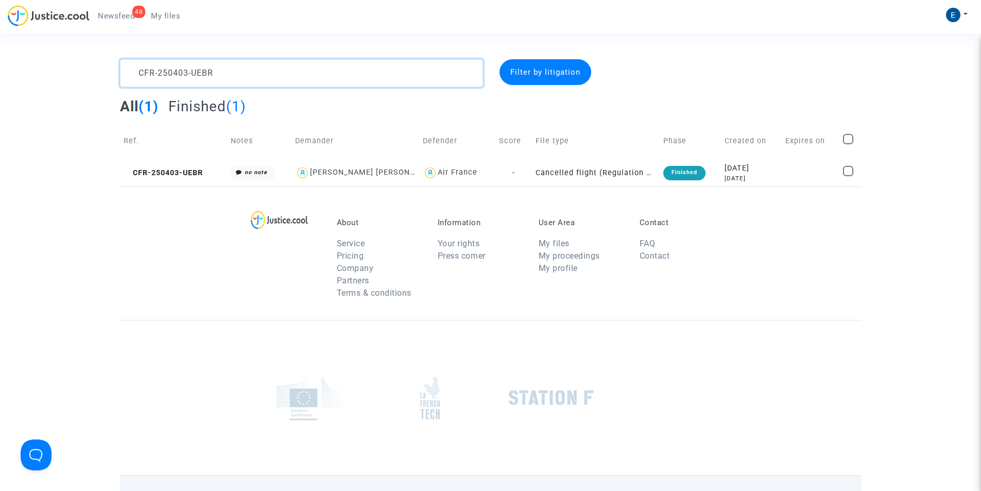
click at [184, 66] on textarea at bounding box center [301, 73] width 363 height 28
paste textarea "226-[GEOGRAPHIC_DATA]"
click at [217, 67] on textarea at bounding box center [301, 73] width 363 height 28
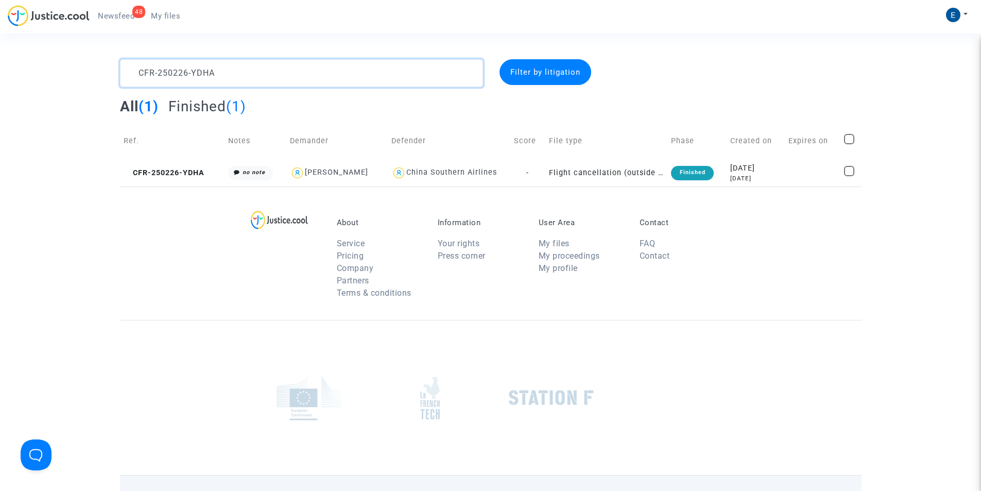
click at [217, 67] on textarea at bounding box center [301, 73] width 363 height 28
paste textarea "4-EK8P"
click at [219, 77] on textarea at bounding box center [301, 73] width 363 height 28
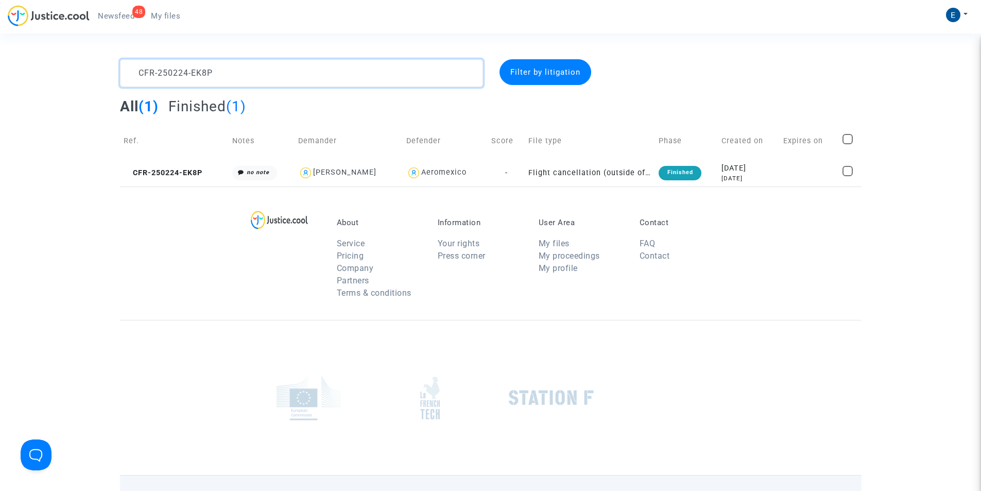
click at [219, 77] on textarea at bounding box center [301, 73] width 363 height 28
paste textarea "702-KJA9"
click at [211, 71] on textarea at bounding box center [301, 73] width 363 height 28
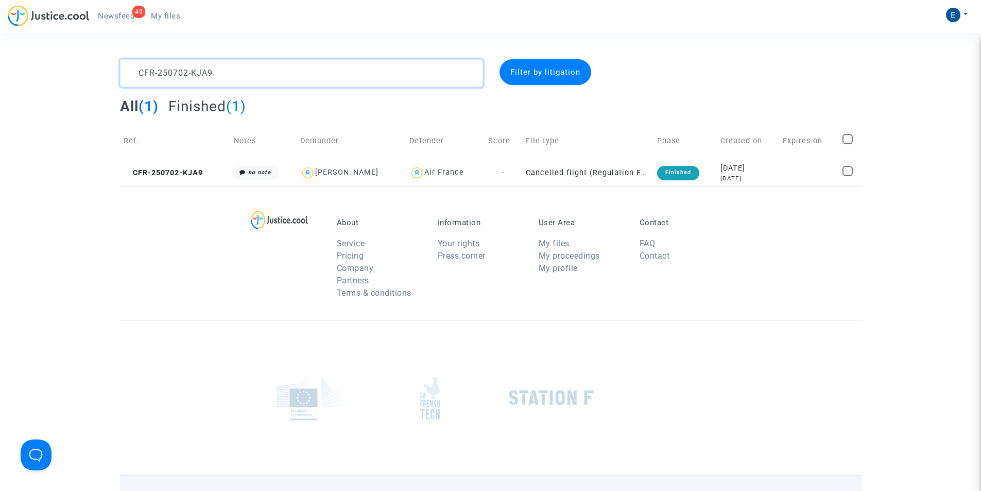
click at [265, 82] on textarea at bounding box center [301, 73] width 363 height 28
paste textarea "403-BWAK"
click at [185, 66] on textarea at bounding box center [301, 73] width 363 height 28
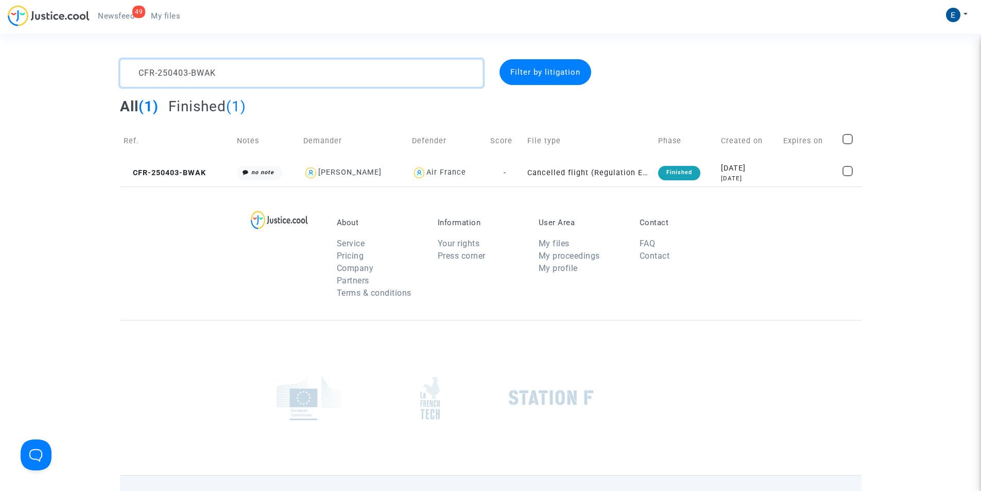
click at [185, 66] on textarea at bounding box center [301, 73] width 363 height 28
paste textarea "527-EBW4"
click at [185, 66] on textarea at bounding box center [301, 73] width 363 height 28
click at [218, 75] on textarea at bounding box center [301, 73] width 363 height 28
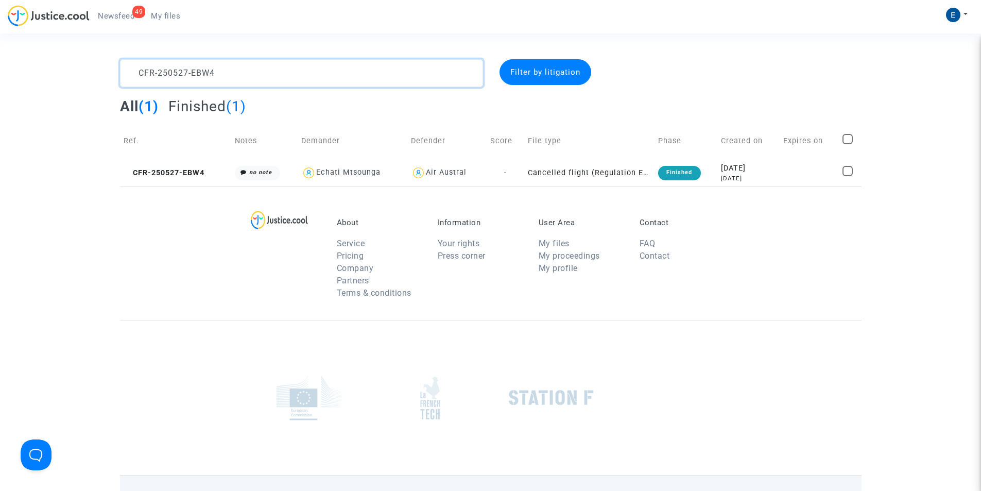
click at [218, 75] on textarea at bounding box center [301, 73] width 363 height 28
paste textarea "13-QVAM"
click at [316, 77] on textarea at bounding box center [301, 73] width 363 height 28
paste textarea "27-ENYJ"
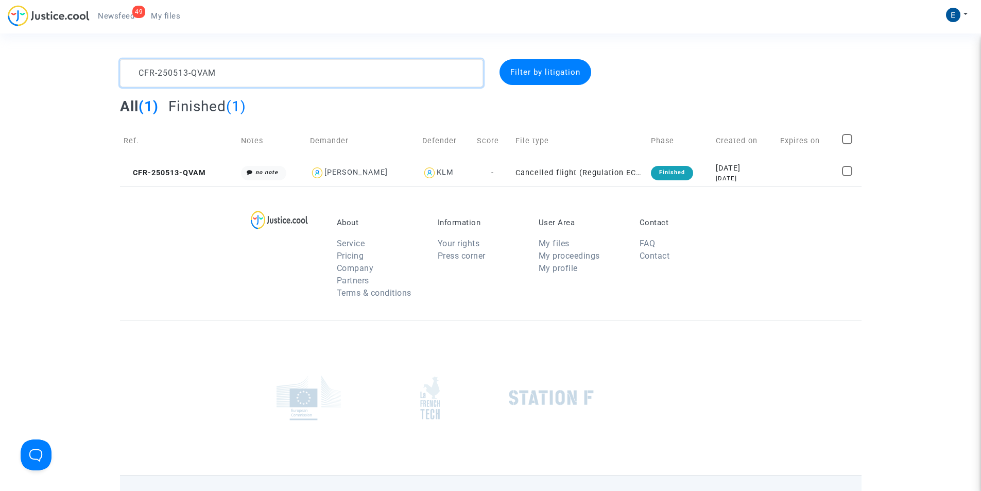
click at [316, 77] on textarea at bounding box center [301, 73] width 363 height 28
click at [291, 78] on textarea at bounding box center [301, 73] width 363 height 28
paste textarea "3-WNHF"
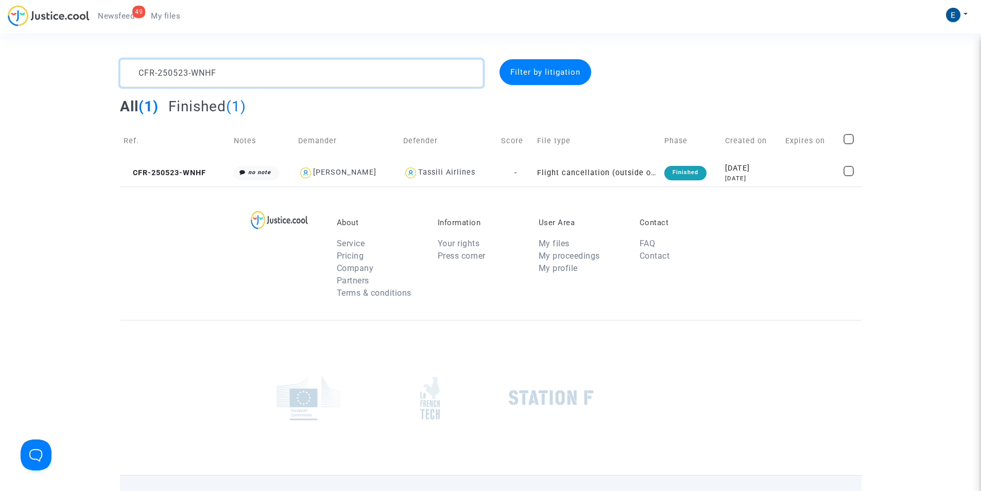
click at [283, 77] on textarea at bounding box center [301, 73] width 363 height 28
paste
click at [319, 75] on textarea at bounding box center [301, 73] width 363 height 28
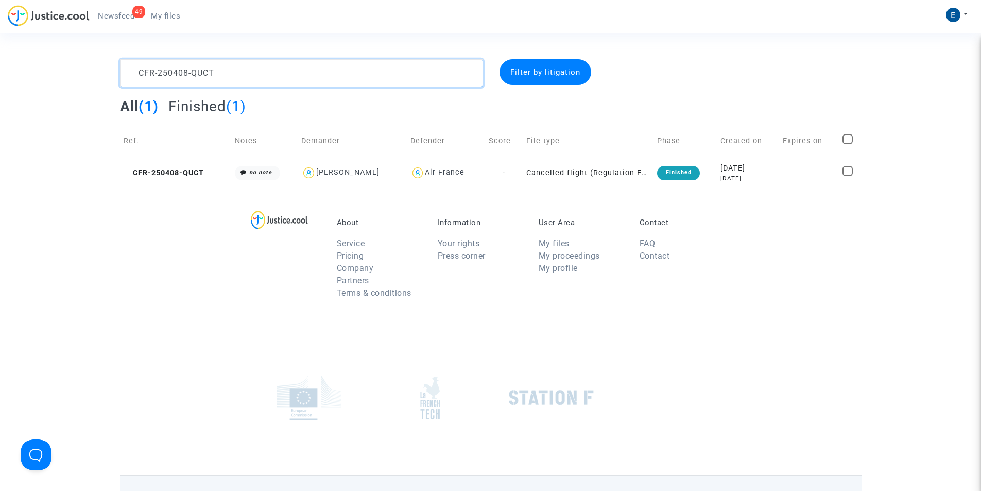
click at [319, 75] on textarea at bounding box center [301, 73] width 363 height 28
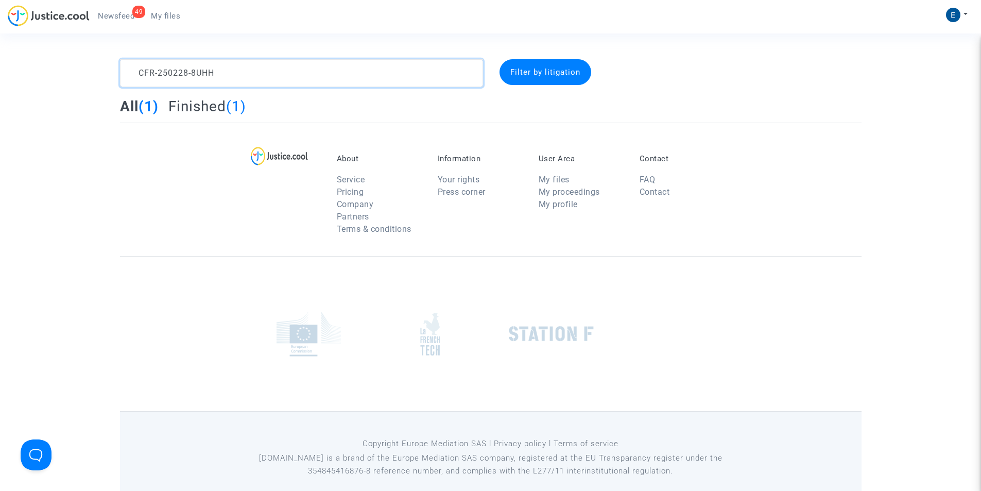
type textarea "CFR-250228-8UHH"
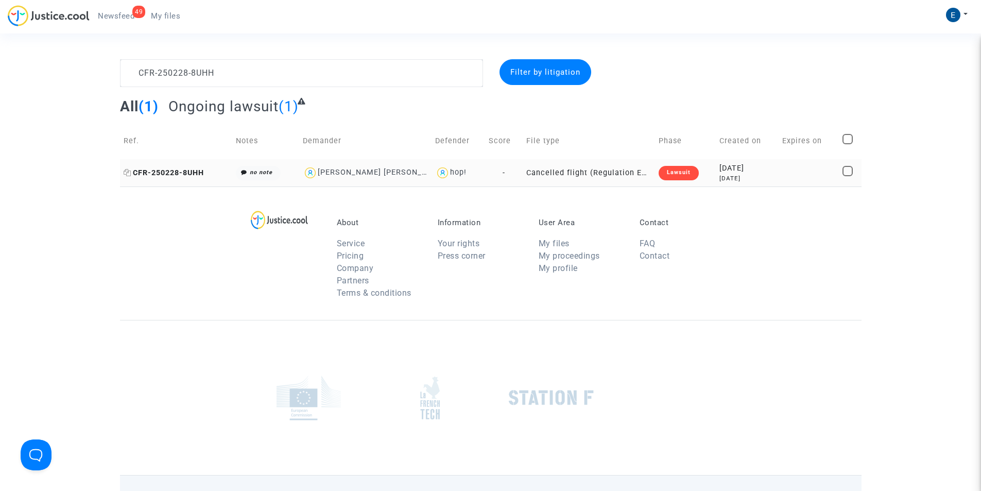
click at [158, 176] on span "CFR-250228-8UHH" at bounding box center [164, 172] width 80 height 9
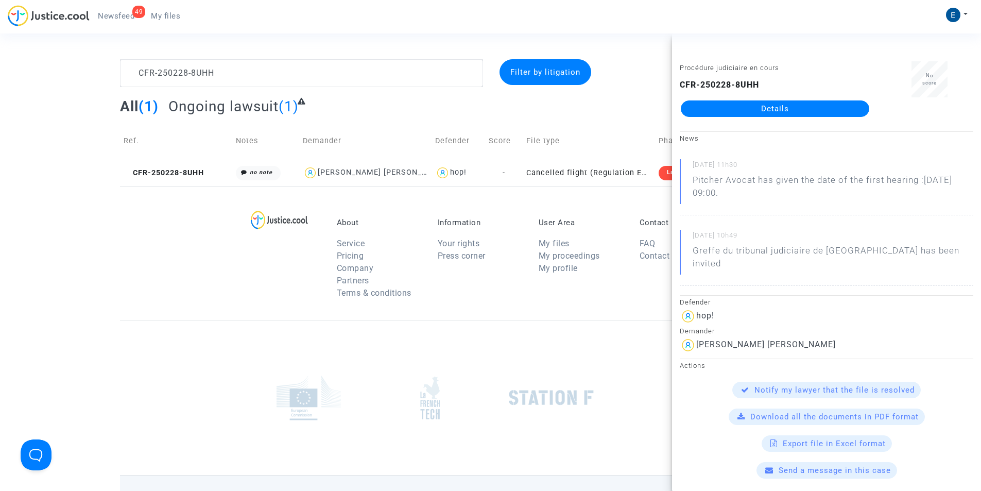
click at [798, 115] on link "Details" at bounding box center [775, 108] width 188 height 16
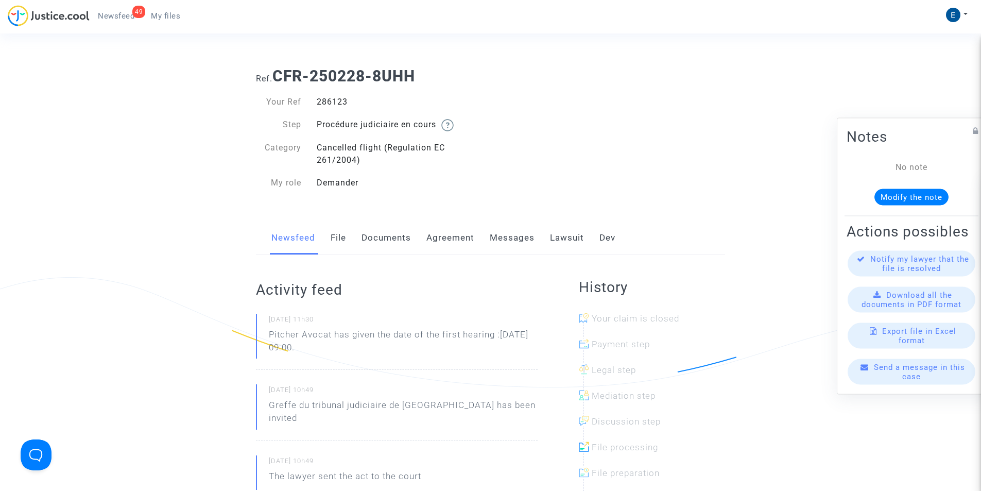
click at [524, 244] on link "Messages" at bounding box center [512, 238] width 45 height 34
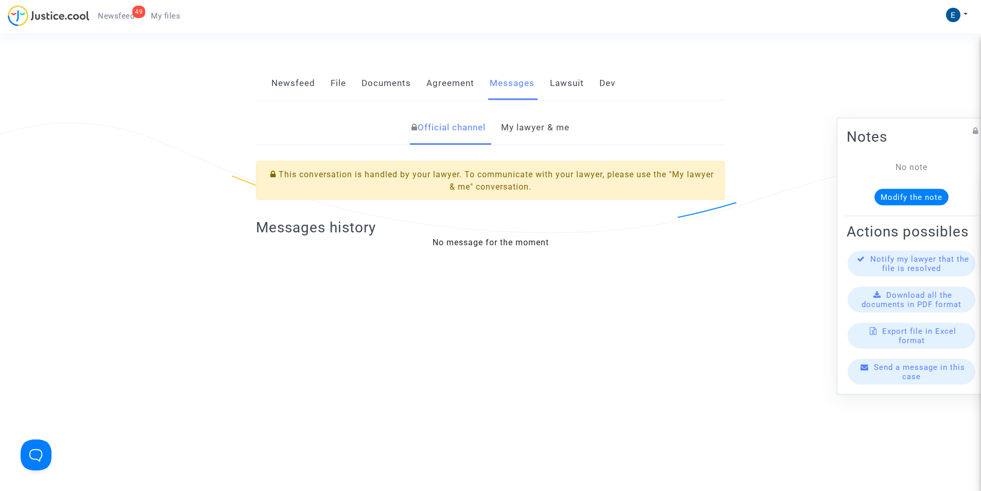
drag, startPoint x: 553, startPoint y: 121, endPoint x: 490, endPoint y: 216, distance: 113.7
click at [554, 121] on link "My lawyer & me" at bounding box center [535, 128] width 68 height 34
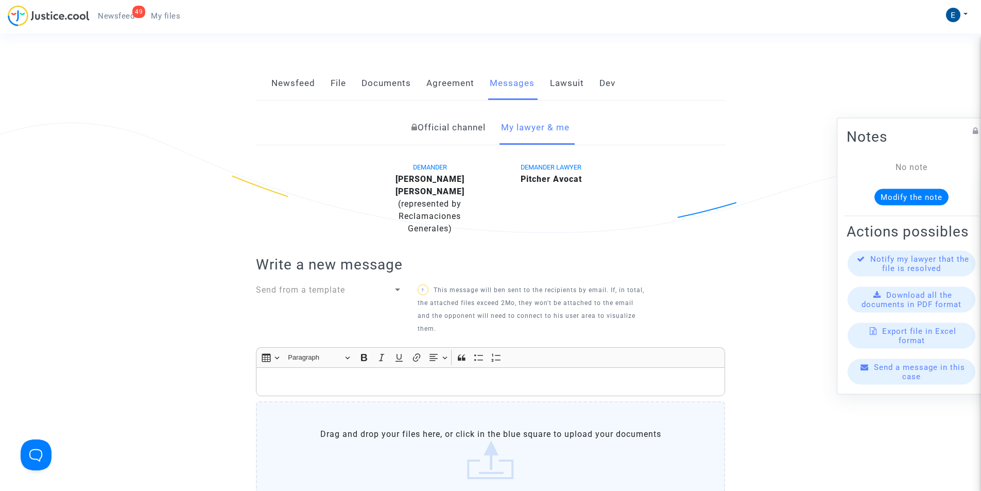
scroll to position [309, 0]
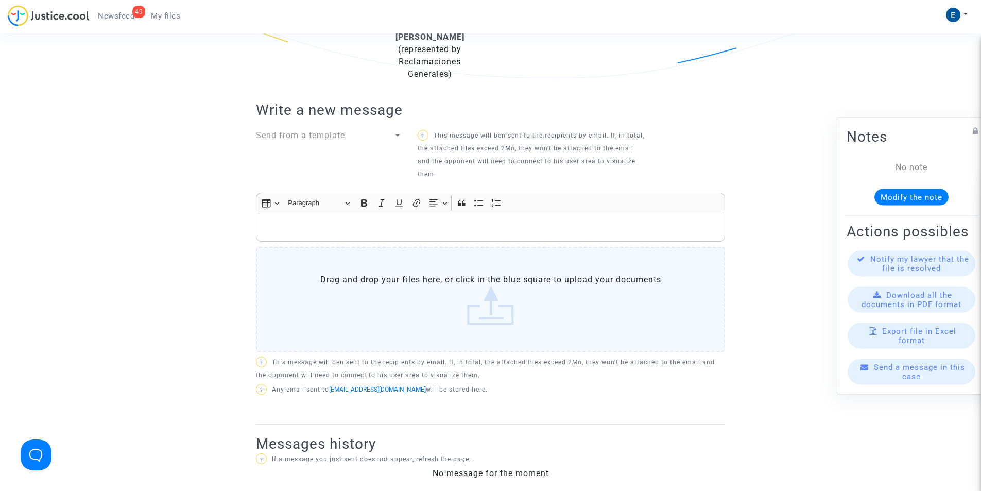
click at [285, 221] on p "Rich Text Editor, main" at bounding box center [491, 227] width 458 height 13
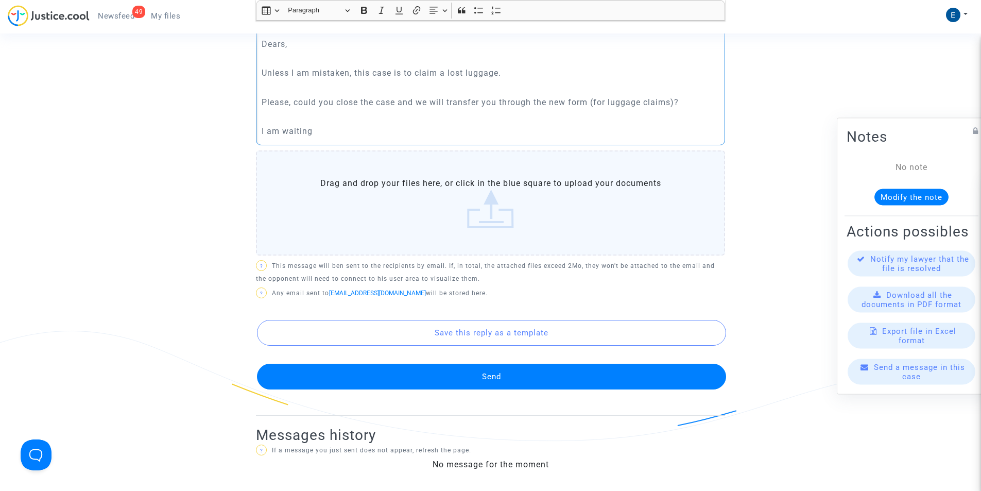
scroll to position [567, 0]
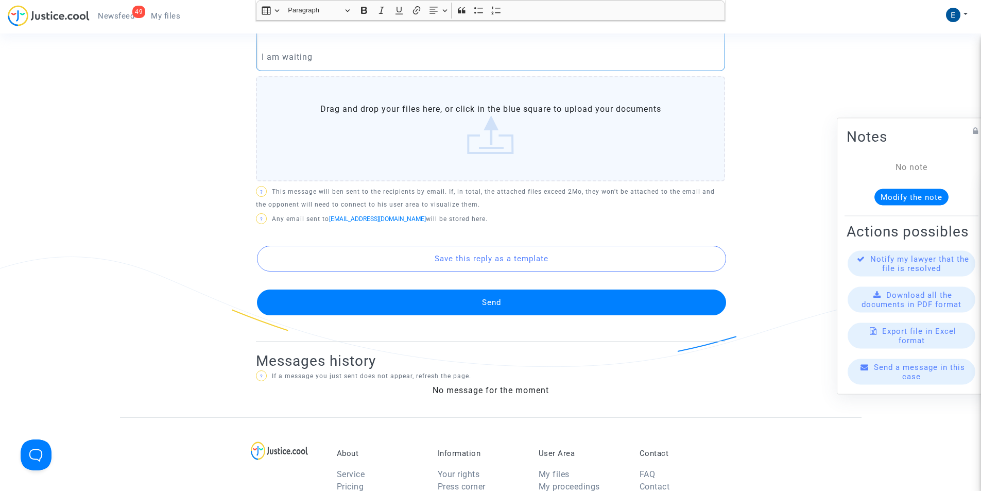
click at [379, 289] on button "Send" at bounding box center [491, 302] width 469 height 26
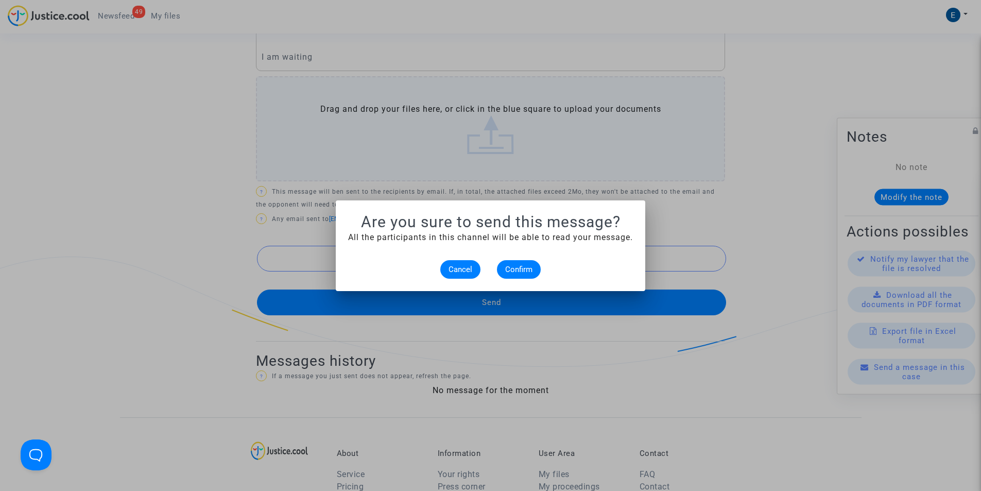
scroll to position [0, 0]
click at [524, 268] on span "Confirm" at bounding box center [518, 269] width 27 height 9
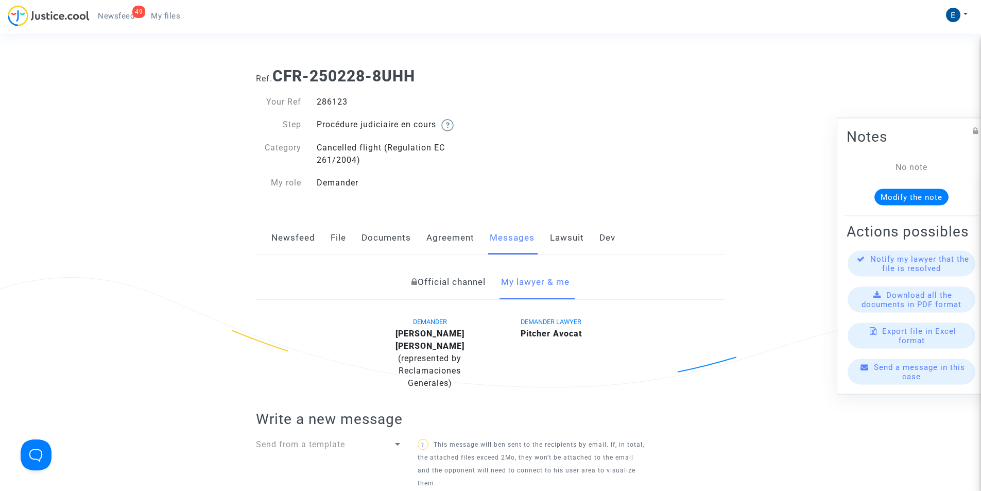
scroll to position [567, 0]
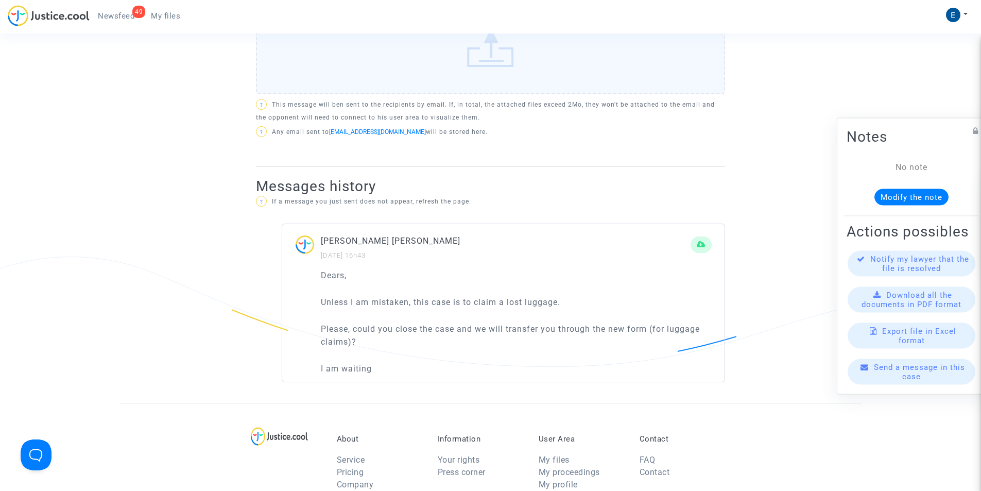
click at [167, 20] on span "My files" at bounding box center [165, 15] width 29 height 9
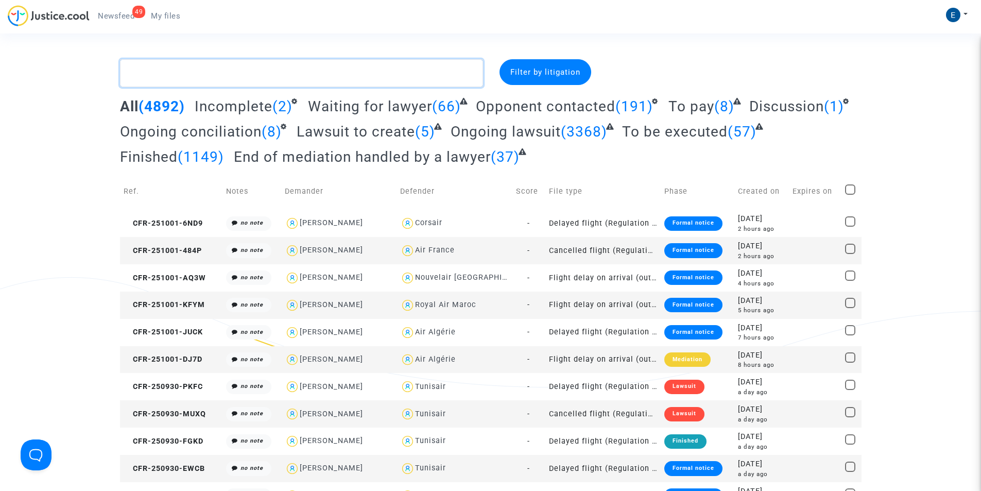
click at [291, 78] on textarea at bounding box center [301, 73] width 363 height 28
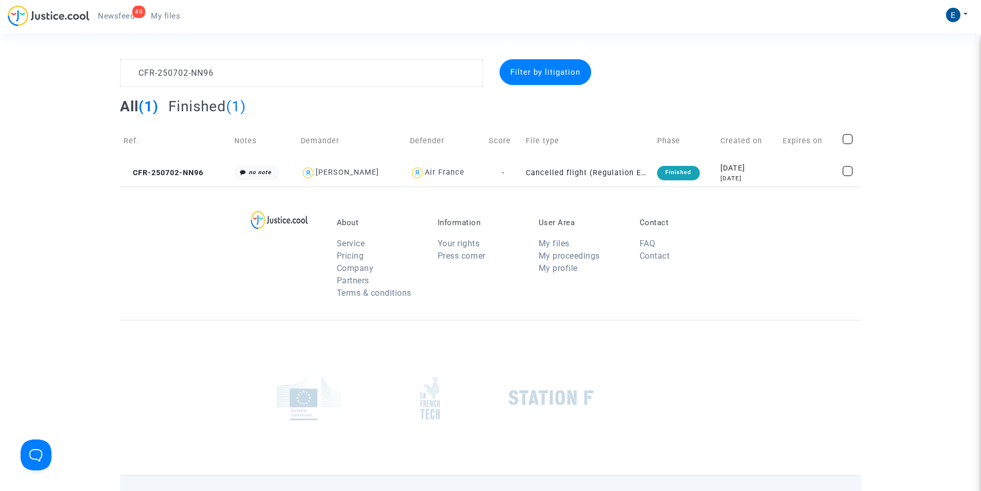
click at [352, 91] on complex-dispute-list "CFR-250702-NN96 Filter by litigation All (1) Finished (1) Ref. Notes Demander D…" at bounding box center [491, 122] width 742 height 127
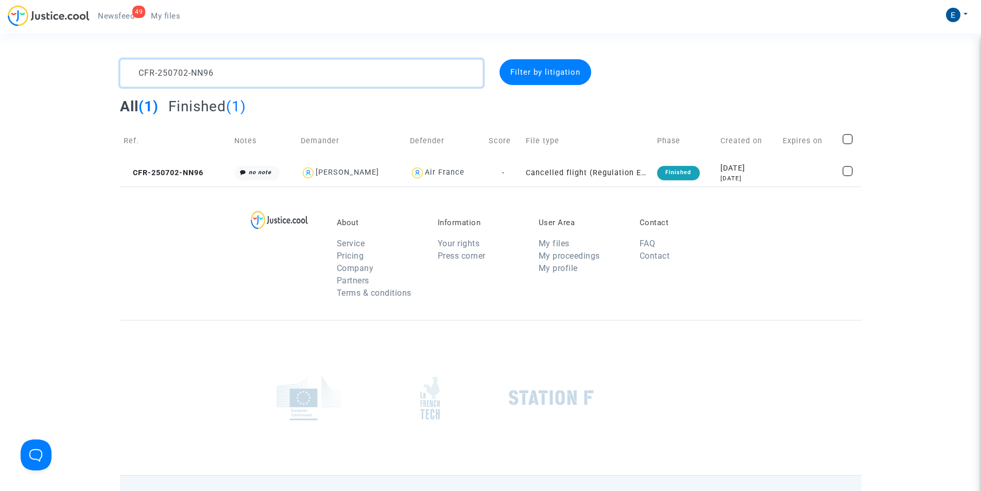
click at [350, 78] on textarea at bounding box center [301, 73] width 363 height 28
click at [177, 67] on textarea at bounding box center [301, 73] width 363 height 28
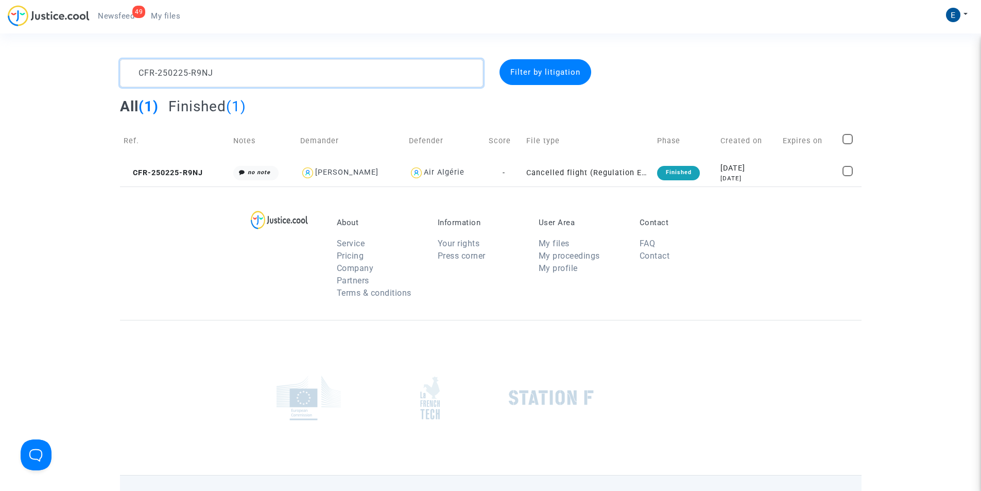
click at [177, 67] on textarea at bounding box center [301, 73] width 363 height 28
click at [285, 80] on textarea at bounding box center [301, 73] width 363 height 28
click at [226, 75] on textarea at bounding box center [301, 73] width 363 height 28
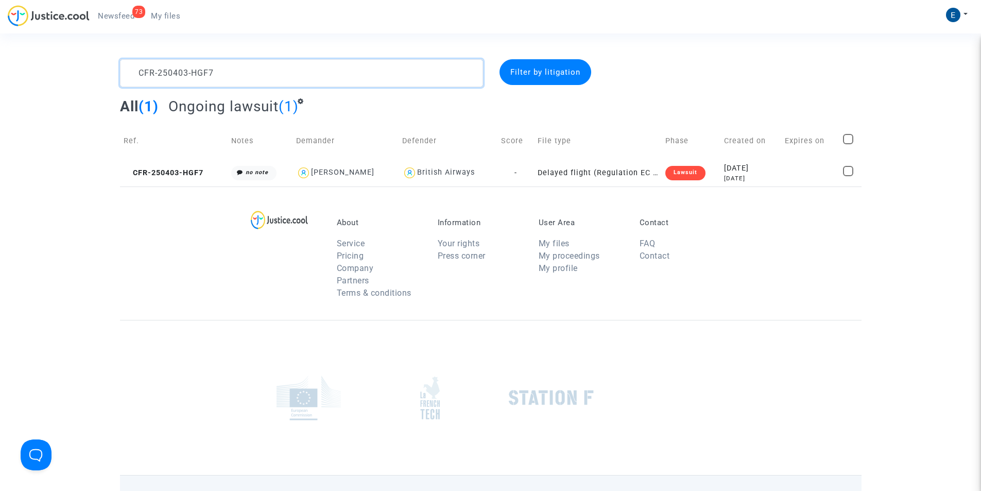
click at [226, 75] on textarea at bounding box center [301, 73] width 363 height 28
click at [290, 77] on textarea at bounding box center [301, 73] width 363 height 28
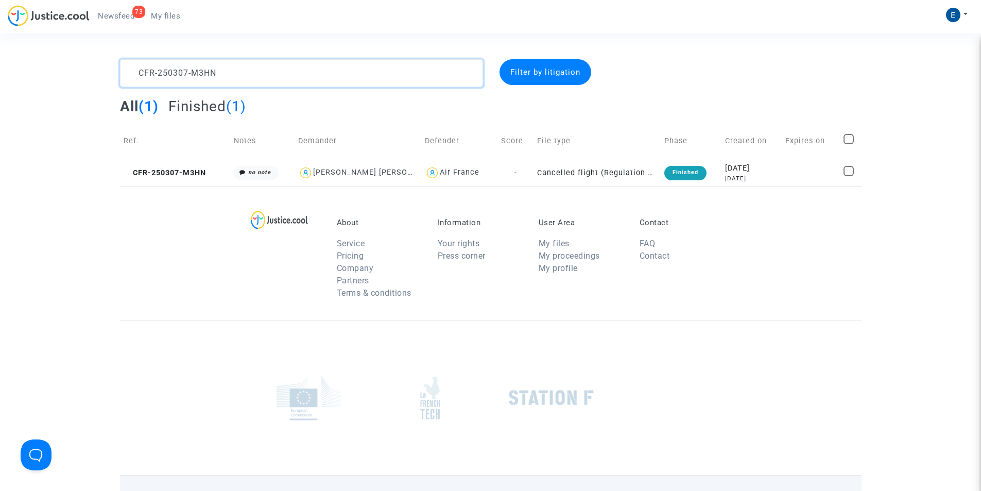
type textarea "CFR-250307-M3HN"
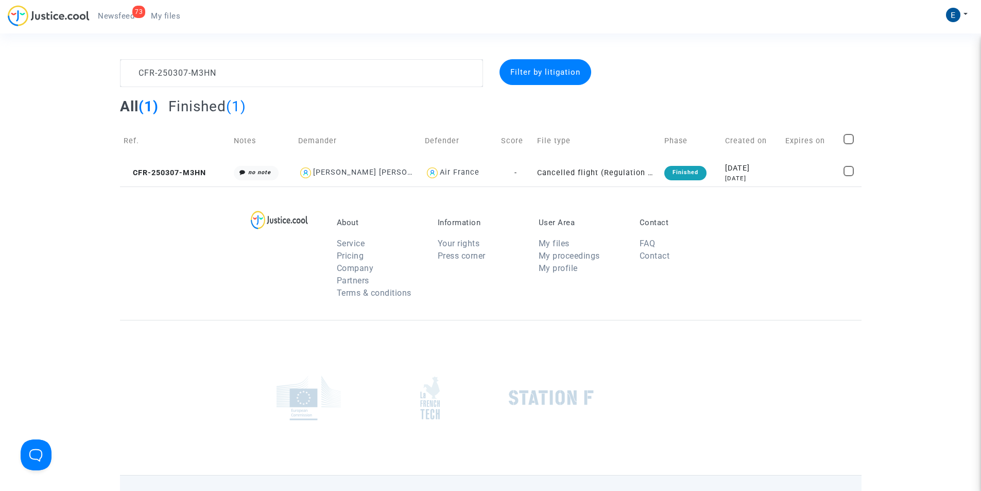
click at [114, 19] on span "Newsfeed" at bounding box center [116, 15] width 37 height 9
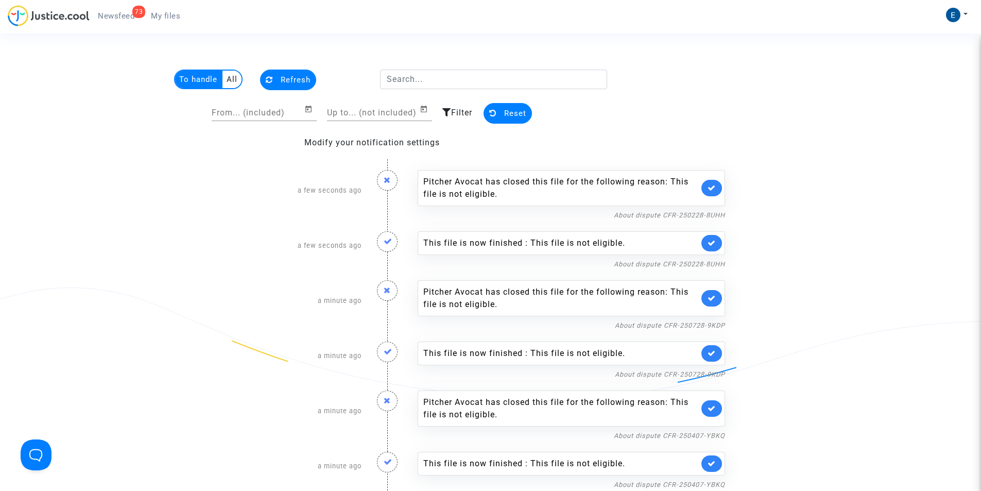
click at [167, 15] on span "My files" at bounding box center [165, 15] width 29 height 9
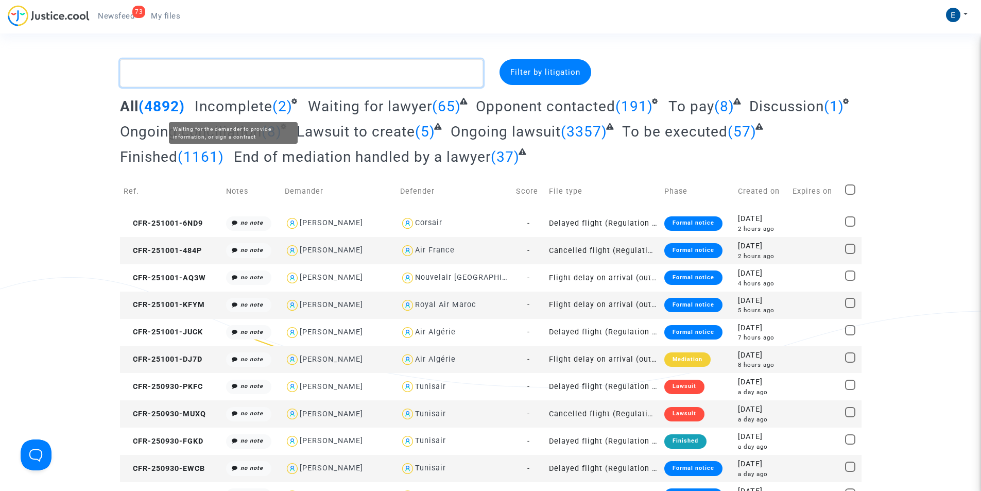
click at [213, 76] on textarea at bounding box center [301, 73] width 363 height 28
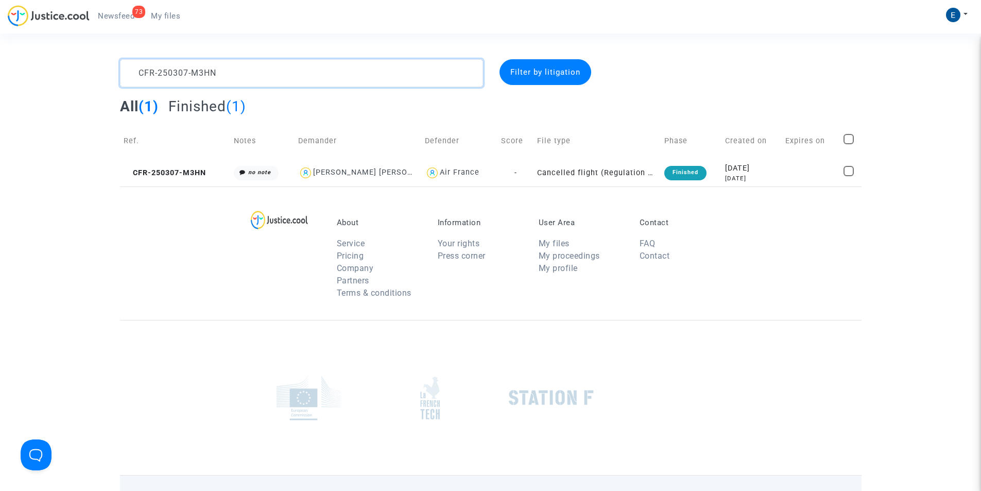
click at [176, 75] on textarea at bounding box center [301, 73] width 363 height 28
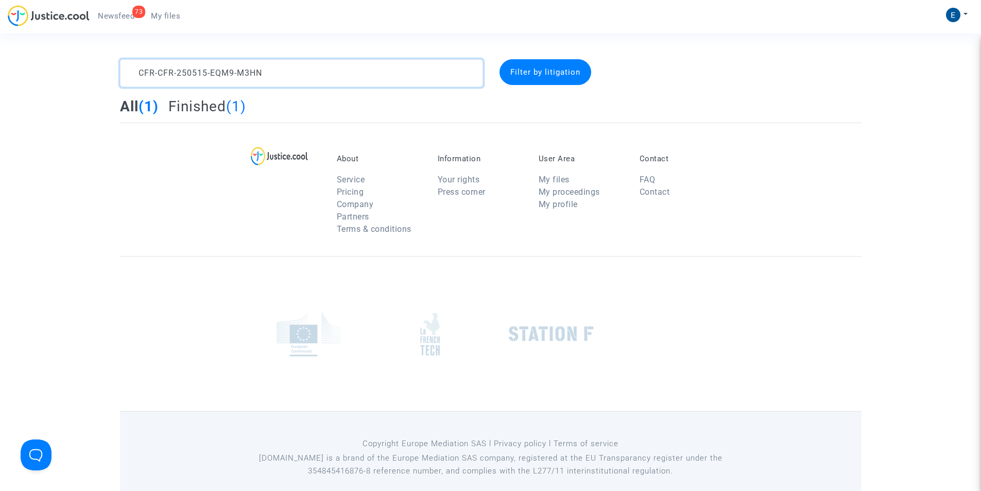
click at [176, 75] on textarea at bounding box center [301, 73] width 363 height 28
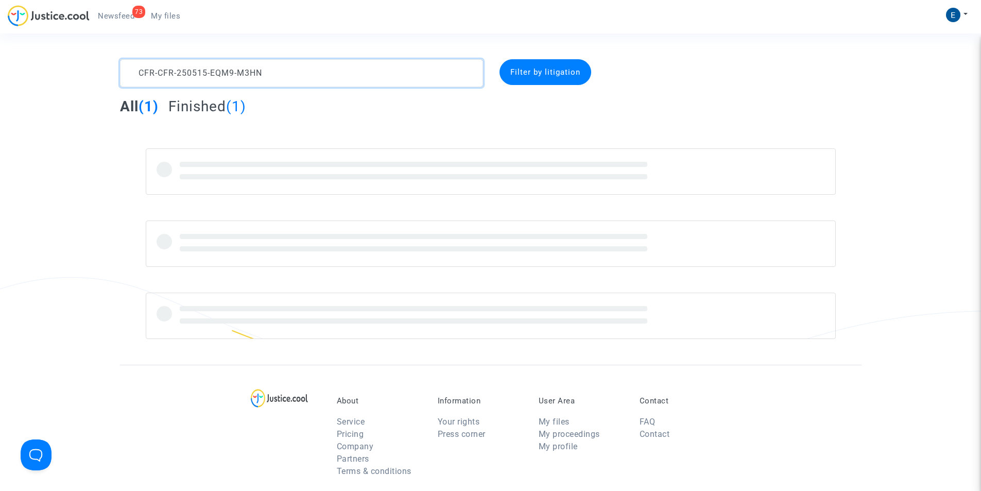
click at [176, 75] on textarea at bounding box center [301, 73] width 363 height 28
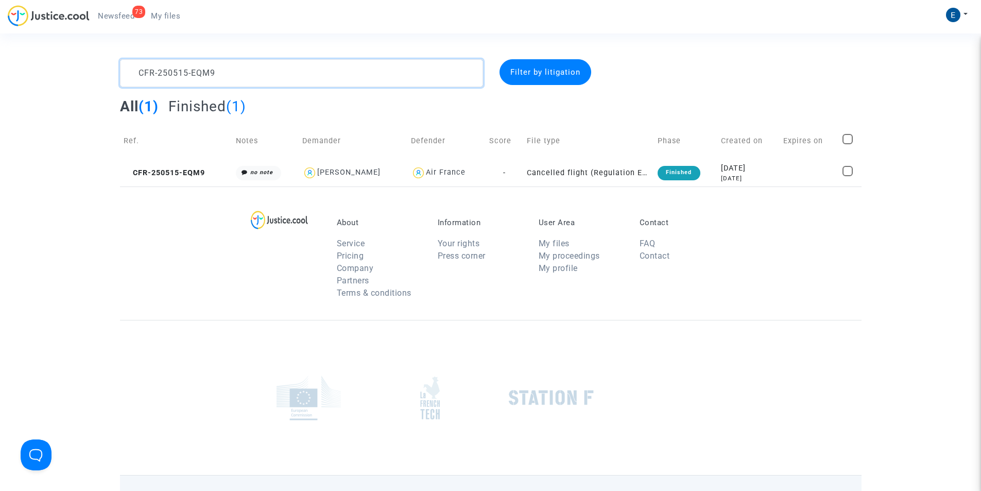
click at [344, 76] on textarea at bounding box center [301, 73] width 363 height 28
click at [270, 75] on textarea at bounding box center [301, 73] width 363 height 28
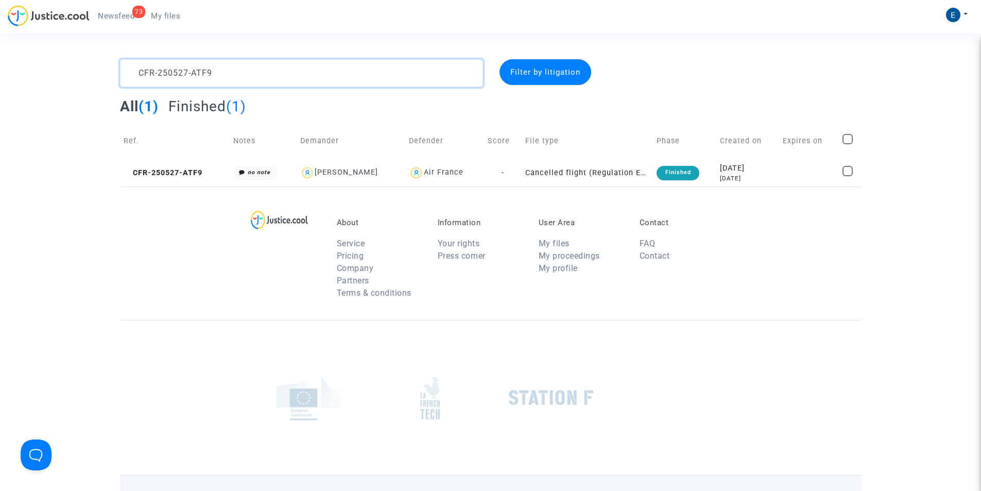
click at [270, 75] on textarea at bounding box center [301, 73] width 363 height 28
click at [339, 78] on textarea at bounding box center [301, 73] width 363 height 28
click at [182, 68] on textarea at bounding box center [301, 73] width 363 height 28
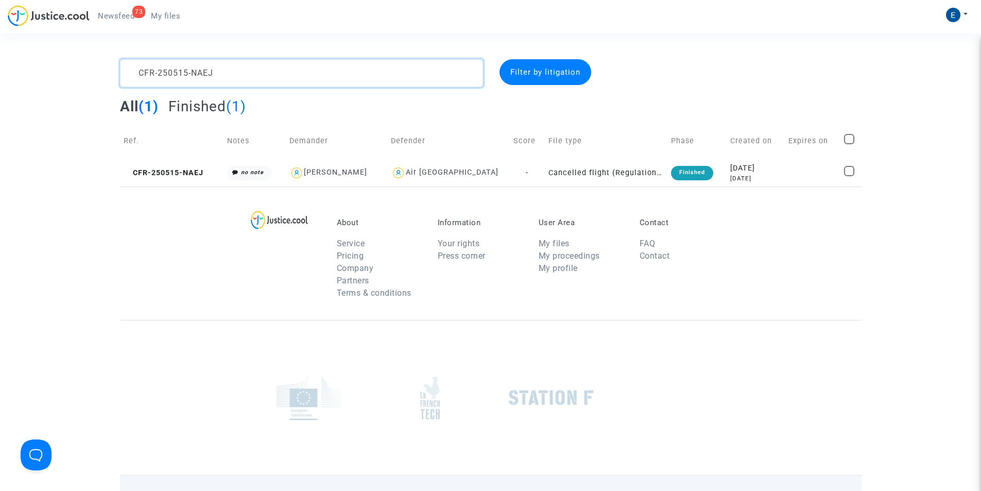
click at [182, 68] on textarea at bounding box center [301, 73] width 363 height 28
click at [173, 71] on textarea at bounding box center [301, 73] width 363 height 28
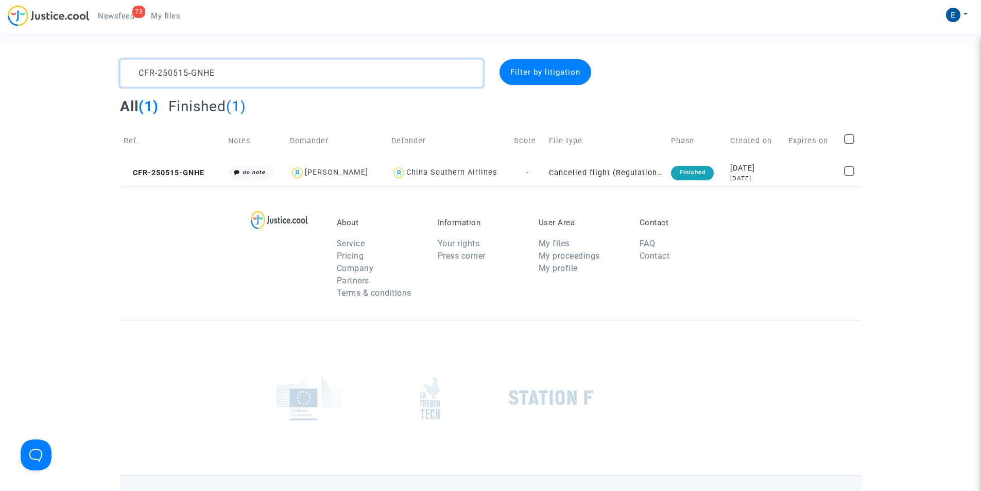
click at [299, 68] on textarea at bounding box center [301, 73] width 363 height 28
click at [276, 71] on textarea at bounding box center [301, 73] width 363 height 28
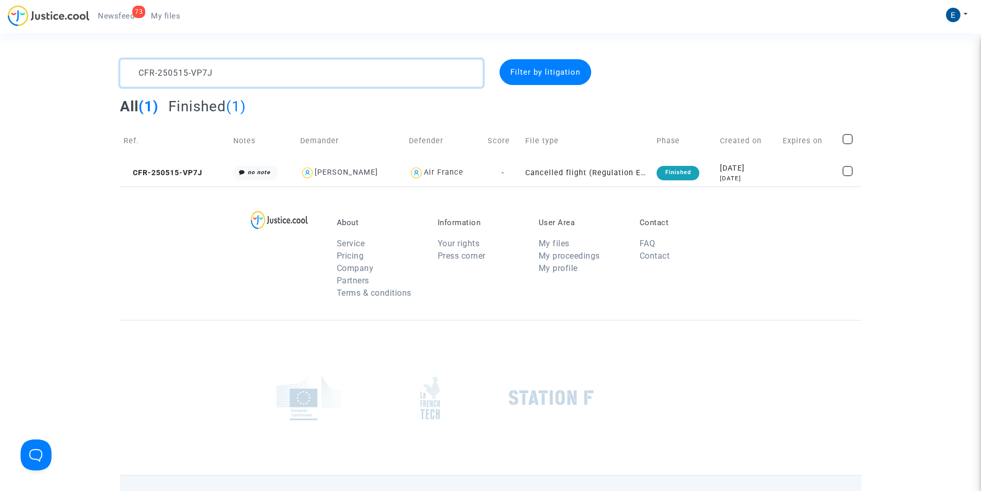
click at [276, 71] on textarea at bounding box center [301, 73] width 363 height 28
click at [329, 66] on textarea at bounding box center [301, 73] width 363 height 28
click at [333, 77] on textarea at bounding box center [301, 73] width 363 height 28
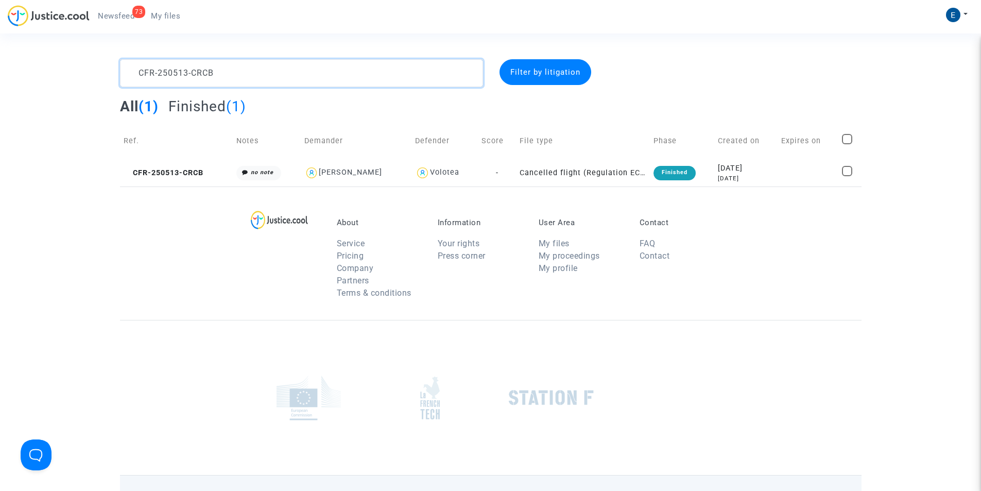
click at [333, 77] on textarea at bounding box center [301, 73] width 363 height 28
click at [272, 72] on textarea at bounding box center [301, 73] width 363 height 28
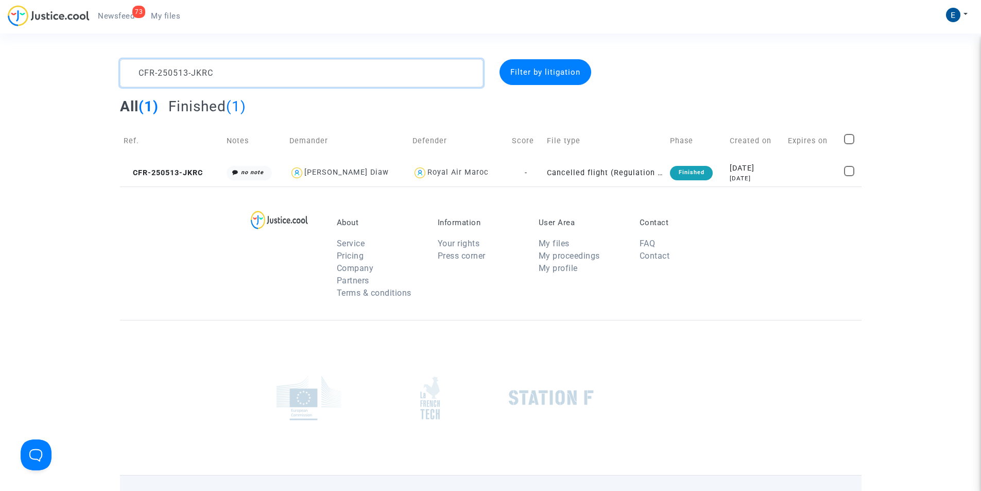
click at [302, 78] on textarea at bounding box center [301, 73] width 363 height 28
click at [362, 72] on textarea at bounding box center [301, 73] width 363 height 28
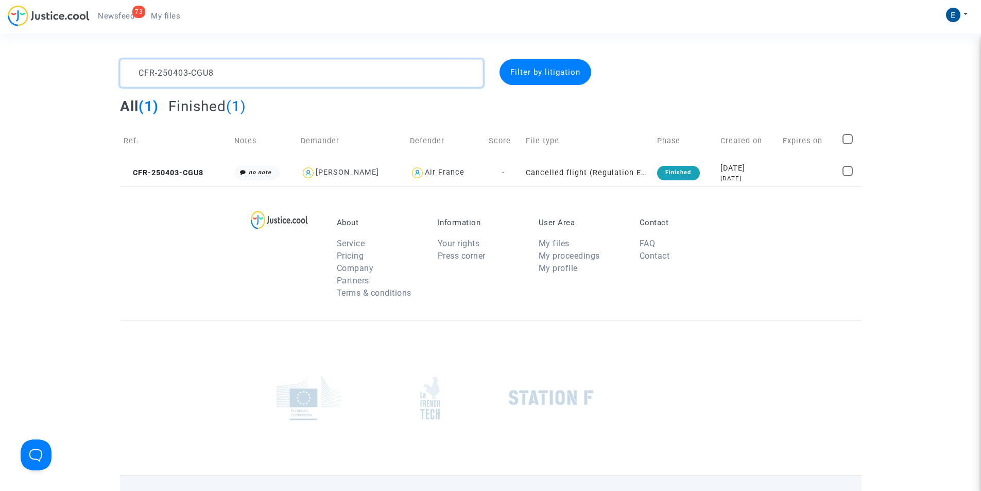
click at [362, 72] on textarea at bounding box center [301, 73] width 363 height 28
click at [275, 79] on textarea at bounding box center [301, 73] width 363 height 28
type textarea "CFR-250409-8GM2"
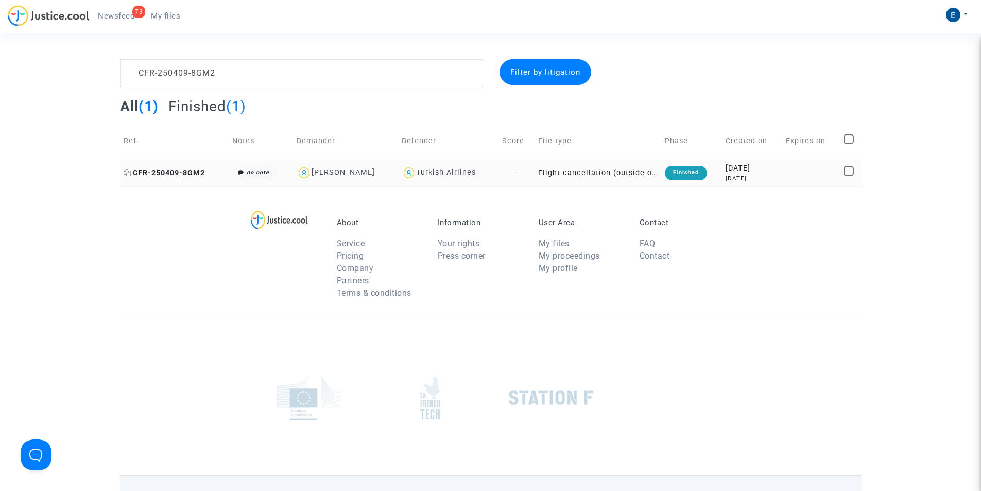
click at [178, 174] on span "CFR-250409-8GM2" at bounding box center [164, 172] width 81 height 9
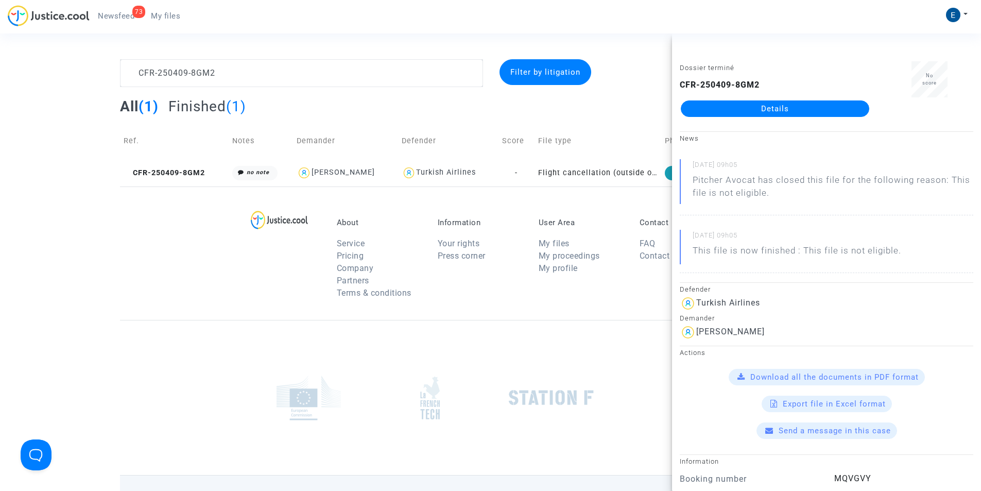
click at [761, 109] on link "Details" at bounding box center [775, 108] width 188 height 16
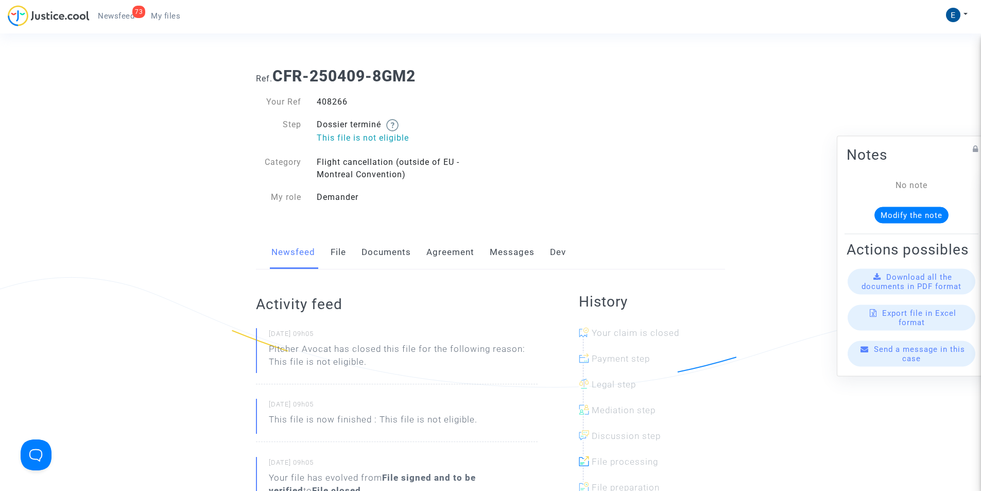
click at [494, 253] on link "Messages" at bounding box center [512, 252] width 45 height 34
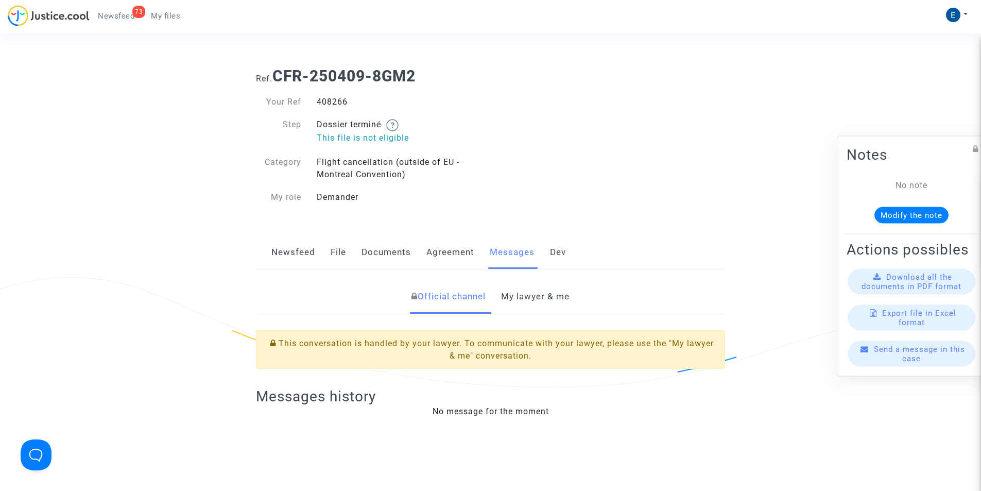
click at [535, 296] on link "My lawyer & me" at bounding box center [535, 297] width 68 height 34
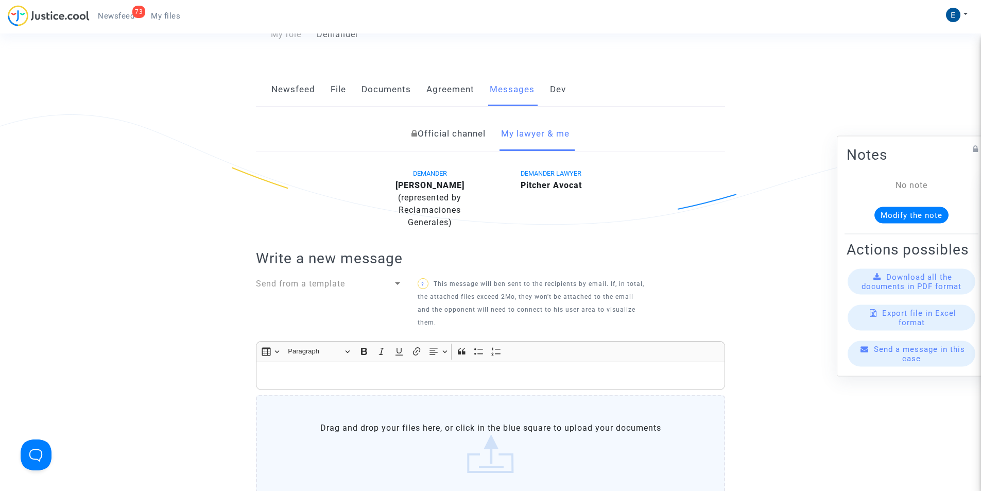
scroll to position [258, 0]
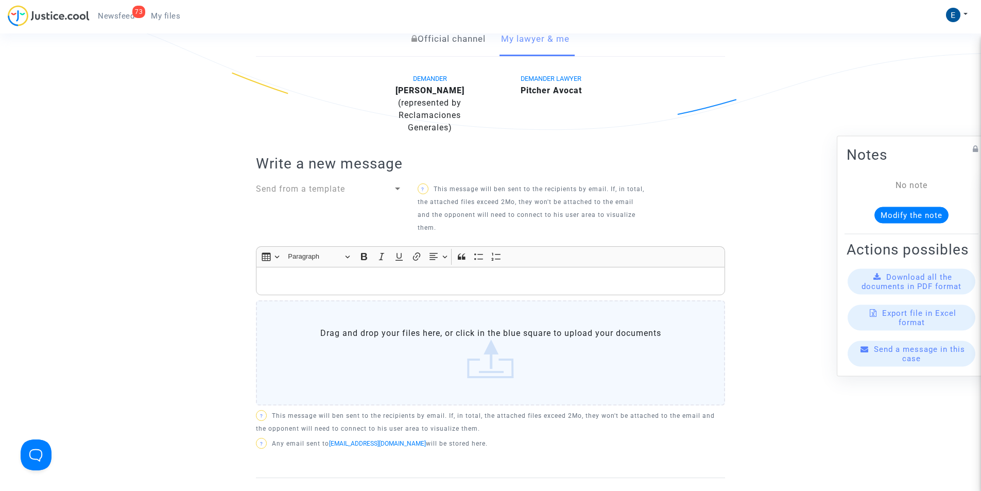
click at [389, 279] on p "Rich Text Editor, main" at bounding box center [491, 281] width 458 height 13
click at [282, 271] on div "Rich Text Editor, main" at bounding box center [490, 281] width 469 height 29
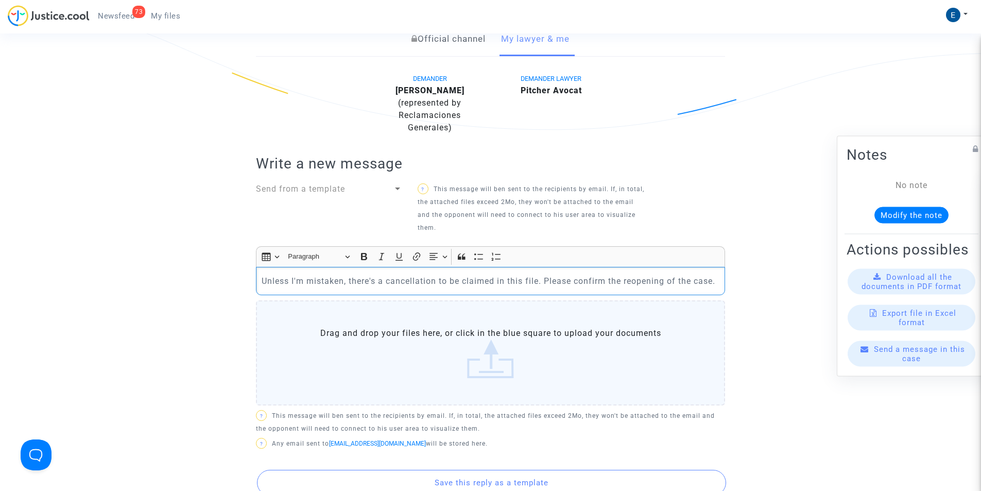
click at [411, 280] on p "Unless I'm mistaken, there's a cancellation to be claimed in this file. Please …" at bounding box center [491, 281] width 458 height 13
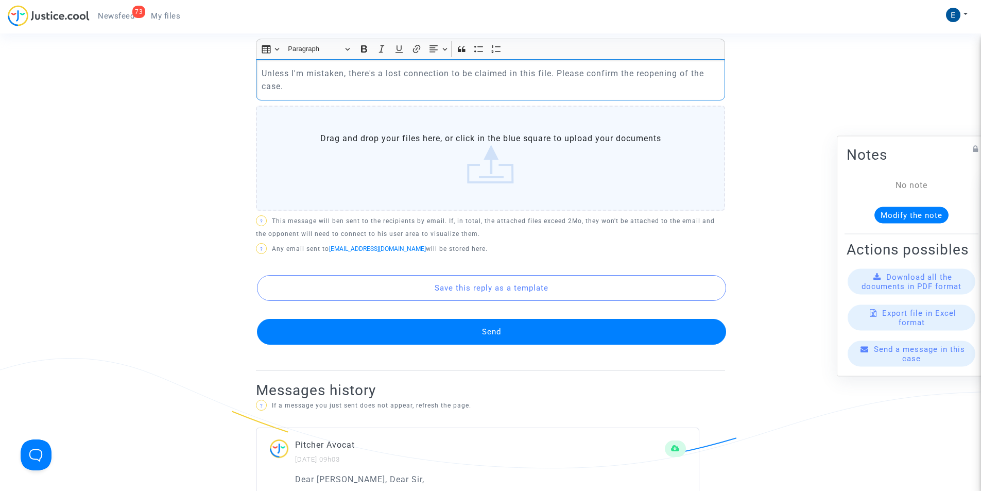
scroll to position [567, 0]
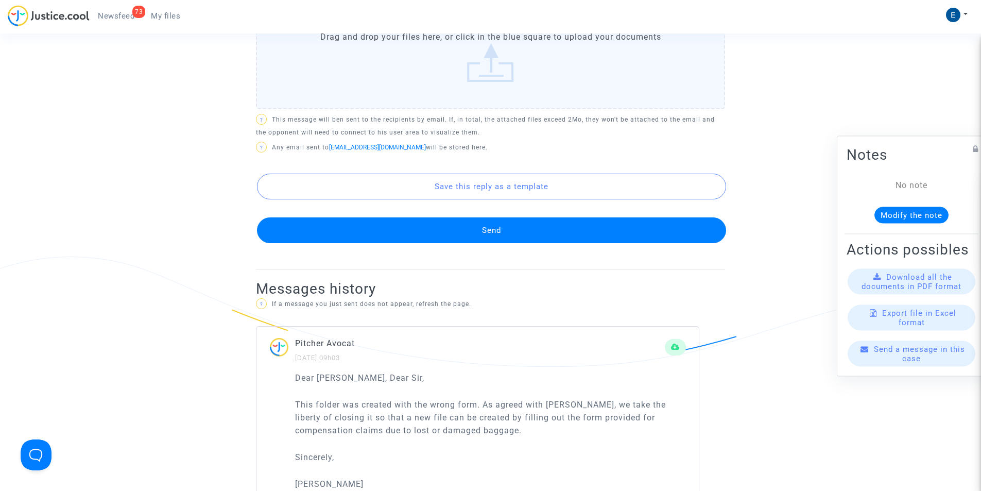
click at [431, 231] on button "Send" at bounding box center [491, 230] width 469 height 26
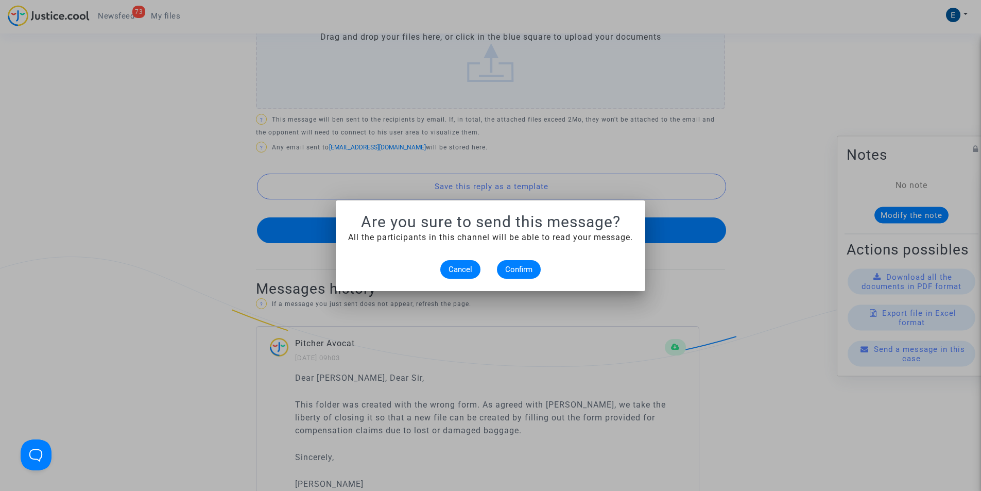
scroll to position [0, 0]
click at [534, 264] on button "Confirm" at bounding box center [519, 269] width 44 height 19
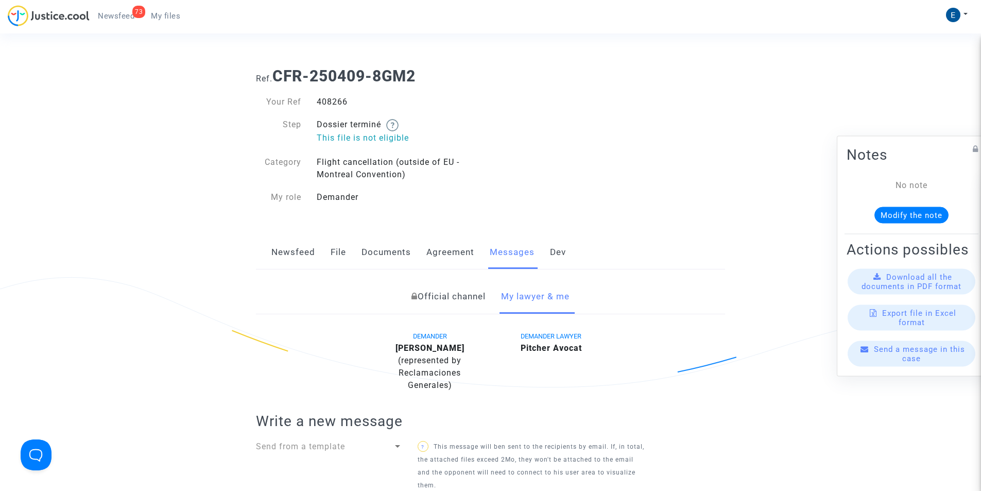
click at [173, 20] on span "My files" at bounding box center [165, 15] width 29 height 9
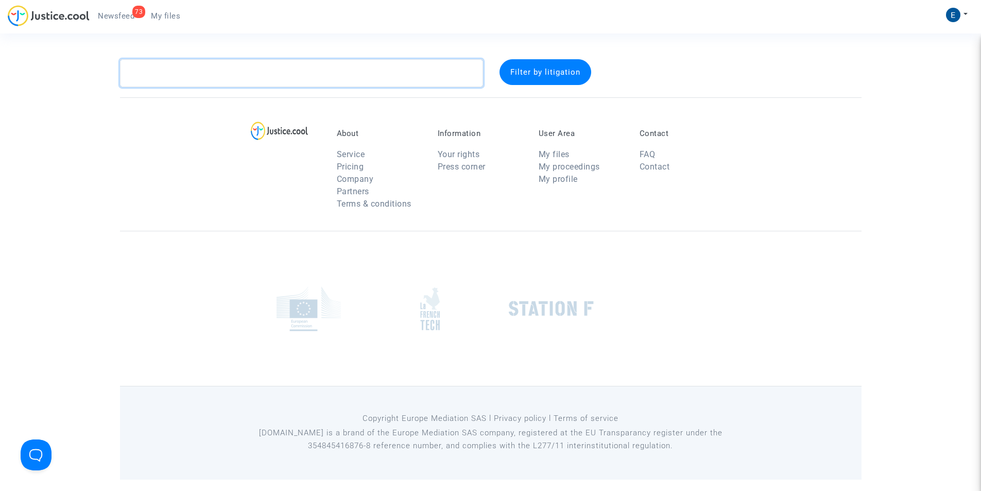
click at [284, 77] on textarea at bounding box center [301, 73] width 363 height 28
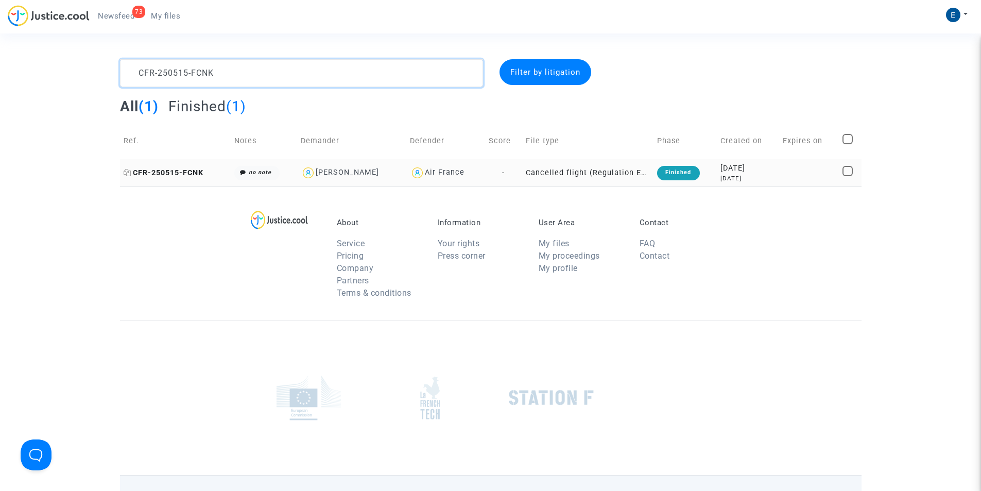
type textarea "CFR-250515-FCNK"
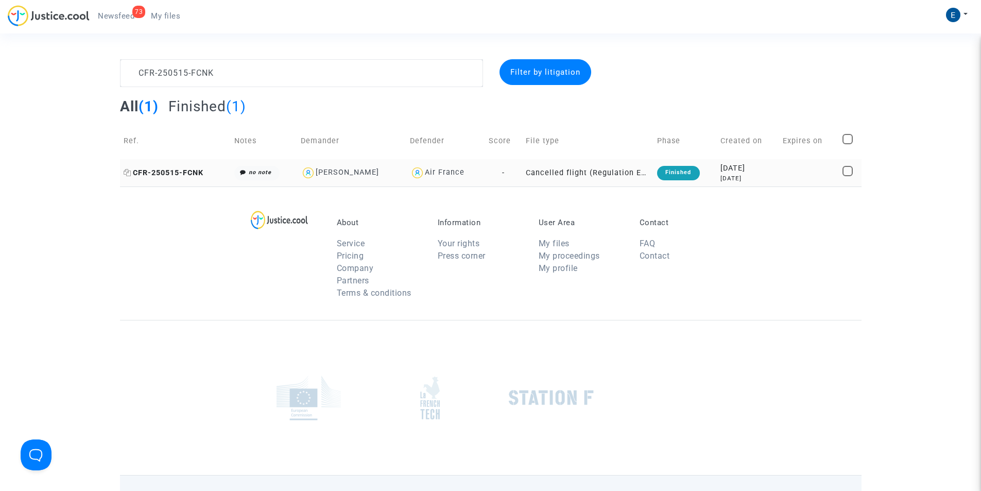
click at [173, 168] on span "CFR-250515-FCNK" at bounding box center [164, 172] width 80 height 9
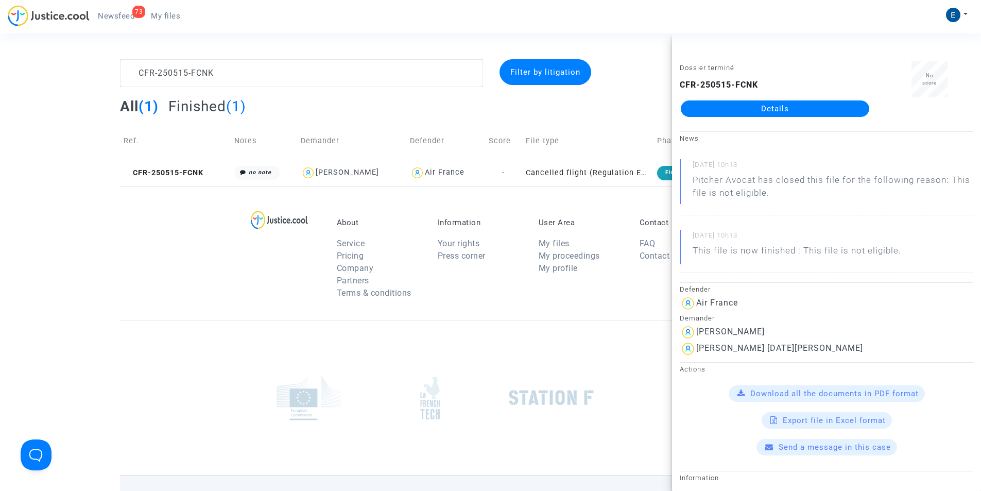
click at [755, 111] on link "Details" at bounding box center [775, 108] width 188 height 16
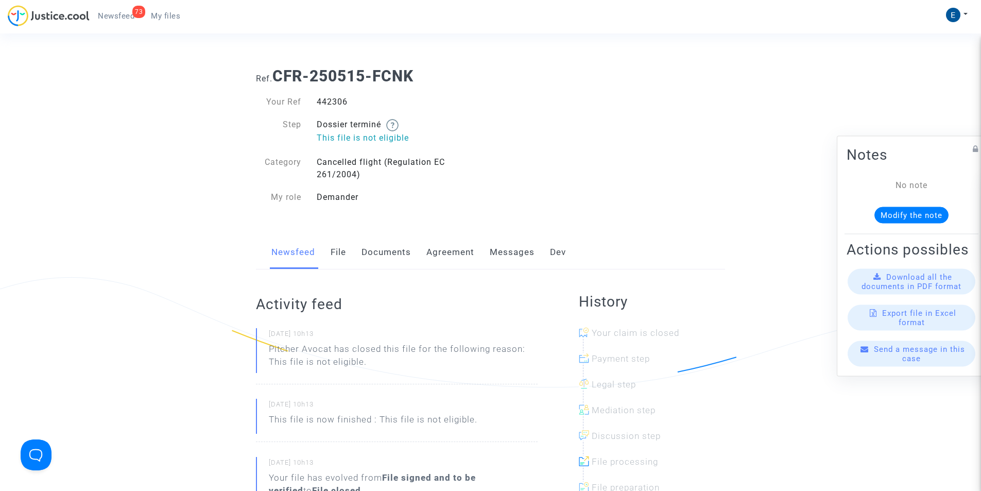
click at [498, 250] on link "Messages" at bounding box center [512, 252] width 45 height 34
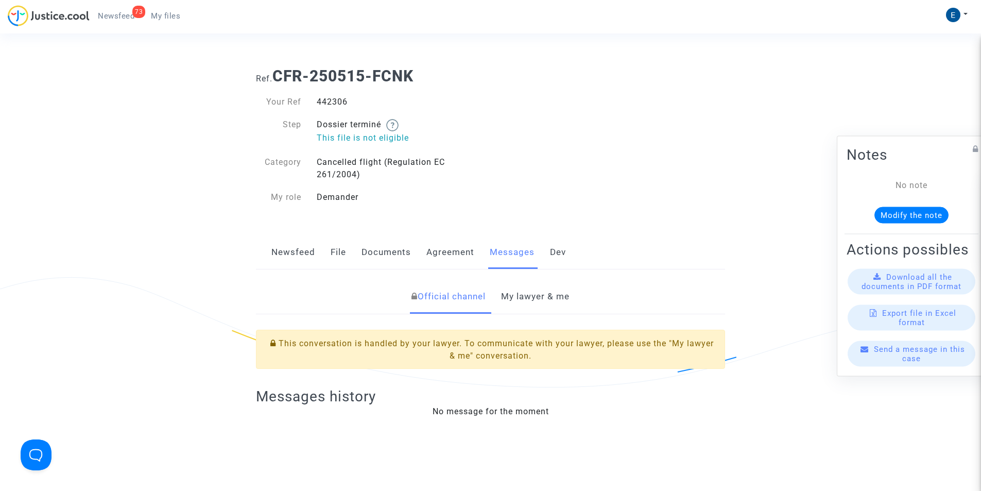
click at [158, 16] on span "My files" at bounding box center [165, 15] width 29 height 9
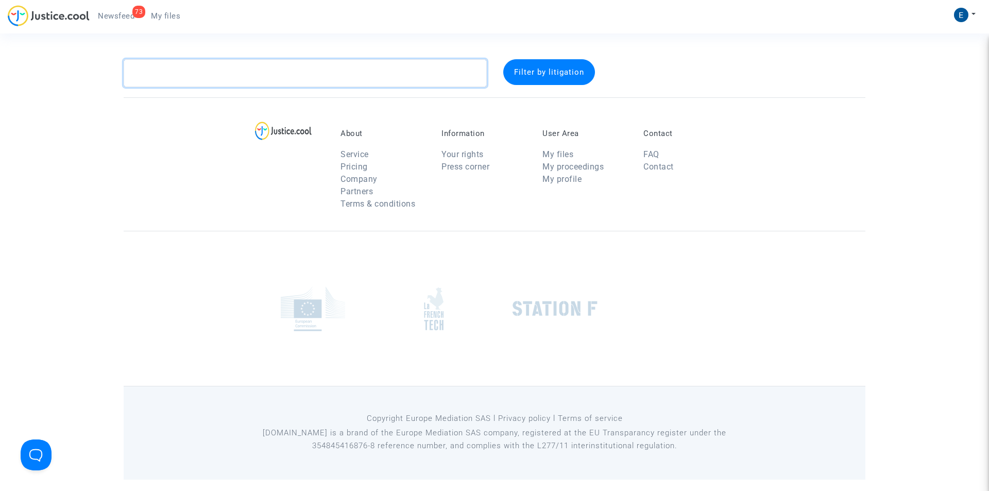
click at [250, 83] on textarea at bounding box center [305, 73] width 363 height 28
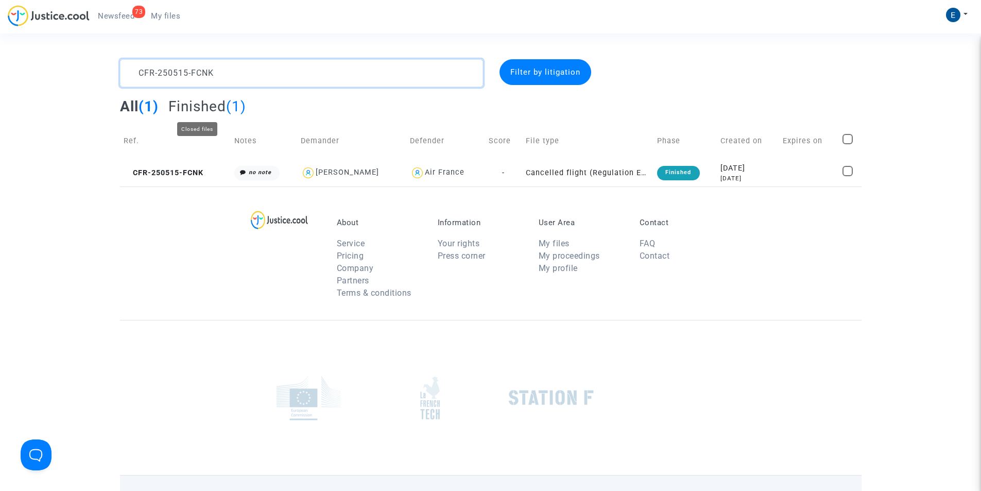
click at [212, 72] on textarea at bounding box center [301, 73] width 363 height 28
click at [373, 67] on textarea at bounding box center [301, 73] width 363 height 28
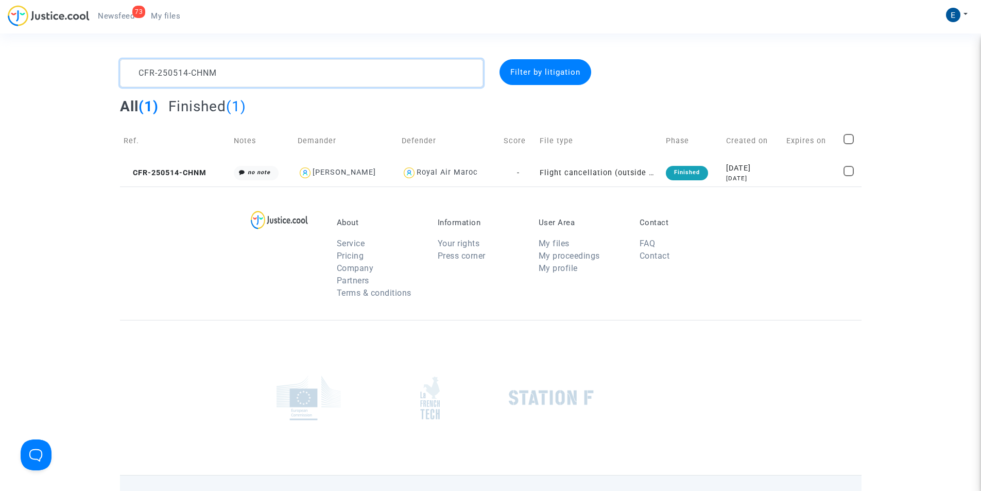
click at [373, 67] on textarea at bounding box center [301, 73] width 363 height 28
click at [334, 72] on textarea at bounding box center [301, 73] width 363 height 28
click at [290, 74] on textarea at bounding box center [301, 73] width 363 height 28
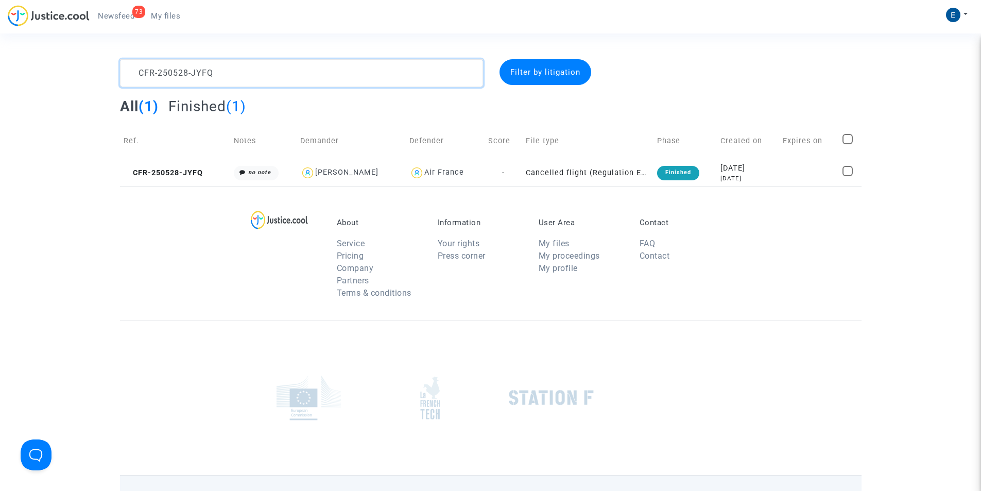
click at [290, 74] on textarea at bounding box center [301, 73] width 363 height 28
click at [280, 79] on textarea at bounding box center [301, 73] width 363 height 28
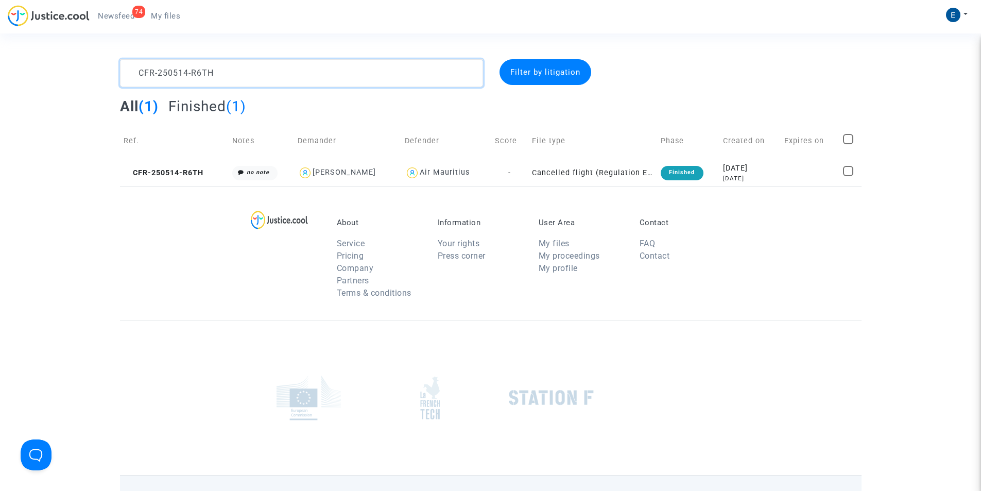
click at [266, 80] on textarea at bounding box center [301, 73] width 363 height 28
click at [228, 80] on textarea at bounding box center [301, 73] width 363 height 28
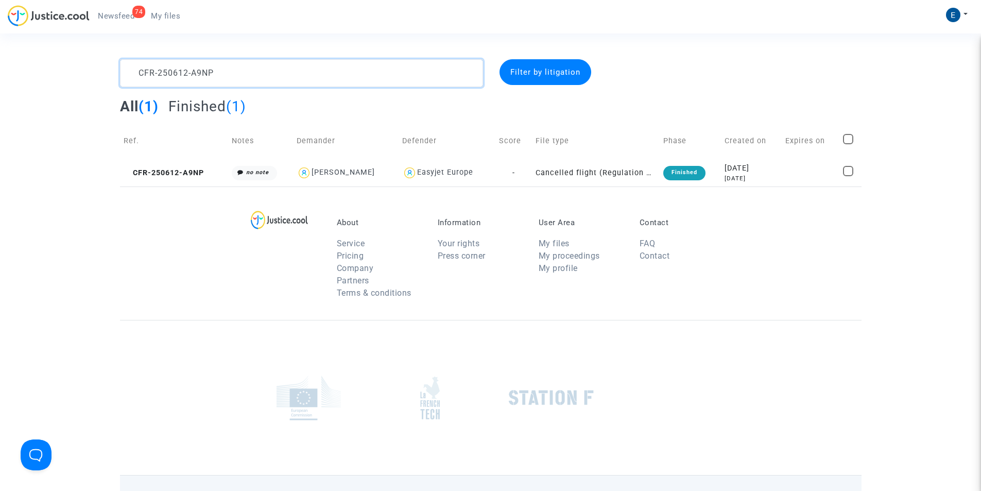
click at [228, 80] on textarea at bounding box center [301, 73] width 363 height 28
click at [274, 72] on textarea at bounding box center [301, 73] width 363 height 28
click at [378, 65] on textarea at bounding box center [301, 73] width 363 height 28
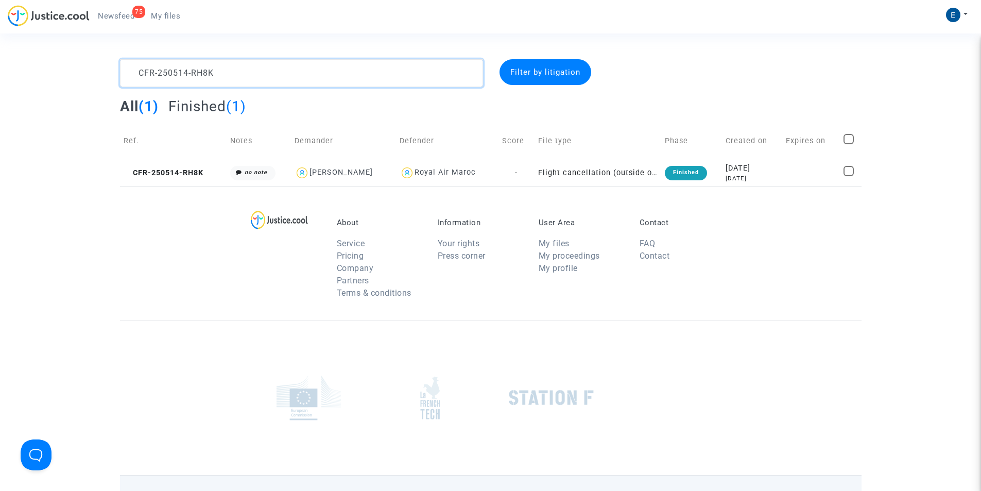
click at [378, 65] on textarea at bounding box center [301, 73] width 363 height 28
click at [296, 72] on textarea at bounding box center [301, 73] width 363 height 28
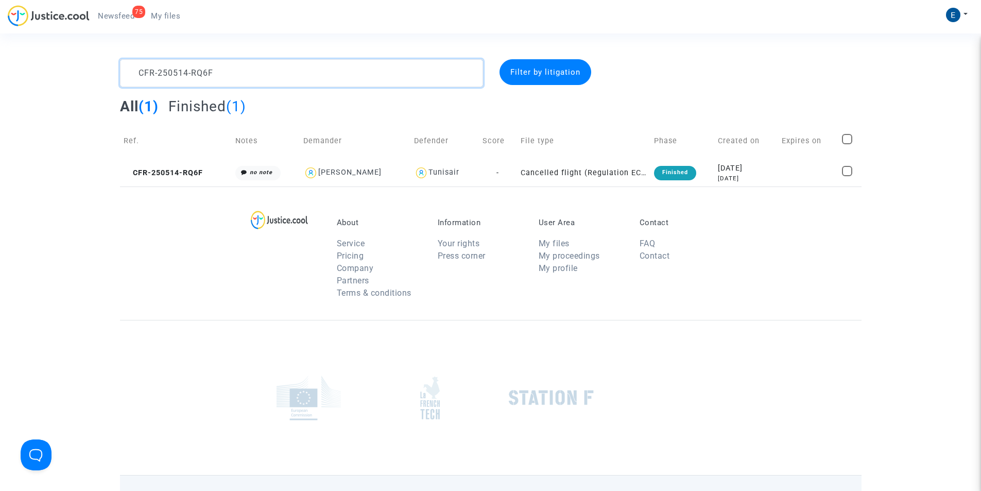
click at [197, 67] on textarea at bounding box center [301, 73] width 363 height 28
click at [262, 76] on textarea at bounding box center [301, 73] width 363 height 28
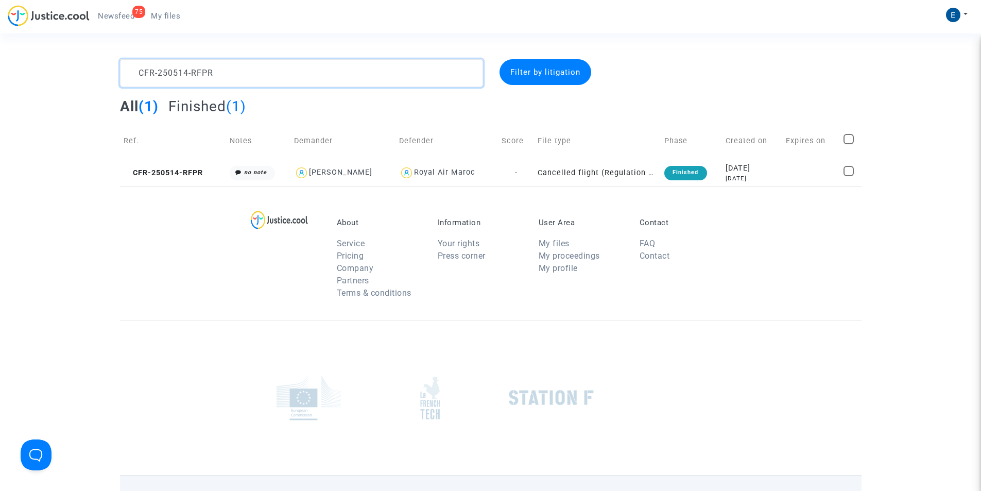
click at [262, 76] on textarea at bounding box center [301, 73] width 363 height 28
click at [260, 72] on textarea at bounding box center [301, 73] width 363 height 28
click at [230, 74] on textarea at bounding box center [301, 73] width 363 height 28
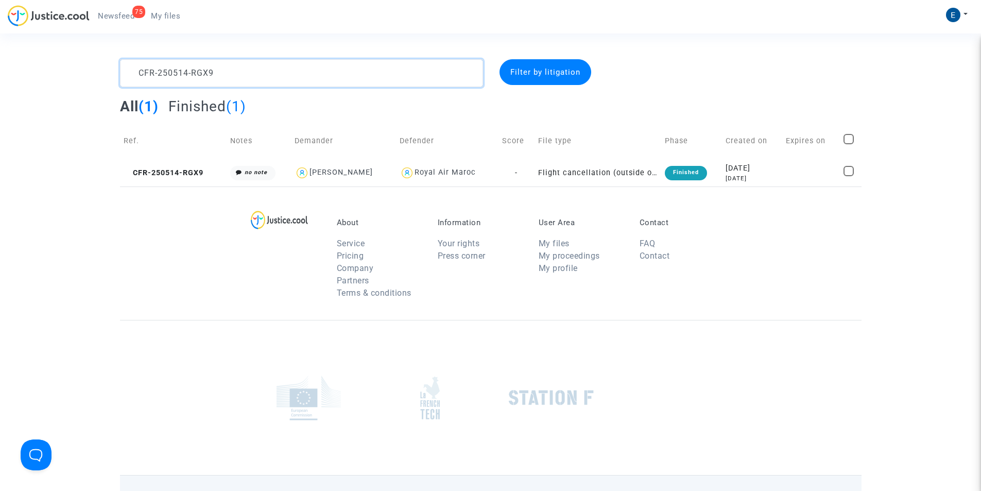
click at [230, 74] on textarea at bounding box center [301, 73] width 363 height 28
click at [222, 71] on textarea at bounding box center [301, 73] width 363 height 28
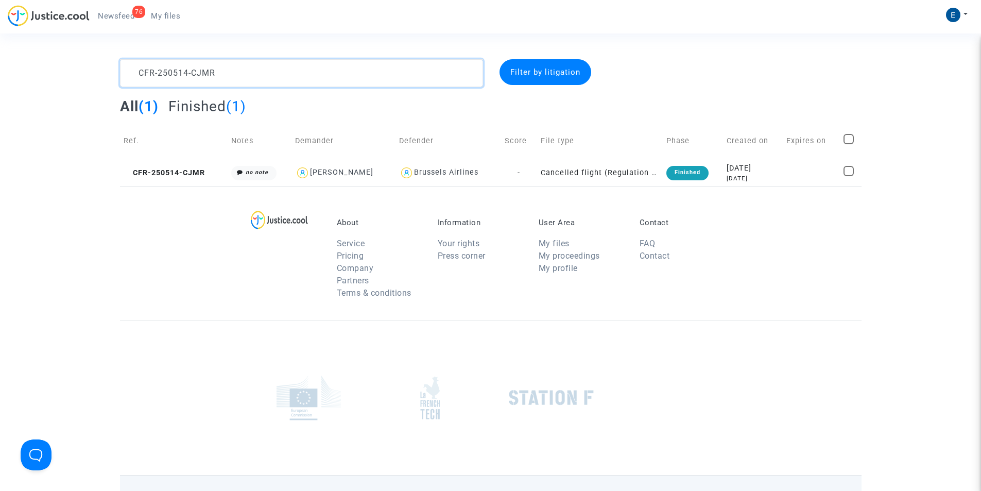
click at [265, 59] on textarea at bounding box center [301, 73] width 363 height 28
click at [318, 80] on textarea at bounding box center [301, 73] width 363 height 28
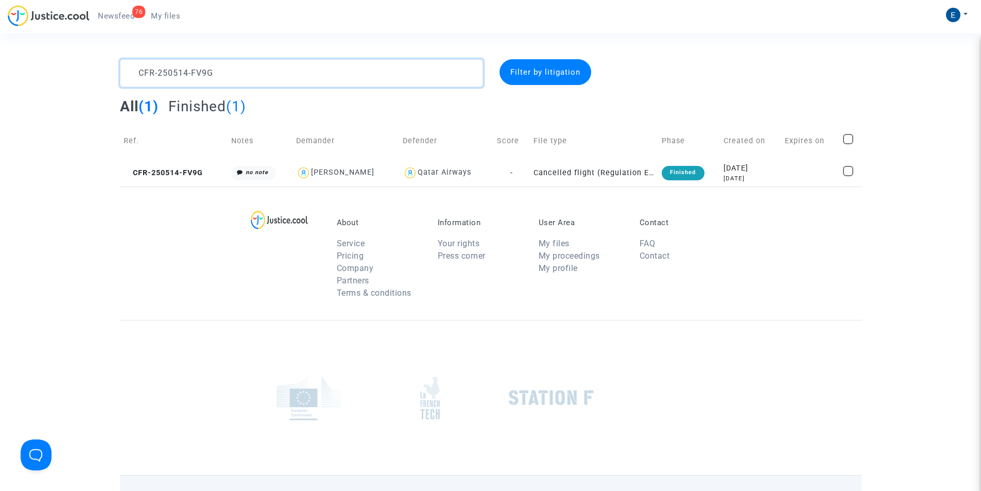
click at [318, 80] on textarea at bounding box center [301, 73] width 363 height 28
click at [246, 69] on textarea at bounding box center [301, 73] width 363 height 28
click at [264, 75] on textarea at bounding box center [301, 73] width 363 height 28
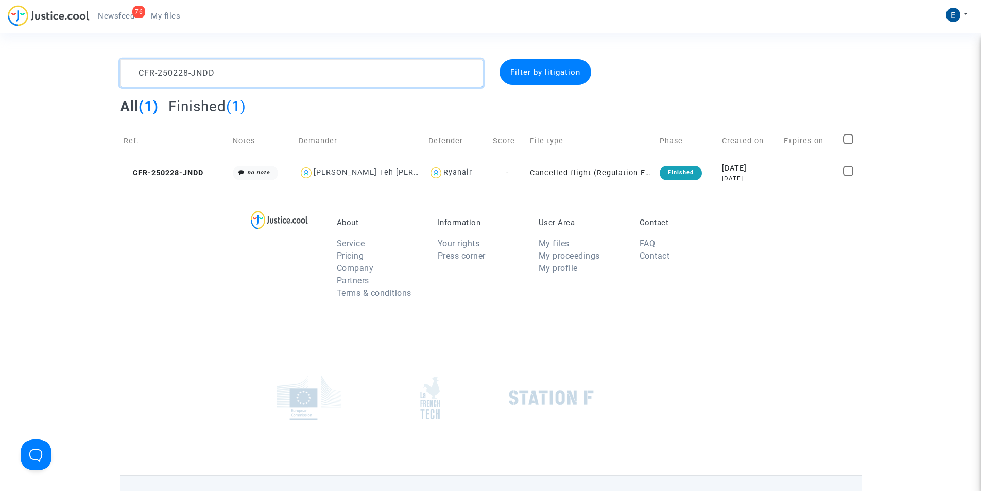
click at [264, 75] on textarea at bounding box center [301, 73] width 363 height 28
click at [265, 76] on textarea at bounding box center [301, 73] width 363 height 28
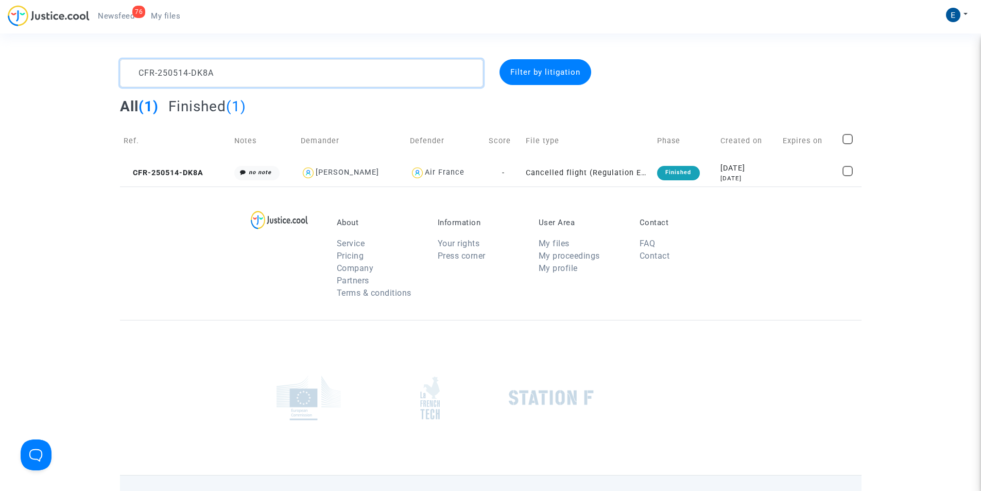
click at [307, 70] on textarea at bounding box center [301, 73] width 363 height 28
click at [269, 77] on textarea at bounding box center [301, 73] width 363 height 28
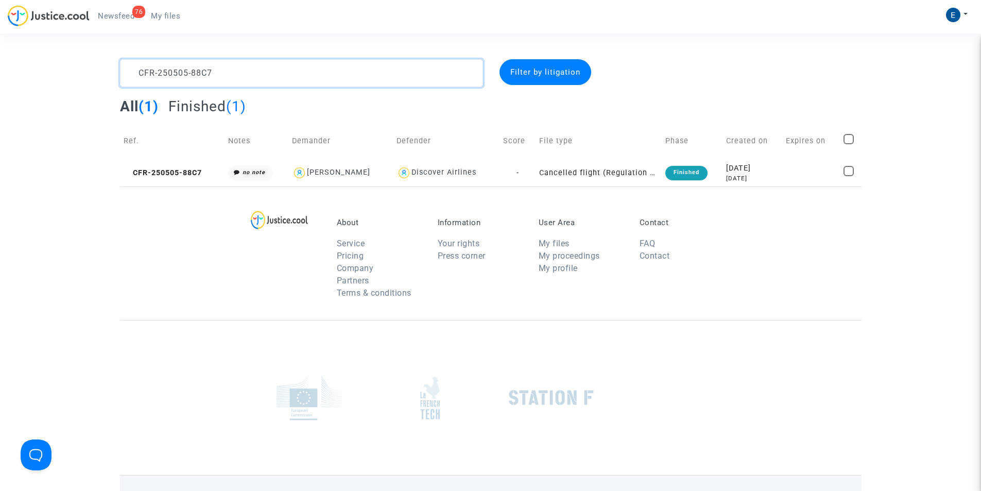
click at [269, 77] on textarea at bounding box center [301, 73] width 363 height 28
click at [270, 77] on textarea at bounding box center [301, 73] width 363 height 28
click at [193, 76] on textarea at bounding box center [301, 73] width 363 height 28
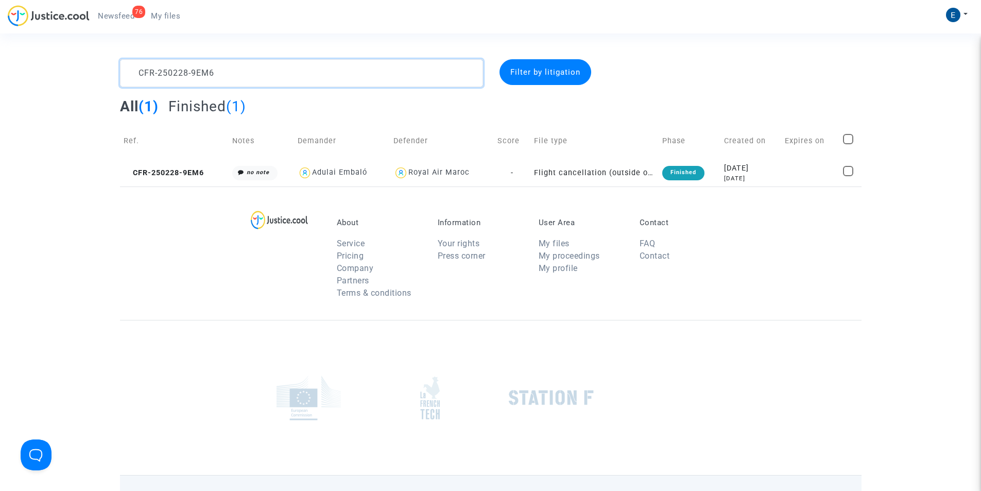
click at [193, 76] on textarea at bounding box center [301, 73] width 363 height 28
click at [271, 80] on textarea at bounding box center [301, 73] width 363 height 28
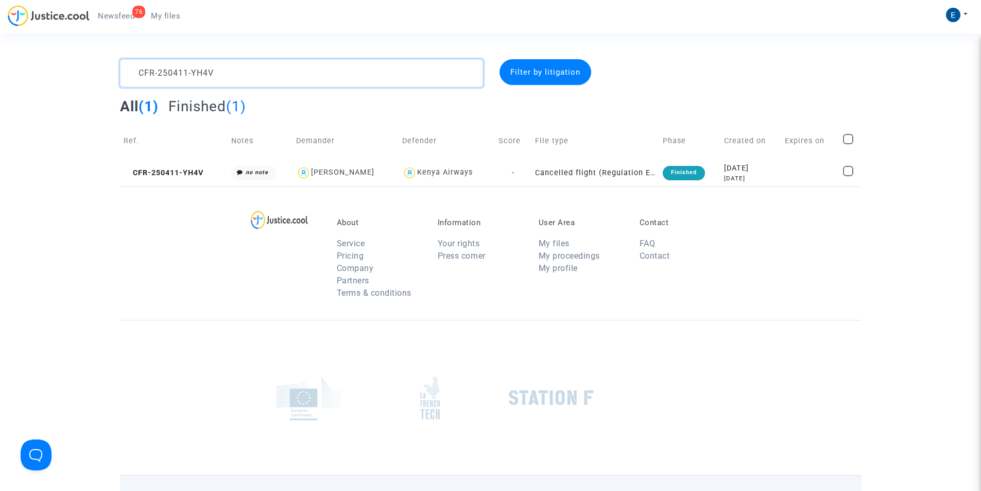
click at [326, 63] on textarea at bounding box center [301, 73] width 363 height 28
click at [280, 75] on textarea at bounding box center [301, 73] width 363 height 28
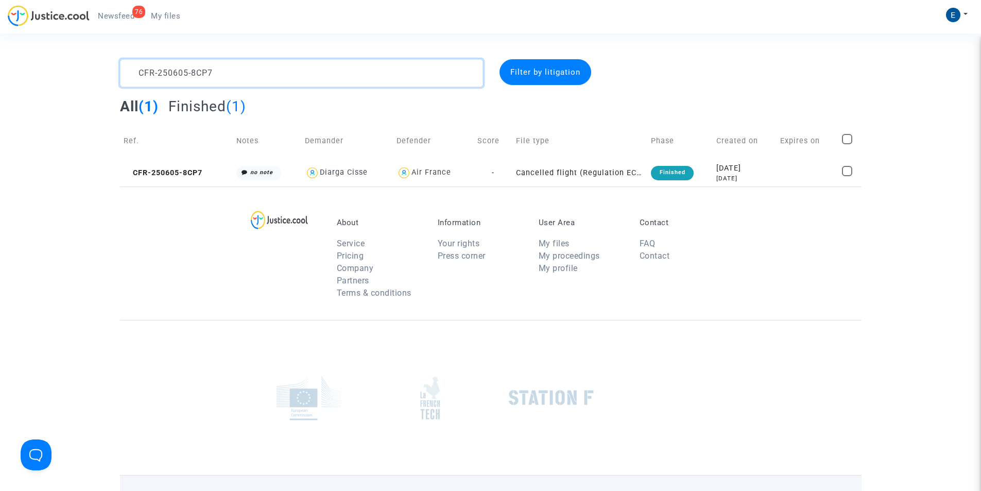
click at [280, 75] on textarea at bounding box center [301, 73] width 363 height 28
click at [226, 79] on textarea at bounding box center [301, 73] width 363 height 28
click at [364, 73] on textarea at bounding box center [301, 73] width 363 height 28
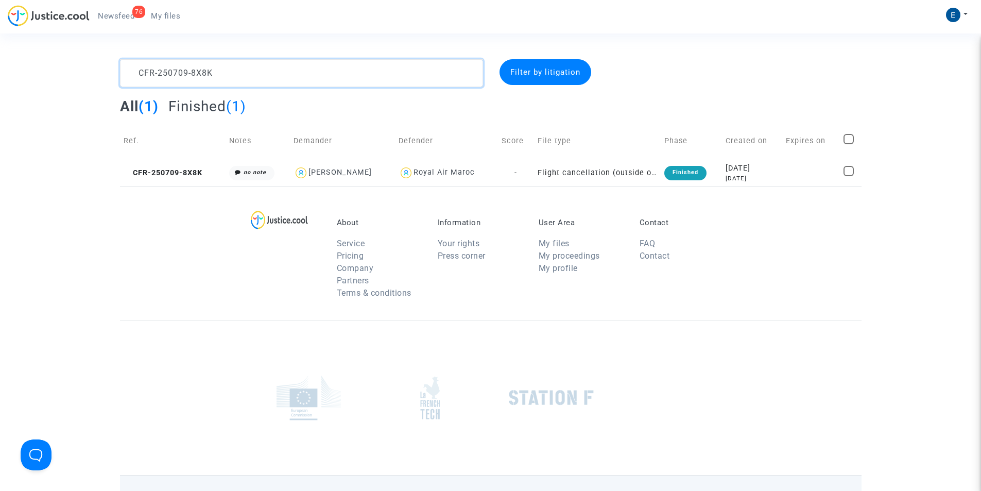
click at [364, 73] on textarea at bounding box center [301, 73] width 363 height 28
click at [354, 86] on textarea at bounding box center [301, 73] width 363 height 28
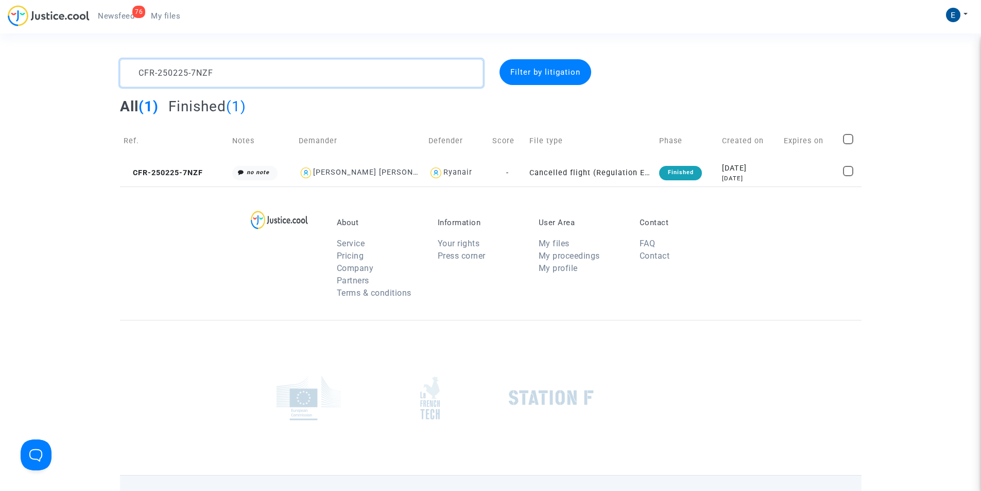
click at [349, 63] on textarea at bounding box center [301, 73] width 363 height 28
click at [382, 83] on textarea at bounding box center [301, 73] width 363 height 28
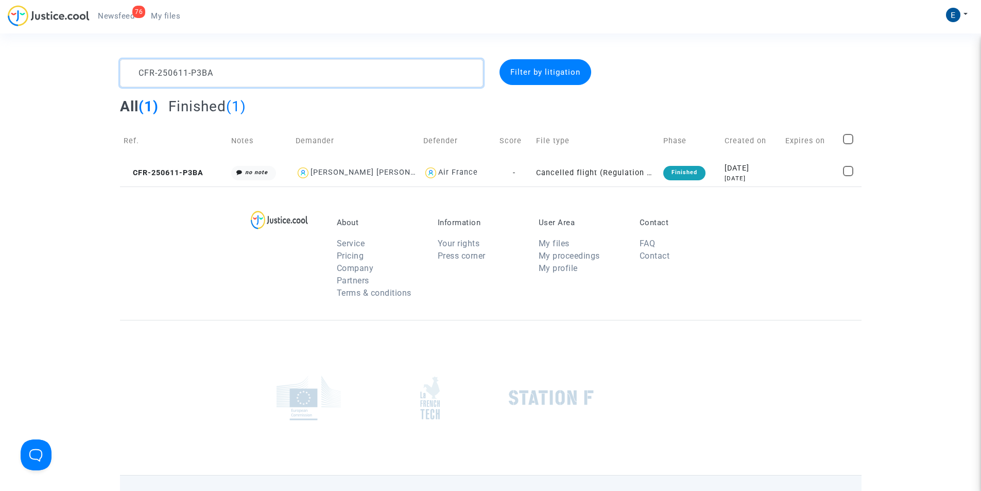
click at [382, 83] on textarea at bounding box center [301, 73] width 363 height 28
click at [250, 72] on textarea at bounding box center [301, 73] width 363 height 28
click at [262, 73] on textarea at bounding box center [301, 73] width 363 height 28
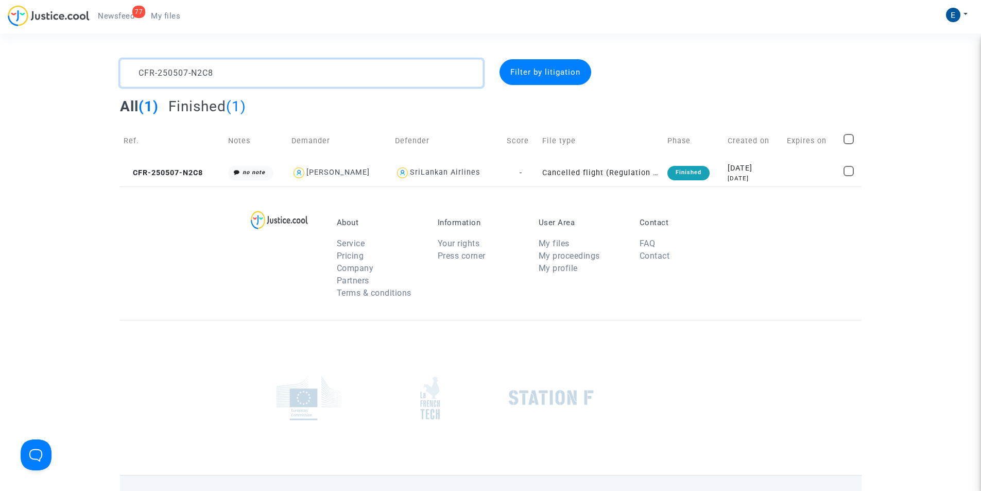
click at [262, 73] on textarea at bounding box center [301, 73] width 363 height 28
click at [250, 69] on textarea at bounding box center [301, 73] width 363 height 28
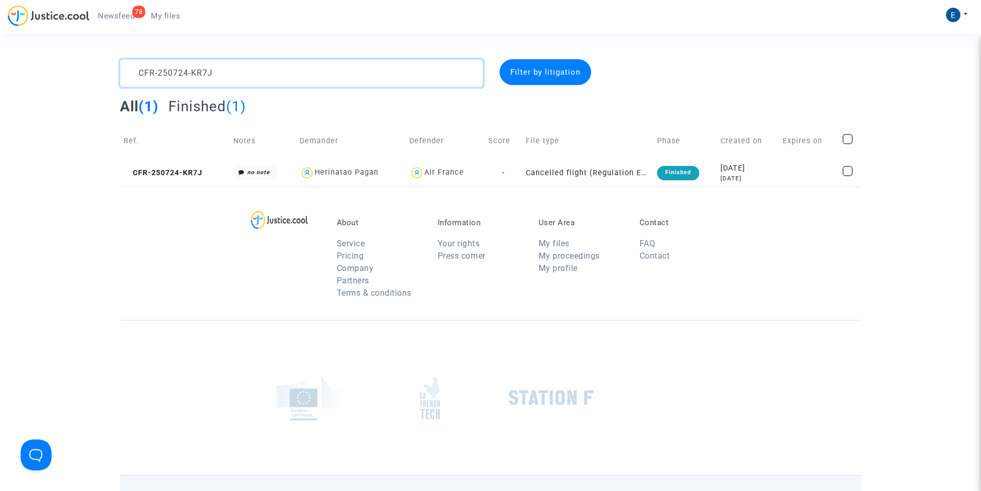
click at [215, 74] on textarea at bounding box center [301, 73] width 363 height 28
click at [333, 76] on textarea at bounding box center [301, 73] width 363 height 28
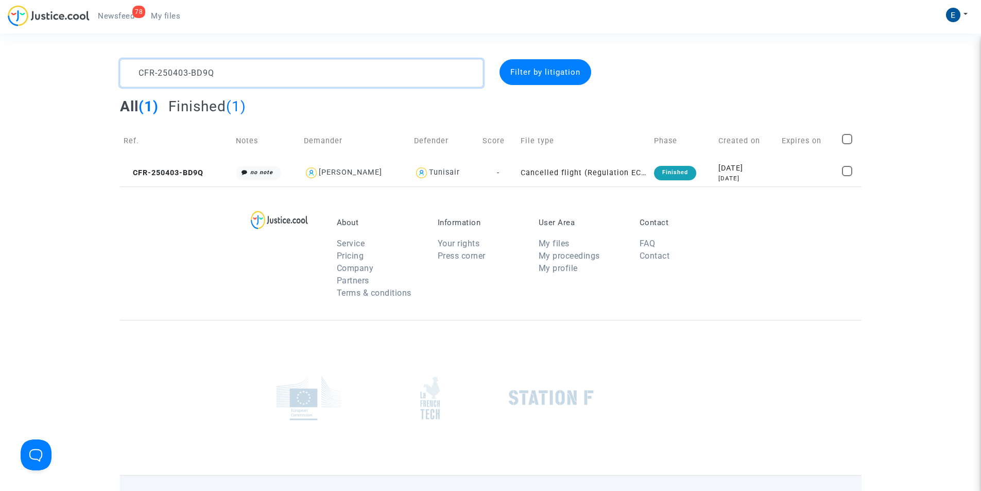
click at [333, 76] on textarea at bounding box center [301, 73] width 363 height 28
click at [349, 75] on textarea at bounding box center [301, 73] width 363 height 28
click at [400, 76] on textarea at bounding box center [301, 73] width 363 height 28
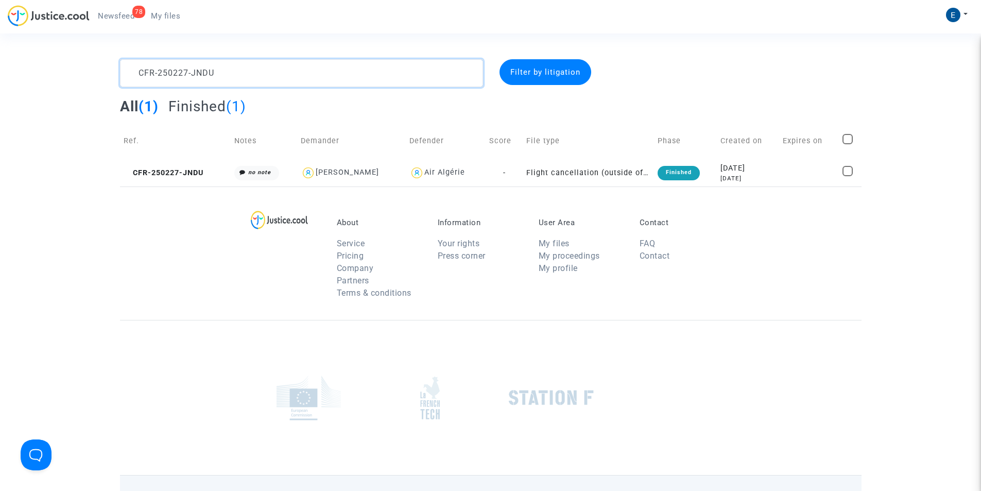
click at [400, 76] on textarea at bounding box center [301, 73] width 363 height 28
click at [406, 72] on textarea at bounding box center [301, 73] width 363 height 28
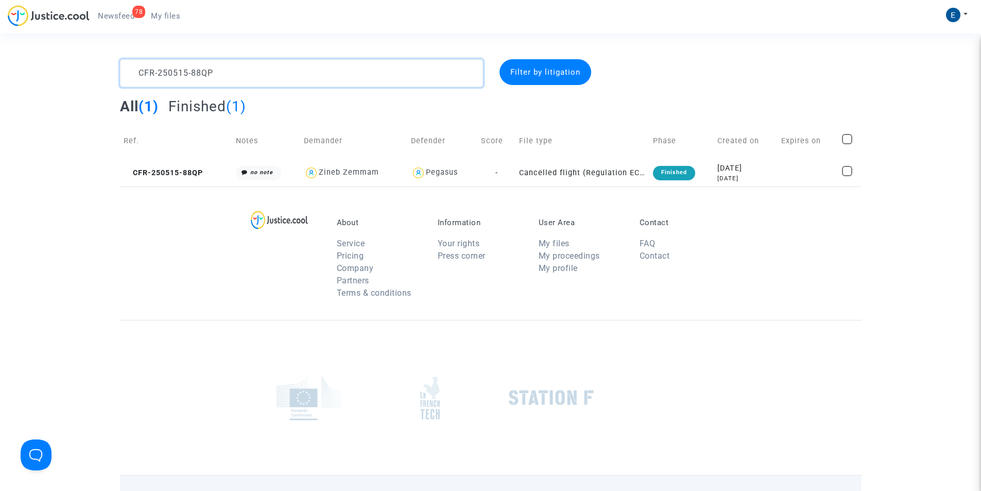
click at [256, 80] on textarea at bounding box center [301, 73] width 363 height 28
type textarea "CFR-250311-VNAJ"
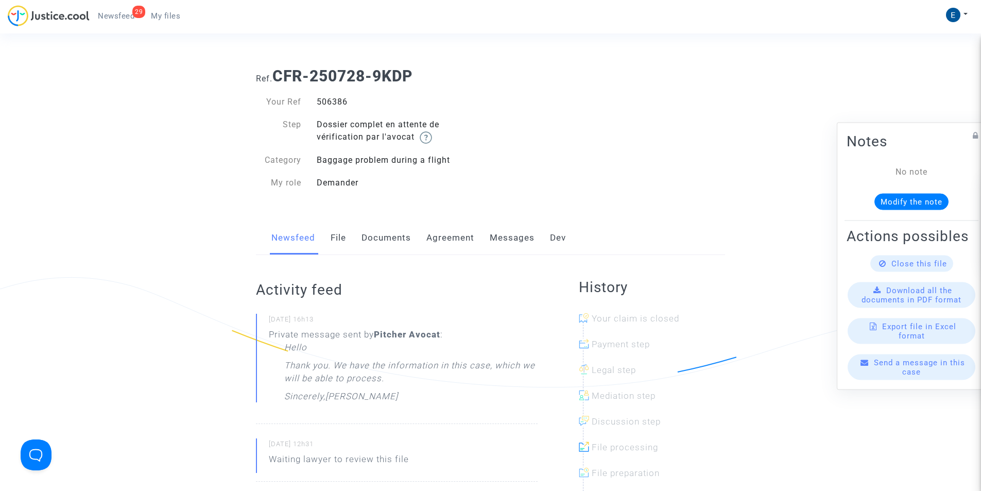
click at [495, 237] on link "Messages" at bounding box center [512, 238] width 45 height 34
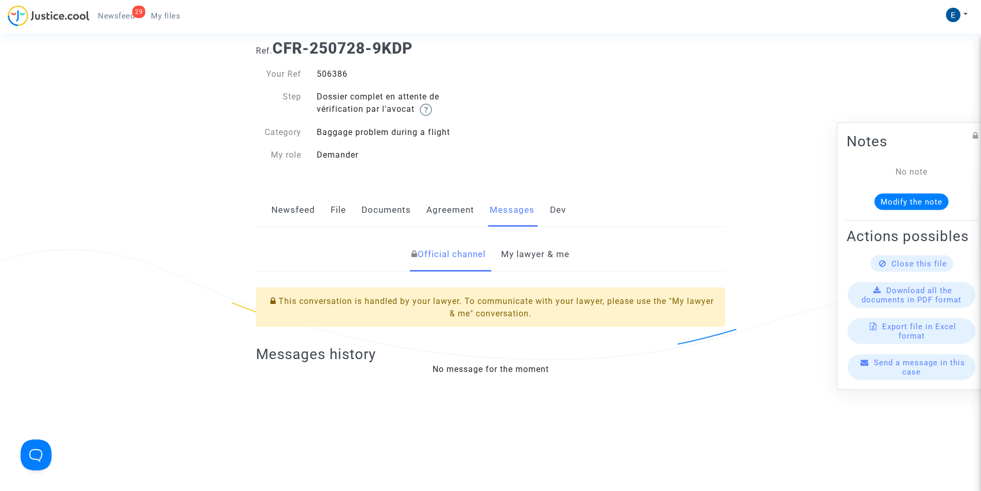
scroll to position [52, 0]
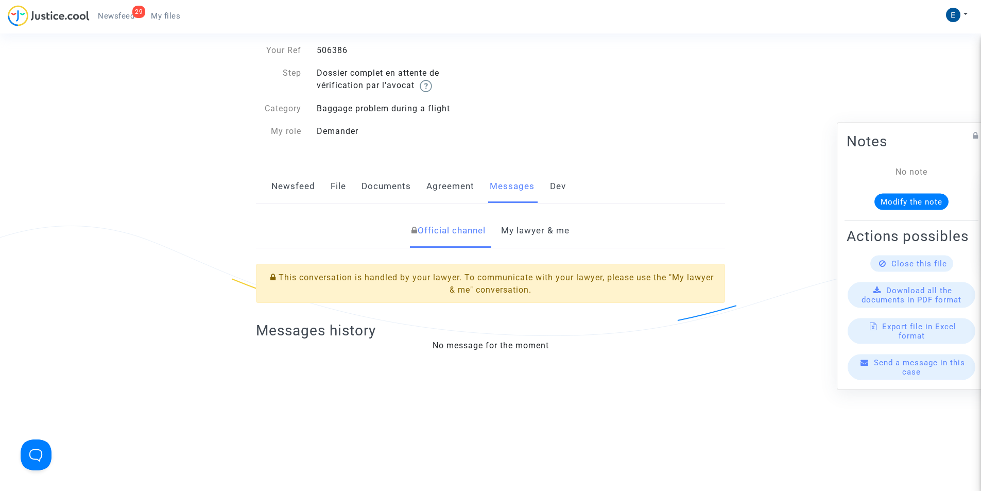
click at [519, 238] on link "My lawyer & me" at bounding box center [535, 231] width 68 height 34
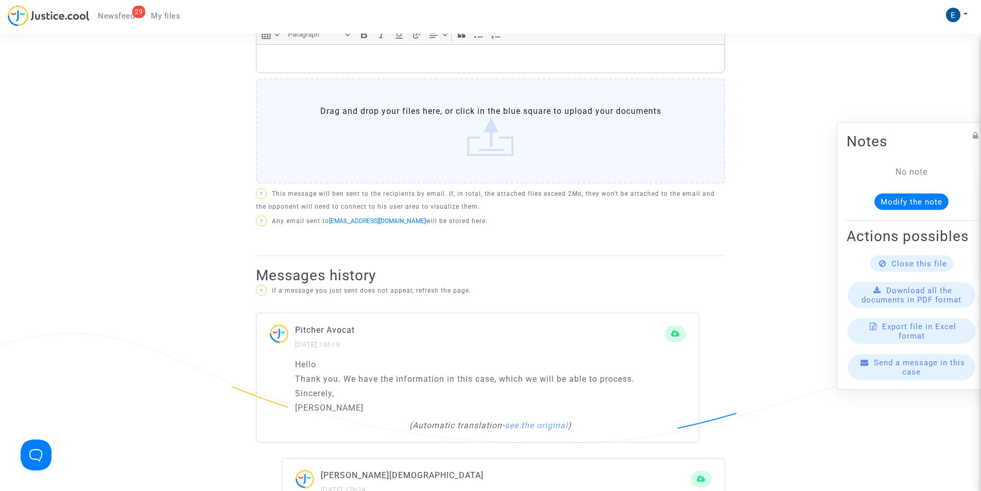
scroll to position [309, 0]
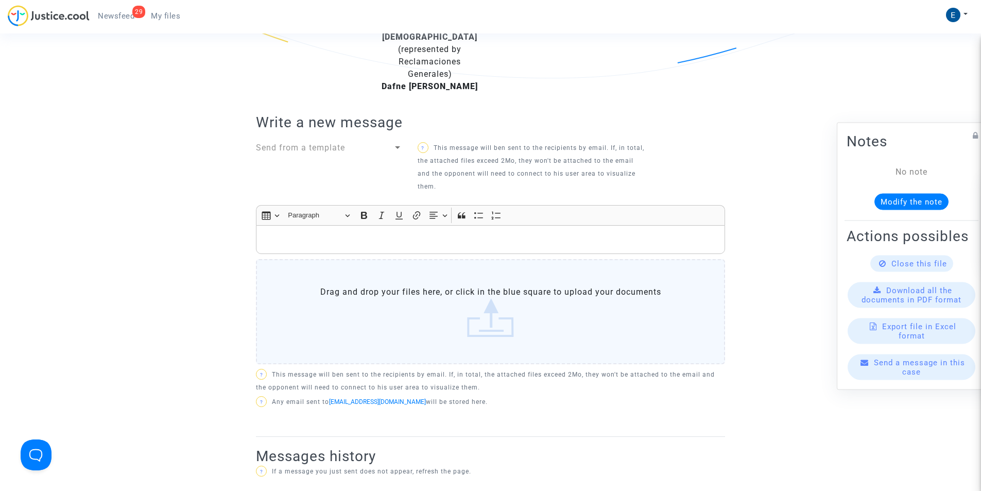
click at [355, 242] on p "Rich Text Editor, main" at bounding box center [491, 239] width 458 height 13
click at [299, 229] on div "Rich Text Editor, main" at bounding box center [490, 239] width 469 height 29
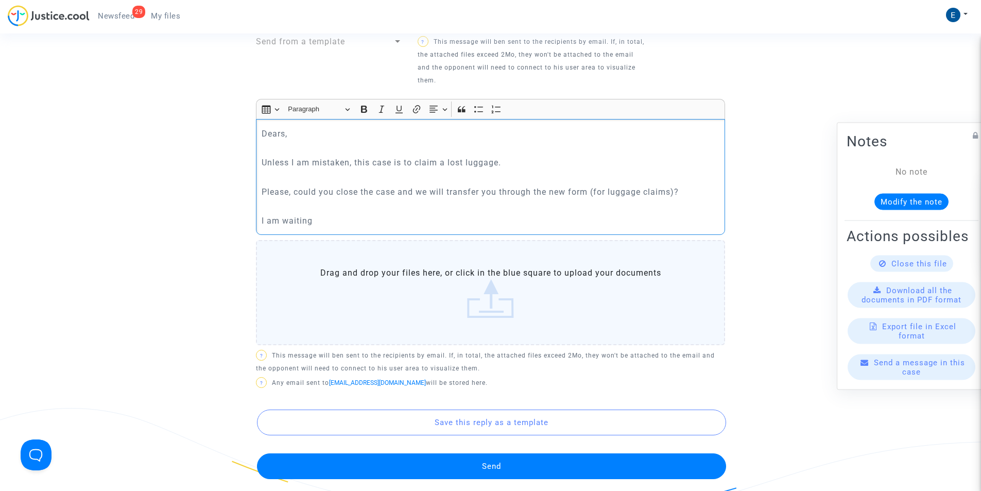
scroll to position [515, 0]
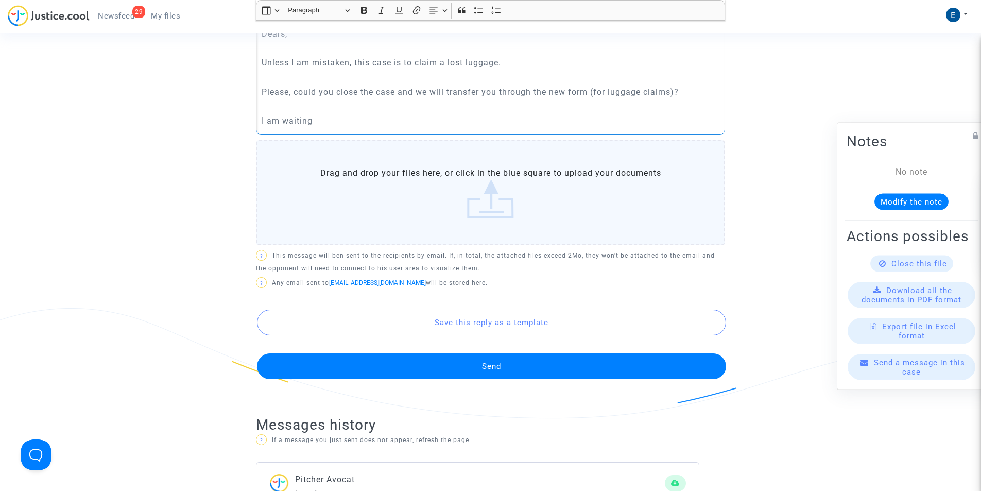
click at [527, 371] on button "Send" at bounding box center [491, 366] width 469 height 26
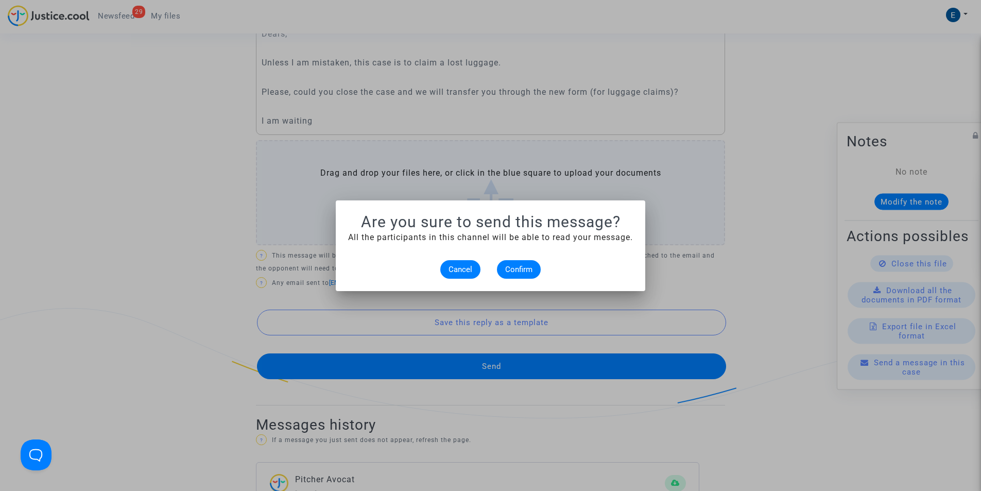
scroll to position [0, 0]
click at [508, 265] on span "Confirm" at bounding box center [518, 269] width 27 height 9
